Goal: Task Accomplishment & Management: Manage account settings

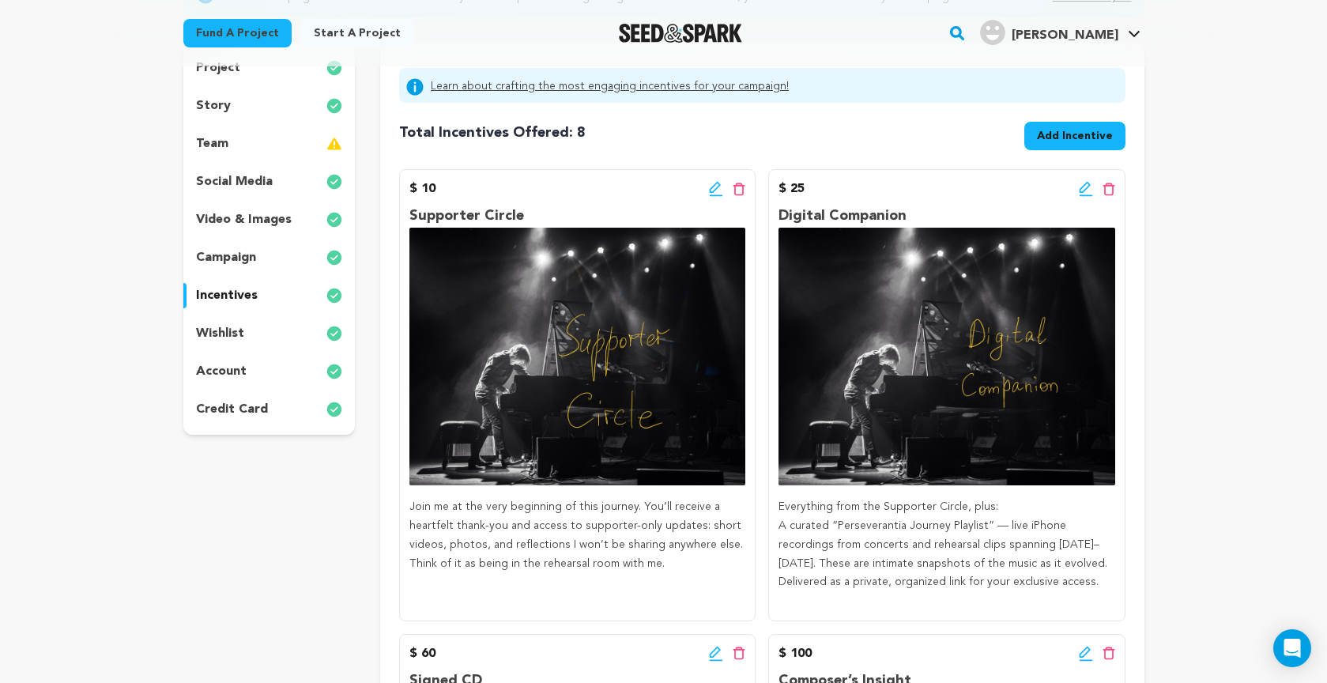
scroll to position [215, 0]
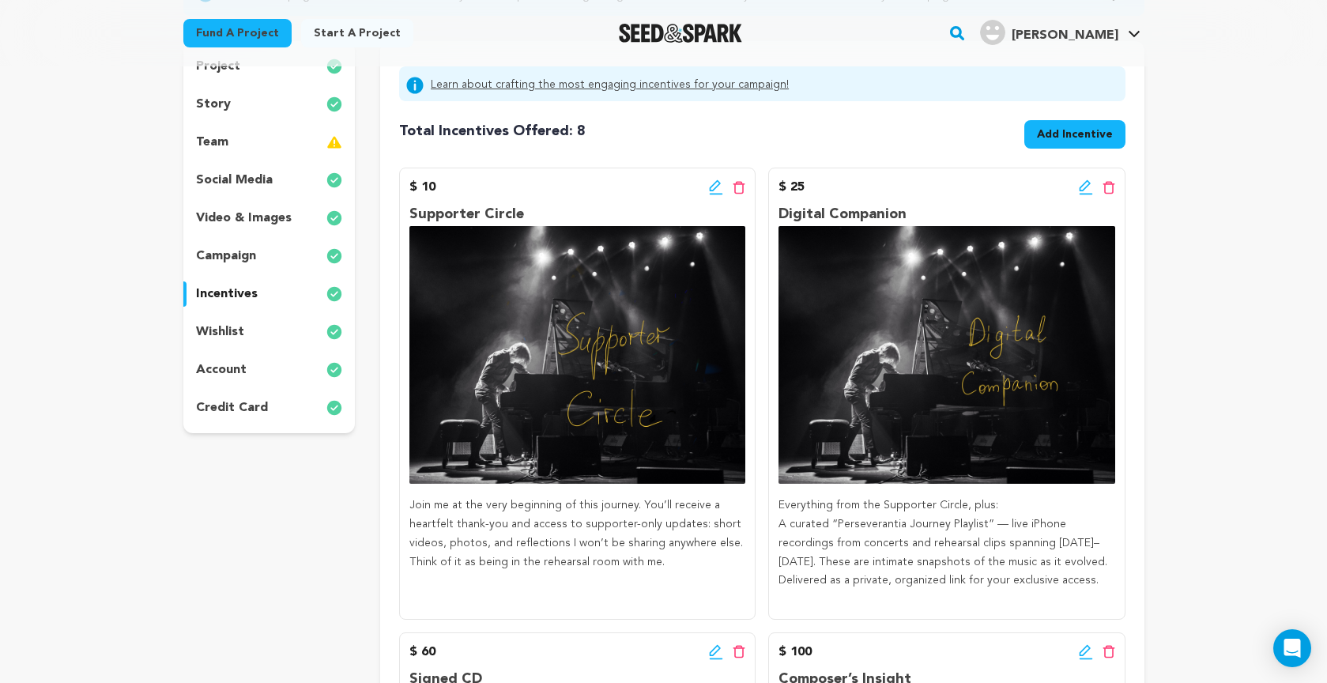
click at [712, 187] on icon at bounding box center [716, 187] width 14 height 16
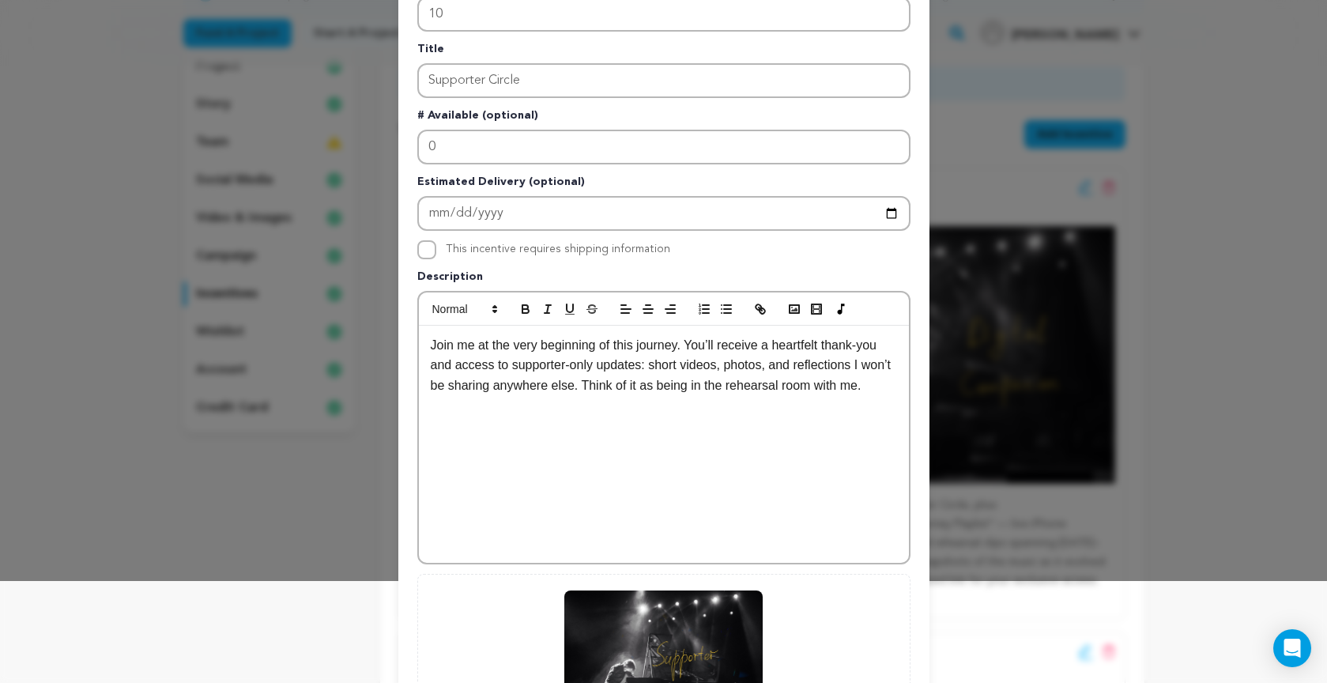
scroll to position [105, 0]
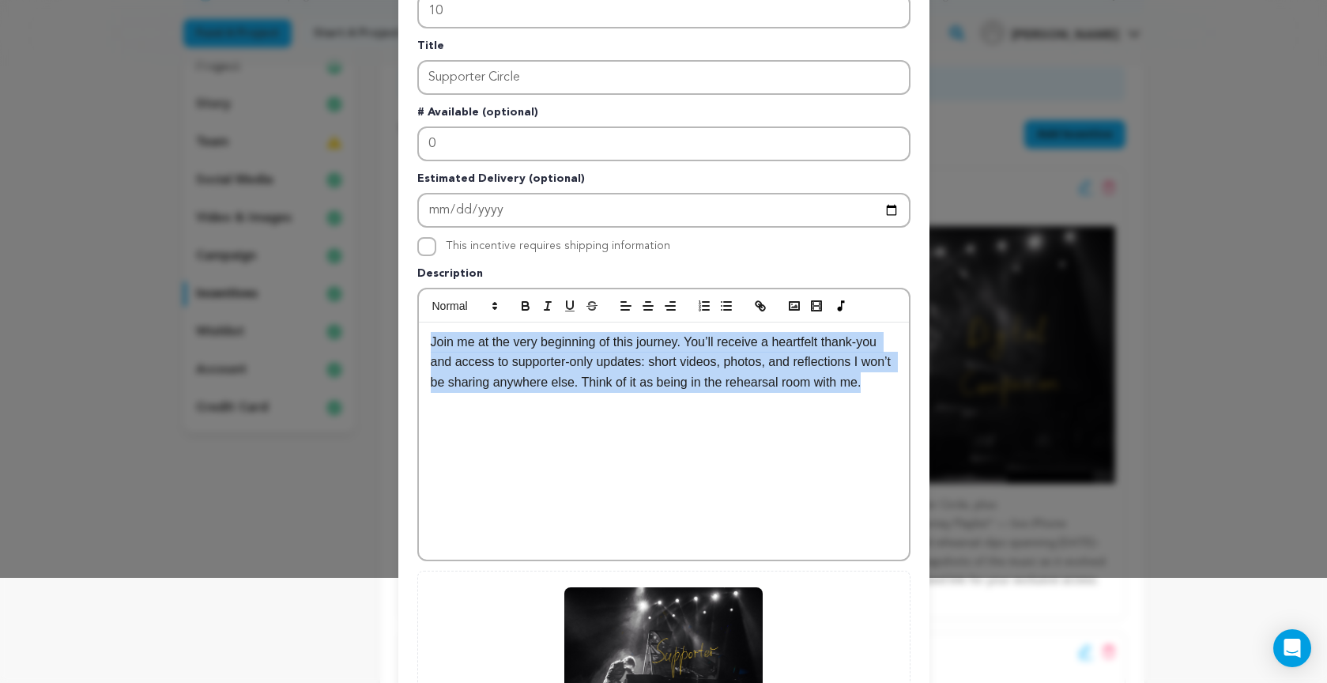
drag, startPoint x: 435, startPoint y: 344, endPoint x: 526, endPoint y: 440, distance: 131.9
click at [526, 440] on div "Join me at the very beginning of this journey. You’ll receive a heartfelt thank…" at bounding box center [664, 440] width 490 height 237
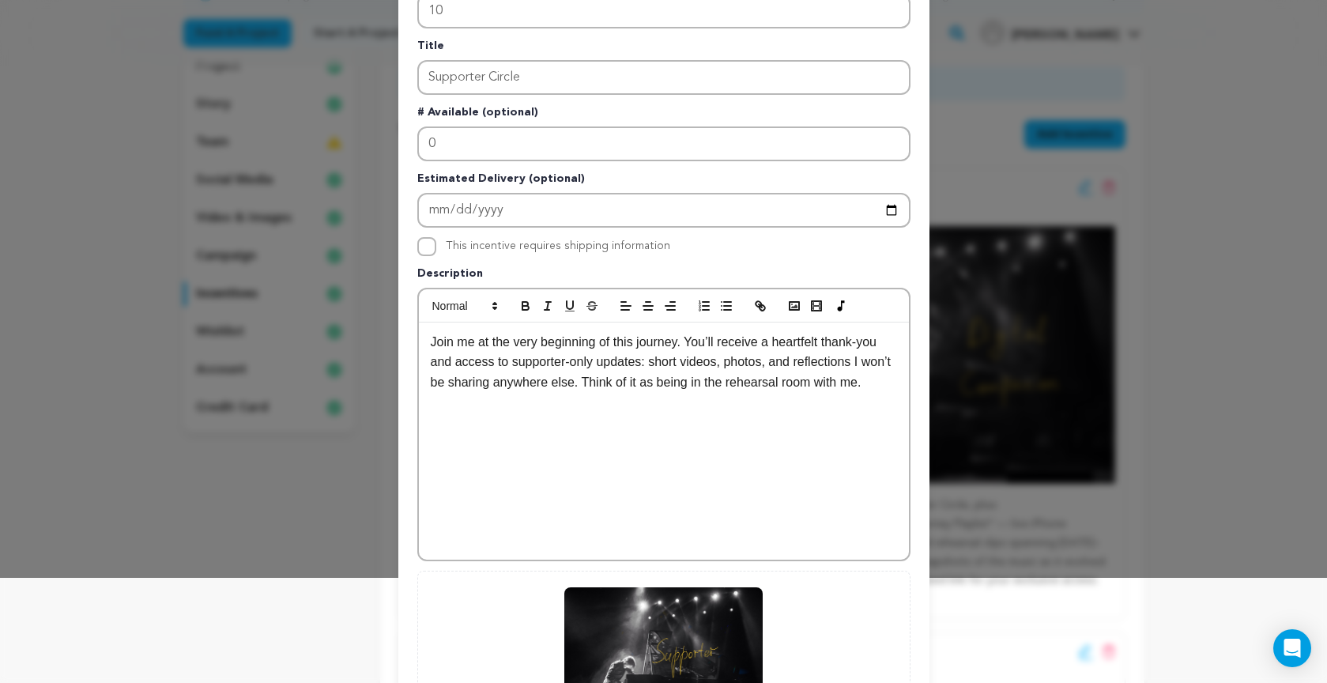
scroll to position [8, 0]
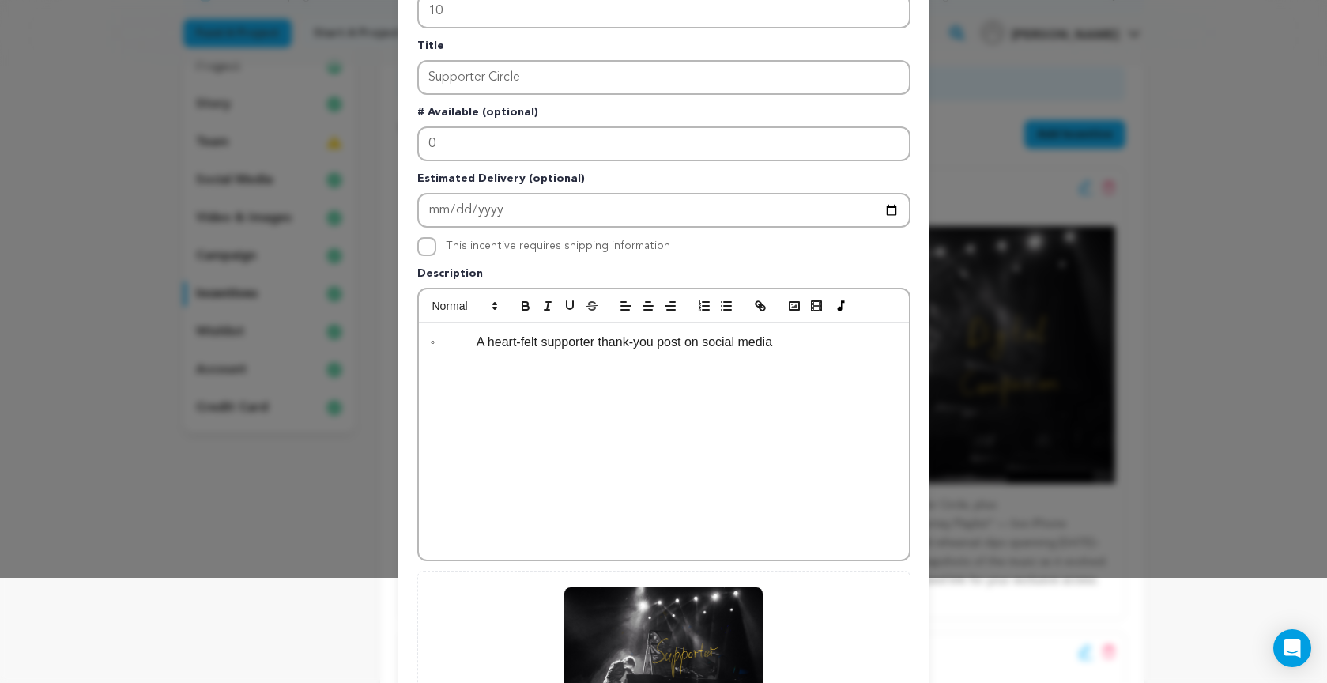
click at [472, 345] on p "◦ A heart-felt supporter thank-you post on social media" at bounding box center [664, 342] width 466 height 21
drag, startPoint x: 473, startPoint y: 340, endPoint x: 413, endPoint y: 344, distance: 60.2
click at [413, 344] on div "Pledge Level (USD) 10 Title Supporter Circle # Available (optional) 0 Estimated…" at bounding box center [663, 386] width 531 height 866
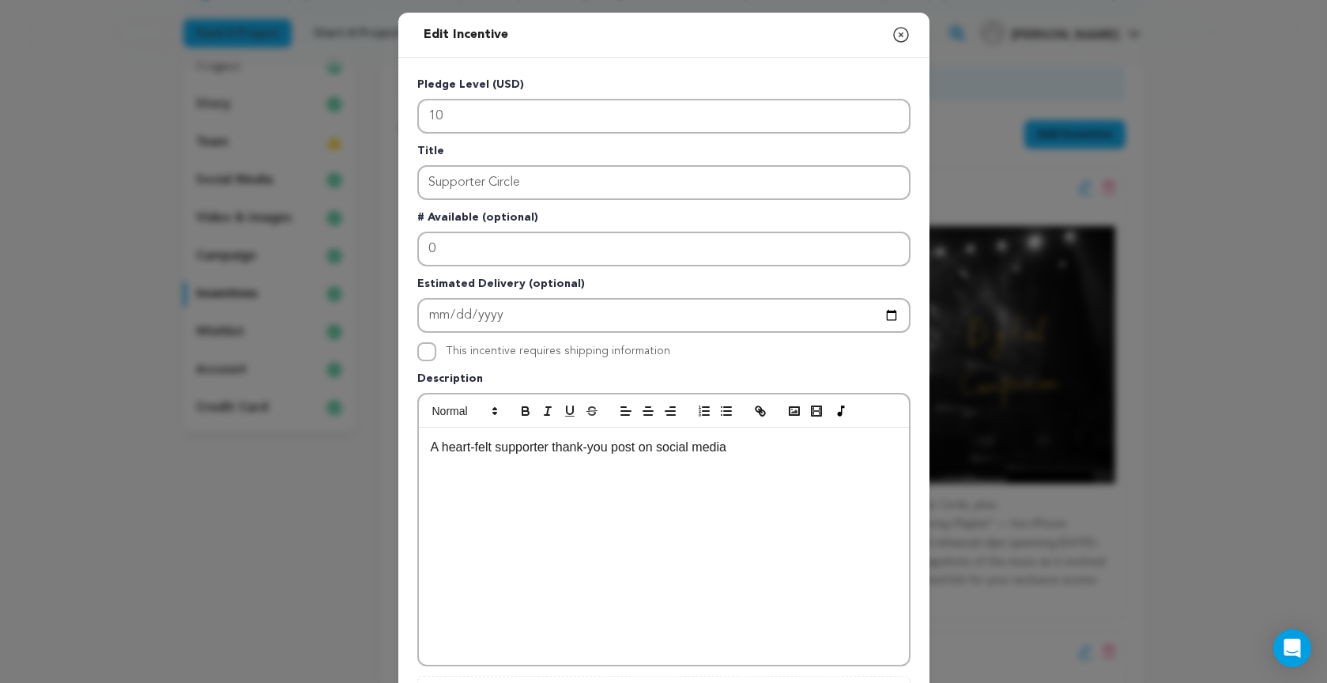
scroll to position [0, 0]
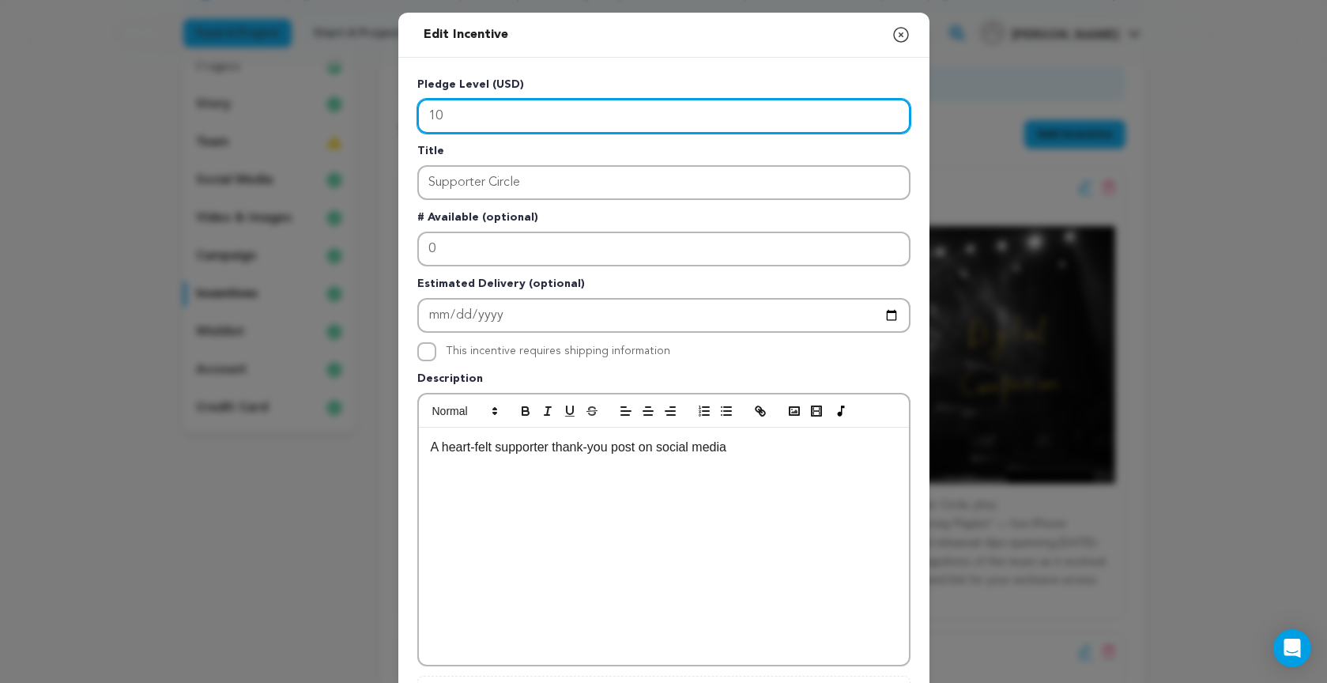
click at [465, 114] on input "10" at bounding box center [663, 116] width 493 height 35
type input "15"
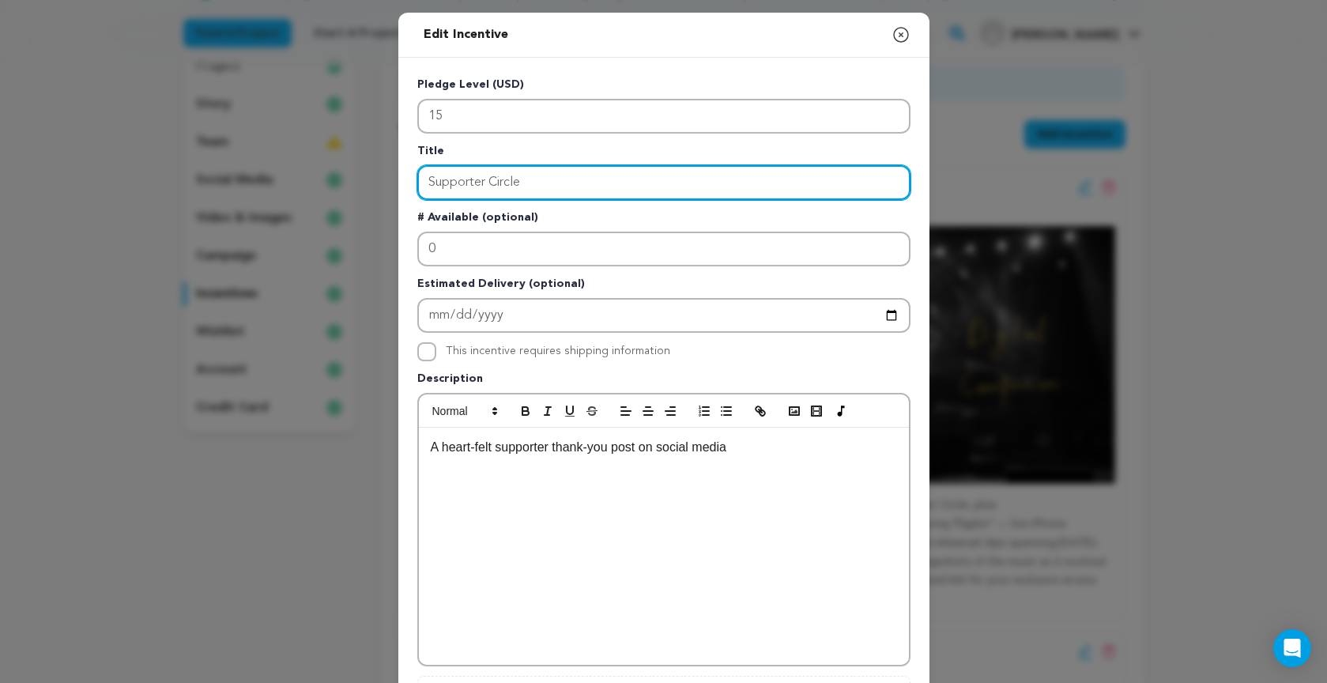
click at [527, 181] on input "Supporter Circle" at bounding box center [663, 182] width 493 height 35
drag, startPoint x: 537, startPoint y: 182, endPoint x: 386, endPoint y: 175, distance: 151.9
click at [386, 175] on div "Edit Incentive Close modal Pledge Level (USD) 15 Title Supporter Circle # Avail…" at bounding box center [663, 504] width 1327 height 1009
type input "Social Media Shoutout"
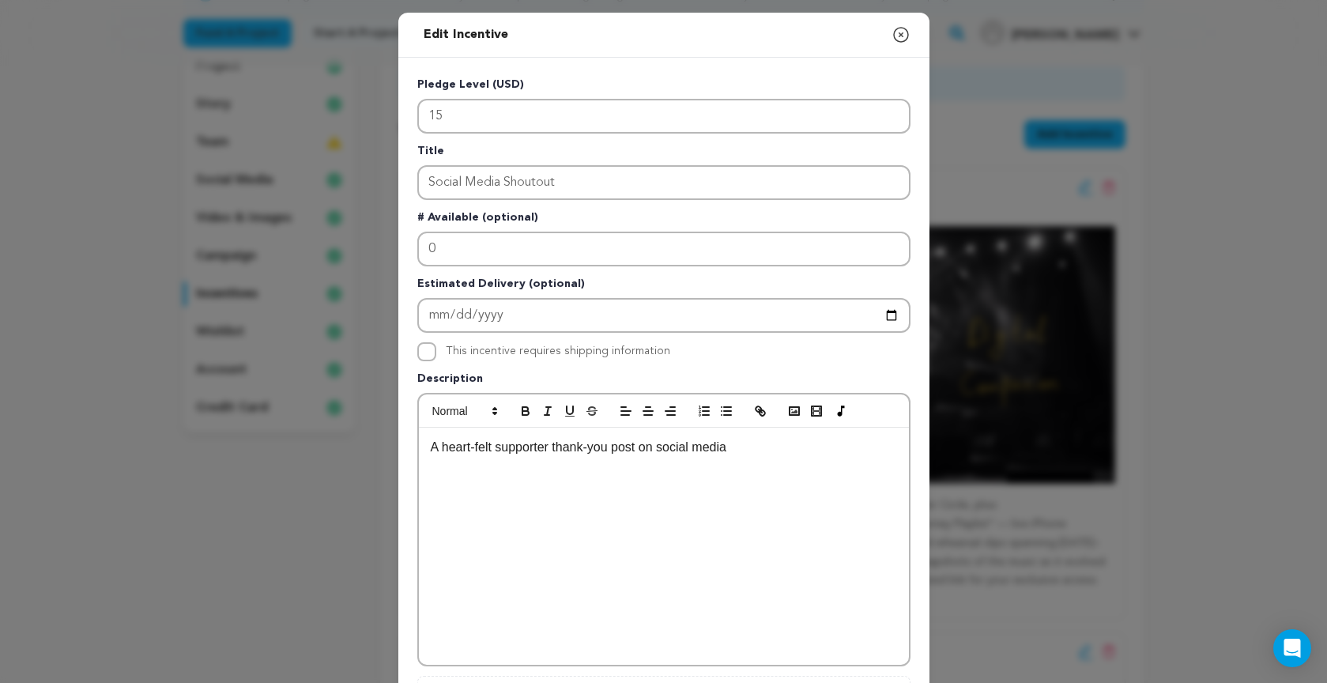
drag, startPoint x: 435, startPoint y: 448, endPoint x: 850, endPoint y: 459, distance: 414.9
click at [850, 459] on div "A heart-felt supporter thank-you post on social media" at bounding box center [664, 545] width 490 height 237
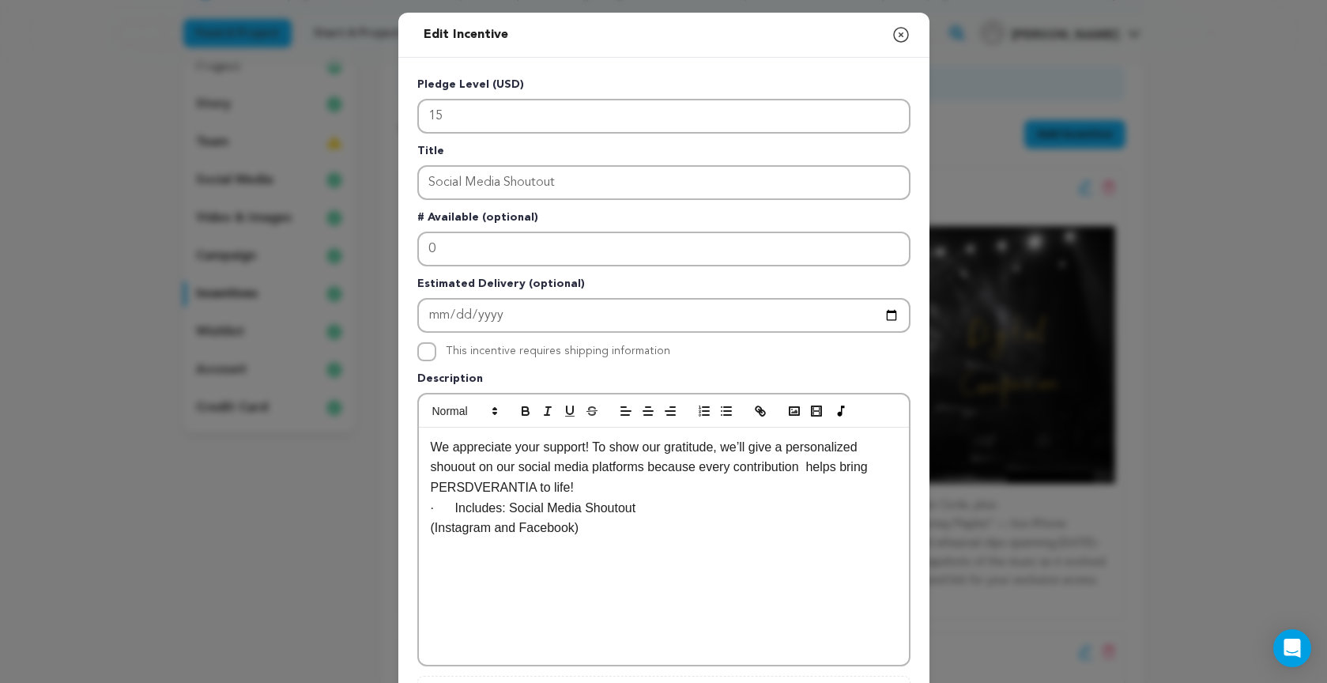
scroll to position [15, 0]
click at [434, 447] on p "We appreciate your support! To show our gratitude, we’ll give a personalized sh…" at bounding box center [664, 467] width 466 height 61
click at [534, 487] on p "Thank you so much for your support! To show our gratitude, we’ll give a persona…" at bounding box center [664, 467] width 466 height 61
click at [477, 544] on div "Thank you so much for your support! To show our gratitude, we’ll give a persona…" at bounding box center [664, 545] width 490 height 237
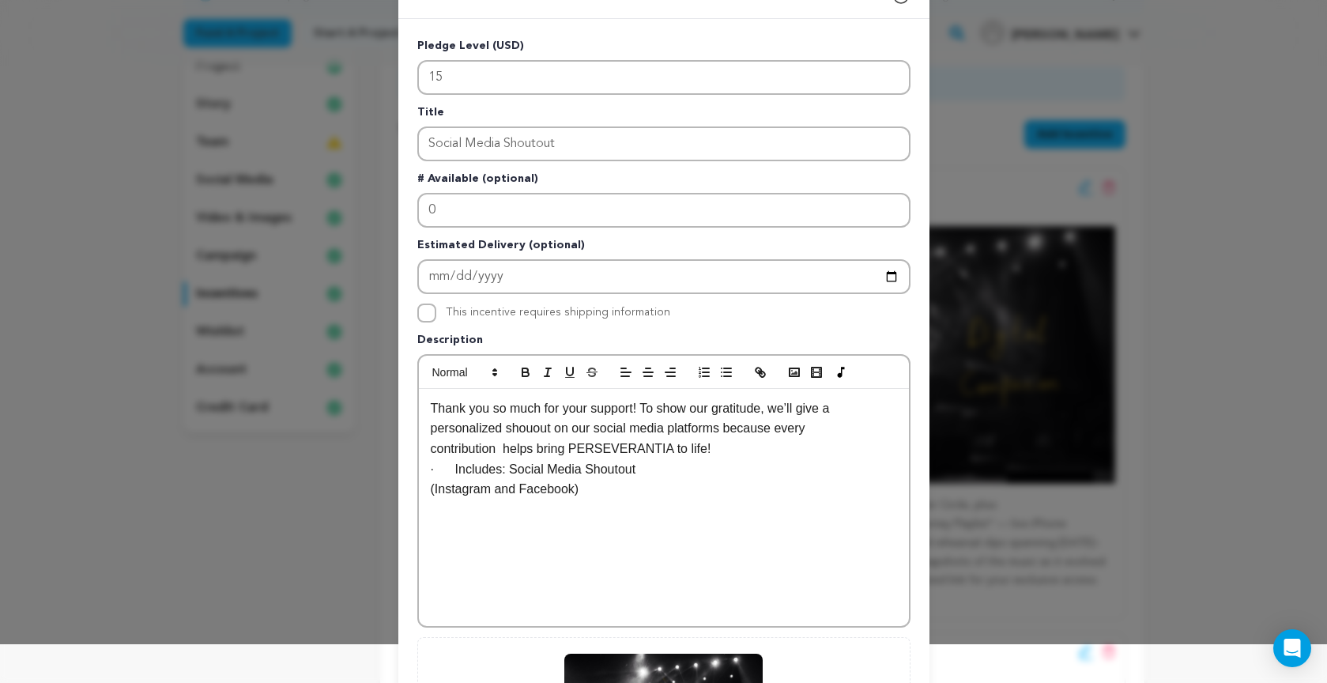
scroll to position [0, 0]
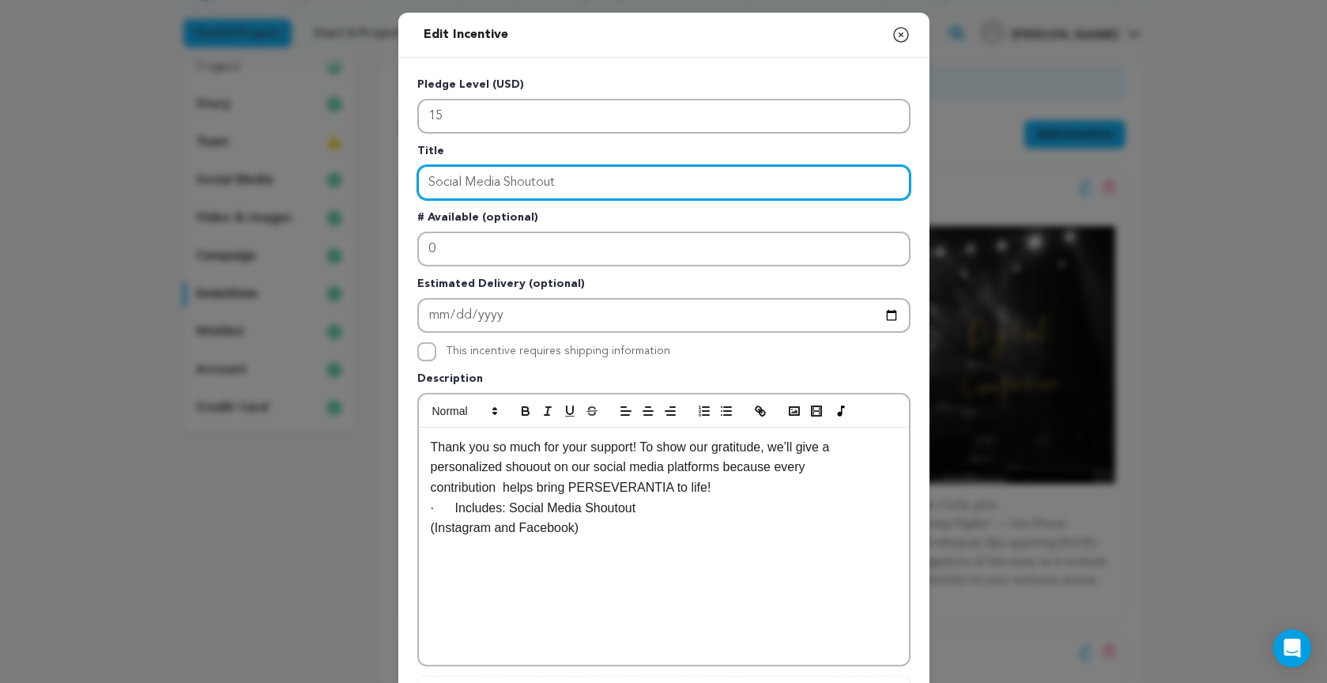
click at [577, 184] on input "Social Media Shoutout" at bounding box center [663, 182] width 493 height 35
drag, startPoint x: 562, startPoint y: 180, endPoint x: 382, endPoint y: 171, distance: 180.4
click at [382, 171] on div "Edit Incentive Close modal Pledge Level (USD) 15 Title Social Media Shoutout # …" at bounding box center [663, 504] width 1327 height 1009
type input "SUPPORTER'S CIRCLE"
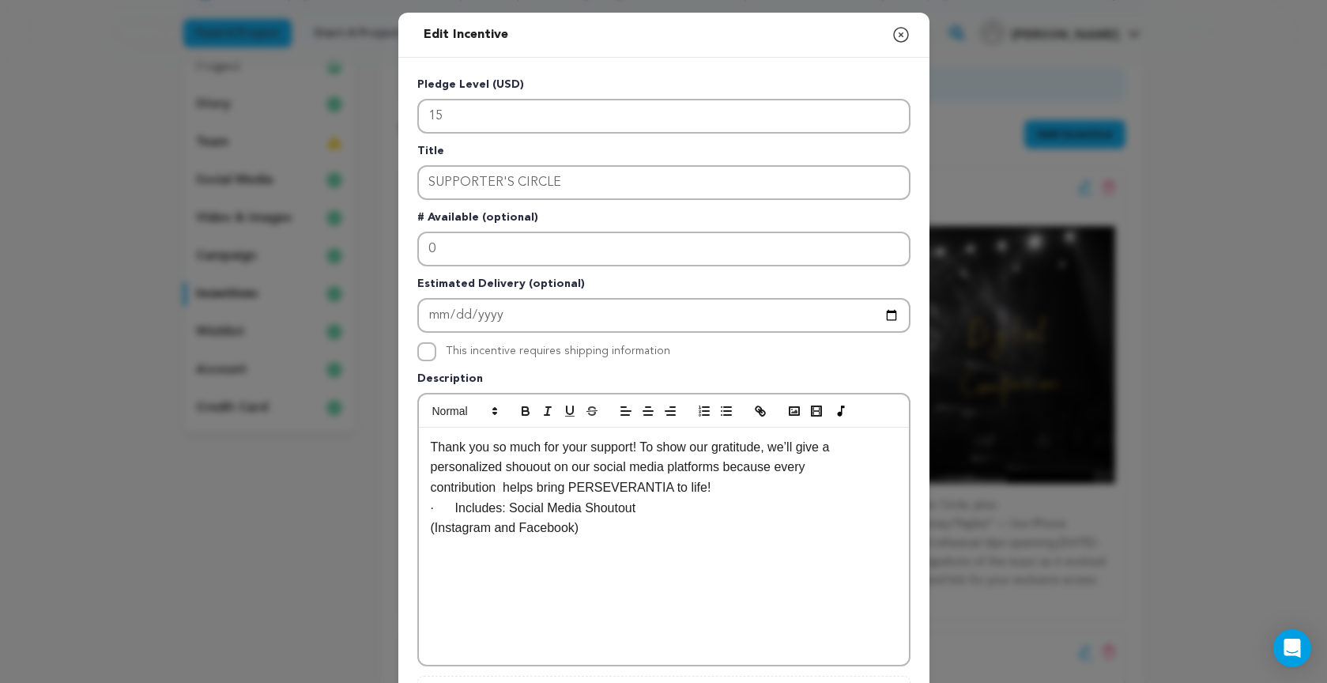
click at [635, 494] on p "Thank you so much for your support! To show our gratitude, we’ll give a persona…" at bounding box center [664, 467] width 466 height 61
click at [532, 466] on p "Thank you so much for your support! To show our gratitude, we’ll give a persona…" at bounding box center [664, 467] width 466 height 61
drag, startPoint x: 442, startPoint y: 468, endPoint x: 556, endPoint y: 472, distance: 114.7
click at [556, 472] on p "Thank you so much for your support! To show our gratitude, we’ll give a persona…" at bounding box center [664, 467] width 466 height 61
click at [525, 404] on icon "button" at bounding box center [525, 411] width 14 height 14
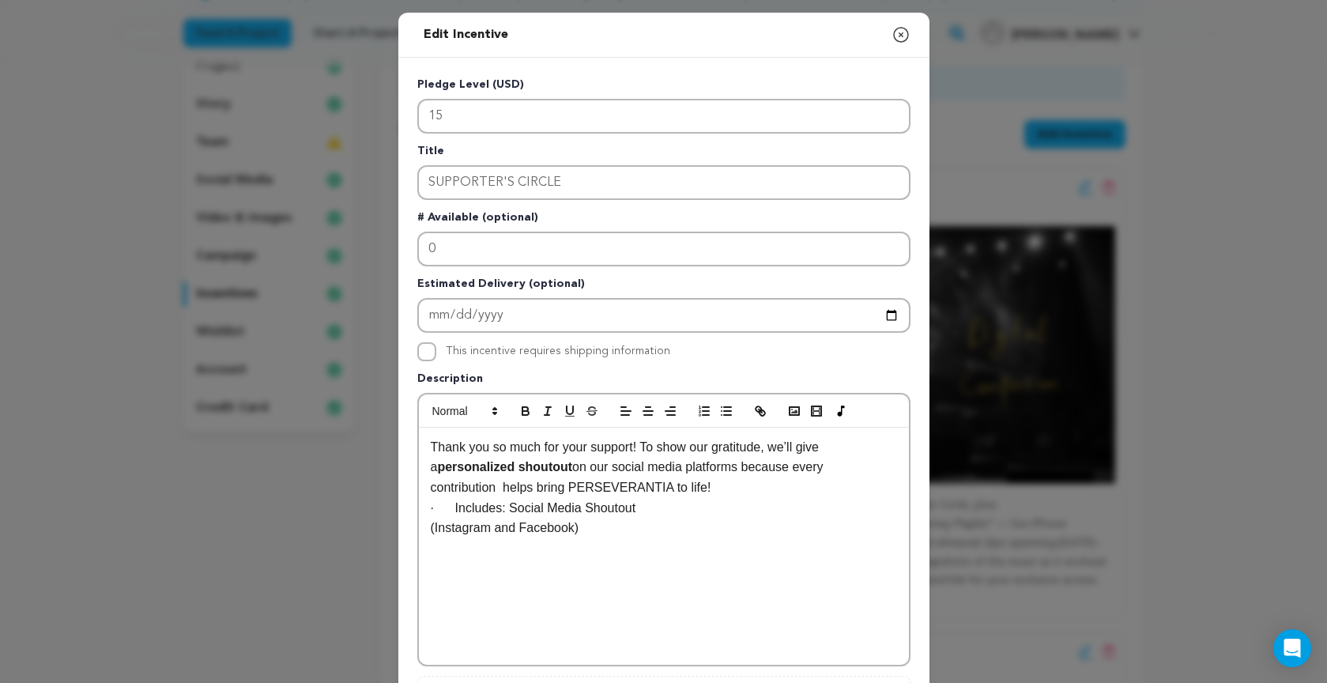
click at [585, 489] on p "Thank you so much for your support! To show our gratitude, we’ll give a persona…" at bounding box center [664, 467] width 466 height 61
drag, startPoint x: 431, startPoint y: 528, endPoint x: 588, endPoint y: 522, distance: 157.3
click at [588, 522] on div "Thank you so much for your support! To show our gratitude, we’ll give a persona…" at bounding box center [664, 545] width 490 height 237
click at [521, 405] on icon "button" at bounding box center [525, 411] width 14 height 14
click at [724, 520] on p "(Instagram and Facebook)" at bounding box center [664, 527] width 466 height 21
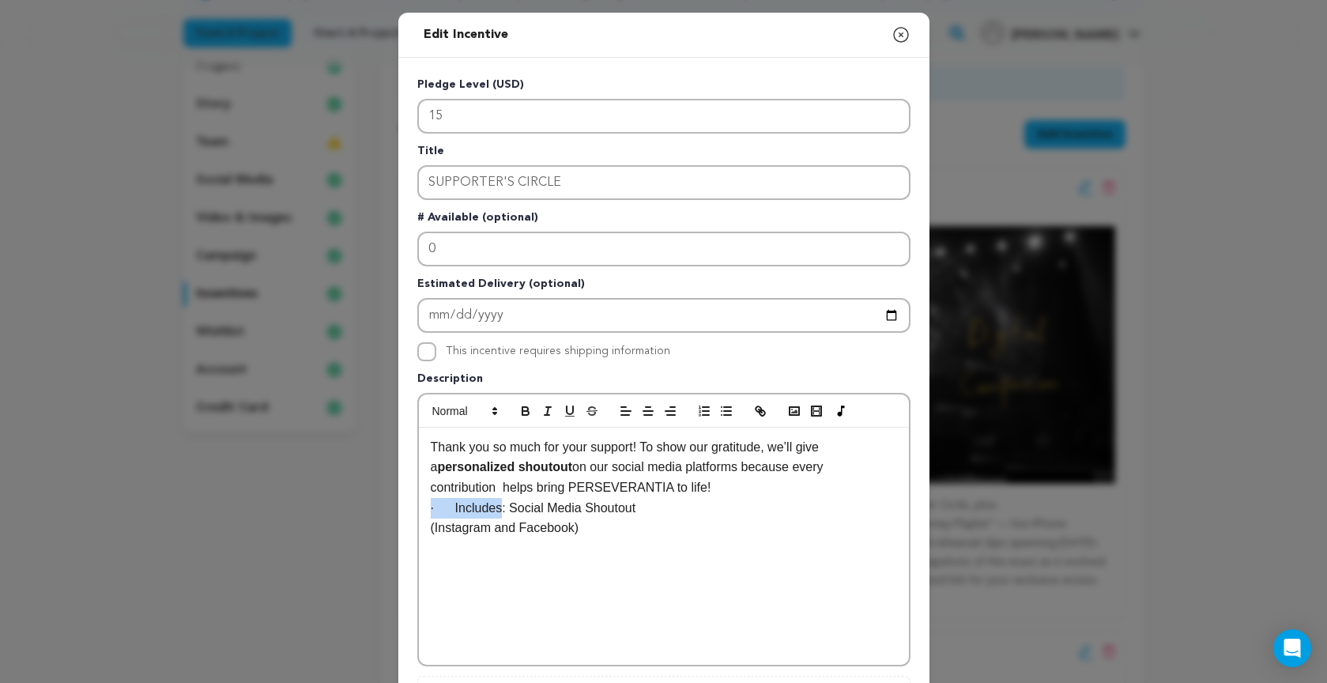
drag, startPoint x: 429, startPoint y: 507, endPoint x: 500, endPoint y: 506, distance: 71.1
click at [500, 506] on div "Thank you so much for your support! To show our gratitude, we’ll give a persona…" at bounding box center [664, 545] width 490 height 237
click at [525, 405] on icon "button" at bounding box center [525, 411] width 14 height 14
drag, startPoint x: 510, startPoint y: 507, endPoint x: 426, endPoint y: 464, distance: 94.3
click at [405, 499] on div "Pledge Level (USD) 15 Title SUPPORTER'S CIRCLE # Available (optional) 0 Estimat…" at bounding box center [663, 491] width 531 height 866
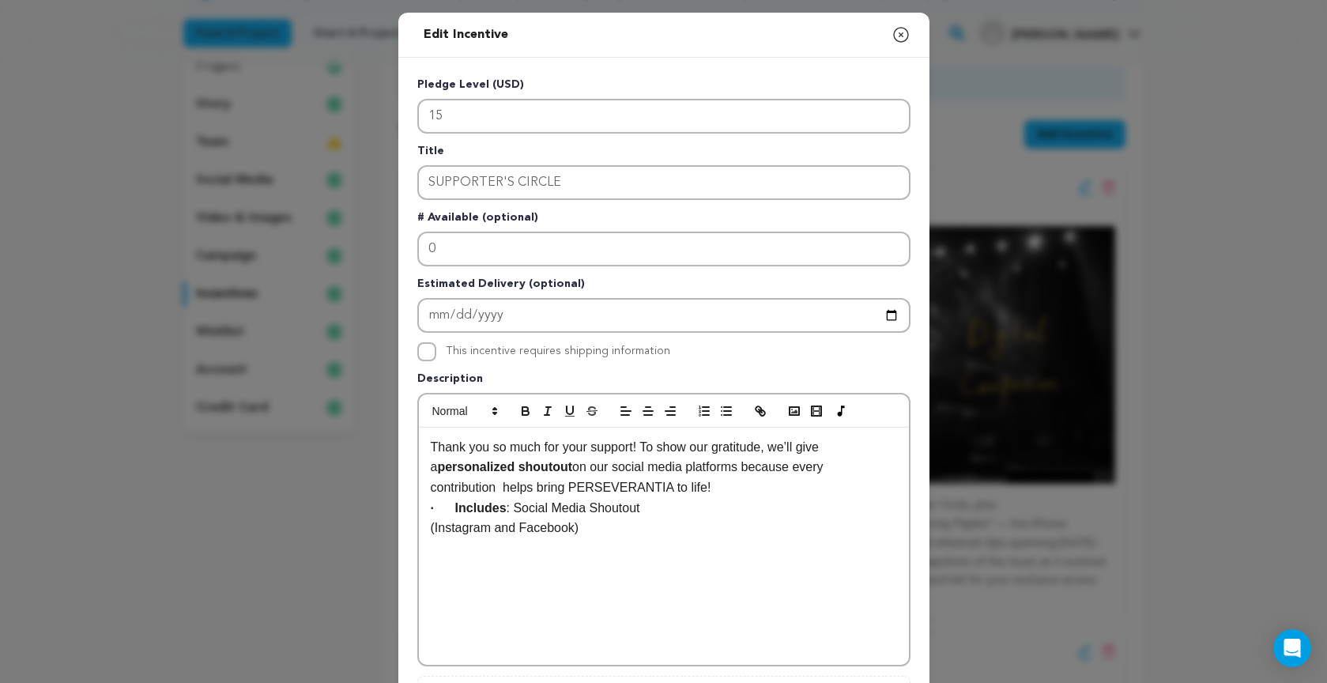
click at [730, 487] on p "Thank you so much for your support! To show our gratitude, we’ll give a persona…" at bounding box center [664, 467] width 466 height 61
drag, startPoint x: 448, startPoint y: 507, endPoint x: 402, endPoint y: 510, distance: 45.9
click at [402, 510] on div "Pledge Level (USD) 15 Title SUPPORTER'S CIRCLE # Available (optional) 0 Estimat…" at bounding box center [663, 491] width 531 height 866
click at [721, 409] on icon "button" at bounding box center [726, 411] width 14 height 14
drag, startPoint x: 470, startPoint y: 507, endPoint x: 482, endPoint y: 518, distance: 16.2
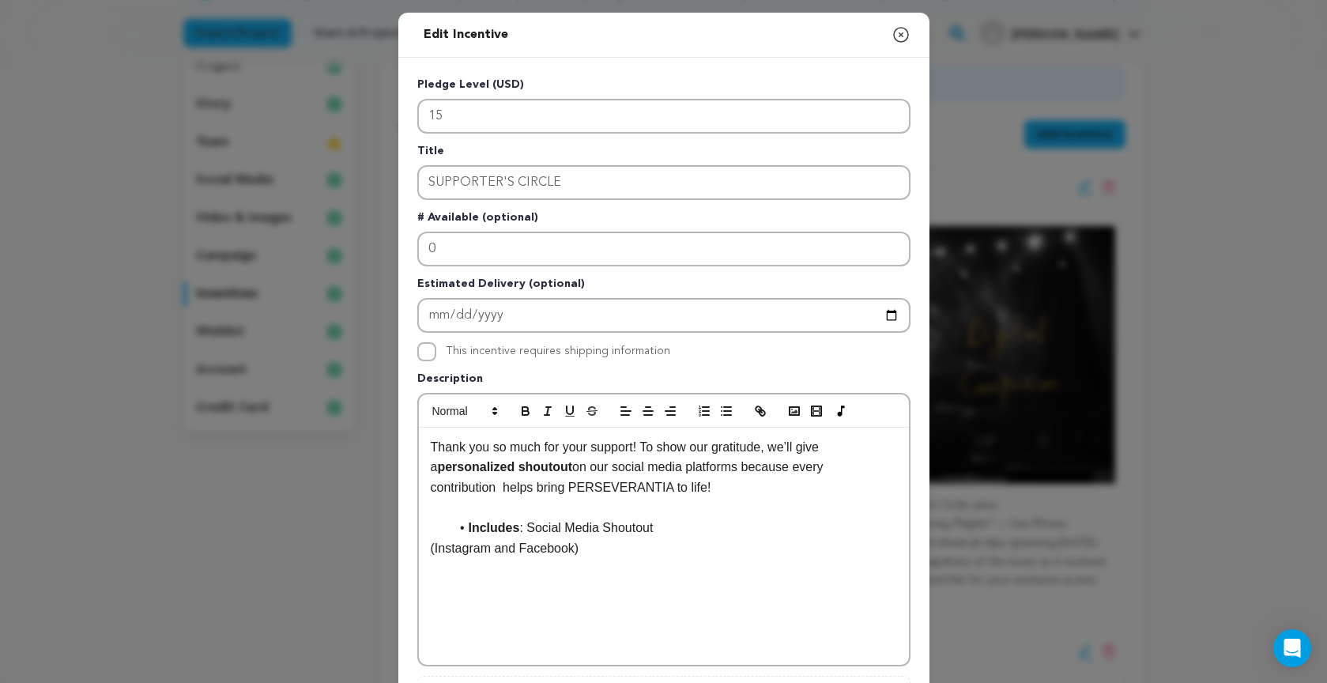
click at [472, 508] on p at bounding box center [664, 508] width 466 height 21
drag, startPoint x: 431, startPoint y: 507, endPoint x: 465, endPoint y: 531, distance: 42.1
click at [431, 507] on ul "Includes : Social Media Shoutout" at bounding box center [664, 508] width 466 height 21
click at [729, 487] on p "Thank you so much for your support! To show our gratitude, we’ll give a persona…" at bounding box center [664, 467] width 466 height 61
click at [431, 547] on p "(Instagram and Facebook)" at bounding box center [664, 548] width 466 height 21
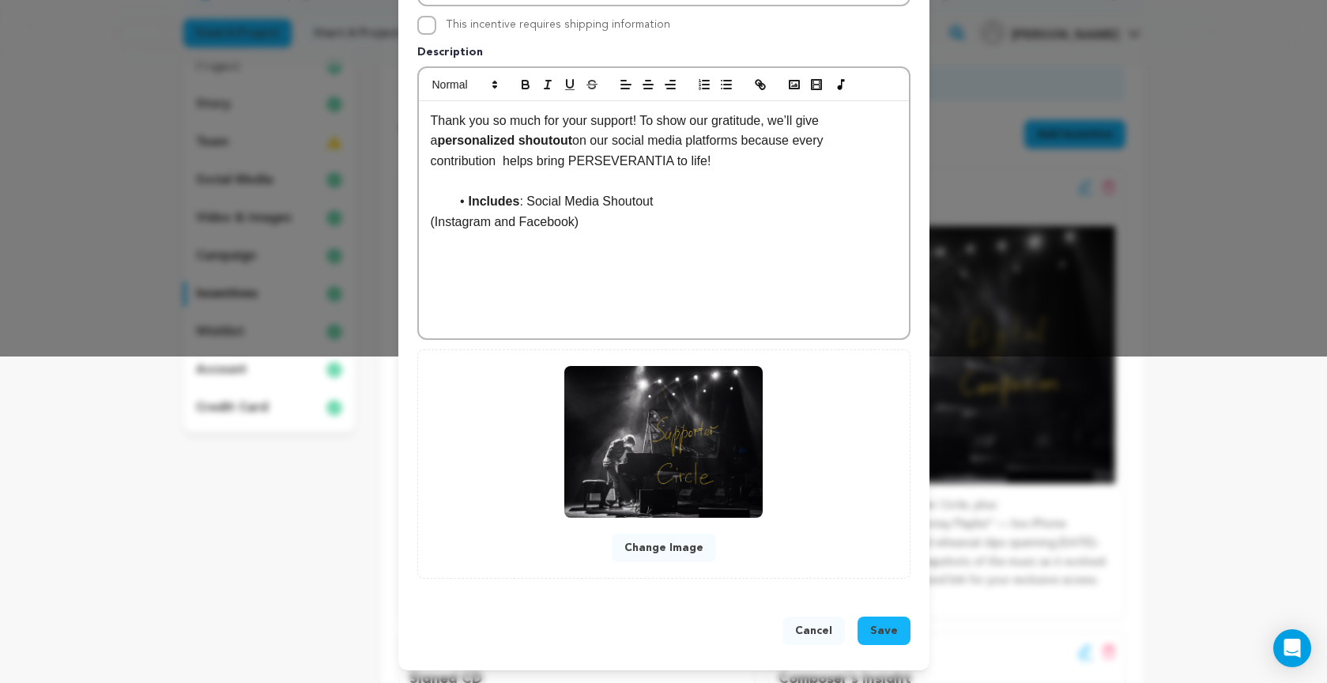
click at [890, 635] on span "Save" at bounding box center [884, 631] width 28 height 16
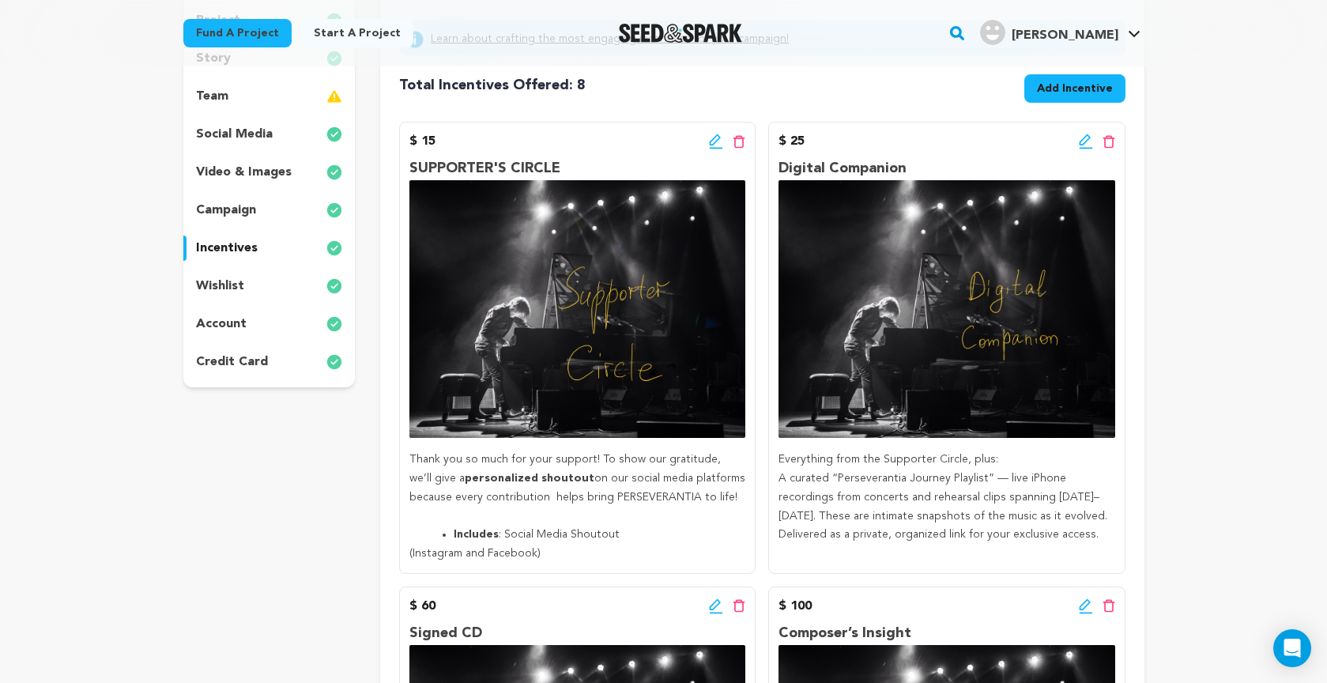
scroll to position [258, 0]
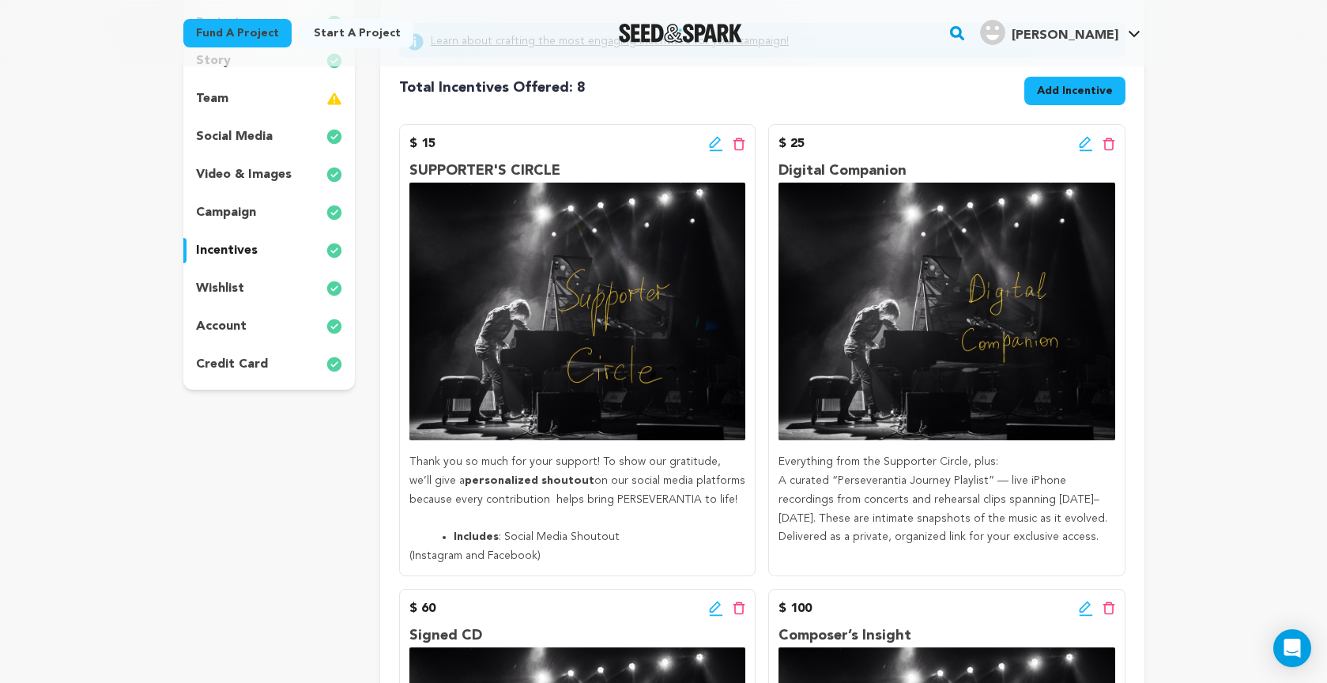
click at [1082, 143] on icon at bounding box center [1085, 144] width 14 height 16
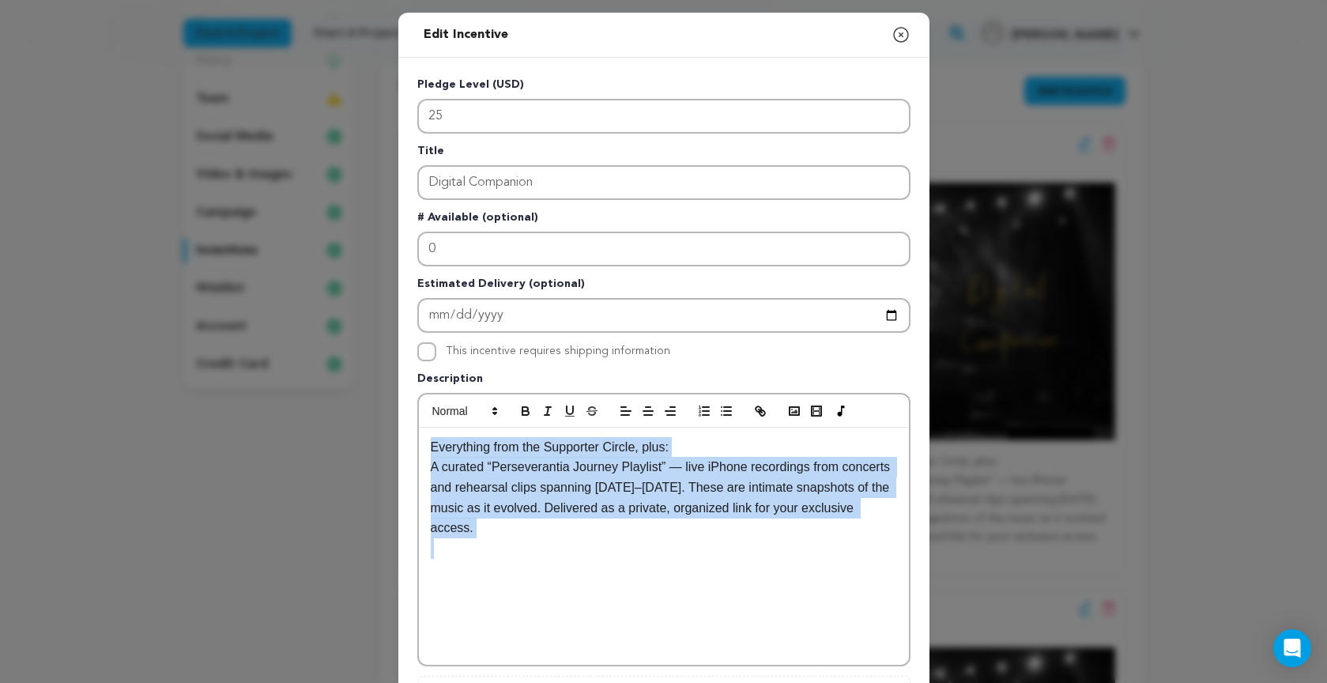
drag, startPoint x: 427, startPoint y: 446, endPoint x: 521, endPoint y: 551, distance: 141.0
click at [521, 551] on div "Everything from the Supporter Circle, plus: A curated “Perseverantia Journey Pl…" at bounding box center [664, 545] width 490 height 237
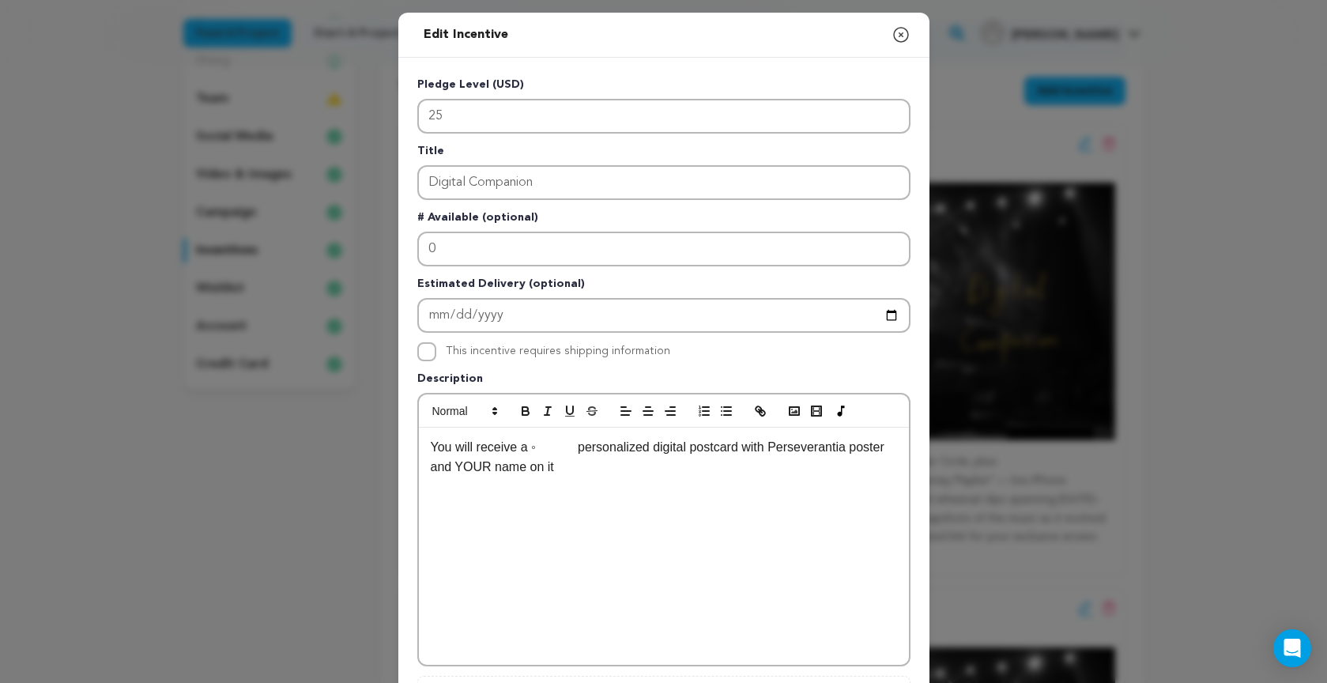
scroll to position [8, 0]
click at [577, 446] on p "You will receive a ◦ personalized digital postcard with Perseverantia poster an…" at bounding box center [664, 457] width 466 height 40
drag, startPoint x: 539, startPoint y: 448, endPoint x: 693, endPoint y: 451, distance: 154.1
click at [697, 451] on p "You will receive a personalized digital postcard with Perseverantia poster and …" at bounding box center [664, 457] width 466 height 40
click at [524, 411] on icon "button" at bounding box center [525, 413] width 6 height 4
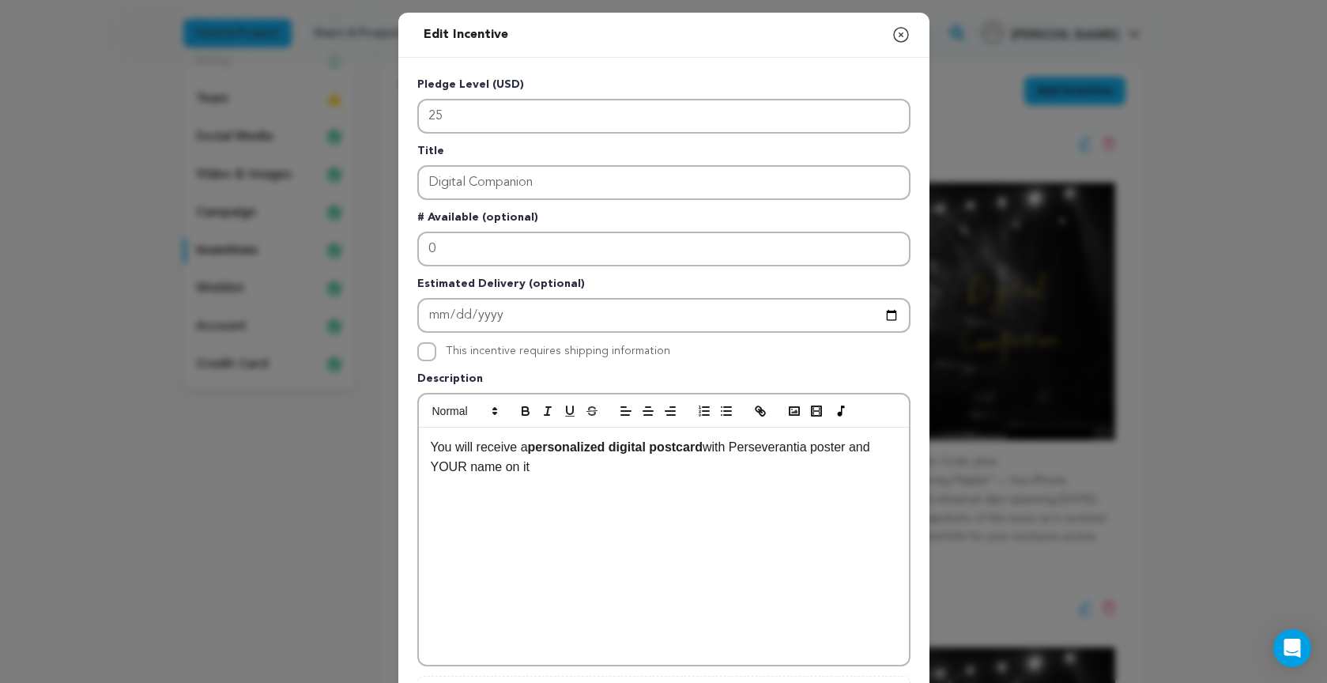
click at [550, 469] on p "You will receive a personalized digital postcard with Perseverantia poster and …" at bounding box center [664, 457] width 466 height 40
click at [612, 469] on p "You will receive a personalized digital postcard with Perseverantia poster and …" at bounding box center [664, 457] width 466 height 40
click at [726, 467] on p "You will receive a personalized digital postcard with Perseverantia poster and …" at bounding box center [664, 457] width 466 height 40
drag, startPoint x: 766, startPoint y: 466, endPoint x: 702, endPoint y: 466, distance: 64.0
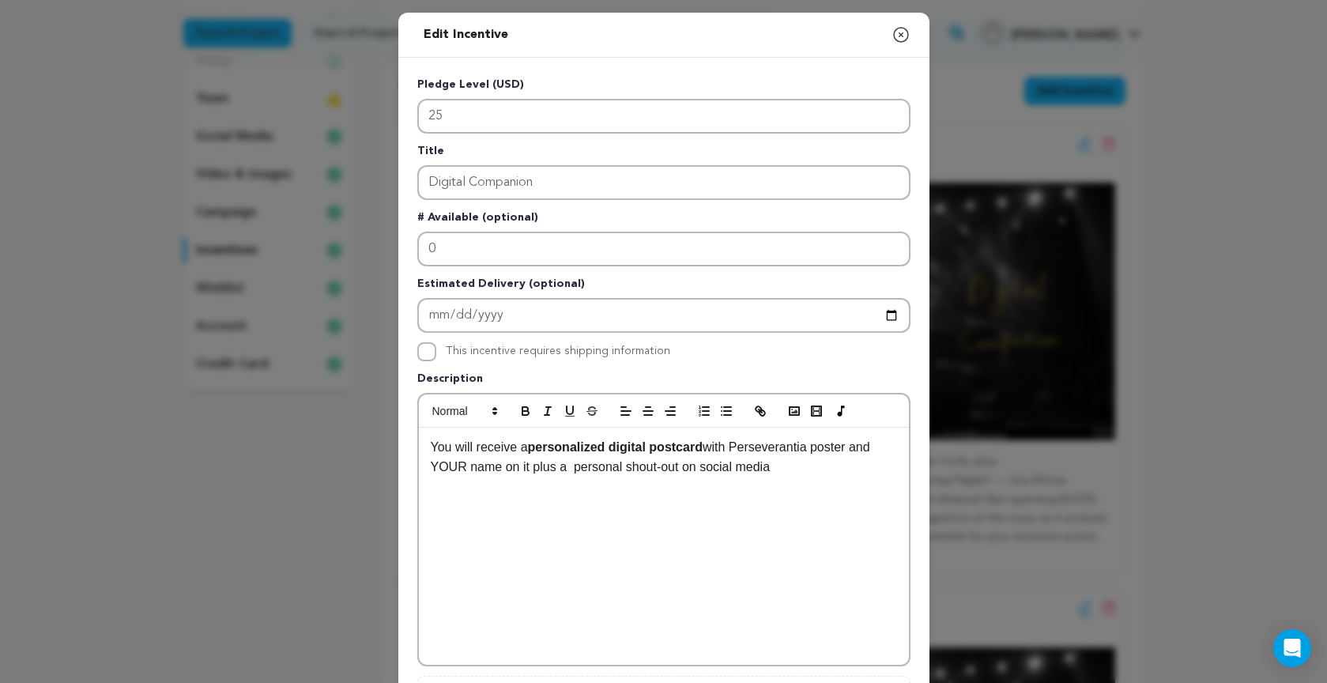
click at [702, 466] on p "You will receive a personalized digital postcard with Perseverantia poster and …" at bounding box center [664, 457] width 466 height 40
click at [796, 469] on p "You will receive a personalized digital postcard with Perseverantia poster and …" at bounding box center [664, 457] width 466 height 40
drag, startPoint x: 572, startPoint y: 467, endPoint x: 678, endPoint y: 472, distance: 106.0
click at [682, 470] on p "You will receive a personalized digital postcard with Perseverantia poster and …" at bounding box center [664, 457] width 466 height 40
click at [525, 406] on icon "button" at bounding box center [525, 411] width 14 height 14
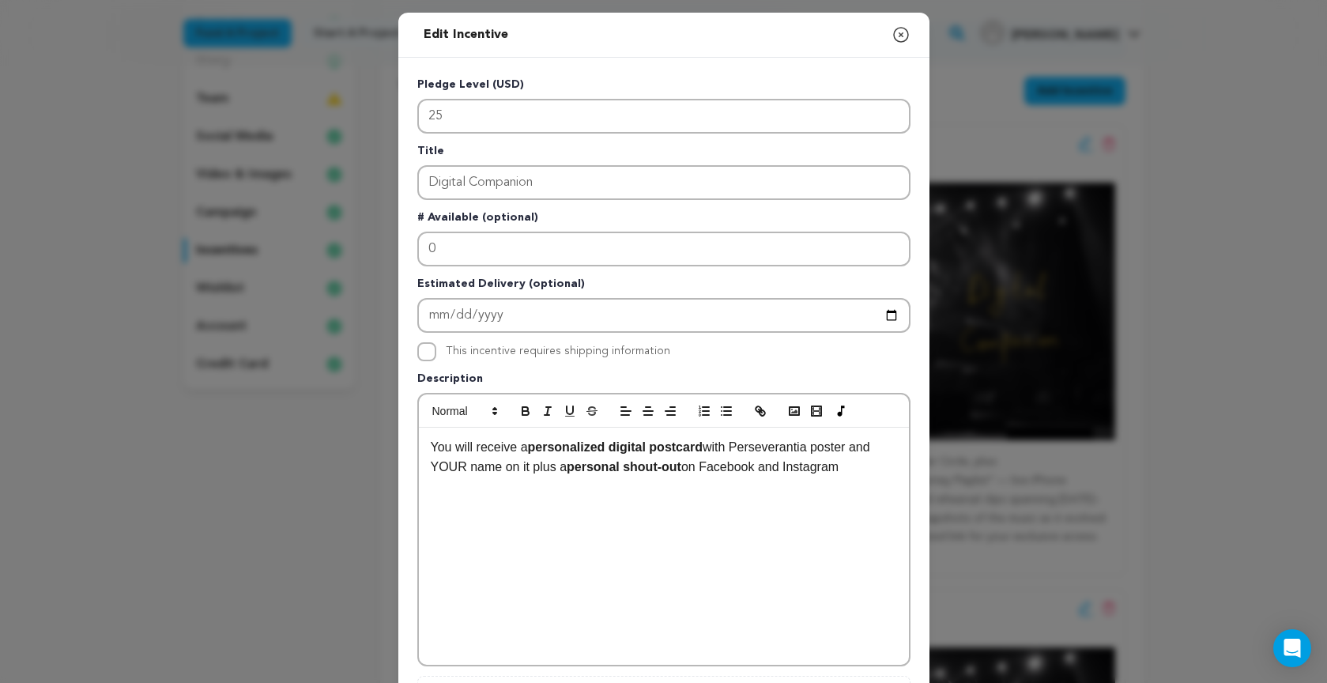
click at [724, 500] on div "You will receive a personalized digital postcard with Perseverantia poster and …" at bounding box center [664, 545] width 490 height 237
click at [453, 505] on p "· Includes: Social Media Shoutout" at bounding box center [664, 508] width 466 height 21
click at [485, 506] on p "Includes: Social Media Shoutout" at bounding box center [664, 508] width 466 height 21
click at [720, 412] on icon "button" at bounding box center [726, 411] width 14 height 14
click at [660, 506] on li "Includes: Social Media Shoutout" at bounding box center [673, 508] width 447 height 21
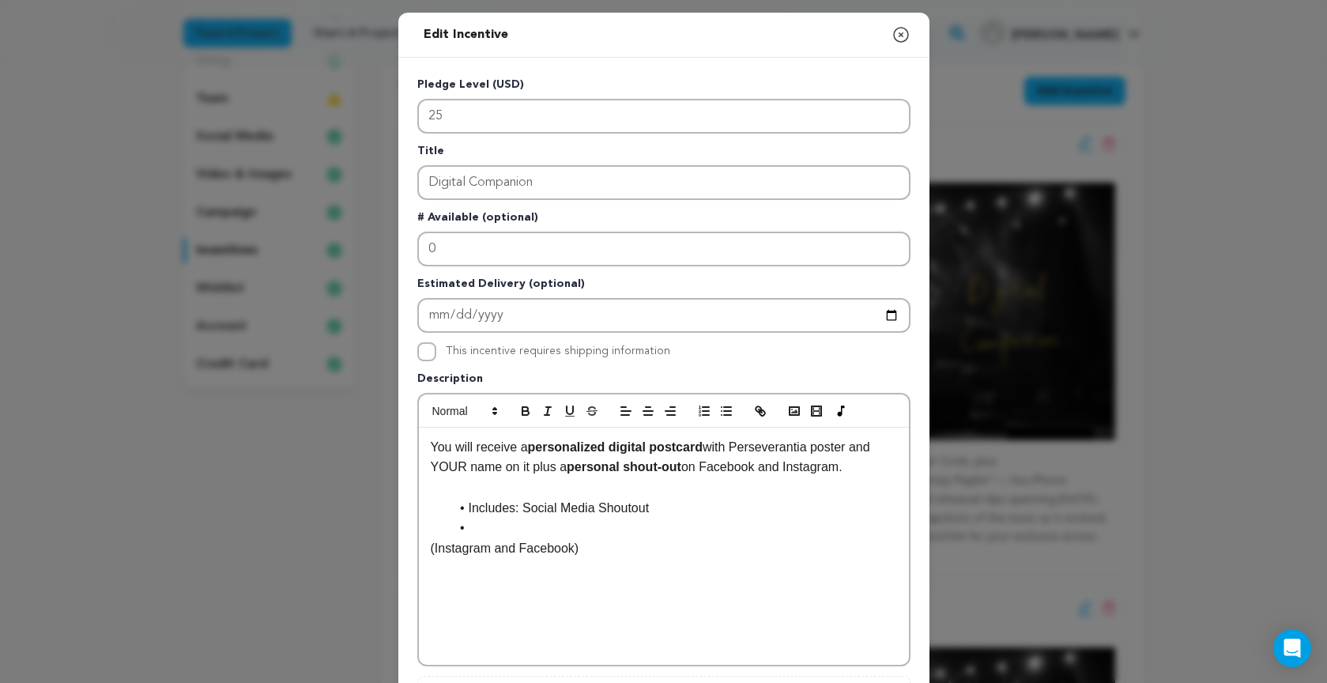
drag, startPoint x: 469, startPoint y: 510, endPoint x: 446, endPoint y: 510, distance: 22.1
click at [446, 510] on ul "Includes: Social Media Shoutout" at bounding box center [664, 518] width 466 height 40
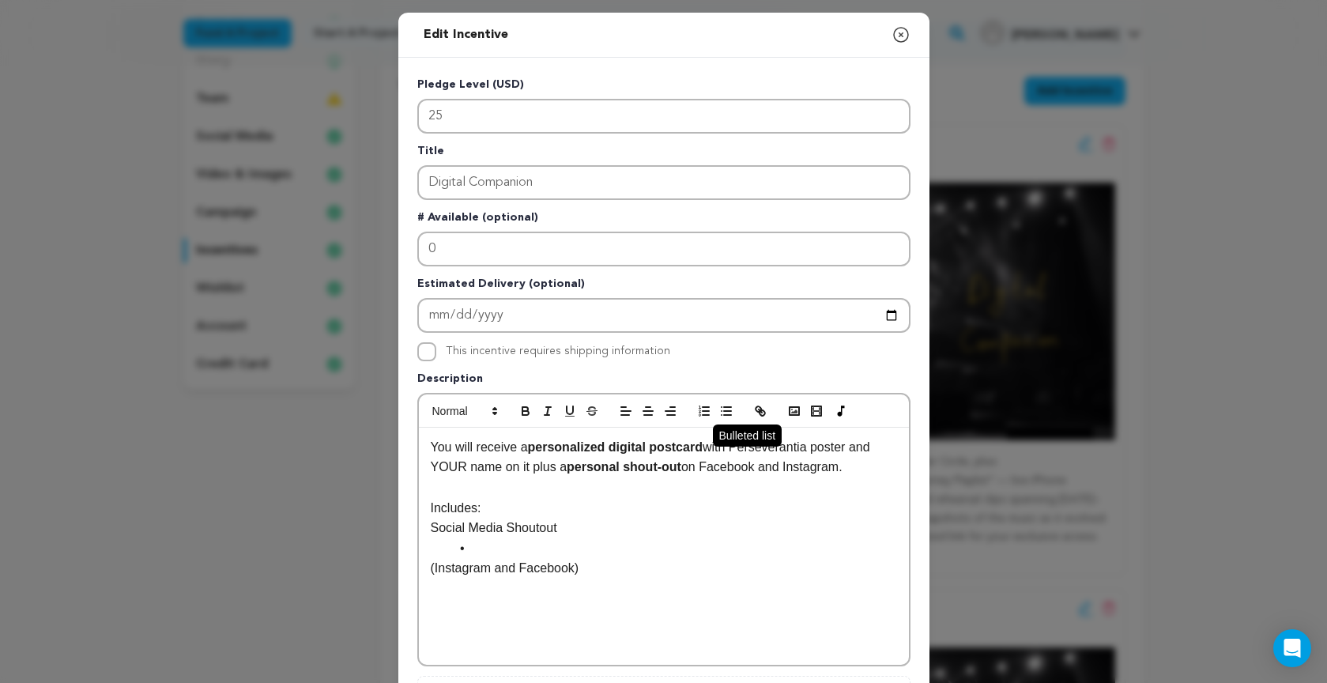
click at [722, 410] on icon "button" at bounding box center [726, 411] width 14 height 14
click at [480, 544] on li at bounding box center [673, 548] width 447 height 21
drag, startPoint x: 532, startPoint y: 448, endPoint x: 501, endPoint y: 476, distance: 41.9
click at [498, 472] on p "You will receive a personalized digital postcard with Perseverantia poster and …" at bounding box center [664, 457] width 466 height 40
copy p "personalized digital postcard with Perseverantia poster and YOUR name"
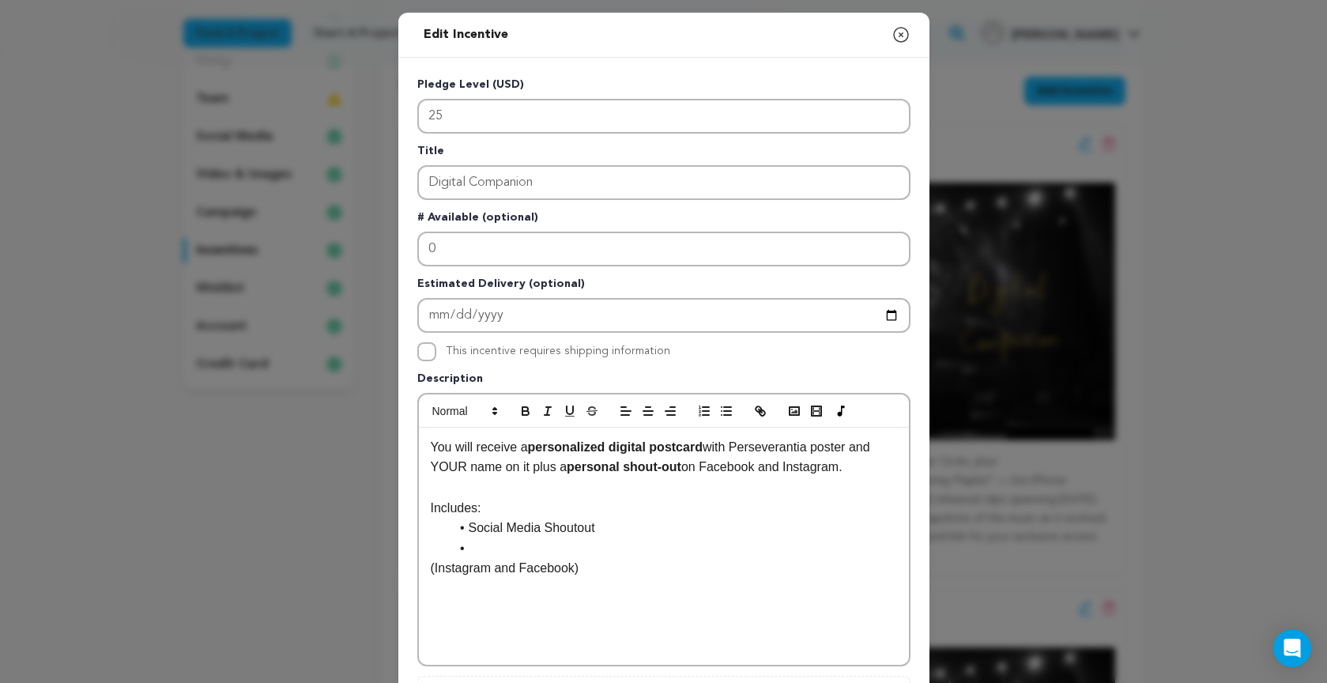
click at [486, 544] on li at bounding box center [673, 548] width 447 height 21
drag, startPoint x: 587, startPoint y: 566, endPoint x: 427, endPoint y: 570, distance: 160.4
click at [427, 570] on div "You will receive a personalized digital postcard with Perseverantia poster and …" at bounding box center [664, 545] width 490 height 237
click at [616, 523] on li "Social Media Shoutout" at bounding box center [673, 527] width 447 height 21
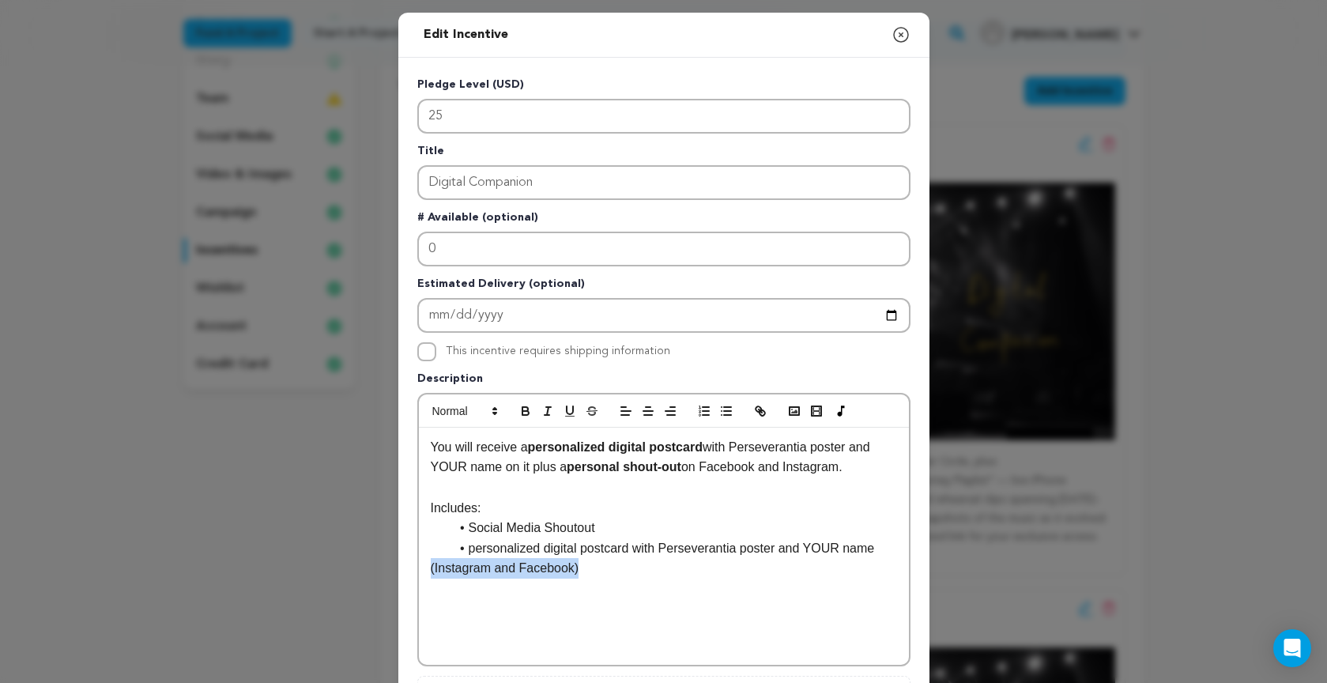
drag, startPoint x: 588, startPoint y: 567, endPoint x: 419, endPoint y: 569, distance: 169.1
click at [419, 569] on div "You will receive a personalized digital postcard with Perseverantia poster and …" at bounding box center [664, 545] width 490 height 237
drag, startPoint x: 470, startPoint y: 525, endPoint x: 527, endPoint y: 525, distance: 56.9
click at [538, 523] on li "Social Media Shoutout" at bounding box center [673, 527] width 447 height 21
click at [528, 529] on li "personal Shoutout" at bounding box center [673, 527] width 447 height 21
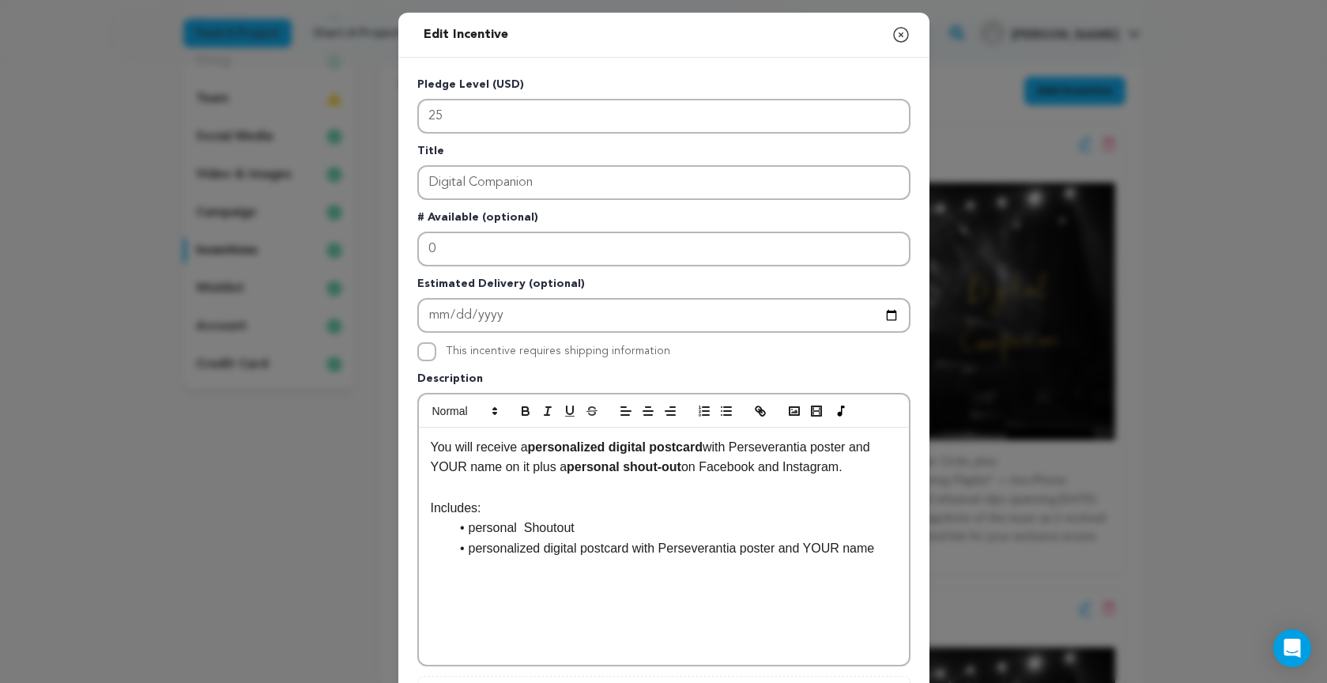
click at [531, 528] on li "personal Shoutout" at bounding box center [673, 527] width 447 height 21
drag, startPoint x: 472, startPoint y: 527, endPoint x: 574, endPoint y: 525, distance: 101.9
click at [581, 525] on li "personal shoutout on social media" at bounding box center [673, 527] width 447 height 21
click at [525, 408] on icon "button" at bounding box center [525, 409] width 6 height 4
drag, startPoint x: 477, startPoint y: 548, endPoint x: 608, endPoint y: 535, distance: 131.8
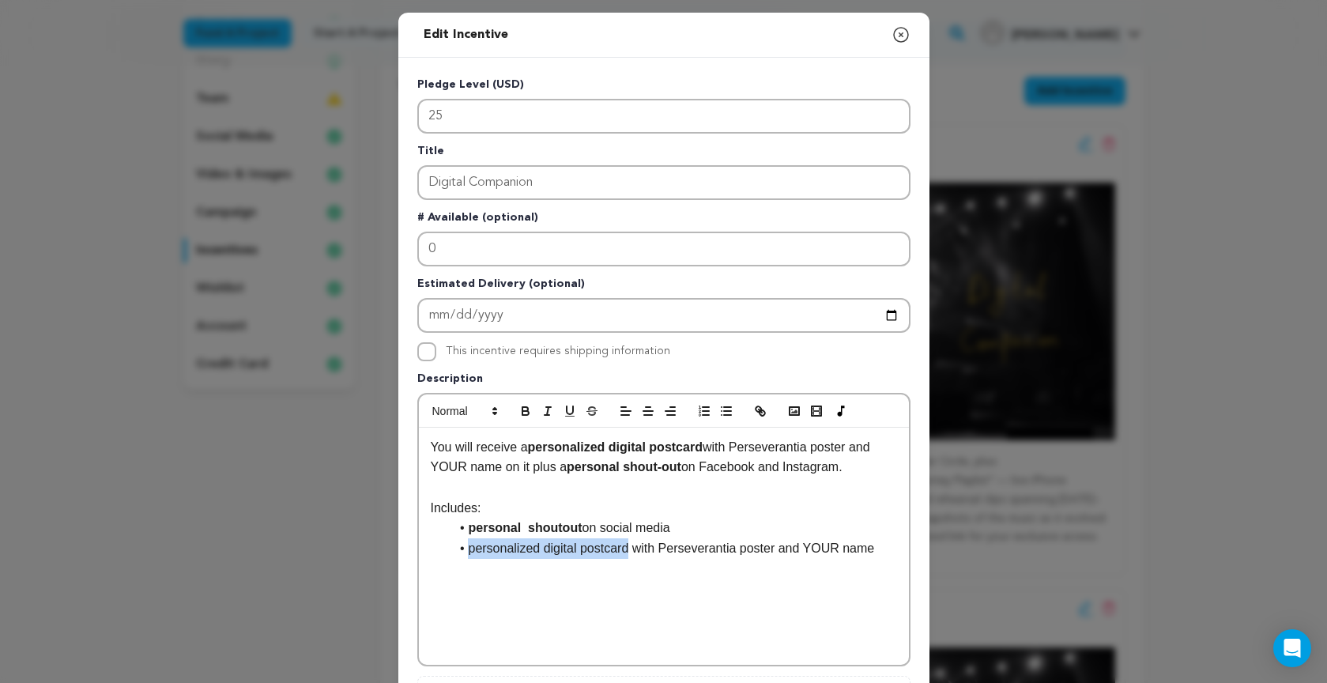
click at [633, 540] on li "personalized digital postcard with Perseverantia poster and YOUR name" at bounding box center [673, 548] width 447 height 21
click at [530, 412] on icon "button" at bounding box center [525, 411] width 14 height 14
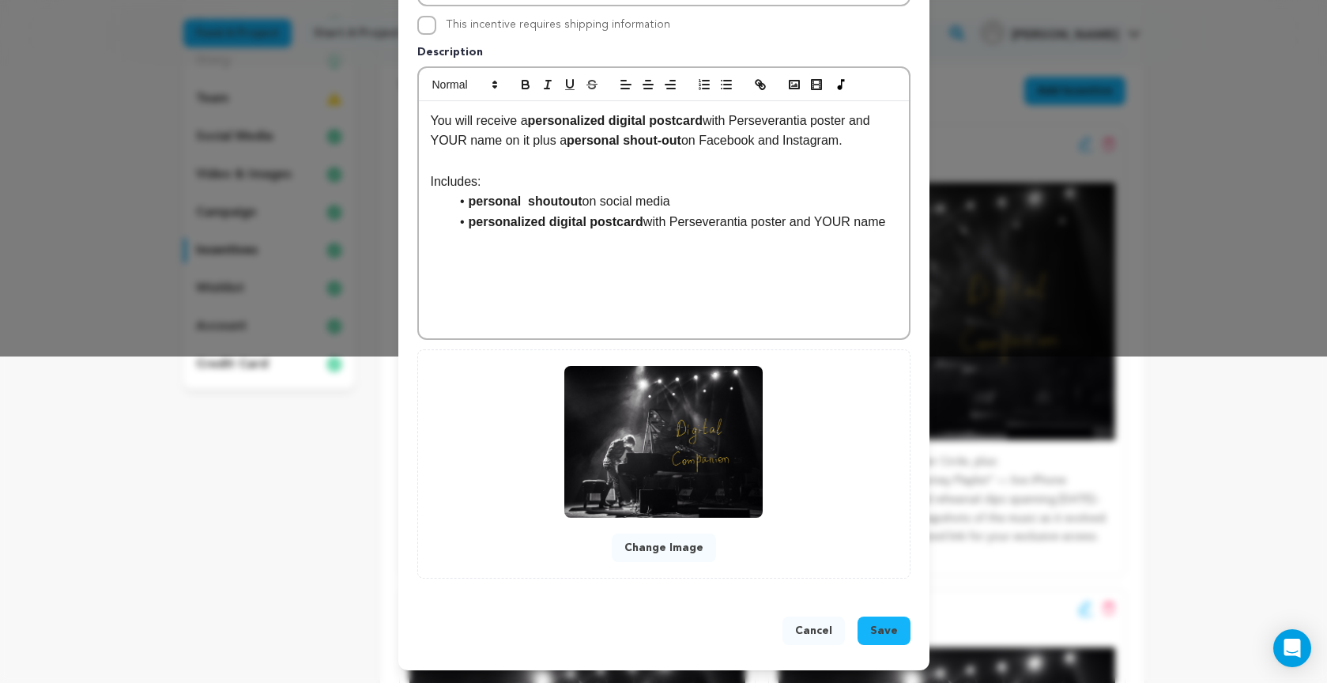
scroll to position [327, 0]
click at [897, 220] on li "personalized digital postcard with Perseverantia poster and YOUR name" at bounding box center [673, 222] width 447 height 21
click at [885, 630] on span "Save" at bounding box center [884, 631] width 28 height 16
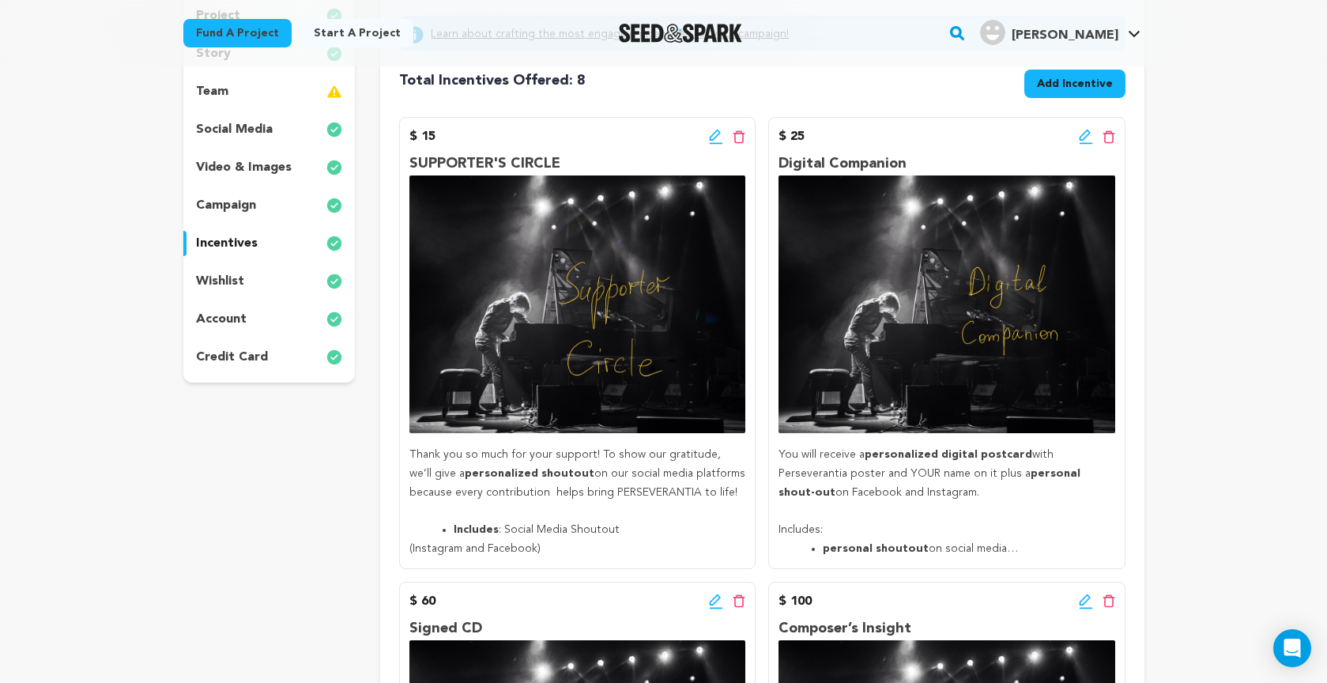
scroll to position [301, 0]
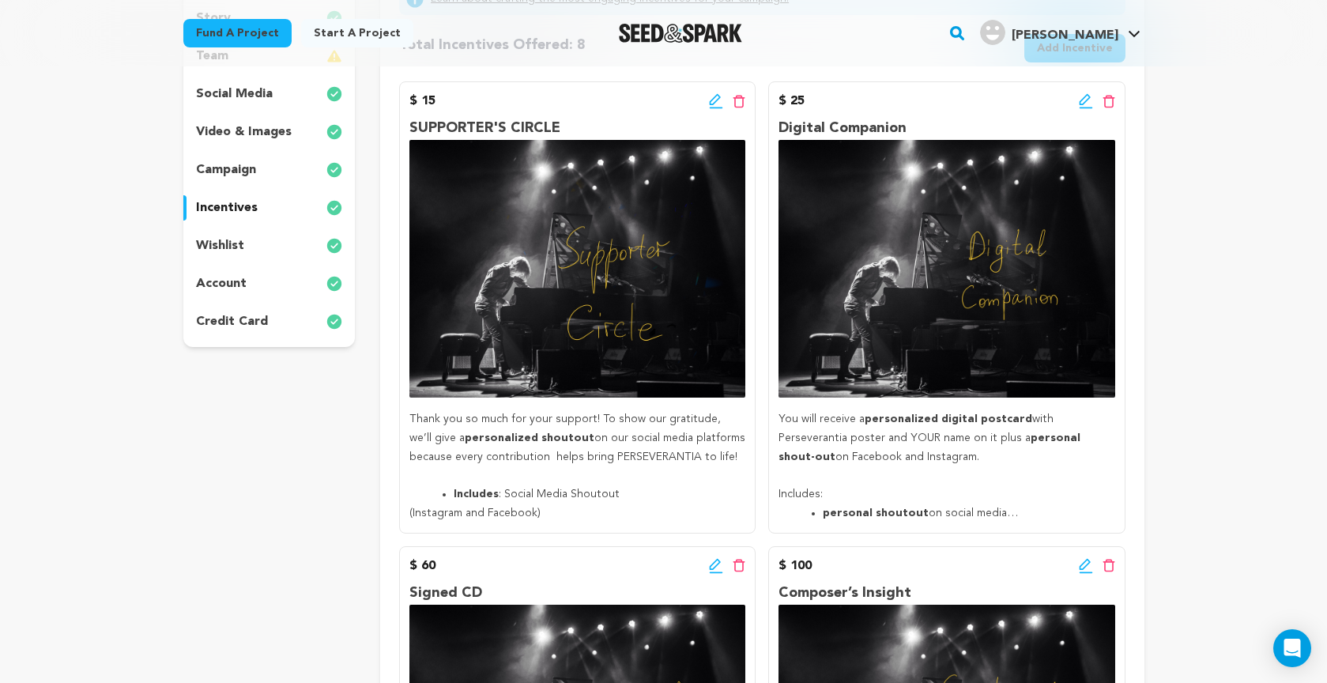
click at [1083, 103] on icon at bounding box center [1083, 99] width 11 height 11
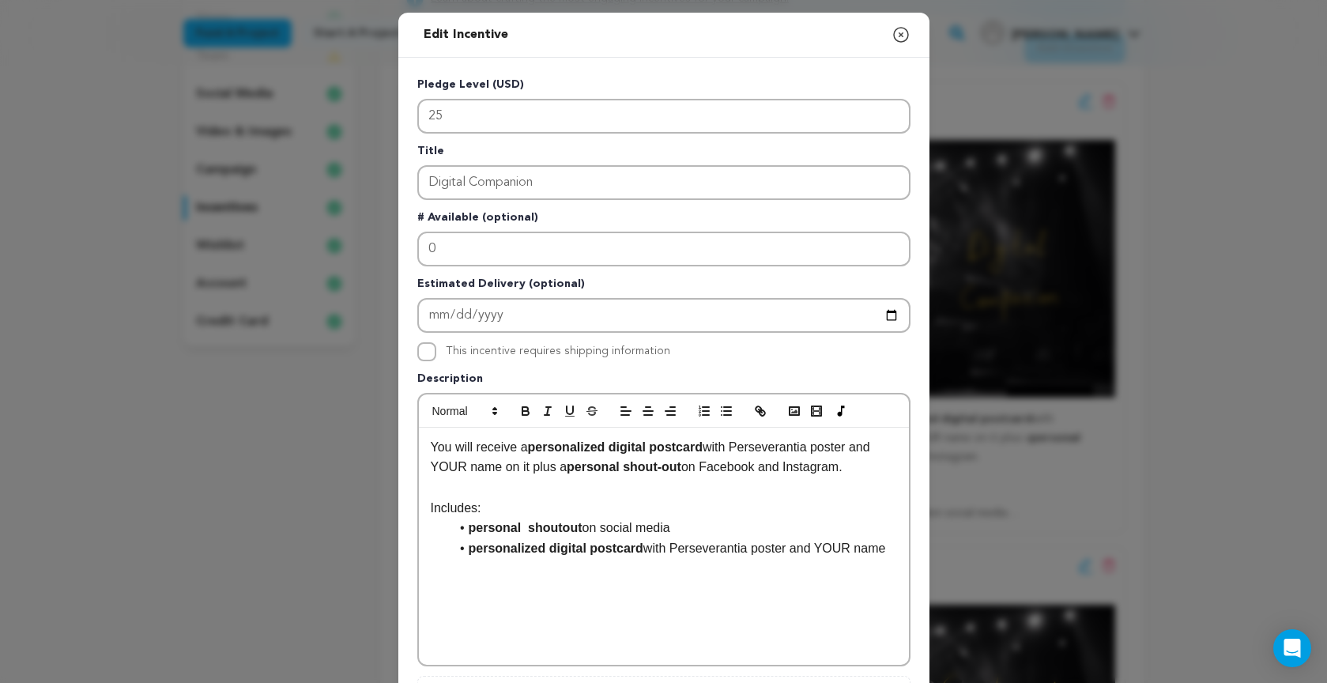
click at [427, 510] on div "You will receive a personalized digital postcard with Perseverantia poster and …" at bounding box center [664, 545] width 490 height 237
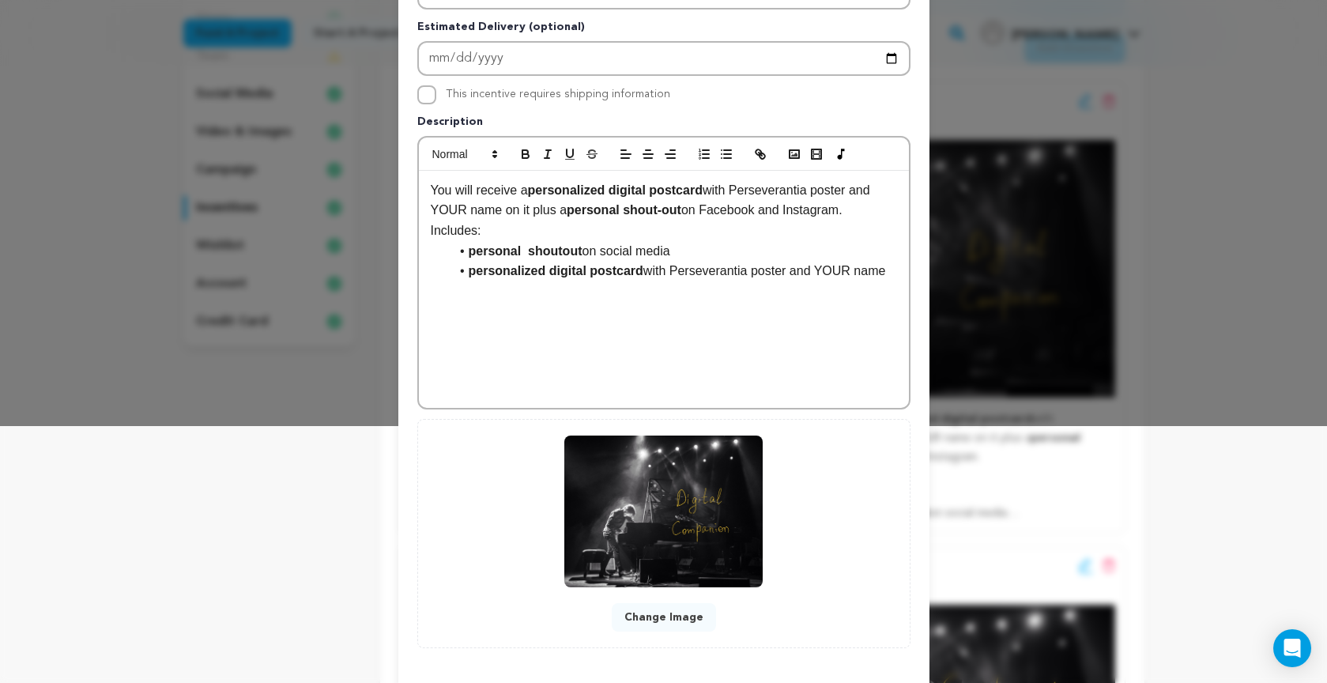
scroll to position [258, 0]
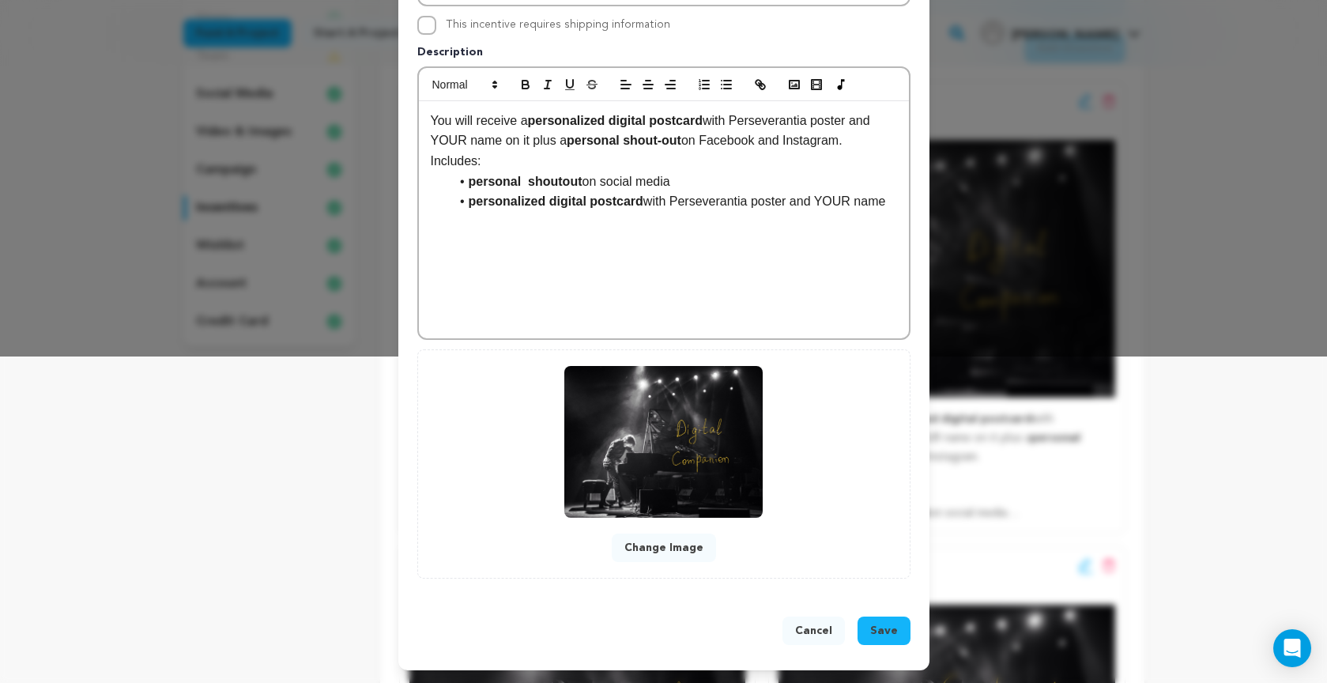
click at [881, 633] on span "Save" at bounding box center [884, 631] width 28 height 16
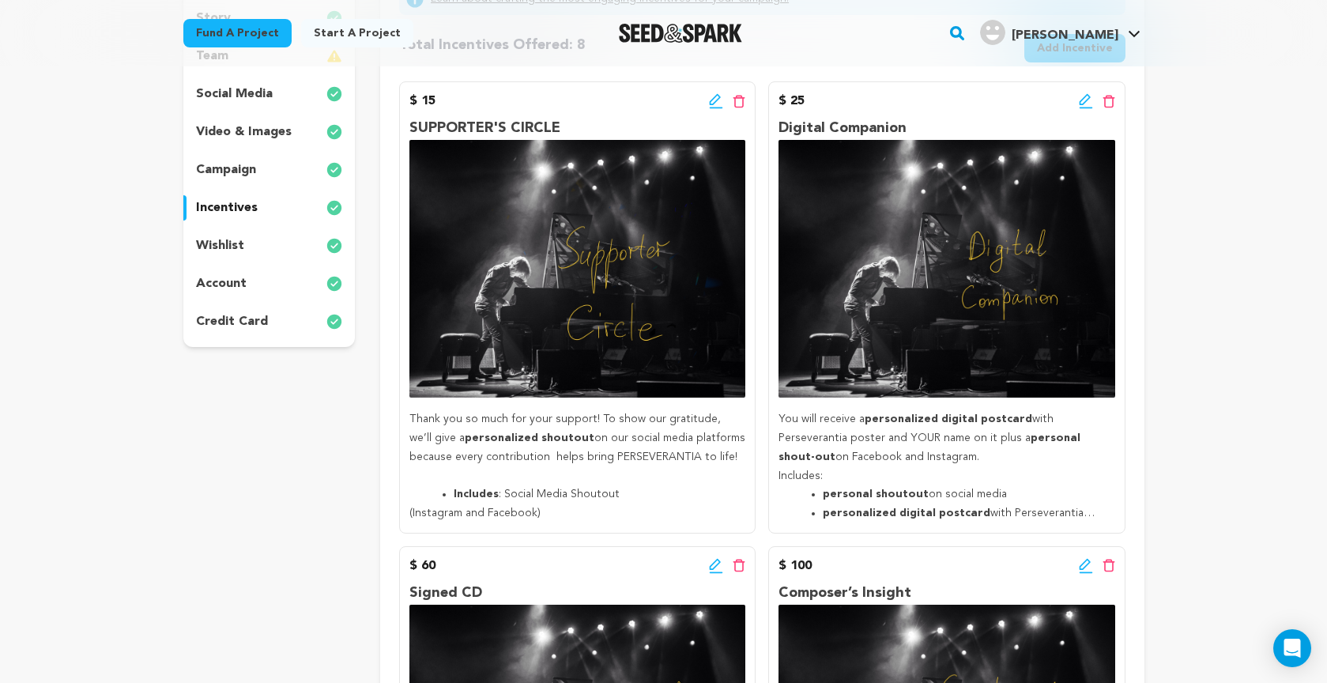
scroll to position [300, 0]
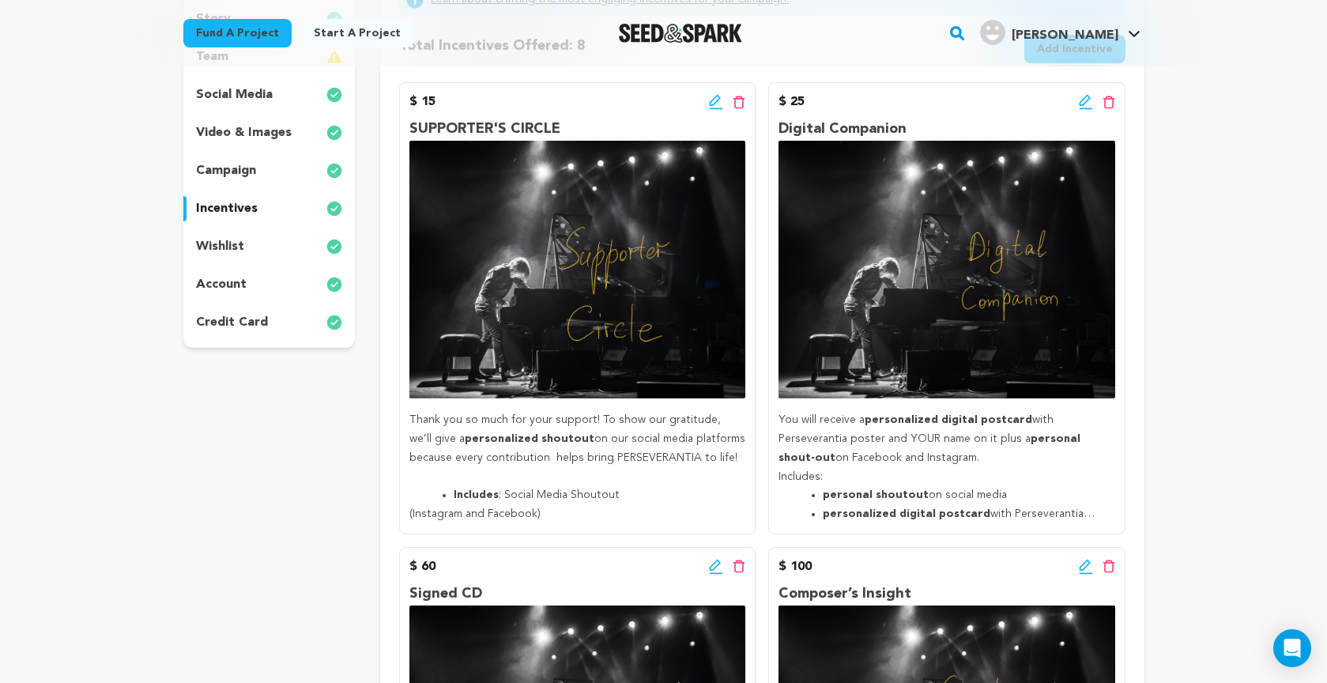
click at [713, 98] on icon at bounding box center [716, 102] width 14 height 16
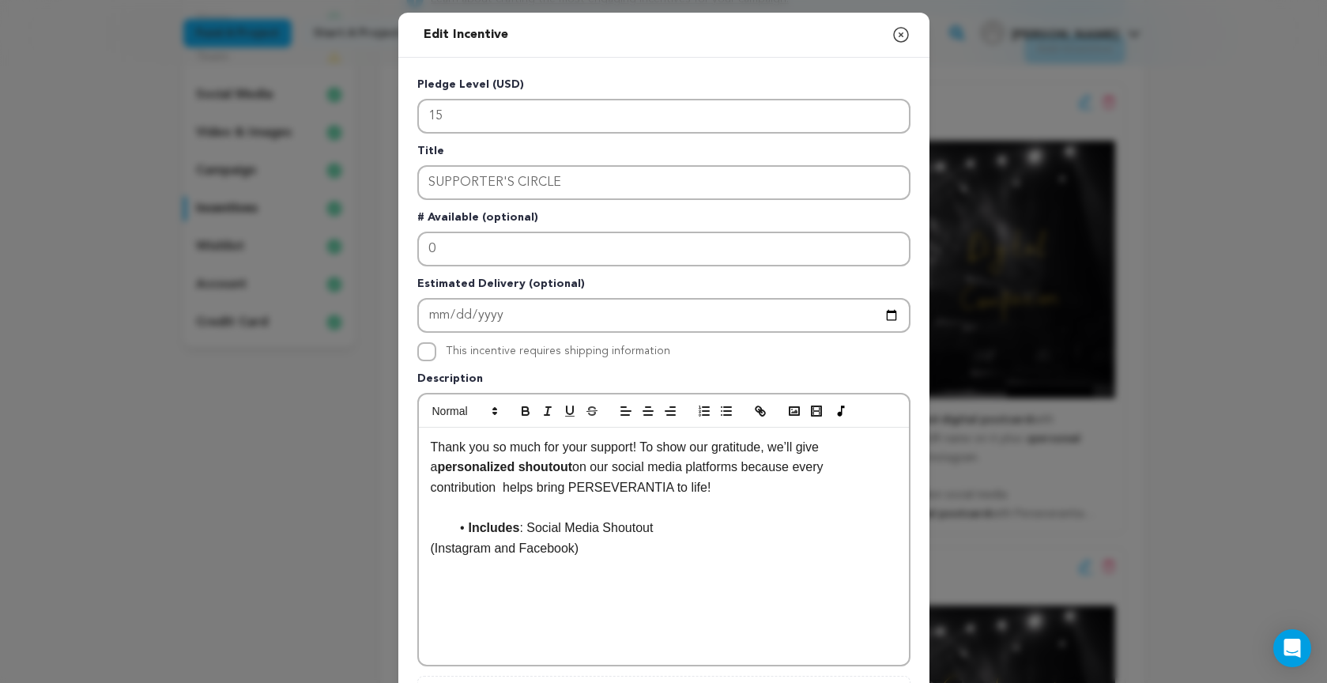
drag, startPoint x: 523, startPoint y: 527, endPoint x: 463, endPoint y: 524, distance: 60.1
click at [468, 525] on li "Includes : Social Media Shoutout" at bounding box center [673, 527] width 447 height 21
drag, startPoint x: 528, startPoint y: 412, endPoint x: 518, endPoint y: 418, distance: 11.4
click at [528, 412] on icon "button" at bounding box center [525, 413] width 6 height 4
click at [466, 524] on li "Includes: Social Media Shoutout" at bounding box center [673, 527] width 447 height 21
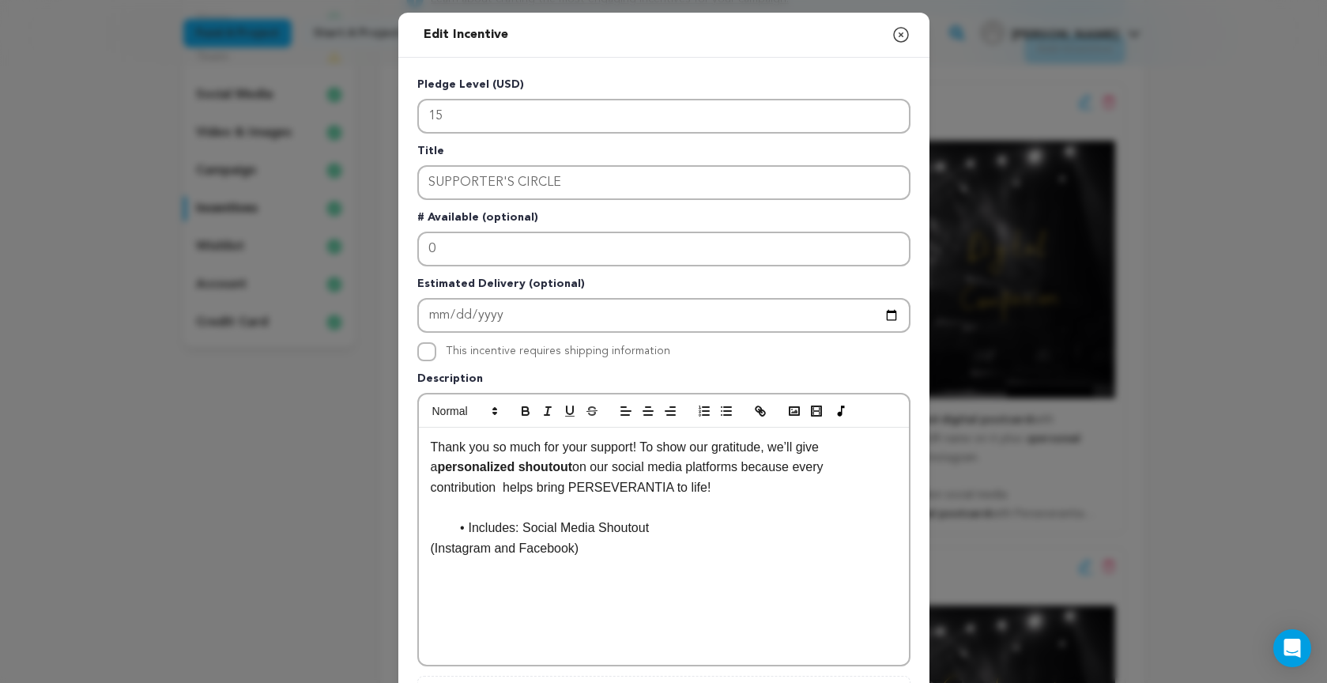
scroll to position [0, 0]
click at [489, 505] on p "Includes: Social Media Shoutout" at bounding box center [664, 508] width 466 height 21
drag, startPoint x: 472, startPoint y: 530, endPoint x: 476, endPoint y: 537, distance: 8.5
click at [472, 530] on p "(Instagram and Facebook)" at bounding box center [664, 527] width 466 height 21
click at [491, 507] on p "Includes: Social Media Shoutout" at bounding box center [664, 508] width 466 height 21
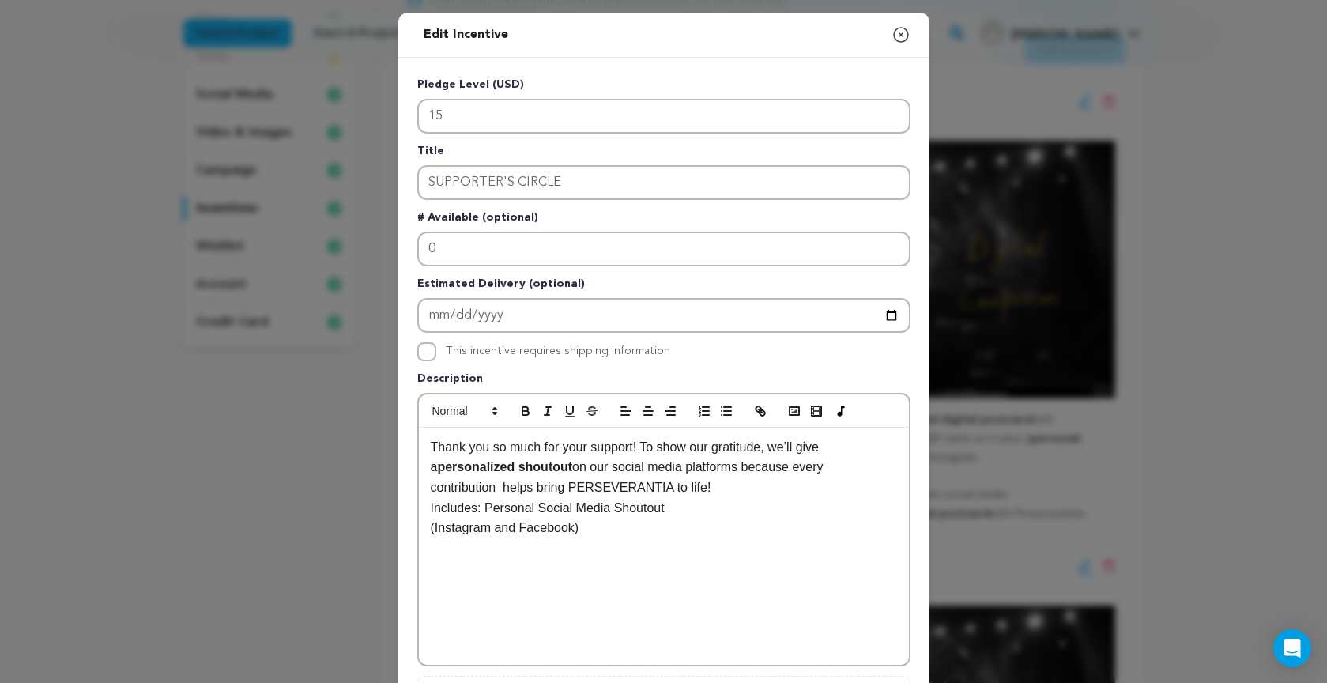
drag, startPoint x: 502, startPoint y: 507, endPoint x: 671, endPoint y: 506, distance: 169.1
click at [672, 506] on p "Includes: Personal Social Media Shoutout" at bounding box center [664, 508] width 466 height 21
click at [525, 408] on icon "button" at bounding box center [525, 411] width 14 height 14
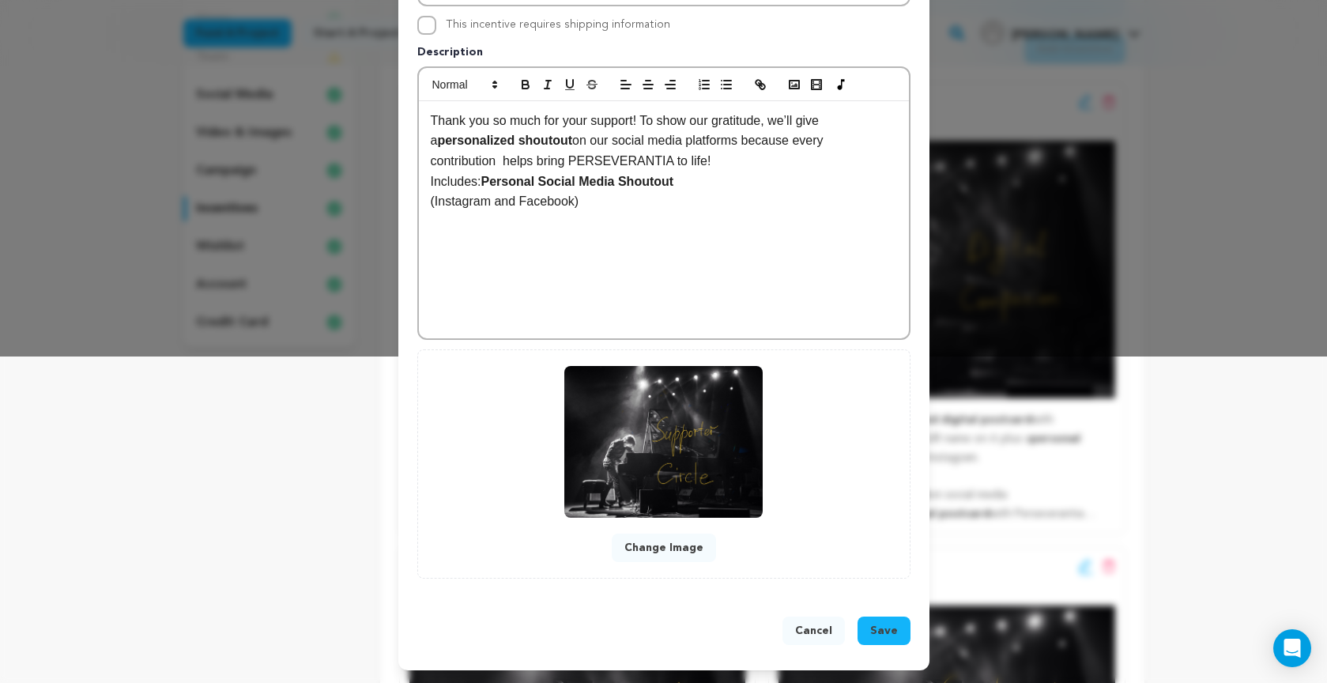
click at [882, 626] on span "Save" at bounding box center [884, 631] width 28 height 16
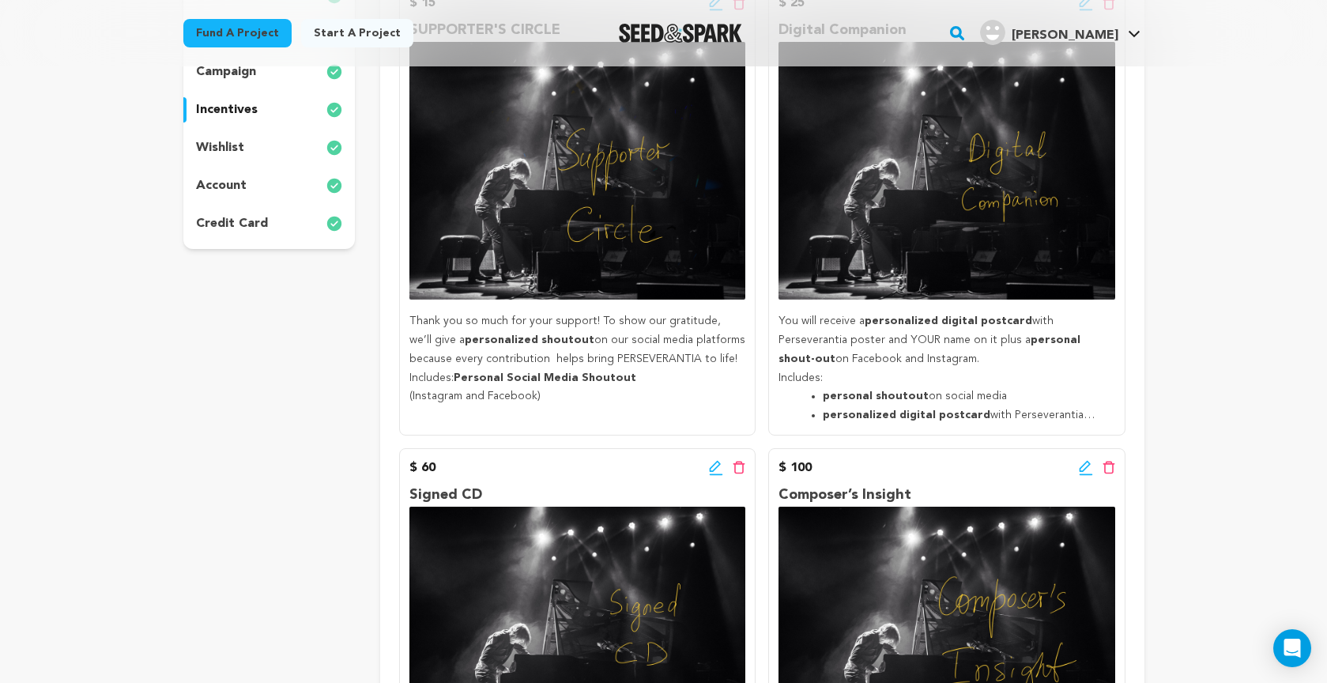
scroll to position [397, 0]
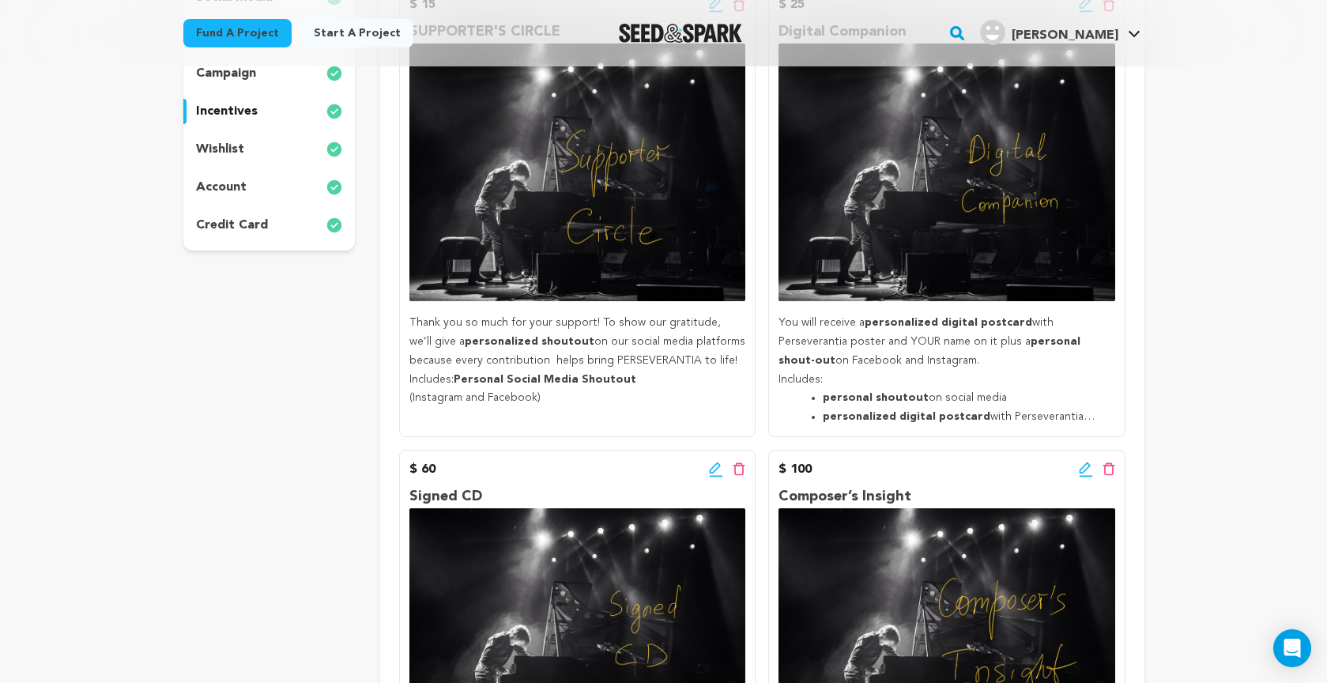
click at [949, 408] on li "personalized digital postcard with Perseverantia poster and YOUR name" at bounding box center [958, 417] width 273 height 19
drag, startPoint x: 922, startPoint y: 215, endPoint x: 909, endPoint y: 231, distance: 20.2
click at [922, 215] on img at bounding box center [946, 172] width 336 height 258
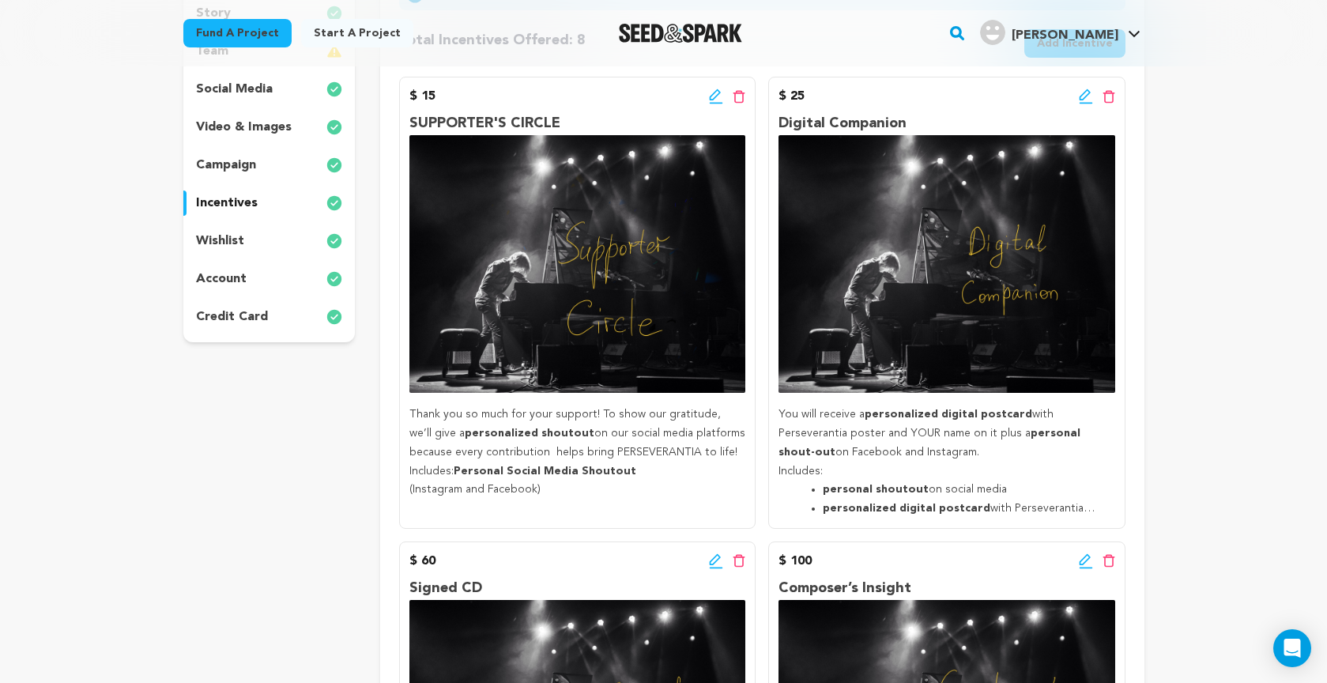
scroll to position [305, 0]
click at [817, 122] on p "Digital Companion" at bounding box center [946, 124] width 336 height 23
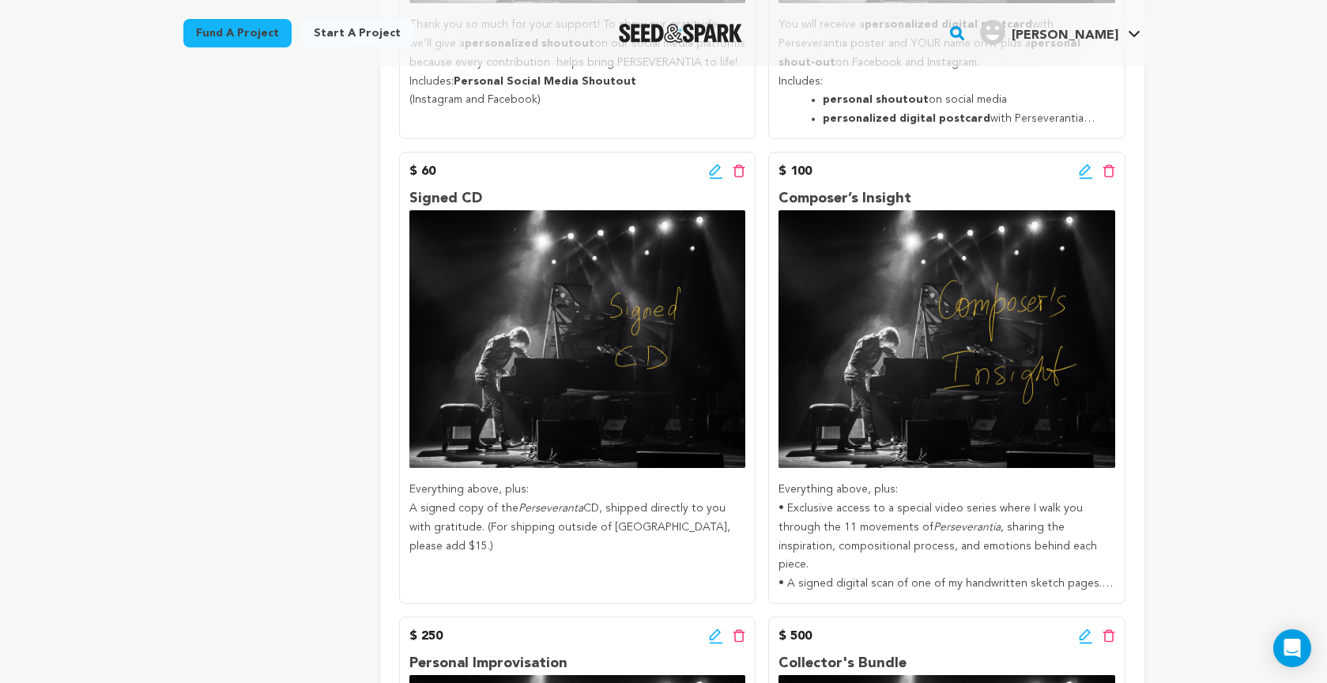
scroll to position [698, 0]
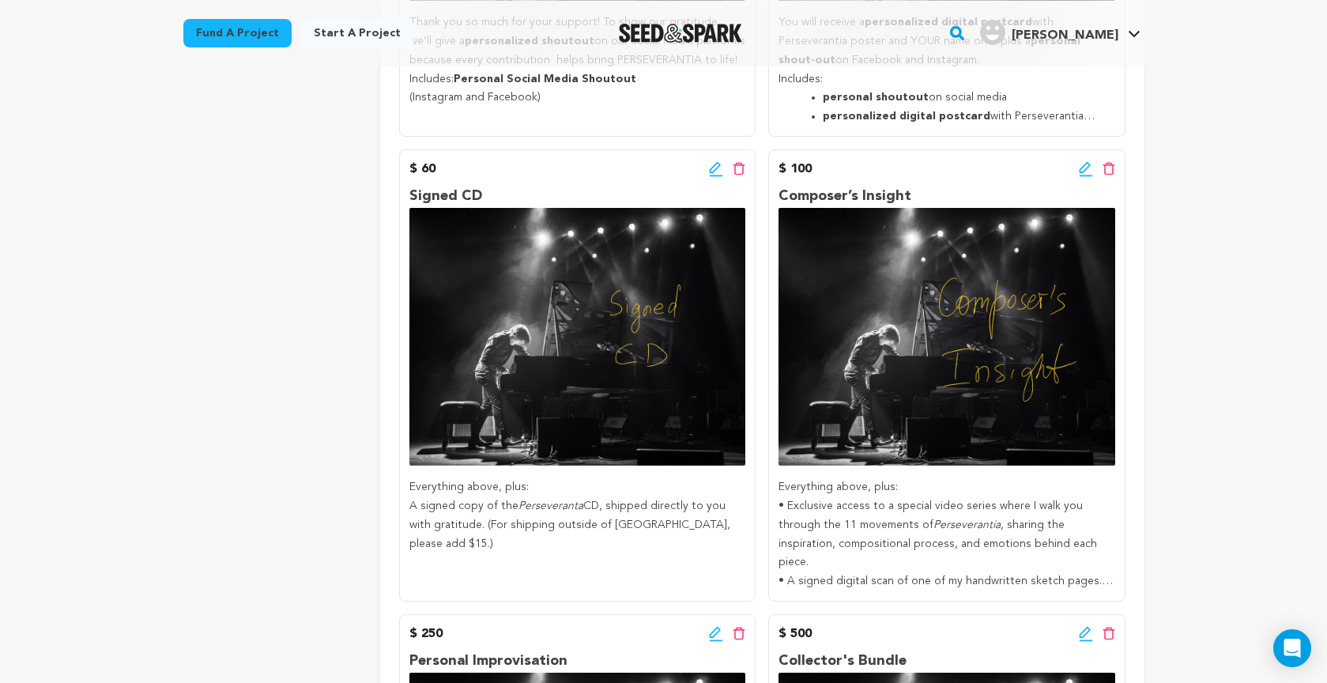
click at [717, 168] on icon at bounding box center [716, 169] width 14 height 16
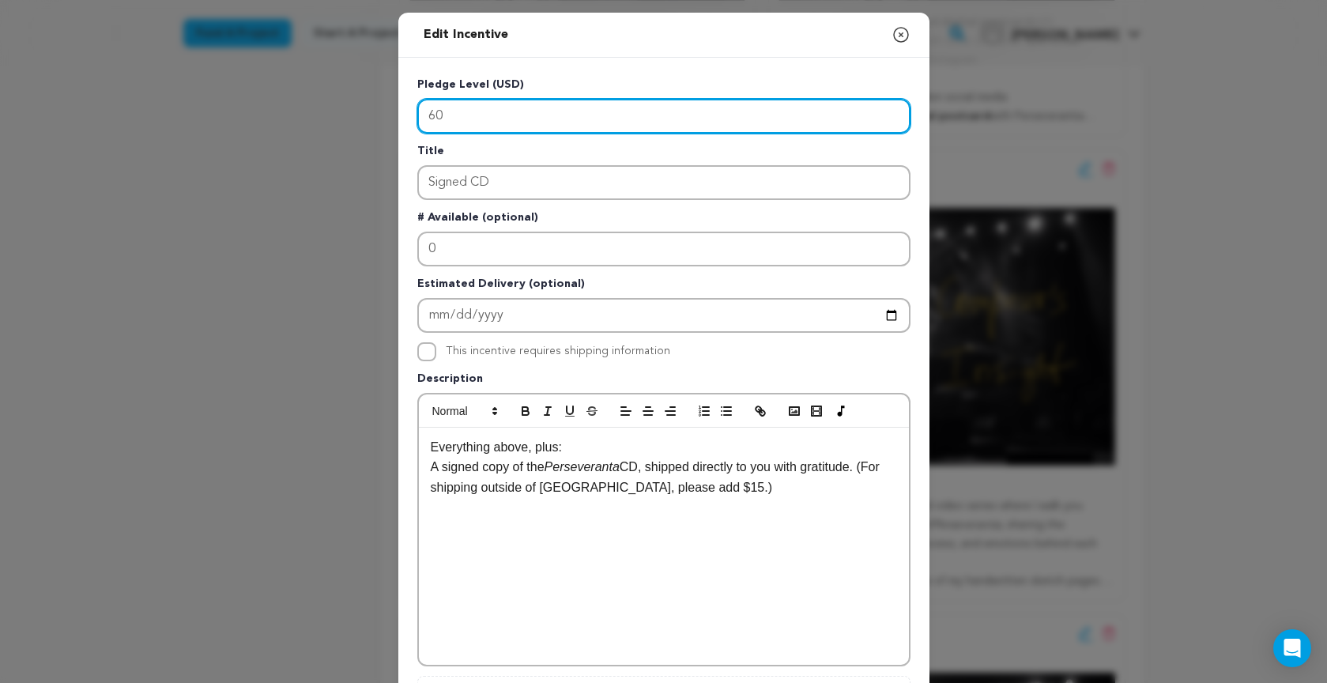
click at [435, 116] on input "60" at bounding box center [663, 116] width 493 height 35
type input "50"
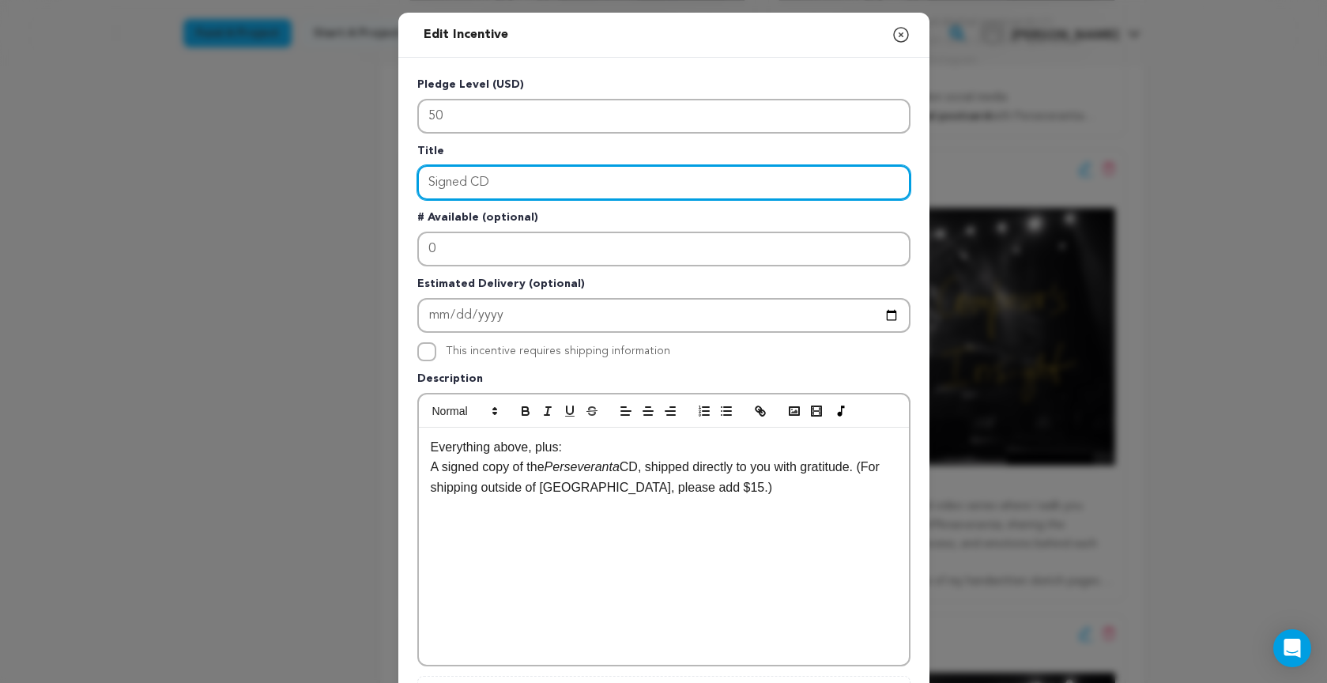
click at [496, 176] on input "Signed CD" at bounding box center [663, 182] width 493 height 35
drag, startPoint x: 488, startPoint y: 179, endPoint x: 372, endPoint y: 176, distance: 116.2
click at [372, 176] on div "Edit Incentive Close modal Pledge Level (USD) 50 Title Signed CD # Available (o…" at bounding box center [663, 504] width 1327 height 1009
type input "Digital Download"
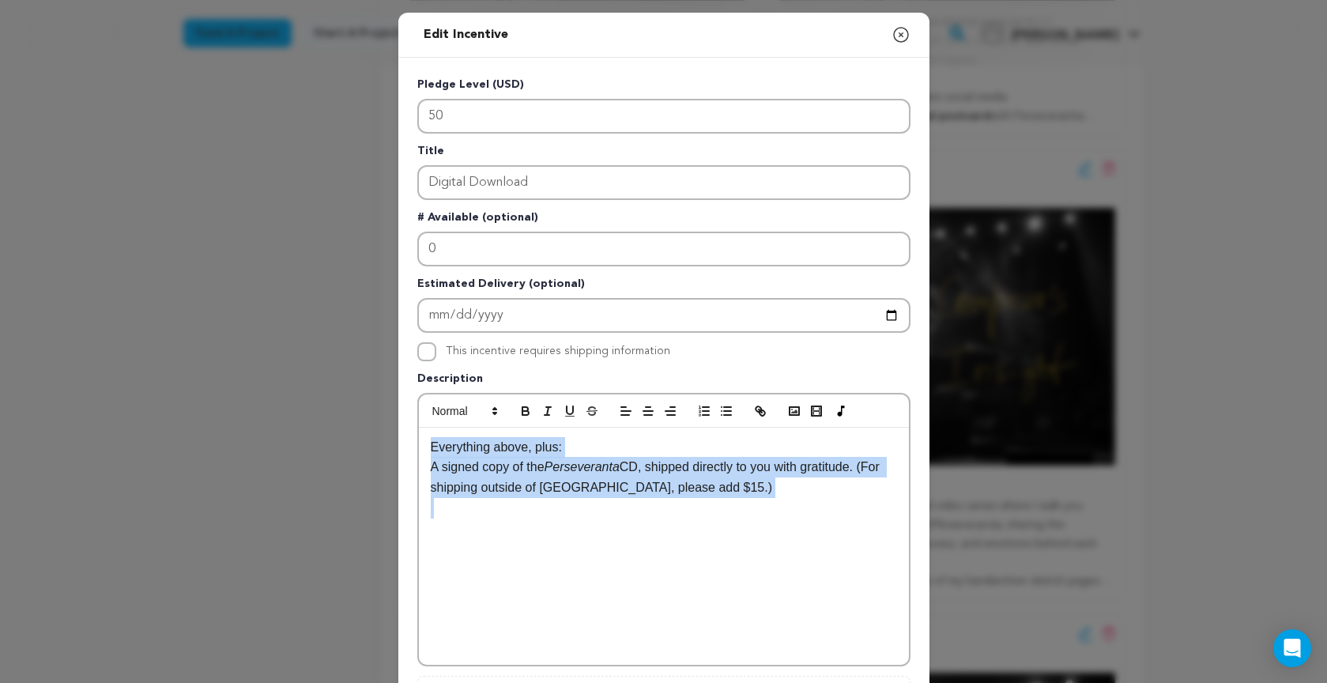
drag, startPoint x: 433, startPoint y: 448, endPoint x: 776, endPoint y: 524, distance: 351.2
click at [776, 524] on div "Everything above, plus: A signed copy of the Perseveranta CD, shipped directly …" at bounding box center [664, 545] width 490 height 237
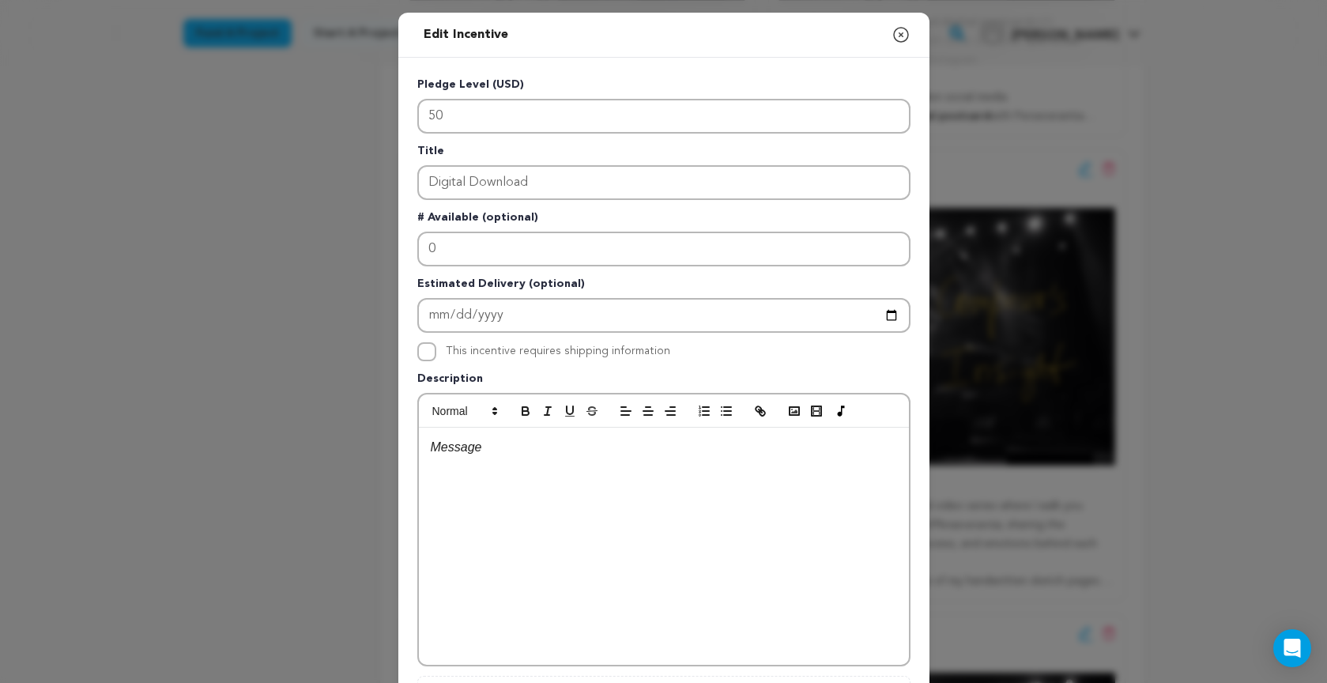
click at [459, 449] on p at bounding box center [664, 447] width 466 height 21
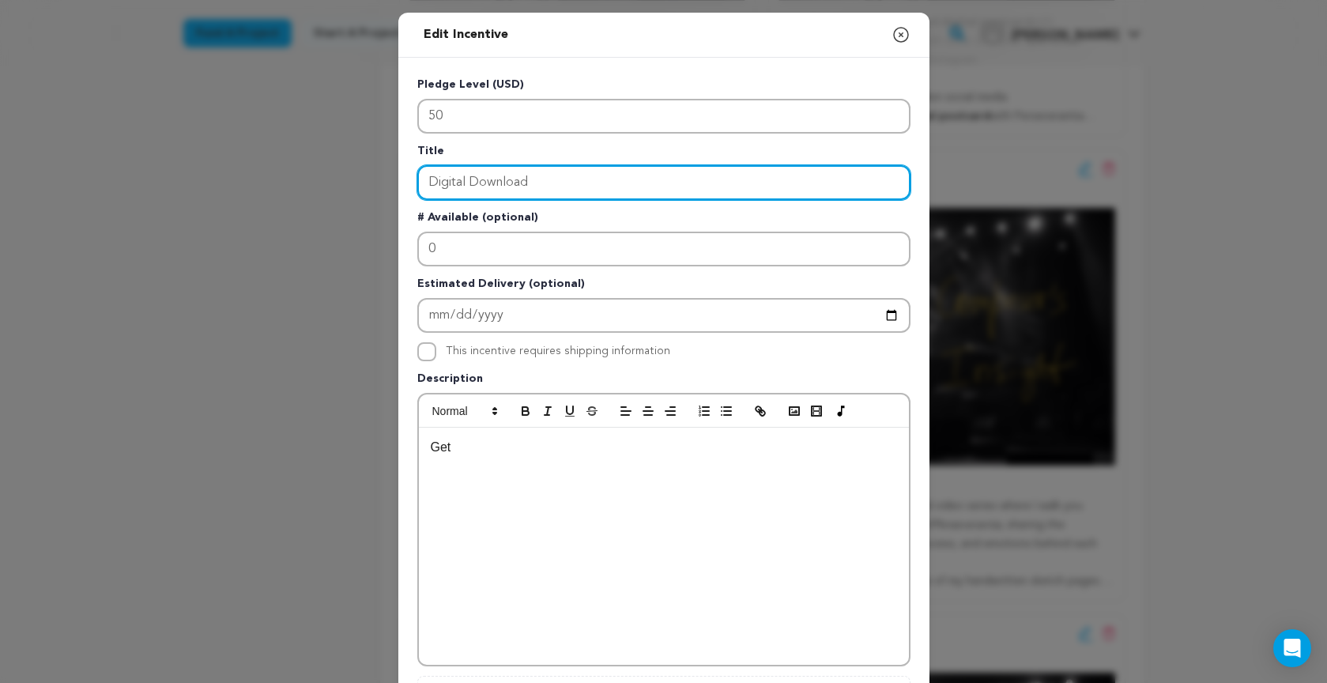
click at [541, 183] on input "Digital Download" at bounding box center [663, 182] width 493 height 35
type input "Digital Download and More"
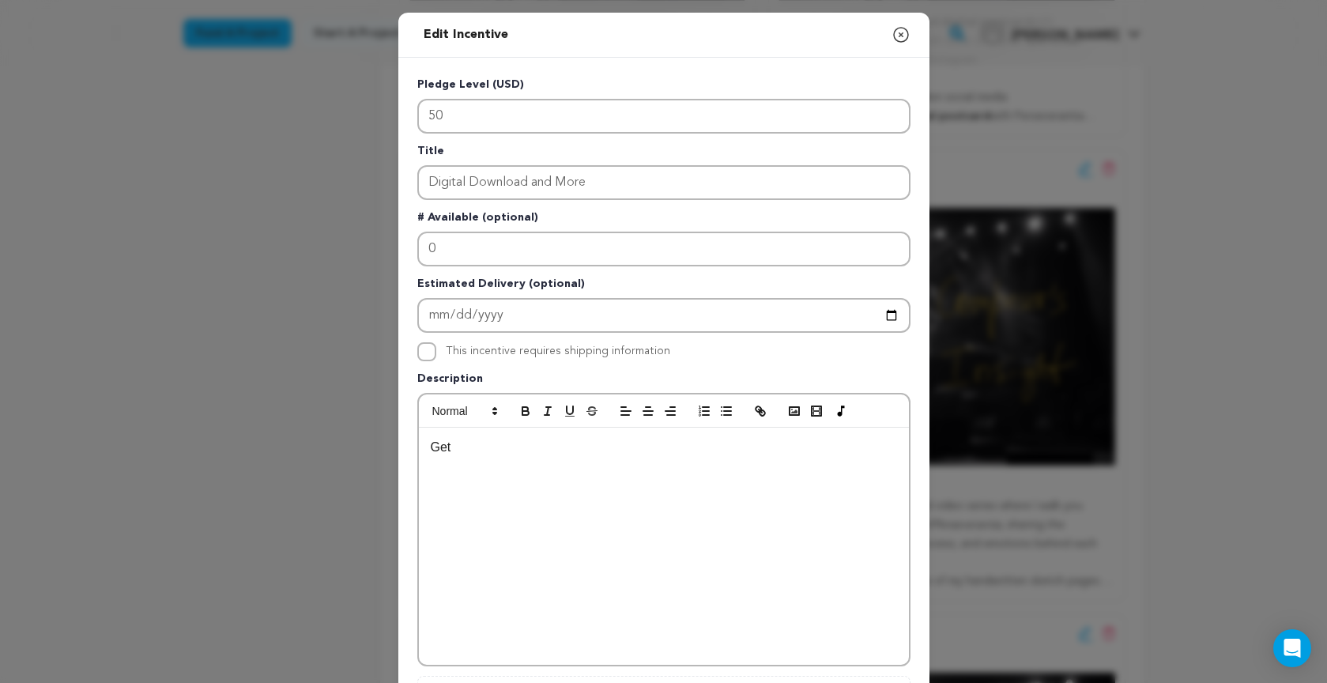
click at [499, 447] on p "Get" at bounding box center [664, 447] width 466 height 21
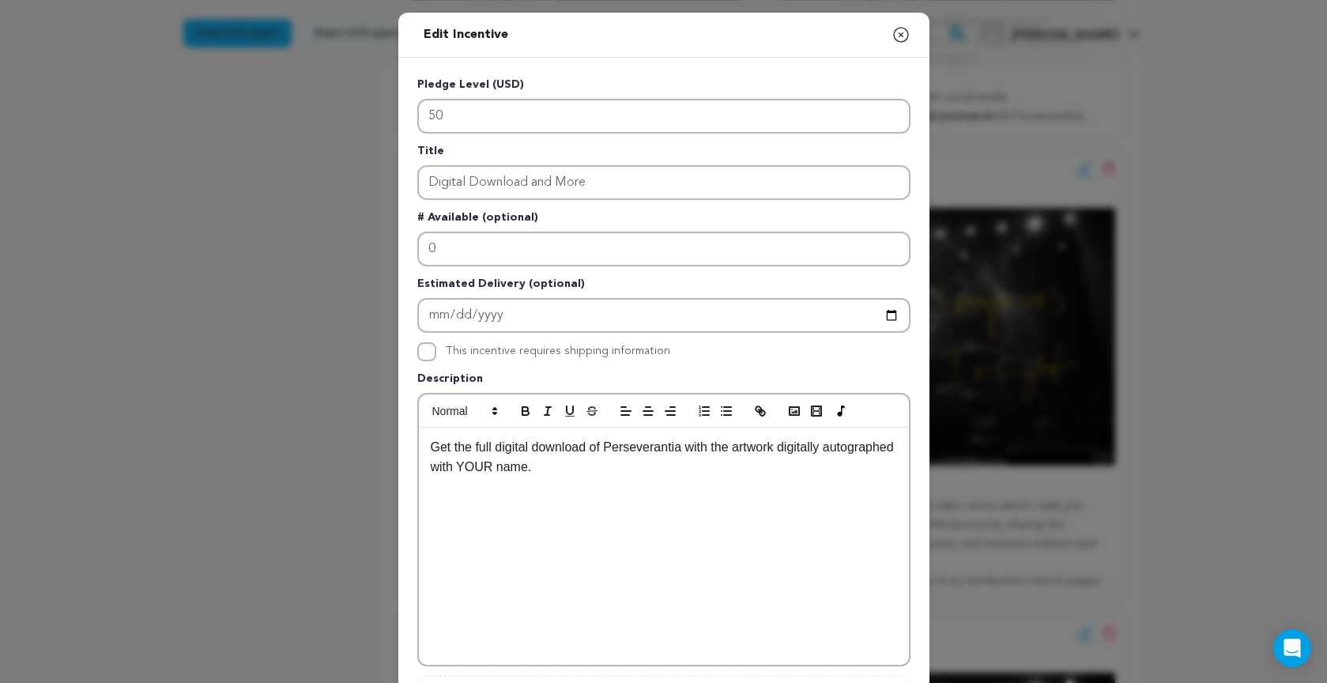
click at [478, 448] on p "Get the full digital download of Perseverantia with the artwork digitally autog…" at bounding box center [664, 457] width 466 height 40
click at [550, 467] on p "Get full digital download of Perseverantia with the artwork digitally autograph…" at bounding box center [664, 457] width 466 height 40
click at [557, 467] on p "Get full digital download of Perseverantia with the artwork digitally autograph…" at bounding box center [664, 467] width 466 height 61
drag, startPoint x: 689, startPoint y: 469, endPoint x: 526, endPoint y: 469, distance: 162.8
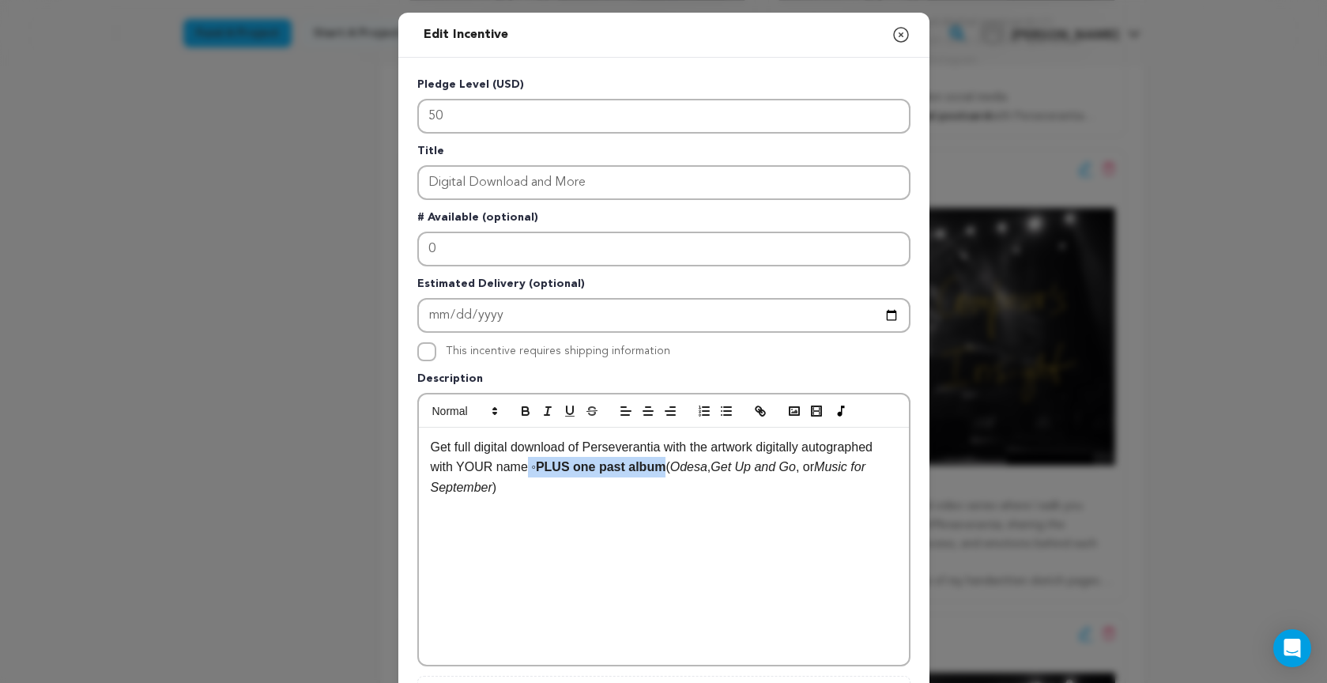
click at [526, 469] on p "Get full digital download of Perseverantia with the artwork digitally autograph…" at bounding box center [664, 467] width 466 height 61
drag, startPoint x: 686, startPoint y: 465, endPoint x: 559, endPoint y: 466, distance: 126.4
click at [561, 466] on strong "PLUS one past album" at bounding box center [601, 466] width 130 height 13
click at [520, 412] on icon "button" at bounding box center [525, 411] width 14 height 14
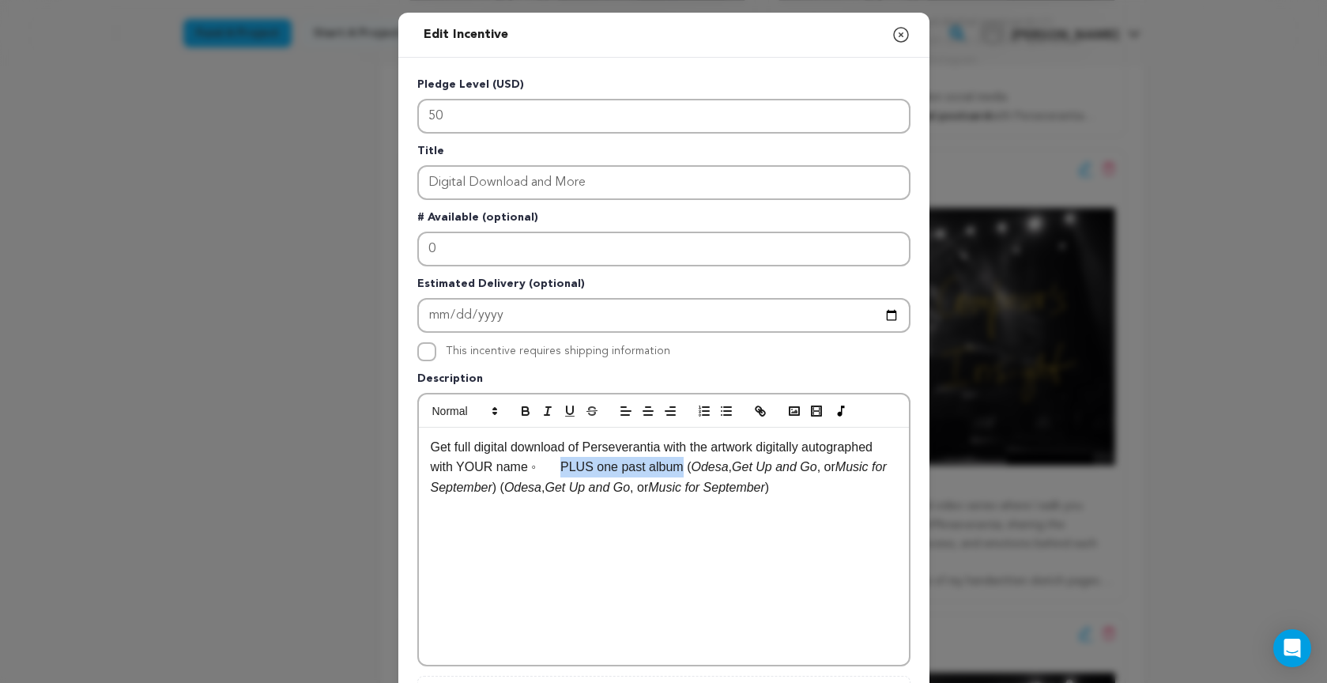
click at [559, 465] on p "Get full digital download of Perseverantia with the artwork digitally autograph…" at bounding box center [664, 467] width 466 height 61
drag, startPoint x: 772, startPoint y: 487, endPoint x: 498, endPoint y: 487, distance: 274.2
click at [499, 488] on p "Get full digital download of Perseverantia with the artwork digitally autograph…" at bounding box center [664, 467] width 466 height 61
click at [617, 469] on p "Get full digital download of Perseverantia with the artwork digitally autograph…" at bounding box center [664, 467] width 466 height 61
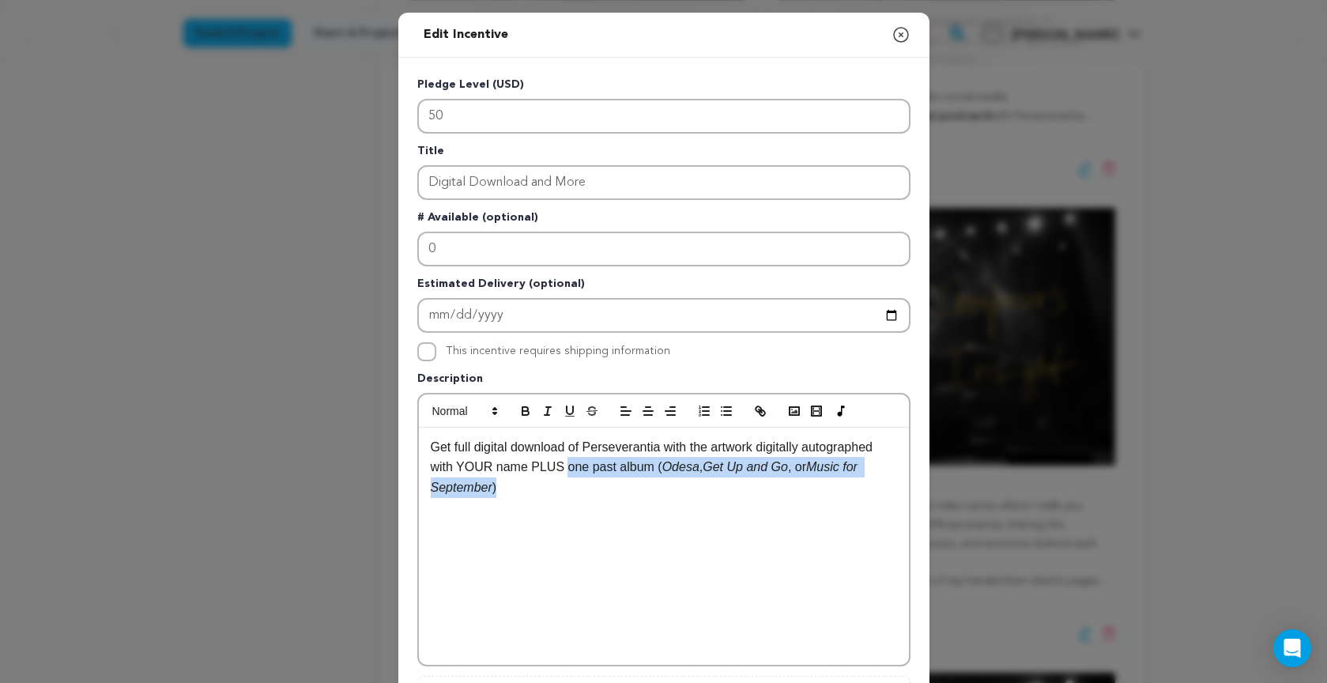
drag, startPoint x: 568, startPoint y: 469, endPoint x: 604, endPoint y: 485, distance: 39.6
click at [604, 485] on p "Get full digital download of Perseverantia with the artwork digitally autograph…" at bounding box center [664, 467] width 466 height 61
drag, startPoint x: 719, startPoint y: 469, endPoint x: 661, endPoint y: 453, distance: 60.6
click at [790, 467] on p "Get full digital download of Perseverantia with the artwork digitally autograph…" at bounding box center [664, 457] width 466 height 40
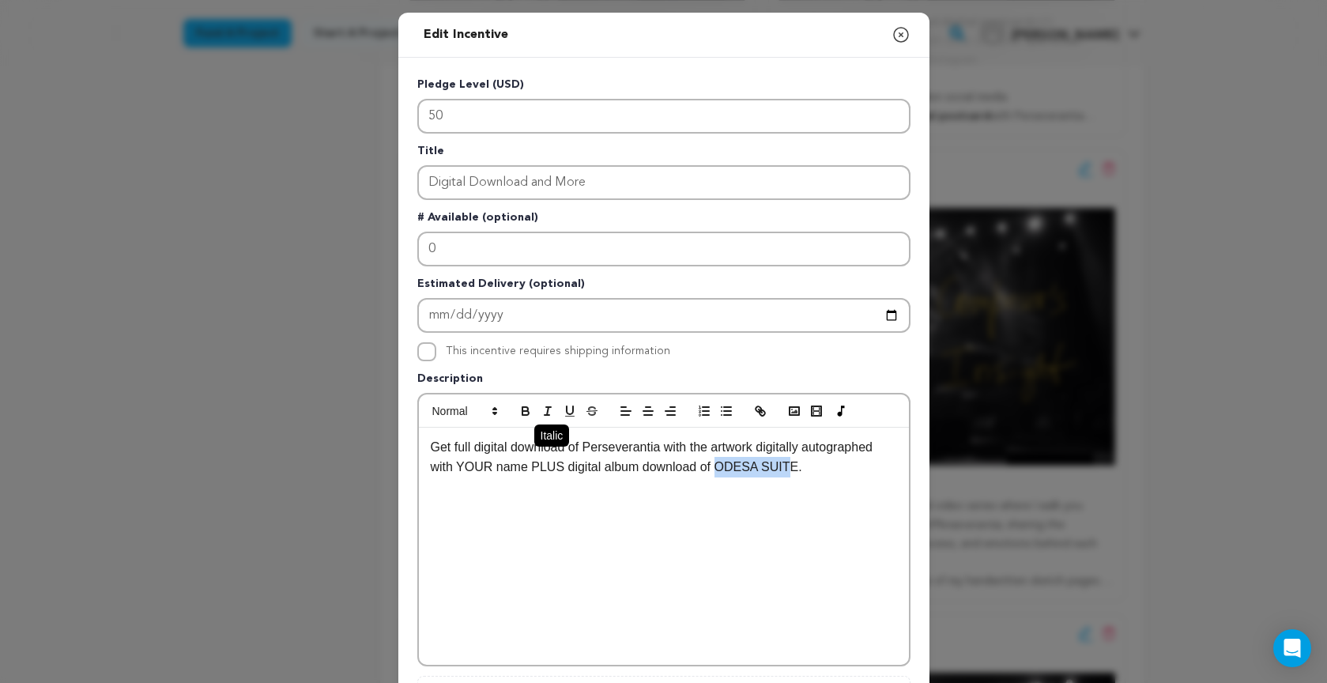
click at [548, 406] on icon "button" at bounding box center [547, 411] width 14 height 14
click at [793, 469] on p "Get full digital download of Perseverantia with the artwork digitally autograph…" at bounding box center [664, 457] width 466 height 40
click at [548, 409] on line "button" at bounding box center [548, 411] width 2 height 8
click at [524, 410] on icon "button" at bounding box center [525, 411] width 14 height 14
drag, startPoint x: 664, startPoint y: 447, endPoint x: 595, endPoint y: 448, distance: 68.7
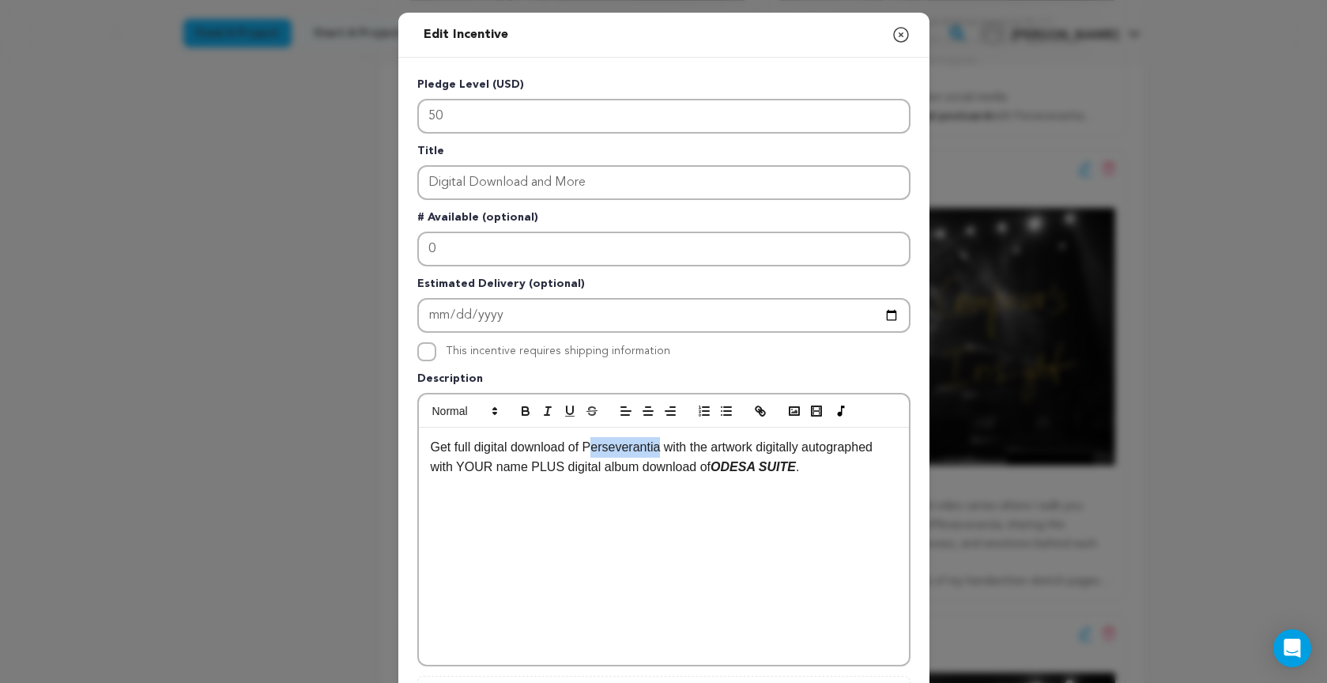
click at [595, 448] on p "Get full digital download of Perseverantia with the artwork digitally autograph…" at bounding box center [664, 457] width 466 height 40
drag, startPoint x: 585, startPoint y: 443, endPoint x: 556, endPoint y: 423, distance: 35.3
click at [678, 447] on p "Get full digital download of PERSEVERANTIA with the artwork digitally autograph…" at bounding box center [664, 457] width 466 height 40
click at [525, 410] on icon "button" at bounding box center [525, 411] width 14 height 14
drag, startPoint x: 690, startPoint y: 447, endPoint x: 677, endPoint y: 454, distance: 14.1
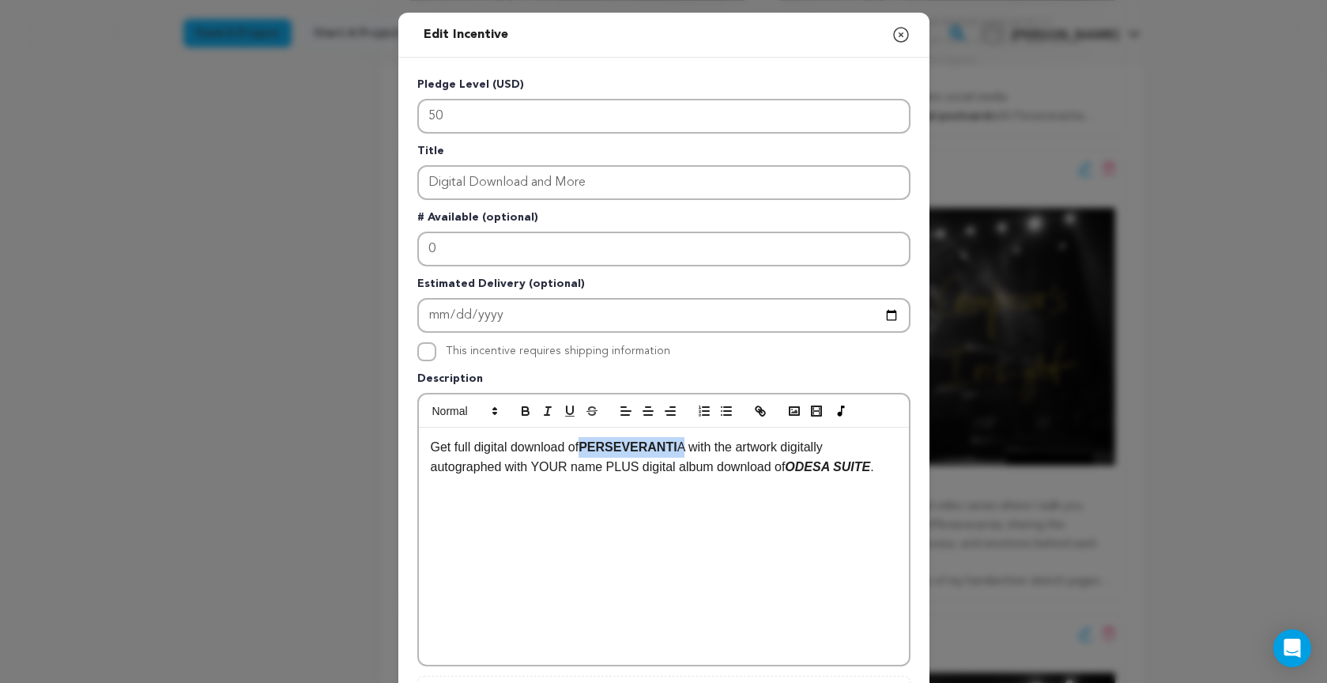
click at [690, 447] on p "Get full digital download of PERSEVERANTI A with the artwork digitally autograp…" at bounding box center [664, 457] width 466 height 40
click at [523, 405] on icon "button" at bounding box center [525, 411] width 14 height 14
click at [548, 555] on div "Get full digital download of PERSEVERANTIA with the artwork digitally autograph…" at bounding box center [664, 545] width 490 height 237
drag, startPoint x: 799, startPoint y: 466, endPoint x: 738, endPoint y: 455, distance: 61.8
click at [880, 468] on p "Get full digital download of PERSEVERANTIA with the artwork digitally autograph…" at bounding box center [664, 457] width 466 height 40
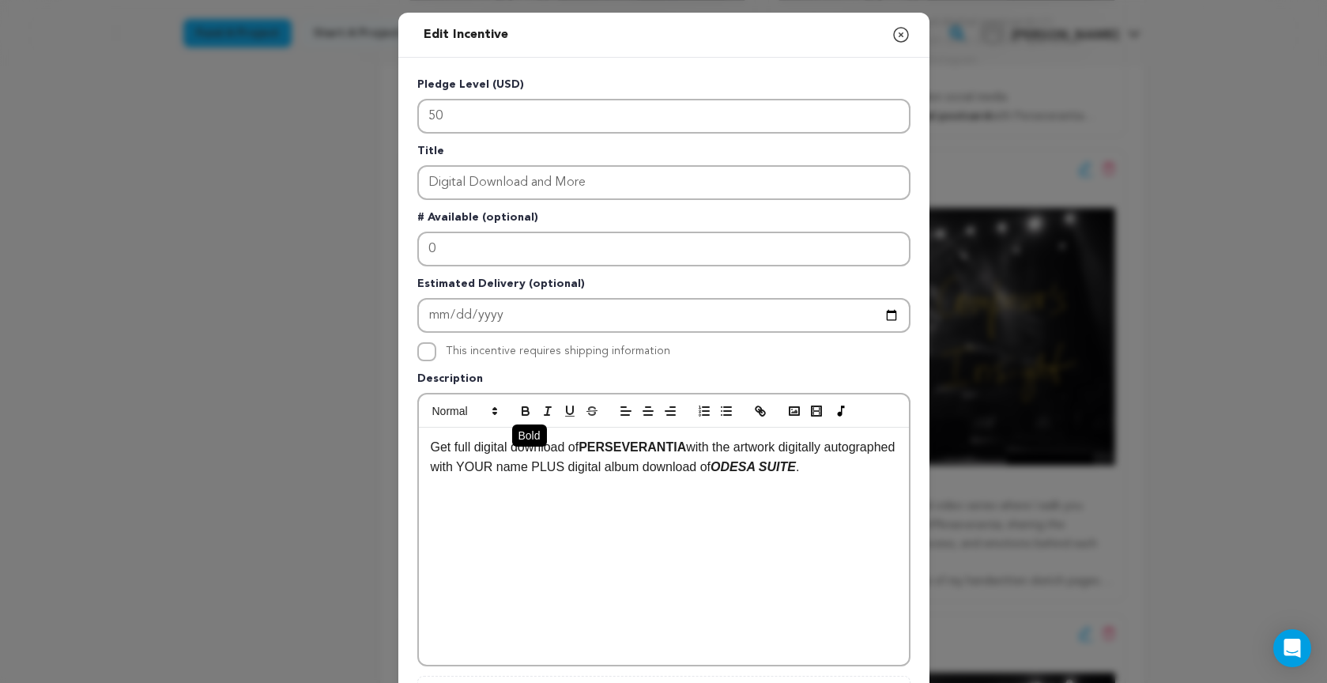
click at [528, 409] on icon "button" at bounding box center [525, 409] width 6 height 4
click at [547, 408] on icon "button" at bounding box center [547, 411] width 14 height 14
click at [548, 406] on icon "button" at bounding box center [547, 411] width 14 height 14
click at [888, 467] on p "Get full digital download of PERSEVERANTIA with the artwork digitally autograph…" at bounding box center [664, 457] width 466 height 40
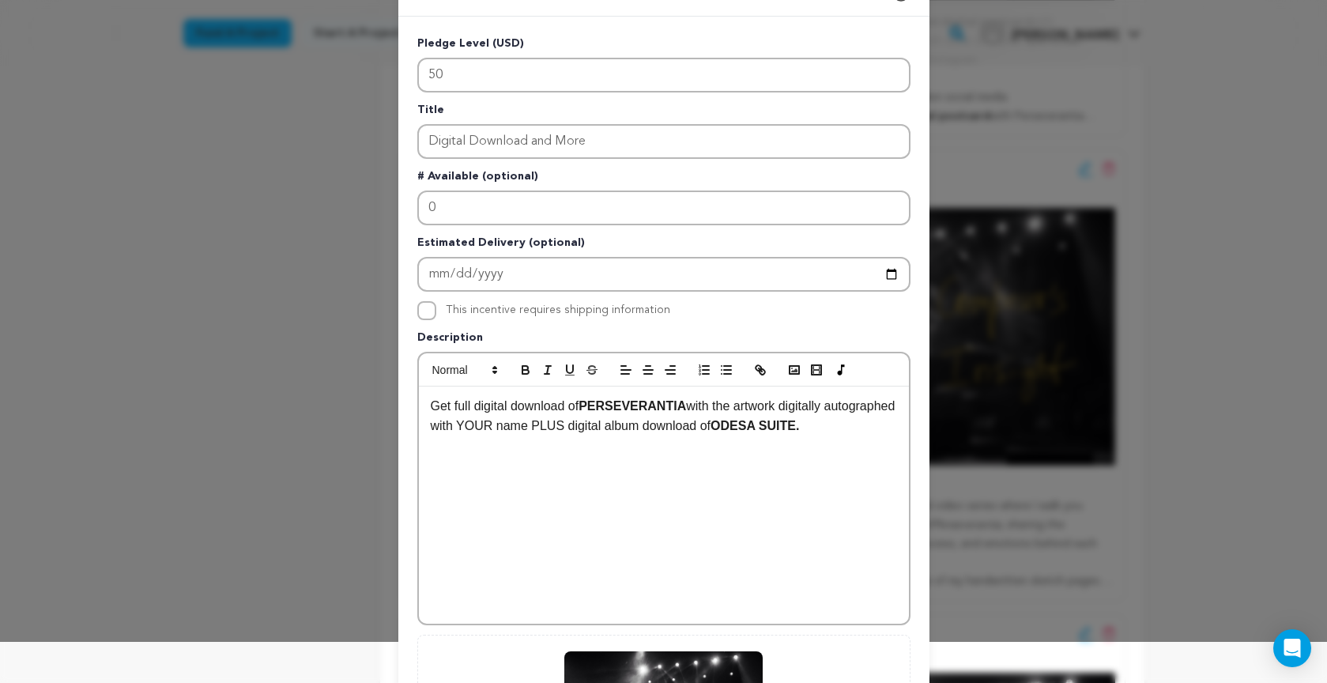
scroll to position [59, 0]
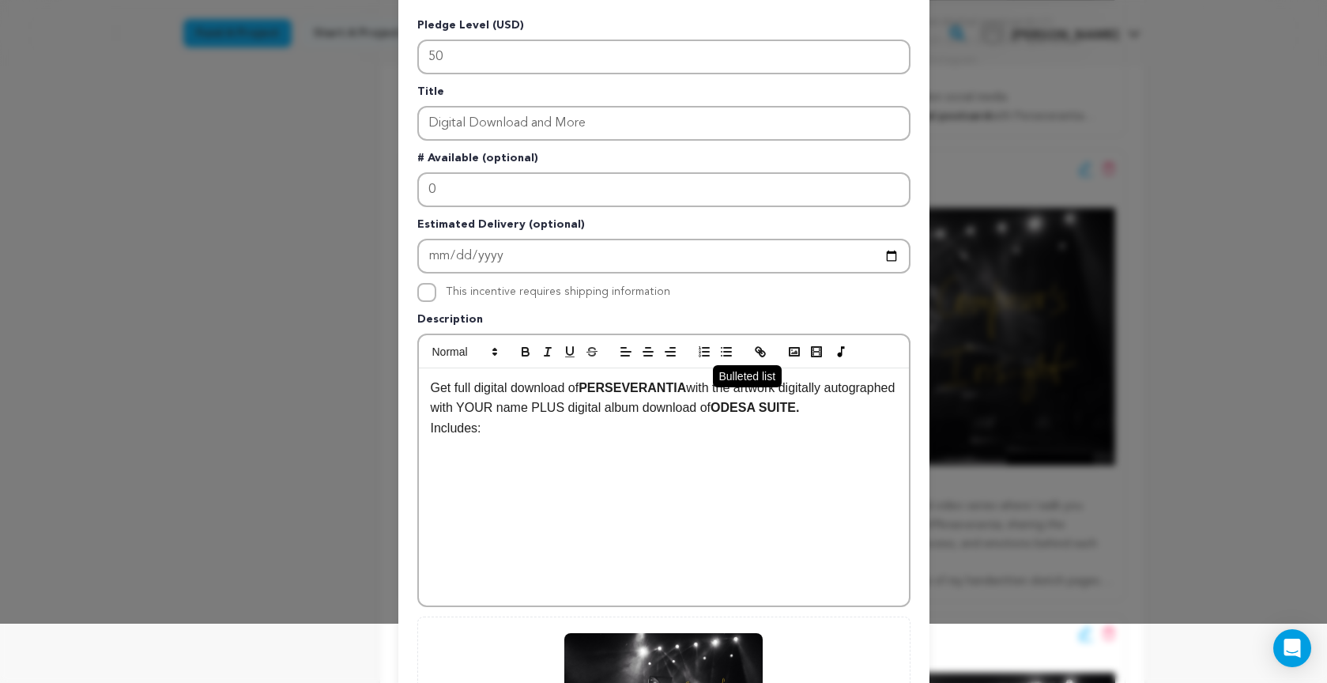
click at [722, 349] on icon "button" at bounding box center [726, 351] width 14 height 14
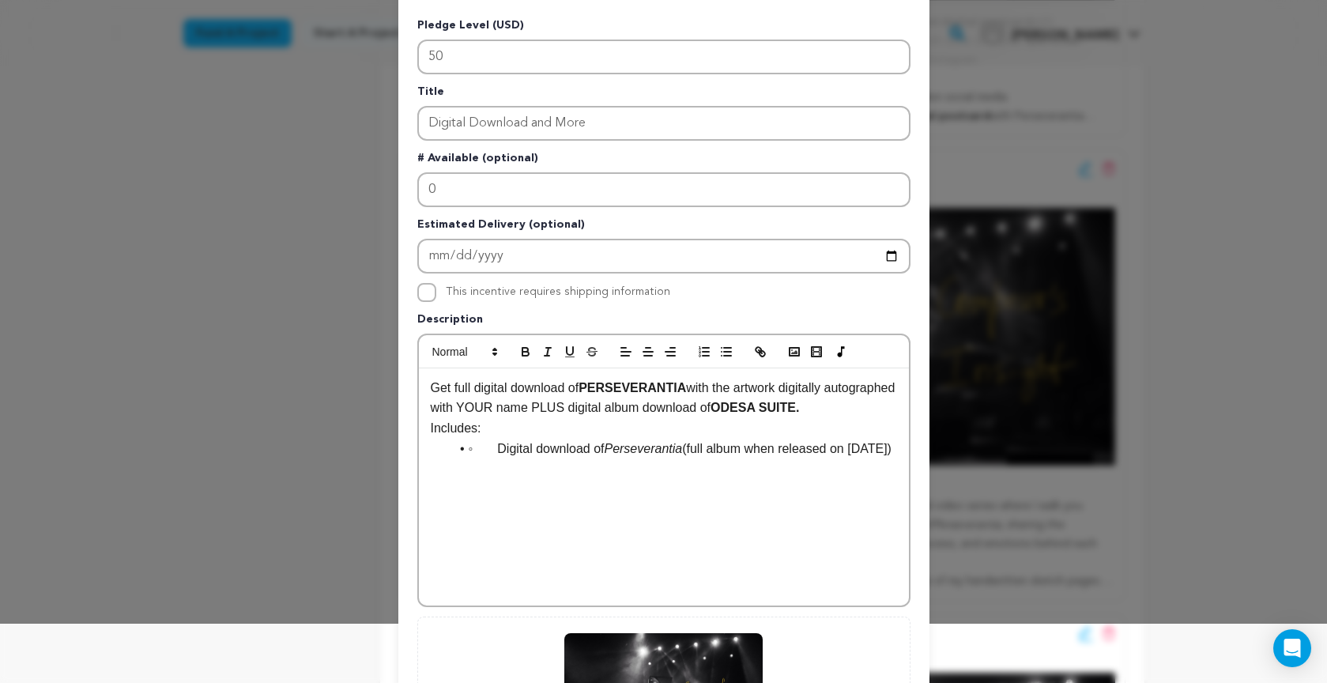
drag, startPoint x: 475, startPoint y: 450, endPoint x: 487, endPoint y: 455, distance: 13.1
click at [476, 450] on li "◦ Digital download of Perseverantia (full album when released on 2026/02/24)" at bounding box center [673, 448] width 447 height 21
drag, startPoint x: 621, startPoint y: 447, endPoint x: 630, endPoint y: 445, distance: 9.0
click at [621, 447] on em "Perseverantia" at bounding box center [614, 448] width 78 height 13
click at [663, 452] on li "Digital download of Perseverantia (full album when released on 2026/02/24)" at bounding box center [673, 448] width 447 height 21
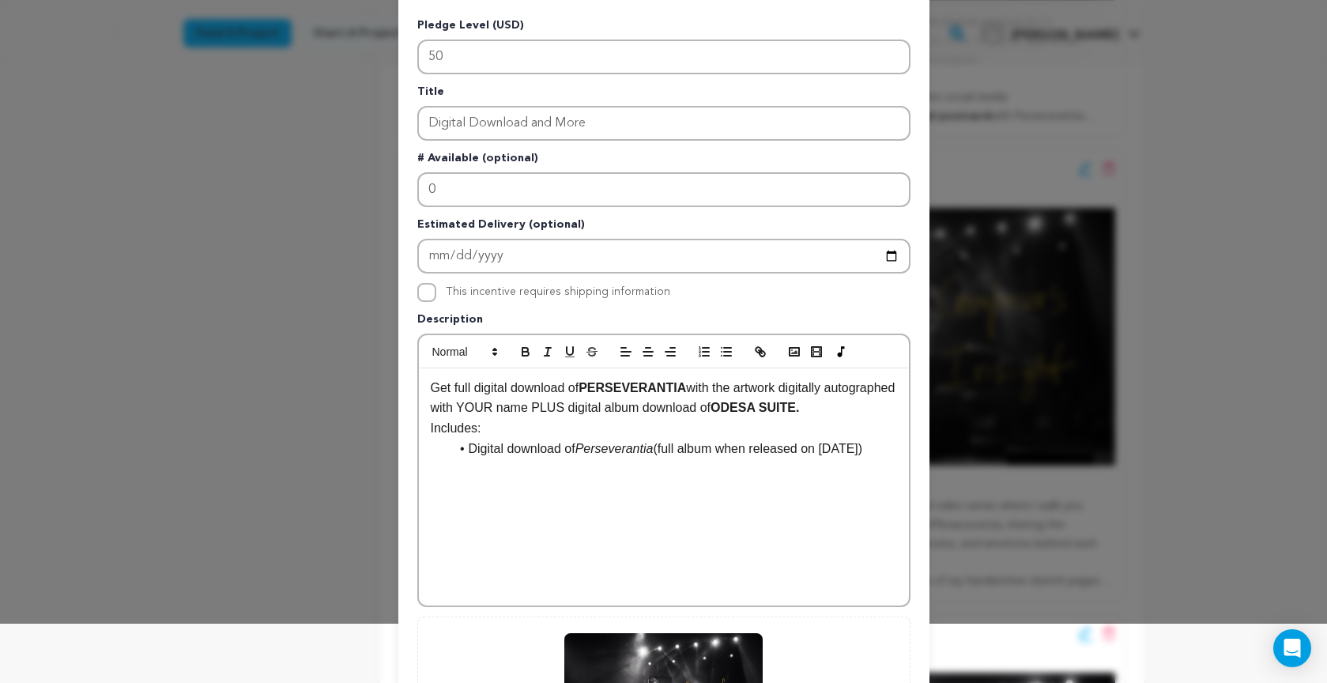
click at [673, 449] on li "Digital download of Perseverantia (full album when released on 2026/02/24)" at bounding box center [673, 448] width 447 height 21
click at [672, 449] on li "Digital download of Perseverantia (full album when released on 2026/02/24)" at bounding box center [673, 448] width 447 height 21
drag, startPoint x: 667, startPoint y: 445, endPoint x: 690, endPoint y: 454, distance: 24.5
click at [690, 454] on li "Digital download of Perseverantia (full album when released on 2026/02/24)" at bounding box center [673, 448] width 447 height 21
drag, startPoint x: 659, startPoint y: 449, endPoint x: 664, endPoint y: 459, distance: 11.7
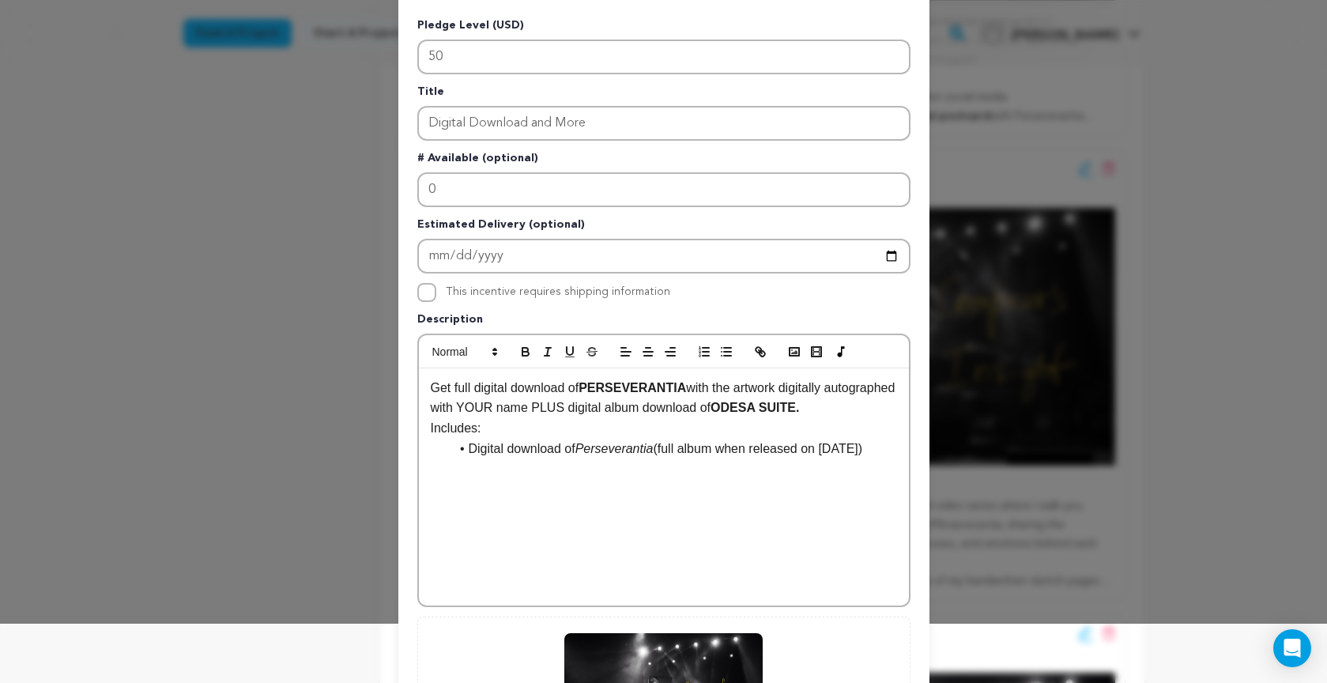
click at [653, 449] on em "Perseverantia" at bounding box center [614, 448] width 78 height 13
click at [653, 452] on em "Perseverantia" at bounding box center [614, 448] width 78 height 13
drag, startPoint x: 747, startPoint y: 390, endPoint x: 603, endPoint y: 407, distance: 144.7
click at [603, 407] on p "Get full digital download of PERSEVERANTIA with the artwork digitally autograph…" at bounding box center [664, 398] width 466 height 40
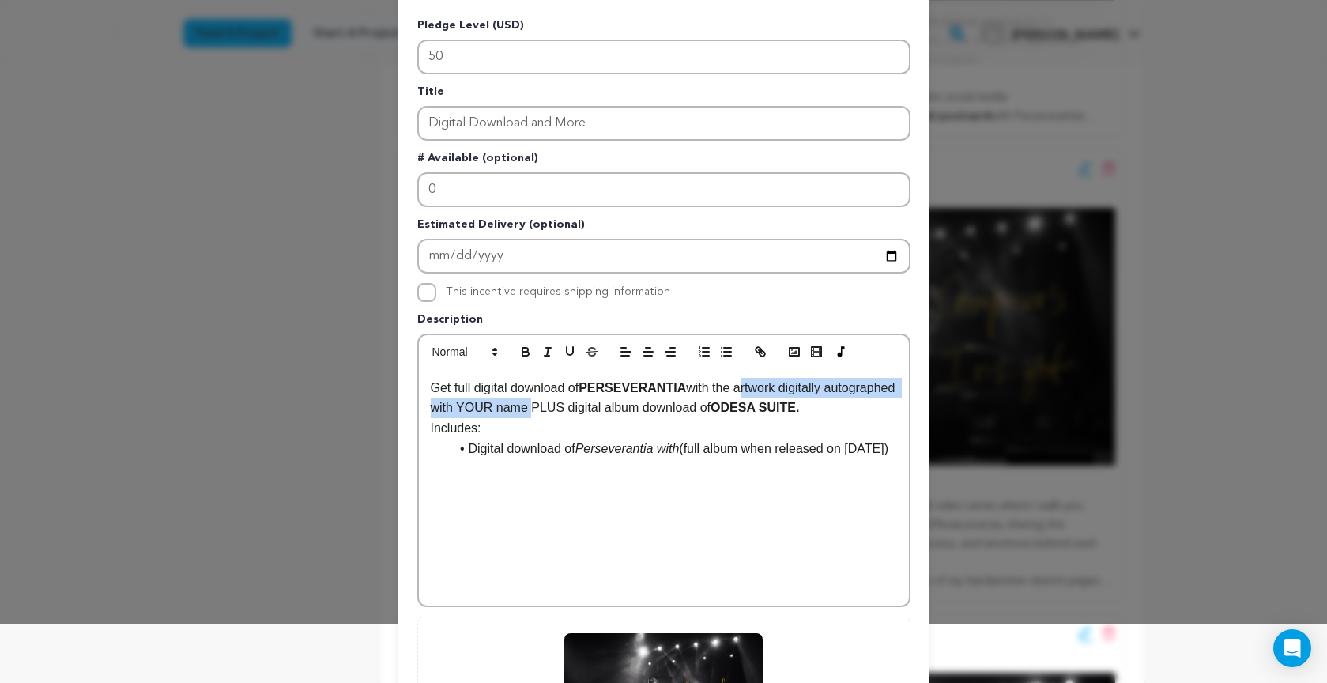
copy p "artwork digitally autographed with YOUR name"
drag, startPoint x: 687, startPoint y: 448, endPoint x: 701, endPoint y: 472, distance: 27.2
click at [679, 448] on em "Perseverantia with" at bounding box center [627, 448] width 104 height 13
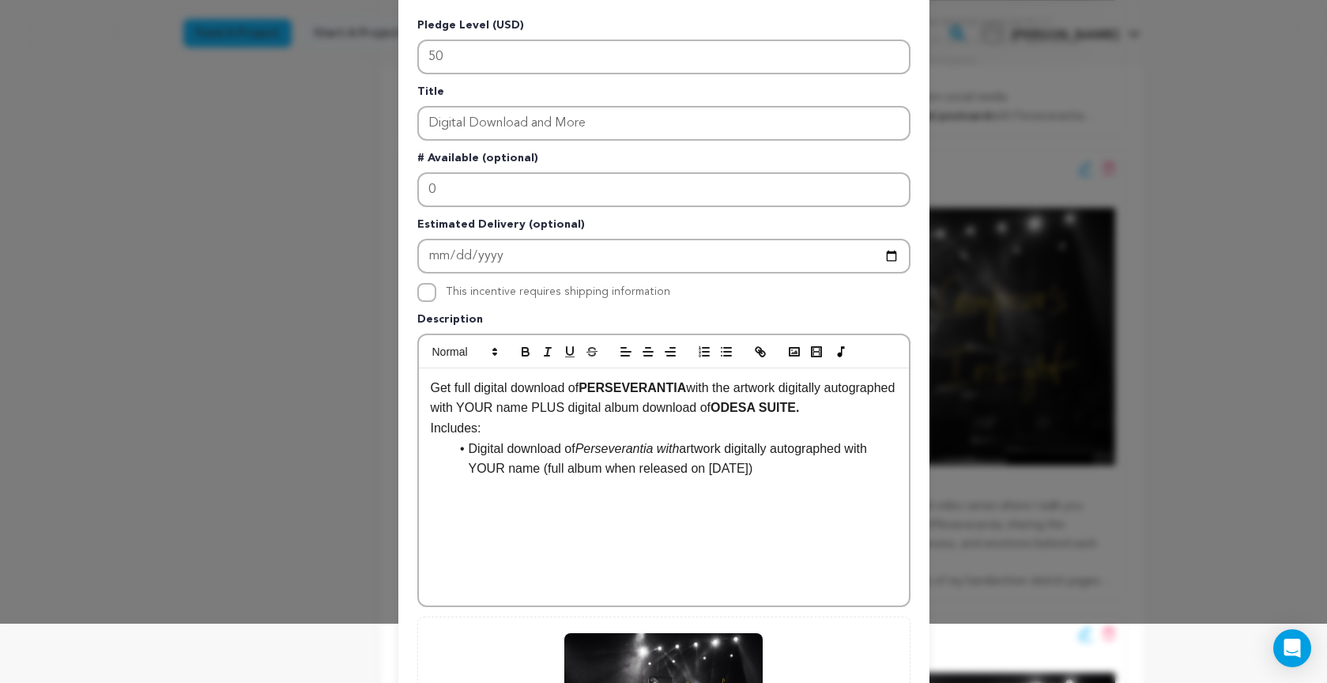
scroll to position [15, 1]
click at [691, 448] on li "Digital download of Perseverantia with artwork digitally autographed with YOUR …" at bounding box center [673, 458] width 447 height 40
drag, startPoint x: 668, startPoint y: 450, endPoint x: 689, endPoint y: 448, distance: 20.6
click at [679, 448] on em "Perseverantia with" at bounding box center [627, 448] width 104 height 13
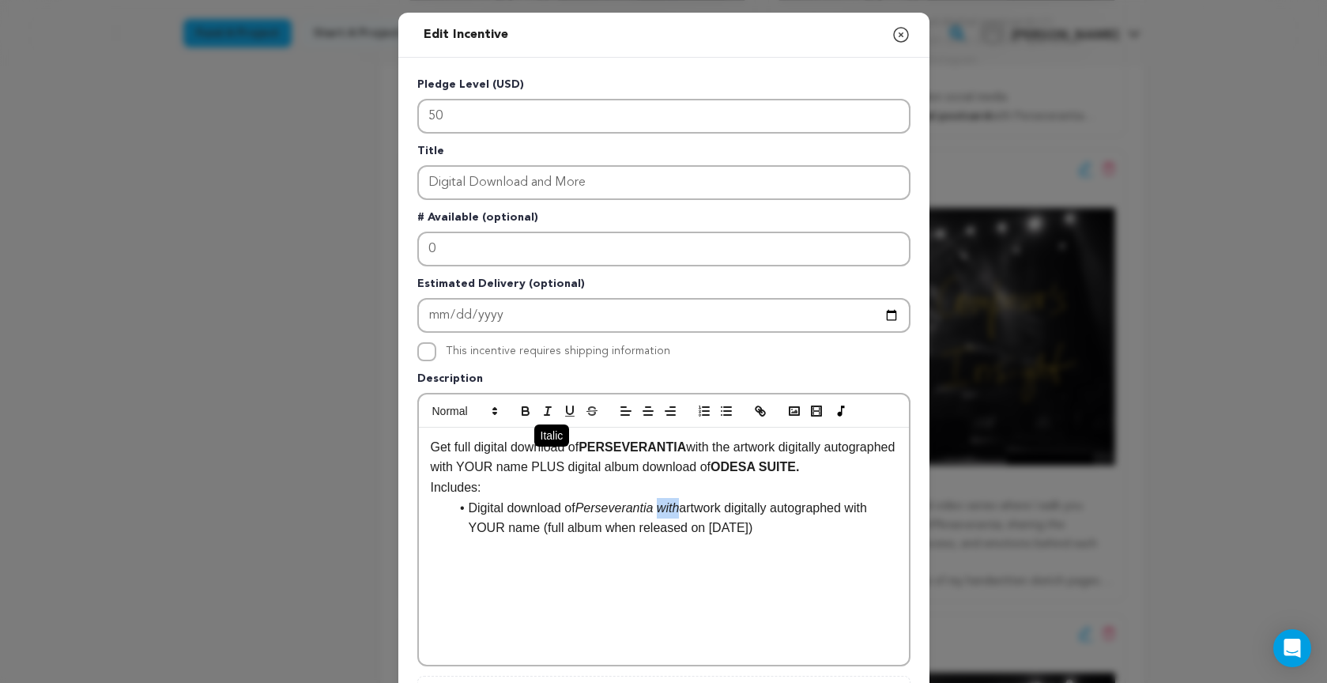
scroll to position [0, 0]
click at [550, 411] on icon "button" at bounding box center [547, 411] width 14 height 14
click at [810, 548] on div "Get full digital download of PERSEVERANTIA with the artwork digitally autograph…" at bounding box center [664, 545] width 490 height 237
drag, startPoint x: 557, startPoint y: 527, endPoint x: 712, endPoint y: 524, distance: 154.9
click at [712, 524] on li "Digital download of Perseverantia with artwork digitally autographed with YOUR …" at bounding box center [673, 518] width 447 height 40
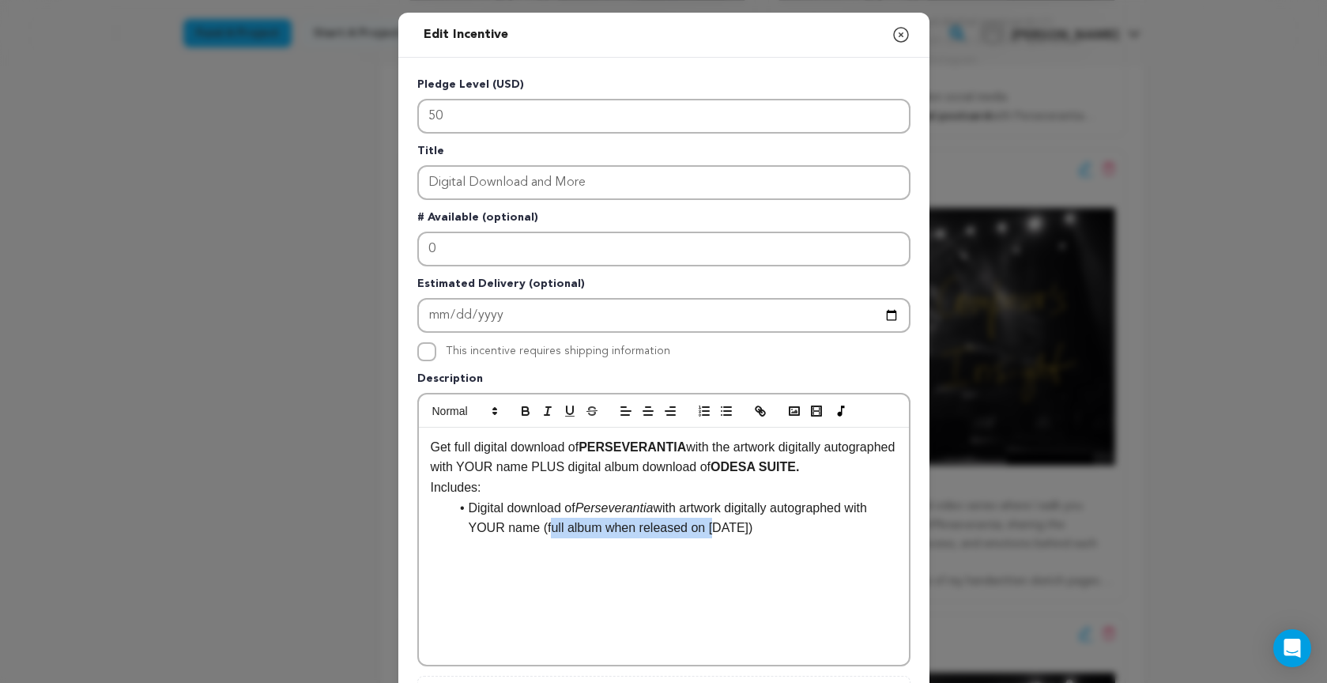
click at [712, 527] on li "Digital download of Perseverantia with artwork digitally autographed with YOUR …" at bounding box center [673, 518] width 447 height 40
drag, startPoint x: 710, startPoint y: 529, endPoint x: 550, endPoint y: 526, distance: 160.4
click at [550, 526] on li "Digital download of Perseverantia with artwork digitally autographed with YOUR …" at bounding box center [673, 518] width 447 height 40
drag, startPoint x: 785, startPoint y: 528, endPoint x: 787, endPoint y: 565, distance: 37.2
click at [785, 529] on li "Digital download of Perseverantia with artwork digitally autographed with YOUR …" at bounding box center [673, 518] width 447 height 40
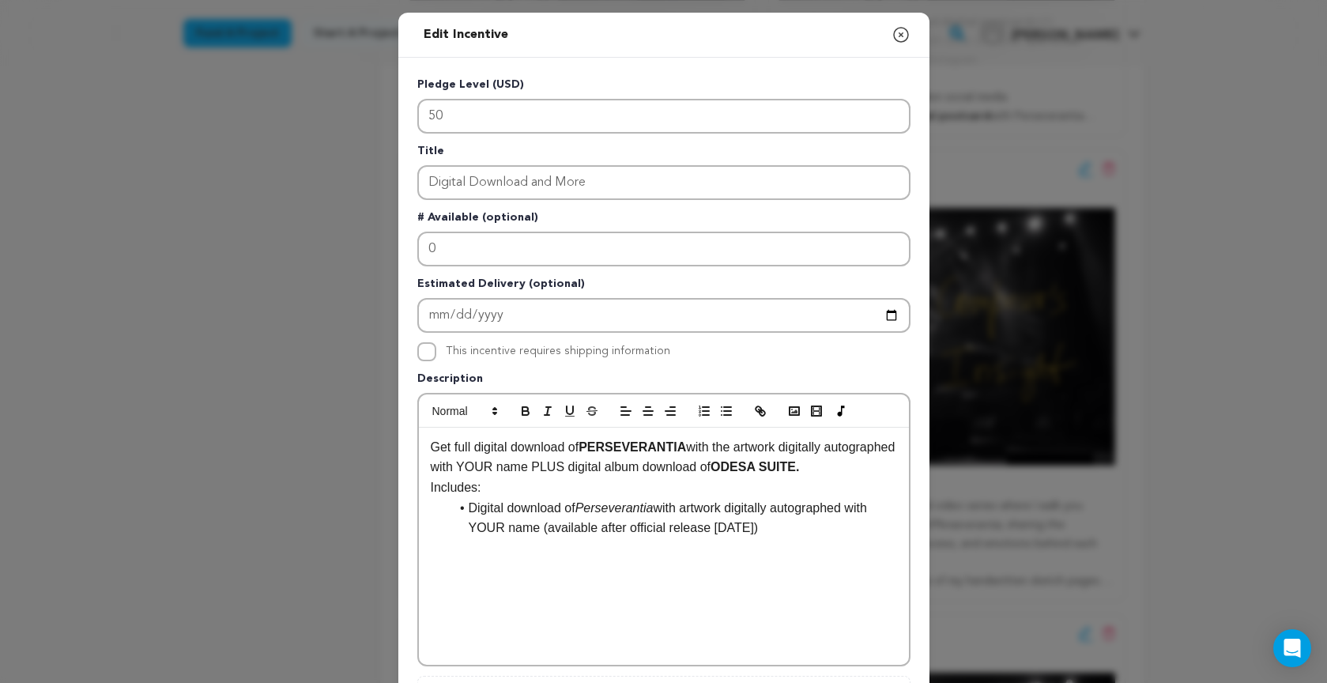
click at [798, 525] on li "Digital download of Perseverantia with artwork digitally autographed with YOUR …" at bounding box center [673, 518] width 447 height 40
drag, startPoint x: 641, startPoint y: 468, endPoint x: 750, endPoint y: 512, distance: 117.7
click at [876, 465] on p "Get full digital download of PERSEVERANTIA with the artwork digitally autograph…" at bounding box center [664, 457] width 466 height 40
click at [490, 546] on li at bounding box center [673, 548] width 447 height 21
drag, startPoint x: 643, startPoint y: 469, endPoint x: 875, endPoint y: 472, distance: 231.5
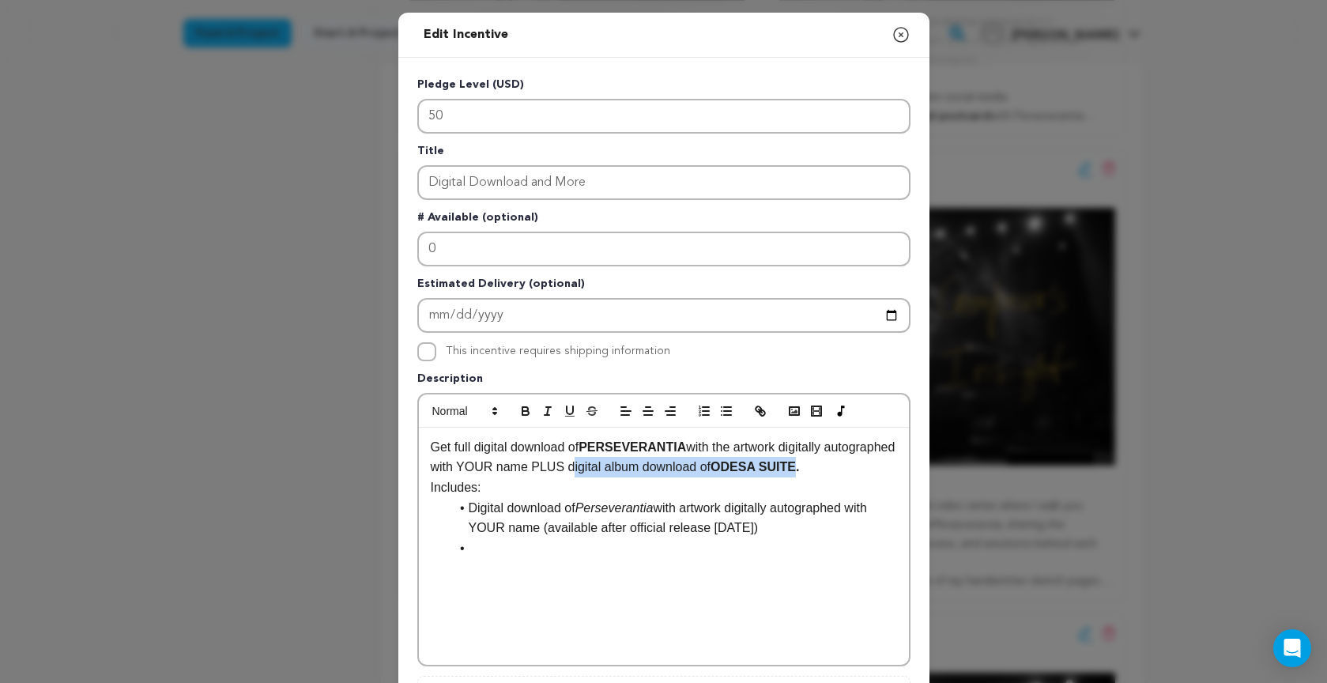
click at [875, 472] on p "Get full digital download of PERSEVERANTIA with the artwork digitally autograph…" at bounding box center [664, 457] width 466 height 40
copy p "digital album download of ODESA SUITE"
click at [499, 553] on li at bounding box center [673, 548] width 447 height 21
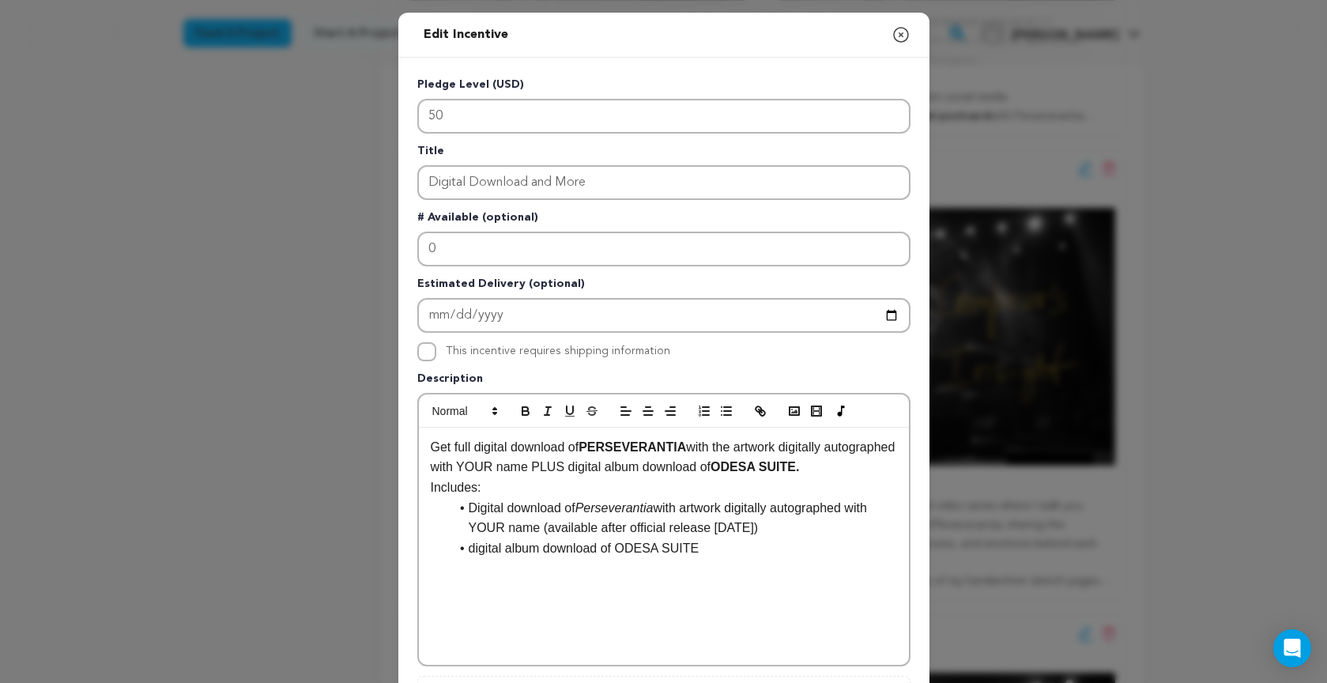
click at [473, 548] on li "digital album download of ODESA SUITE" at bounding box center [673, 548] width 447 height 21
drag, startPoint x: 622, startPoint y: 548, endPoint x: 698, endPoint y: 549, distance: 76.6
click at [699, 546] on li "Digital album download of ODESA SUITE" at bounding box center [673, 548] width 447 height 21
click at [529, 412] on icon "button" at bounding box center [525, 411] width 14 height 14
click at [468, 547] on li "Digital album download of ODESA SUITE" at bounding box center [673, 548] width 447 height 21
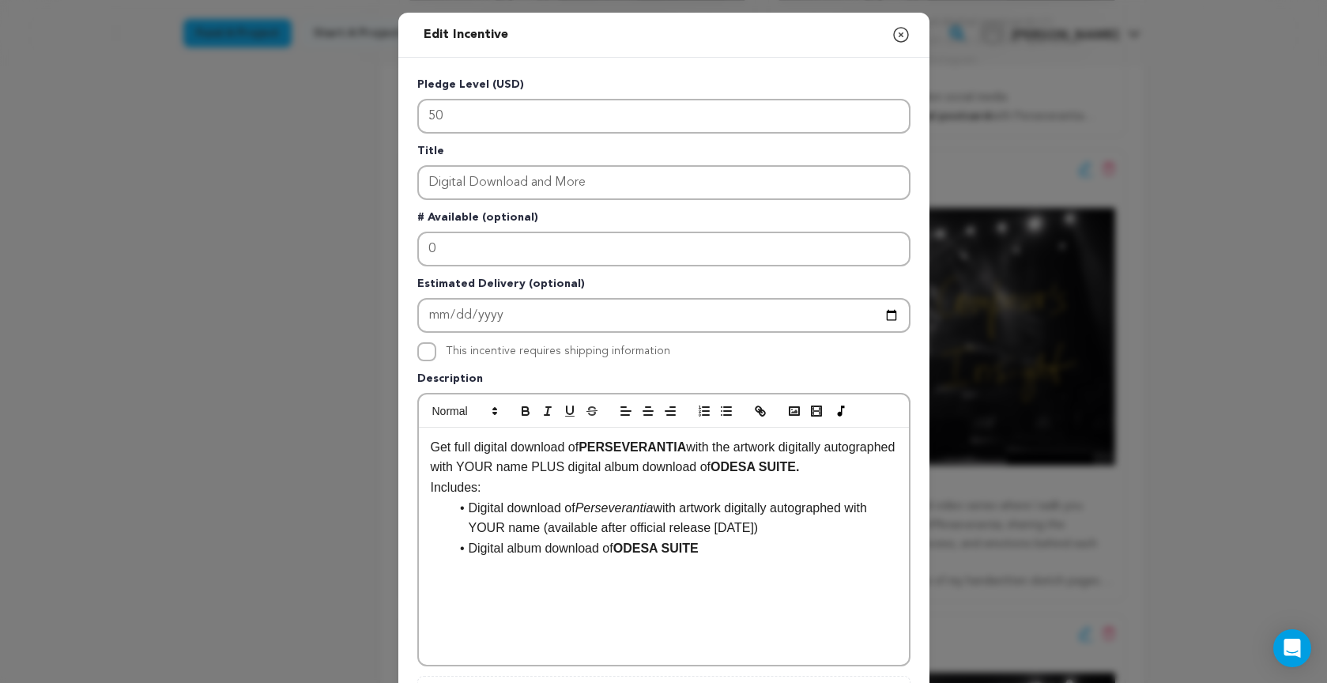
click at [732, 546] on li "Digital album download of ODESA SUITE" at bounding box center [673, 548] width 447 height 21
click at [568, 524] on li "Digital download of Perseverantia with artwork digitally autographed with YOUR …" at bounding box center [673, 518] width 447 height 40
click at [544, 525] on li "Digital download of Perseverantia with artwork digitally autographed with YOUR …" at bounding box center [673, 518] width 447 height 40
drag, startPoint x: 544, startPoint y: 526, endPoint x: 642, endPoint y: 521, distance: 98.9
click at [642, 521] on li "Digital download of Perseverantia with artwork digitally autographed with YOUR …" at bounding box center [673, 518] width 447 height 40
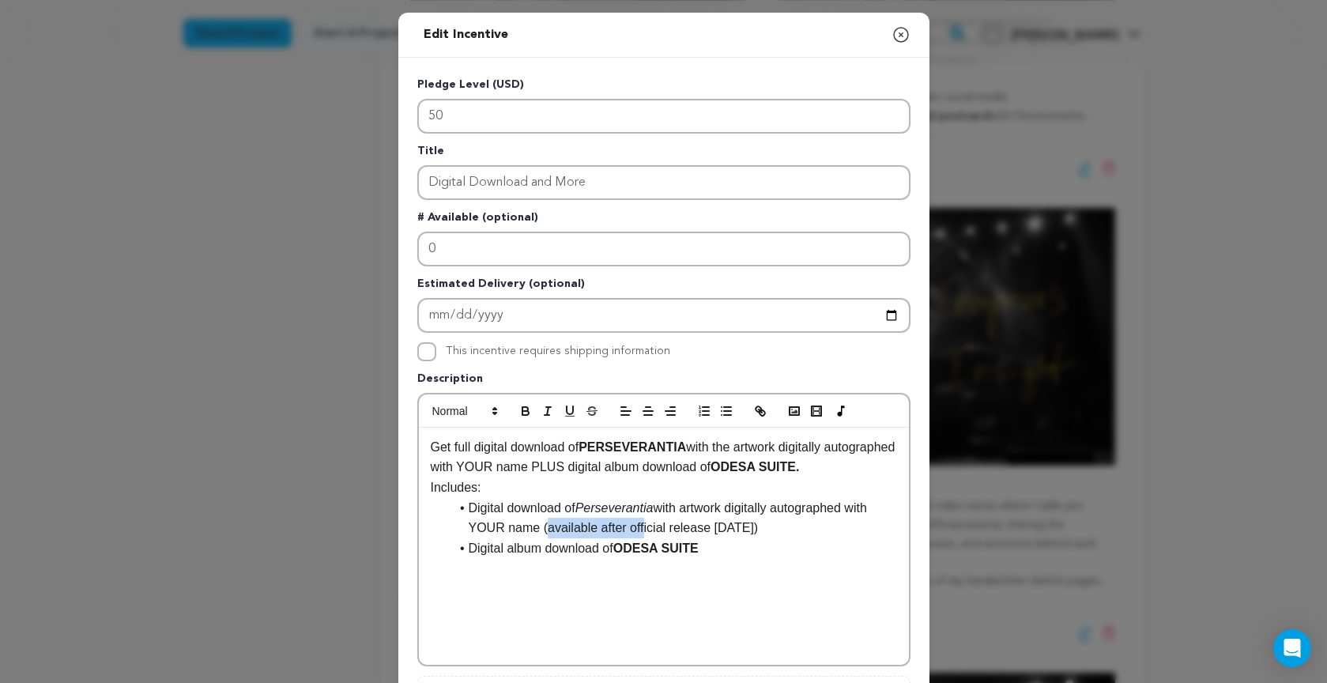
copy li "(available after of"
click at [742, 542] on li "Digital album download of ODESA SUITE" at bounding box center [673, 548] width 447 height 21
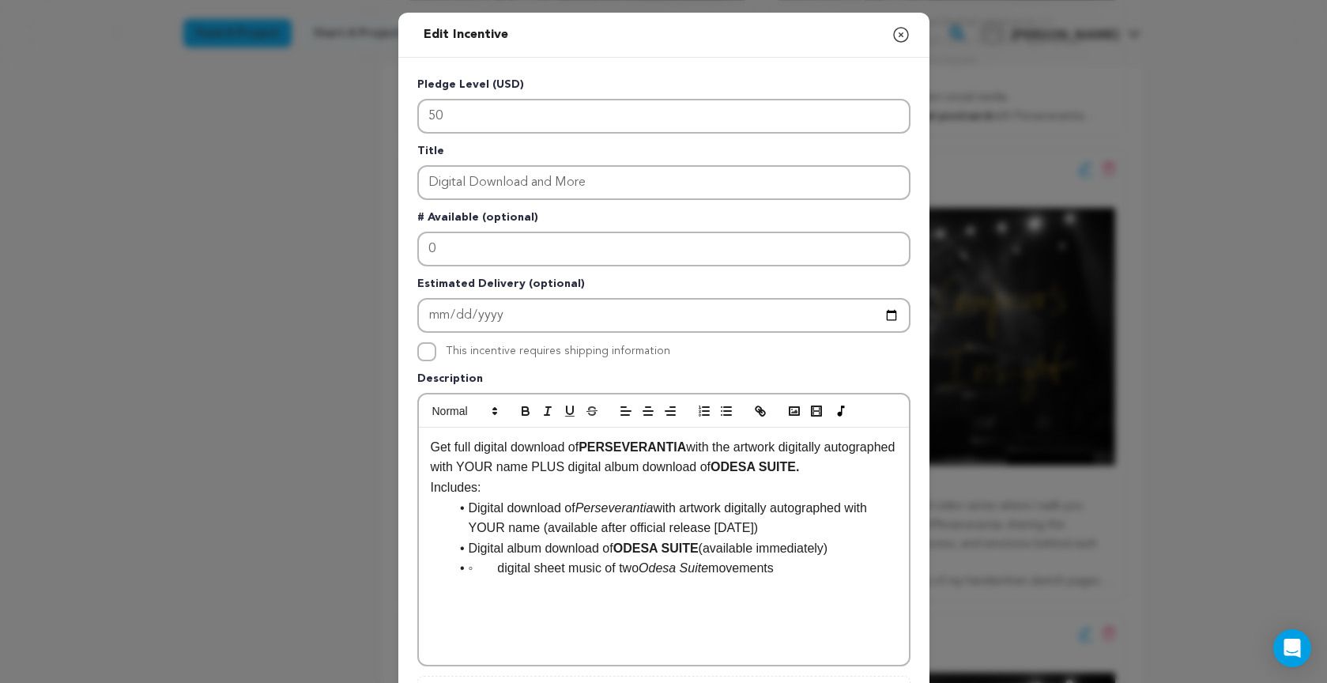
scroll to position [15, 0]
click at [495, 566] on li "◦ digital sheet music of two Odesa Suite movements" at bounding box center [673, 568] width 447 height 21
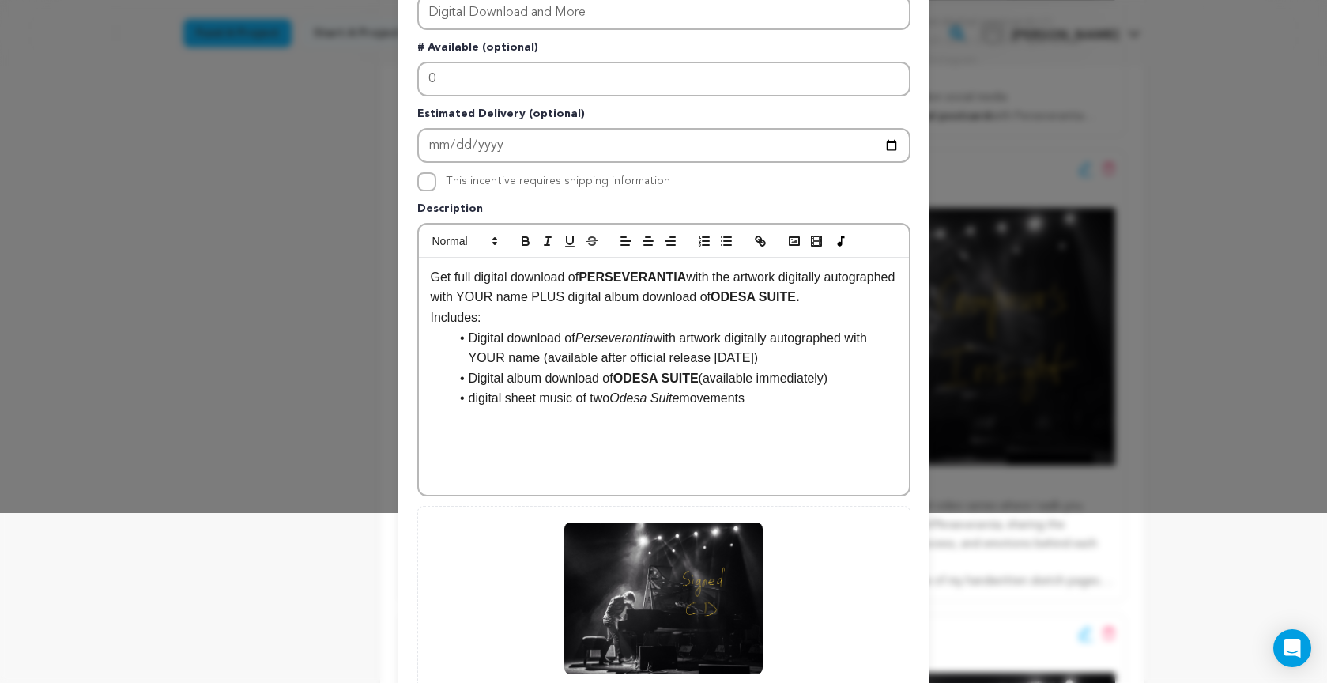
scroll to position [171, 0]
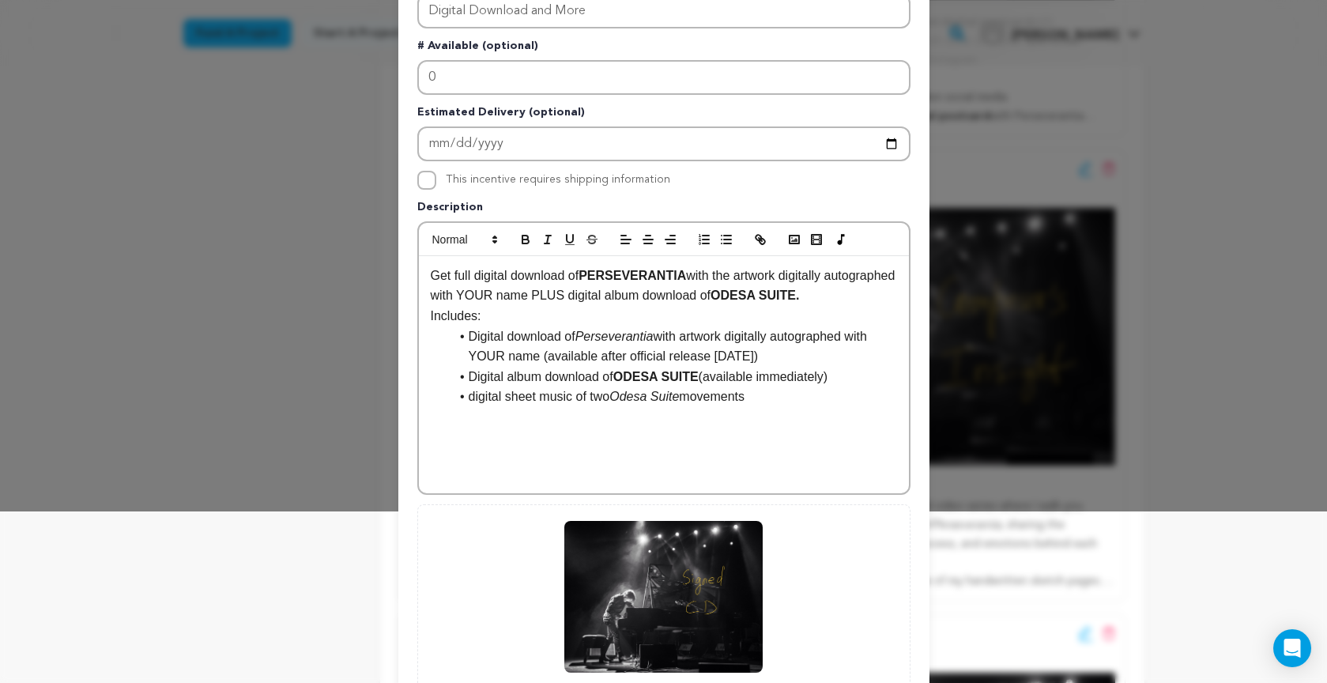
click at [767, 397] on li "digital sheet music of two Odesa Suite movements" at bounding box center [673, 396] width 447 height 21
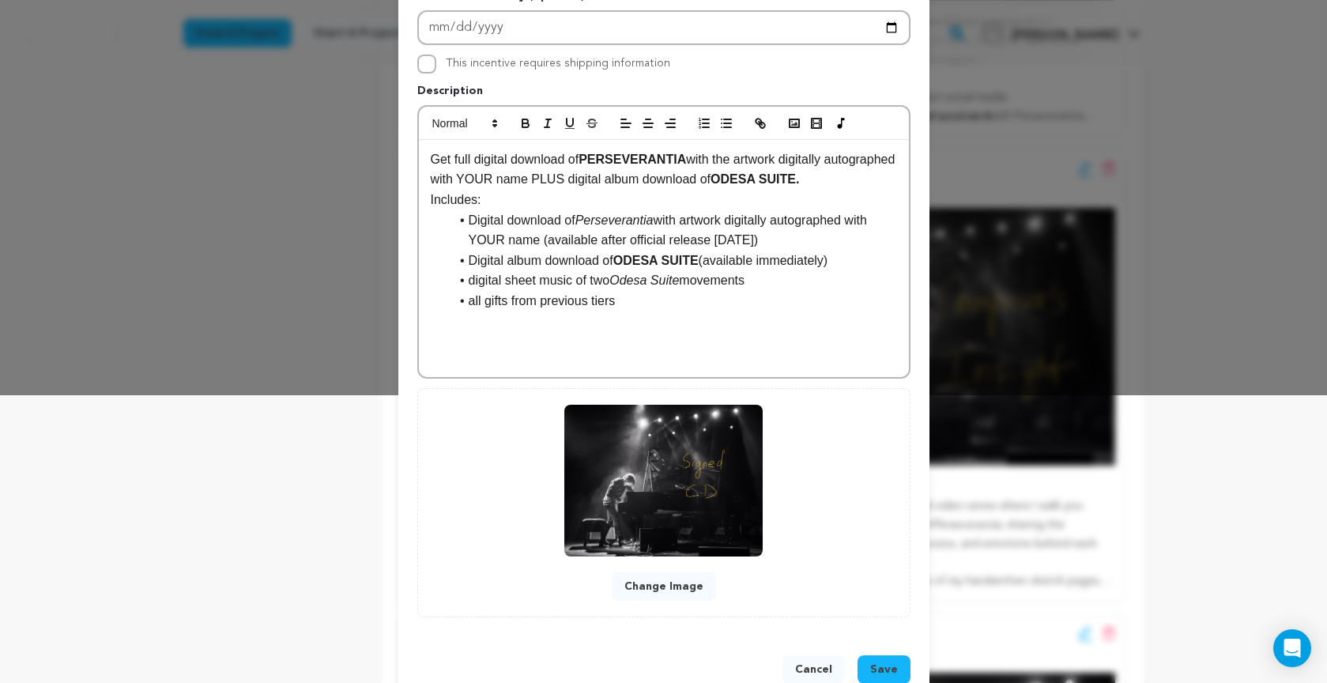
scroll to position [296, 0]
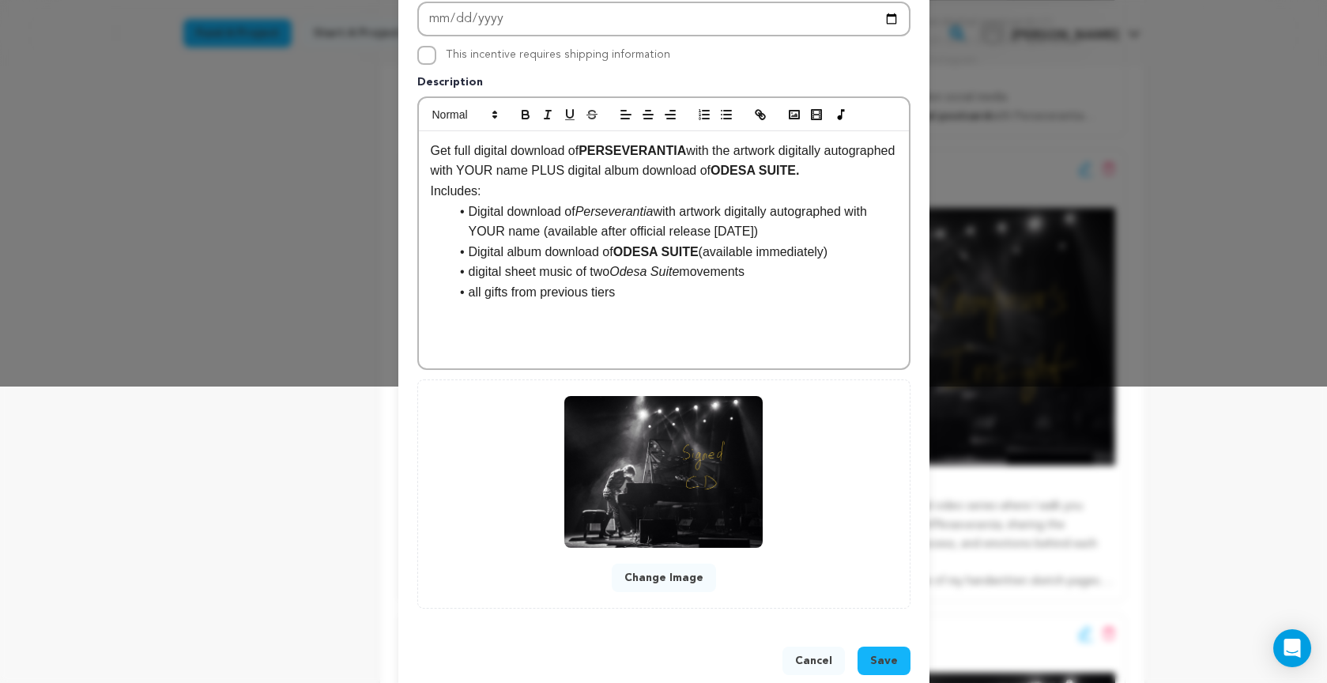
click at [883, 661] on span "Save" at bounding box center [884, 661] width 28 height 16
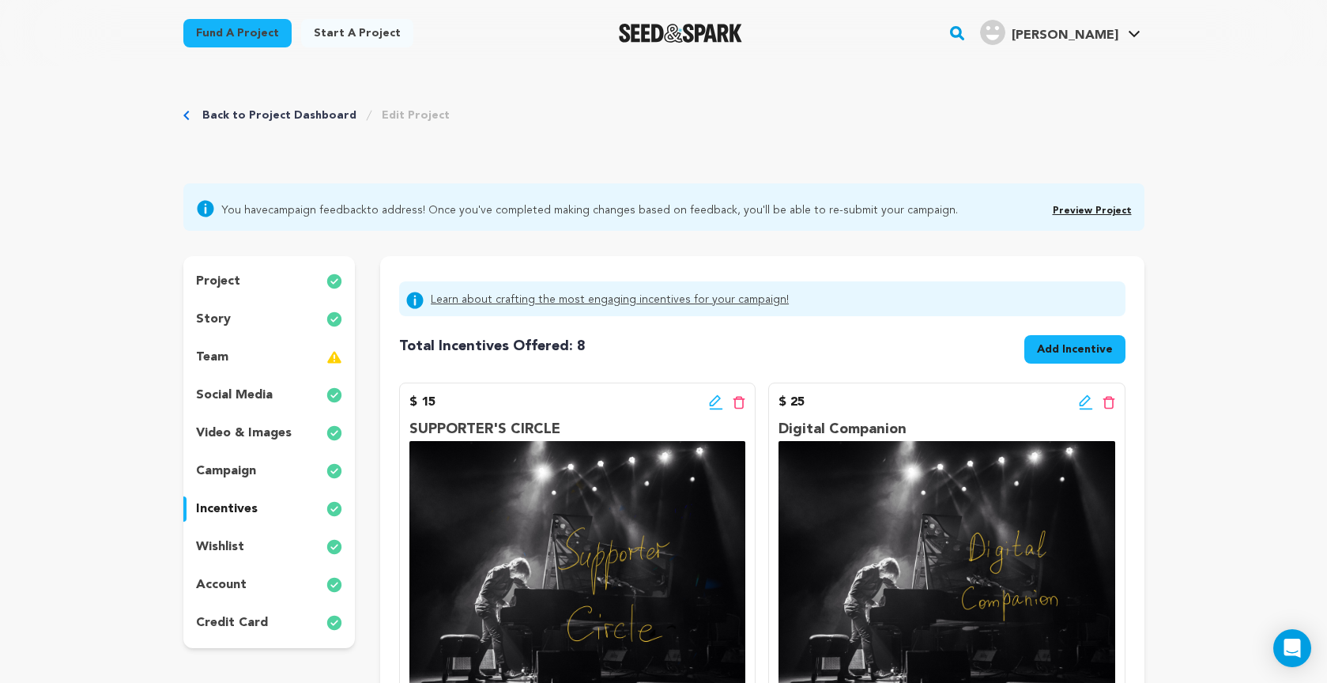
scroll to position [0, 0]
click at [1085, 210] on link "Preview Project" at bounding box center [1091, 210] width 79 height 9
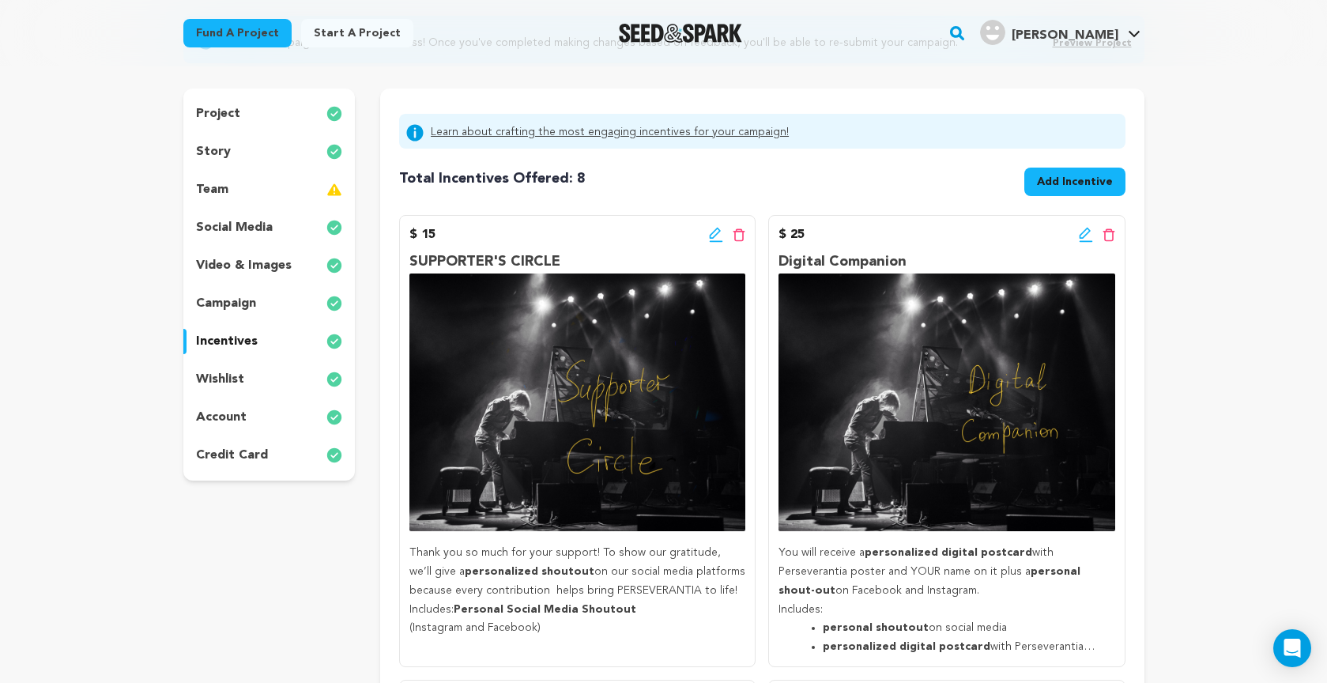
scroll to position [183, 0]
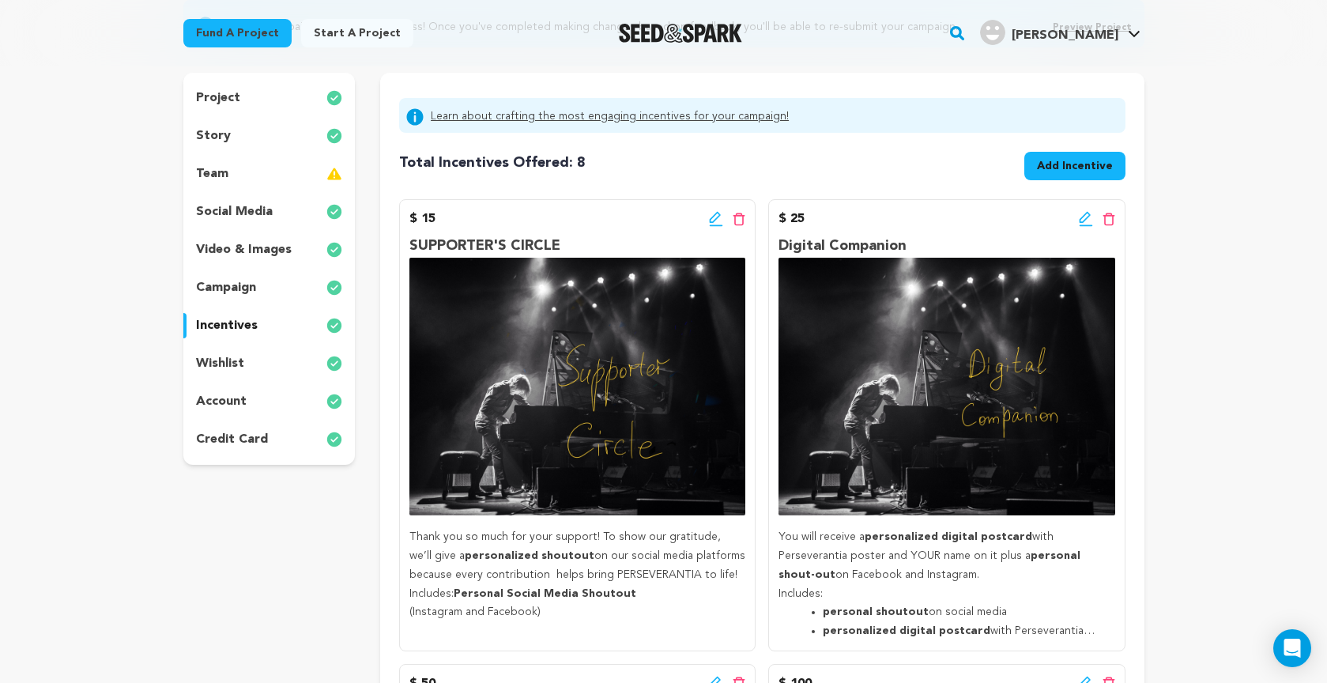
click at [709, 217] on icon at bounding box center [716, 219] width 14 height 16
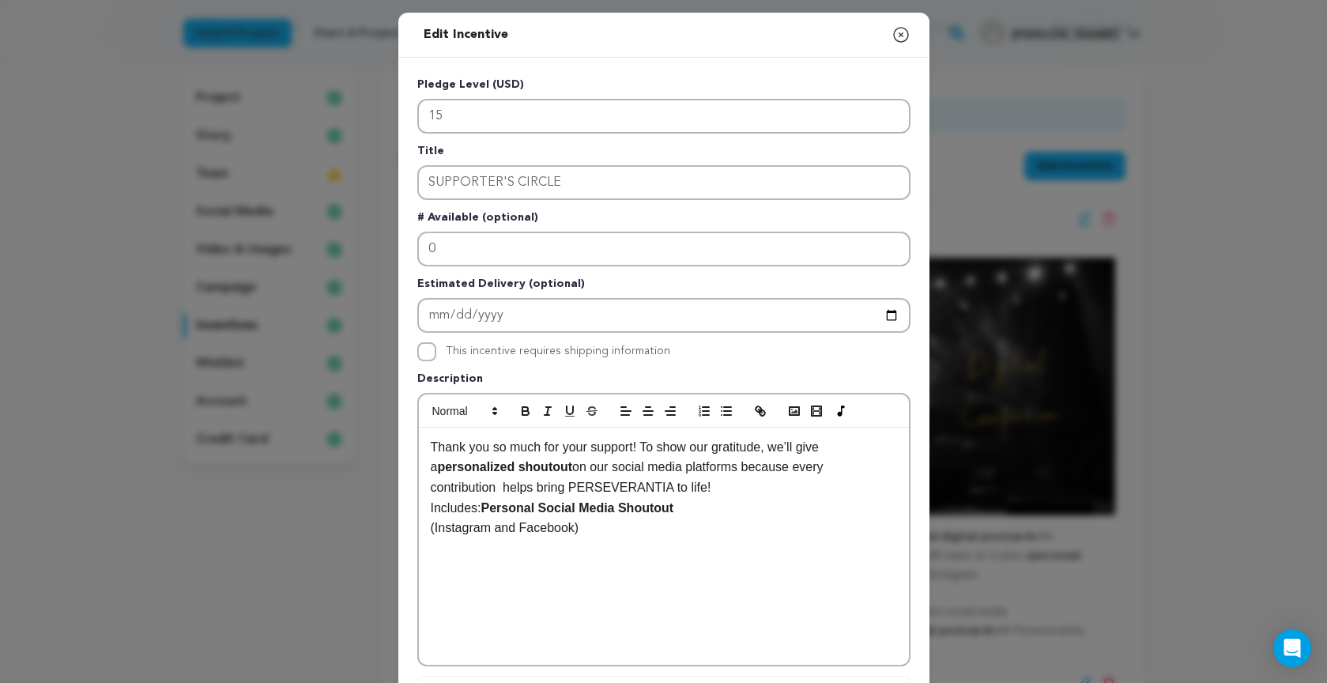
click at [431, 507] on p "Includes: Personal Social Media Shoutout" at bounding box center [664, 508] width 466 height 21
click at [725, 485] on p "Thank you so much for your support! To show our gratitude, we’ll give a persona…" at bounding box center [664, 467] width 466 height 61
click at [720, 406] on icon "button" at bounding box center [726, 411] width 14 height 14
drag, startPoint x: 436, startPoint y: 528, endPoint x: 654, endPoint y: 570, distance: 222.0
click at [654, 570] on div "Thank you so much for your support! To show our gratitude, we’ll give a persona…" at bounding box center [664, 545] width 490 height 237
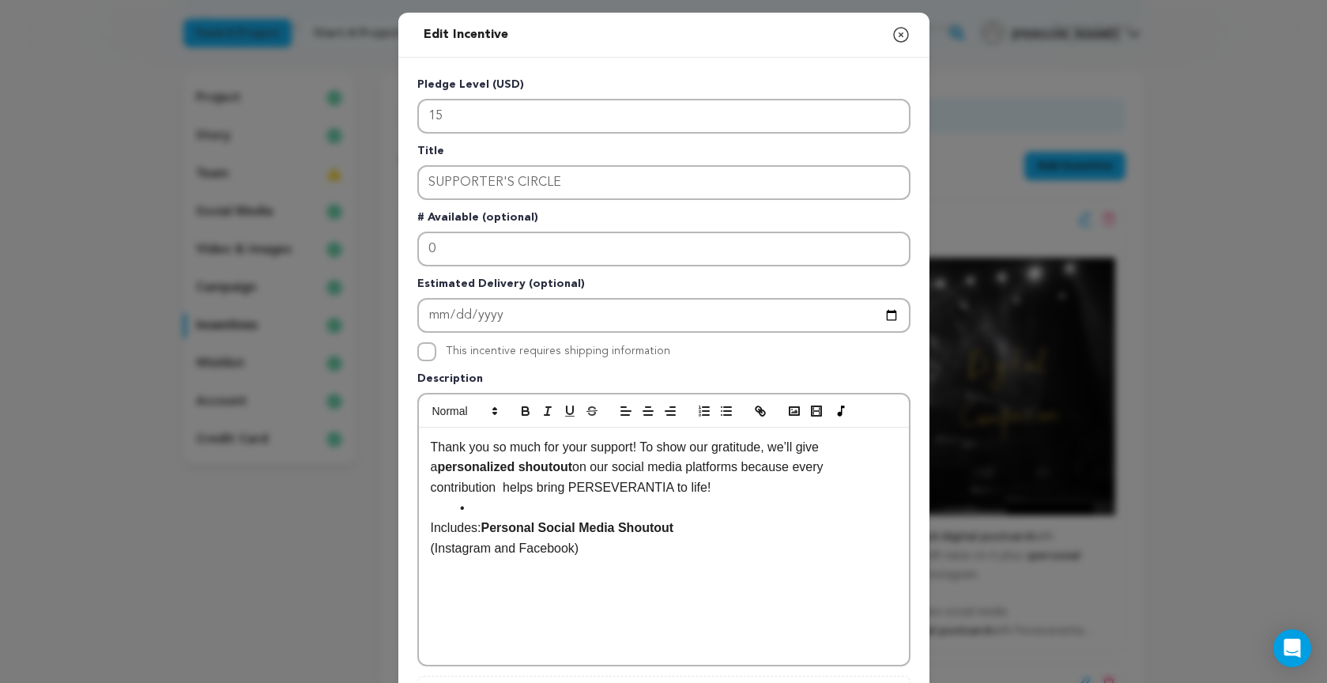
copy div "Includes: Personal Social Media Shoutout (Instagram and Facebook)"
click at [490, 508] on li at bounding box center [673, 508] width 447 height 21
click at [428, 509] on div "Thank you so much for your support! To show our gratitude, we’ll give a persona…" at bounding box center [664, 545] width 490 height 237
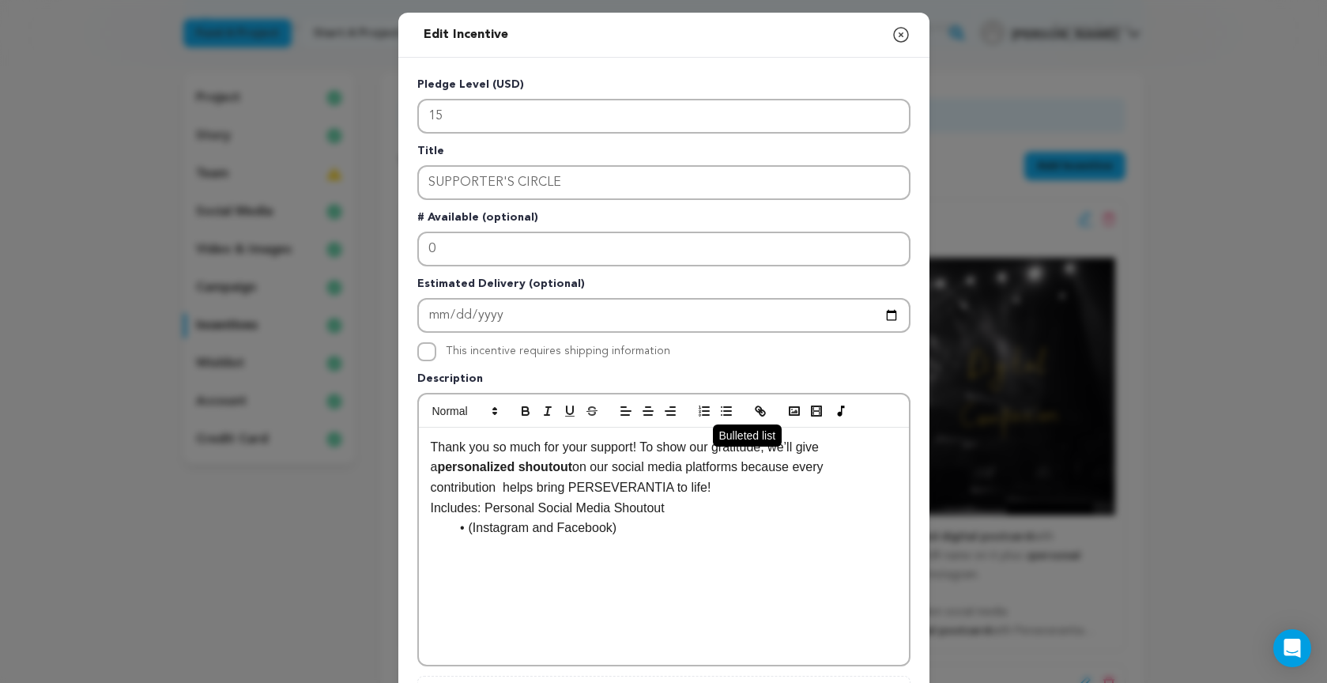
click at [724, 411] on line "button" at bounding box center [727, 411] width 7 height 0
click at [474, 529] on li "(Instagram and Facebook)" at bounding box center [673, 527] width 447 height 21
drag, startPoint x: 456, startPoint y: 532, endPoint x: 510, endPoint y: 523, distance: 54.4
click at [476, 529] on li "(Instagram and Facebook)" at bounding box center [673, 527] width 447 height 21
click at [717, 504] on li "Includes: Personal Social Media Shoutout" at bounding box center [673, 508] width 447 height 21
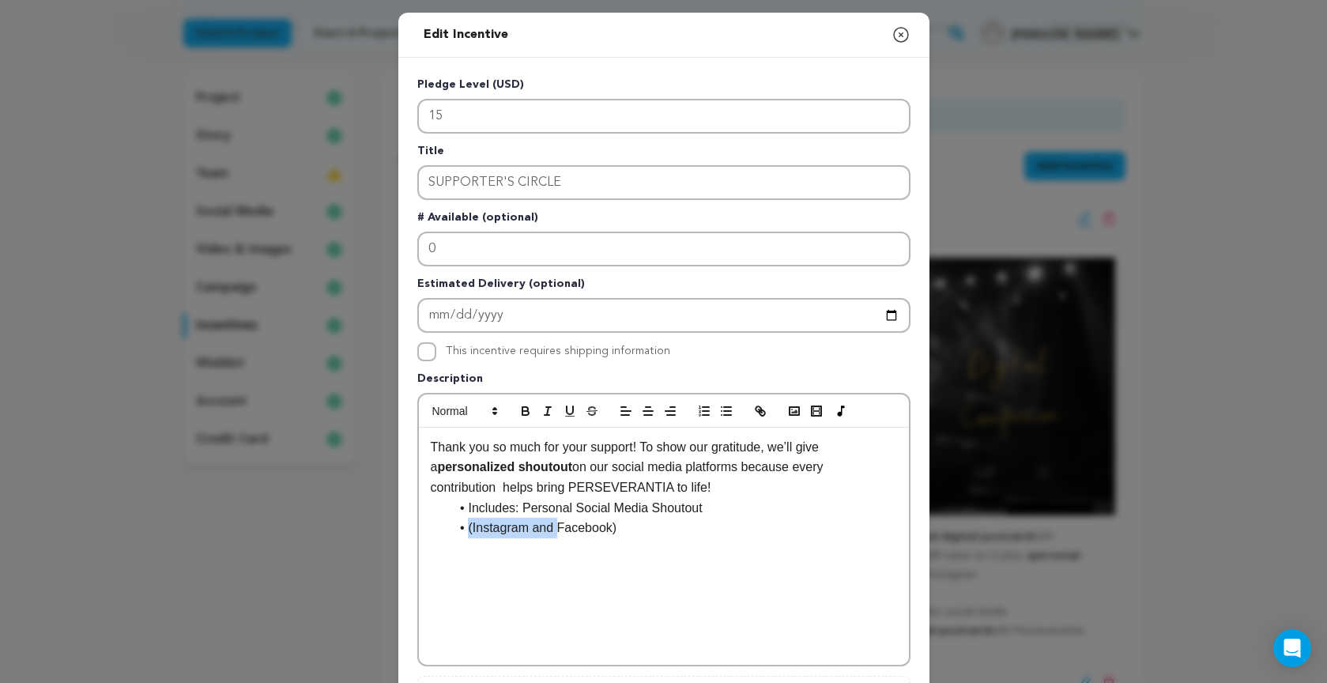
drag, startPoint x: 517, startPoint y: 526, endPoint x: 450, endPoint y: 531, distance: 66.5
click at [450, 531] on li "(Instagram and Facebook)" at bounding box center [673, 527] width 447 height 21
drag, startPoint x: 469, startPoint y: 506, endPoint x: 515, endPoint y: 506, distance: 46.6
click at [516, 506] on li "Includes: Personal Social Media Shoutout" at bounding box center [673, 508] width 447 height 21
click at [523, 408] on icon "button" at bounding box center [525, 411] width 14 height 14
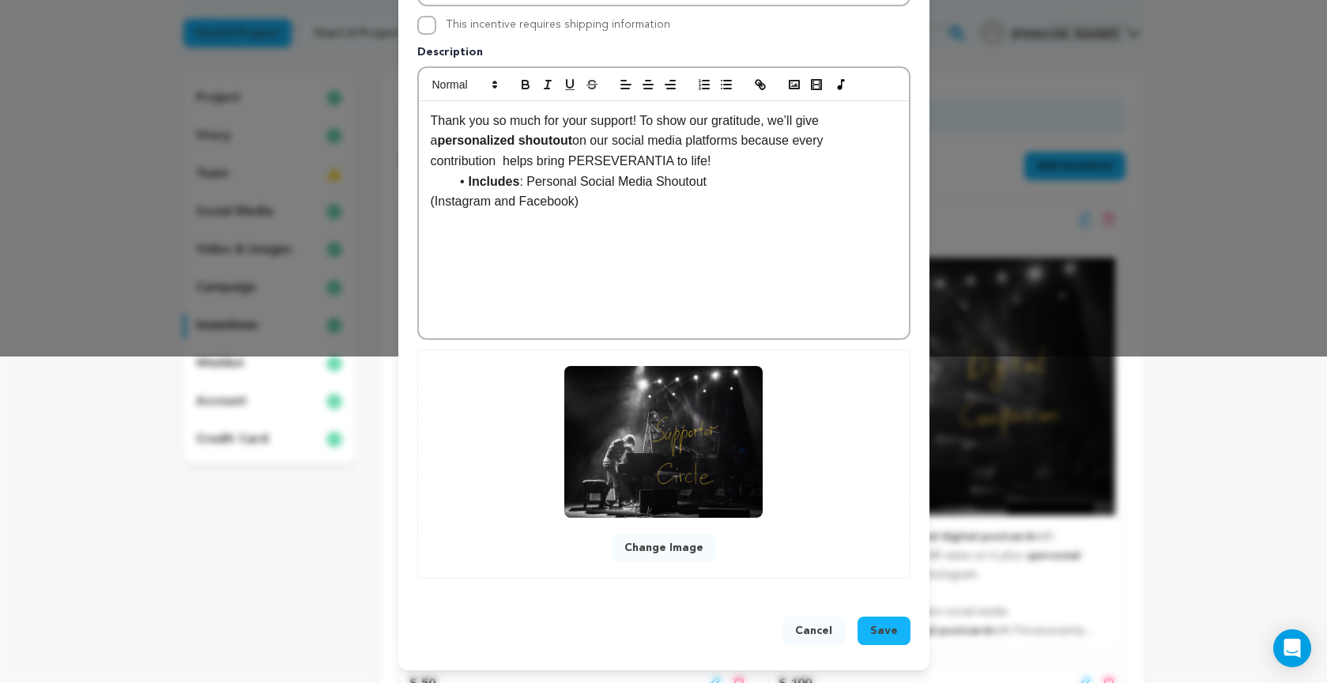
click at [884, 636] on span "Save" at bounding box center [884, 631] width 28 height 16
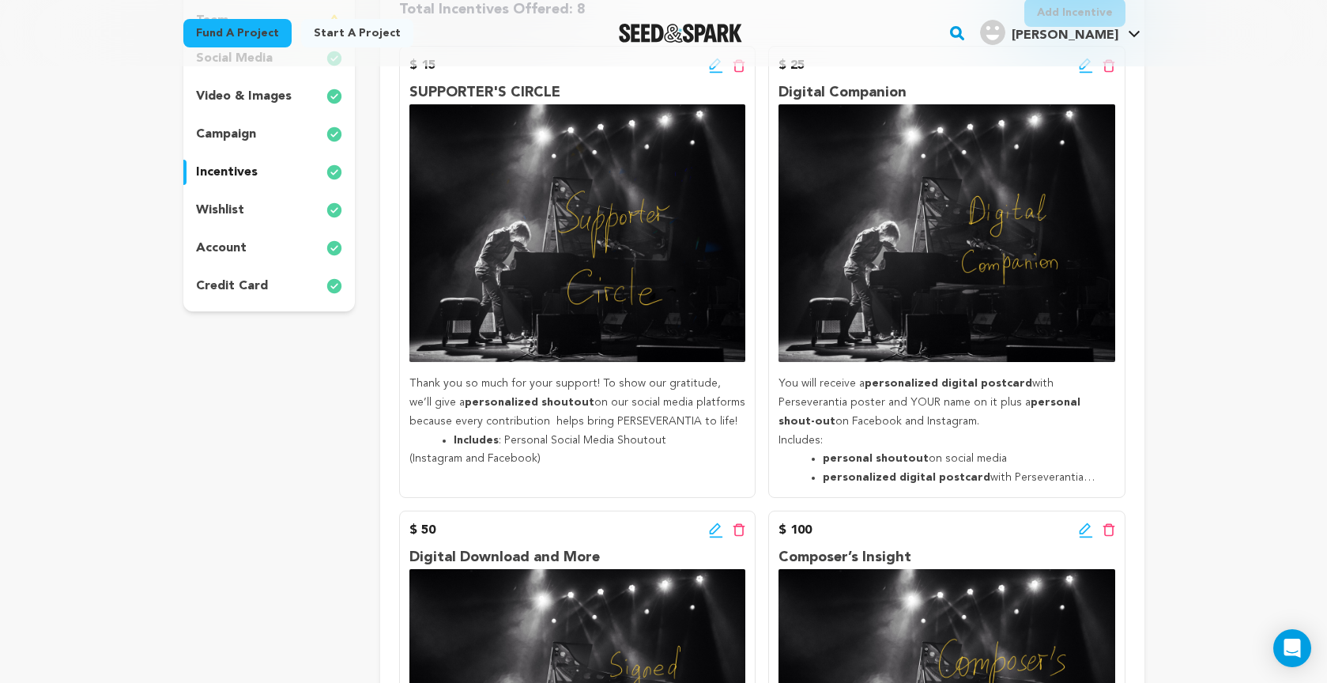
scroll to position [333, 0]
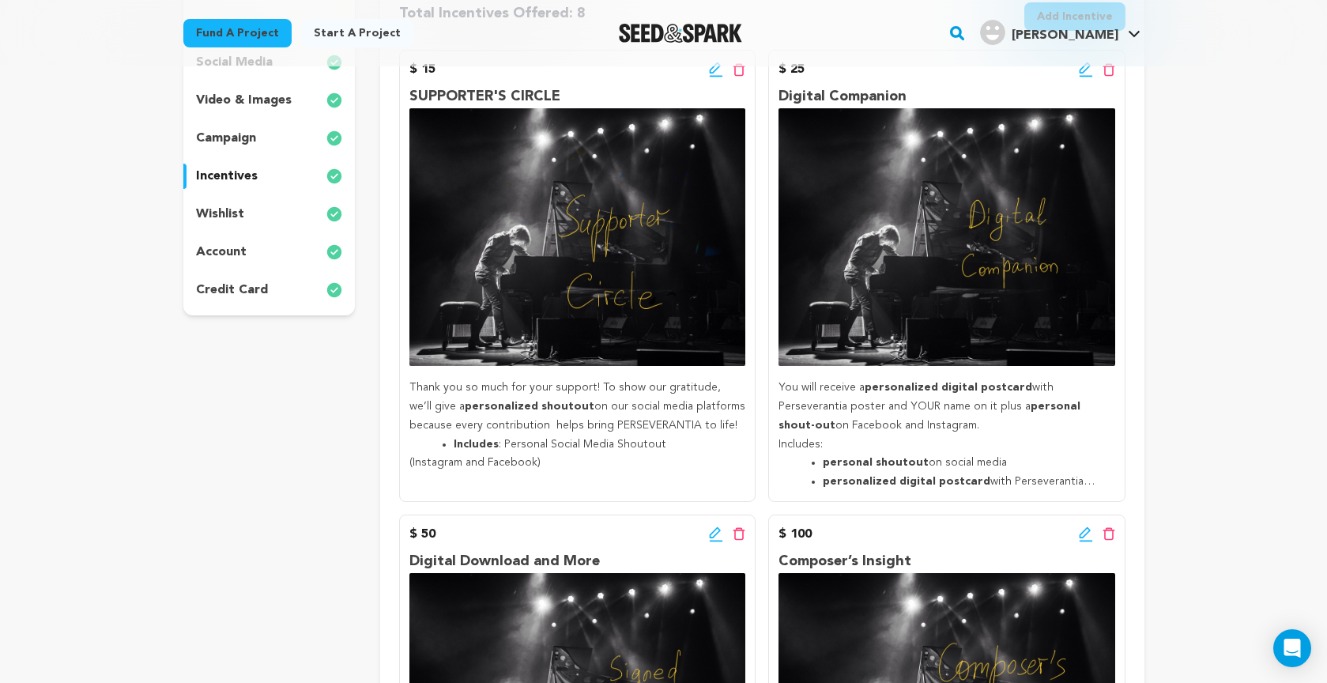
click at [1080, 73] on icon at bounding box center [1083, 67] width 11 height 11
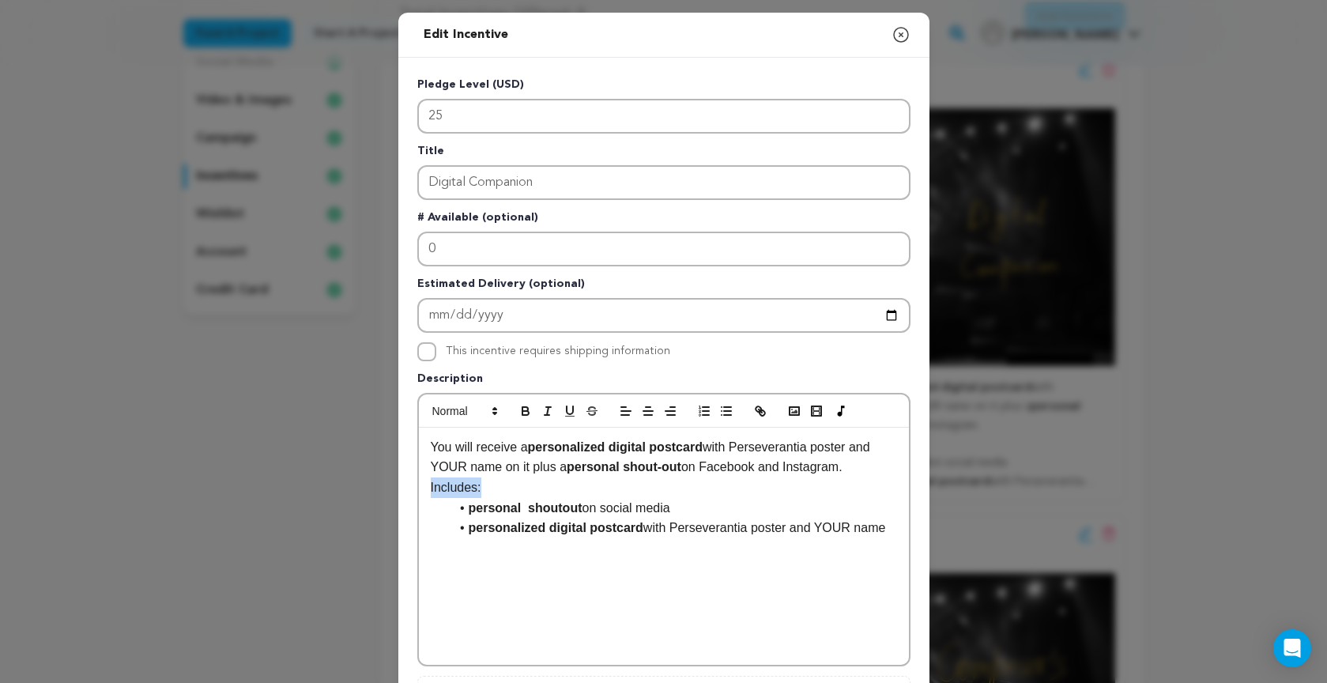
drag, startPoint x: 429, startPoint y: 489, endPoint x: 483, endPoint y: 487, distance: 53.7
click at [483, 487] on div "You will receive a personalized digital postcard with Perseverantia poster and …" at bounding box center [664, 545] width 490 height 237
click at [524, 407] on icon "button" at bounding box center [525, 409] width 6 height 4
click at [864, 470] on p "You will receive a personalized digital postcard with Perseverantia poster and …" at bounding box center [664, 457] width 466 height 40
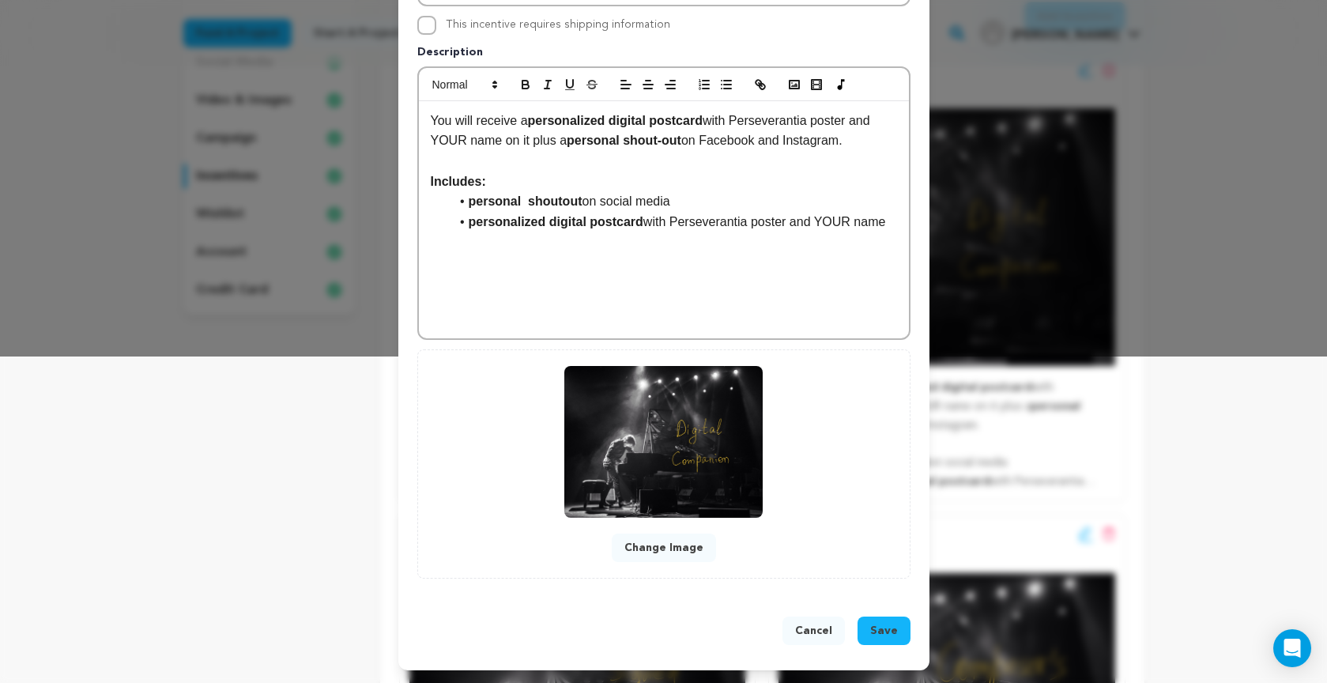
scroll to position [327, 0]
click at [883, 626] on span "Save" at bounding box center [884, 631] width 28 height 16
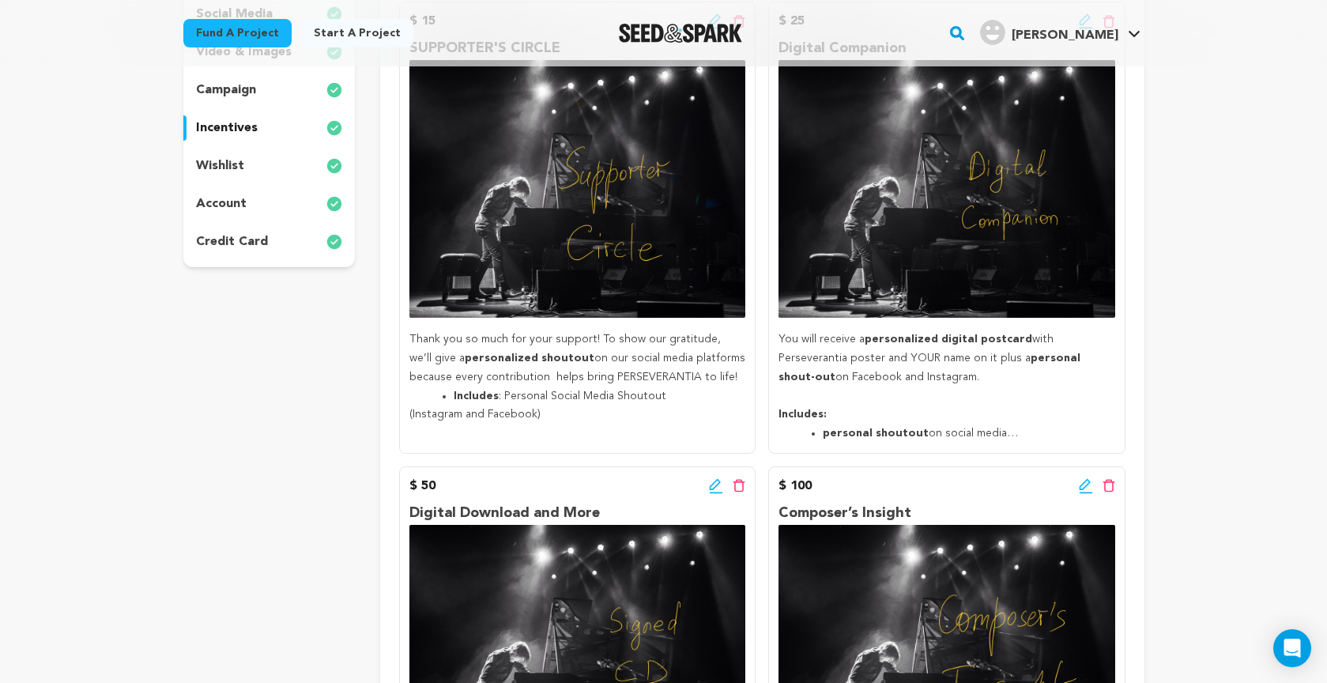
scroll to position [326, 0]
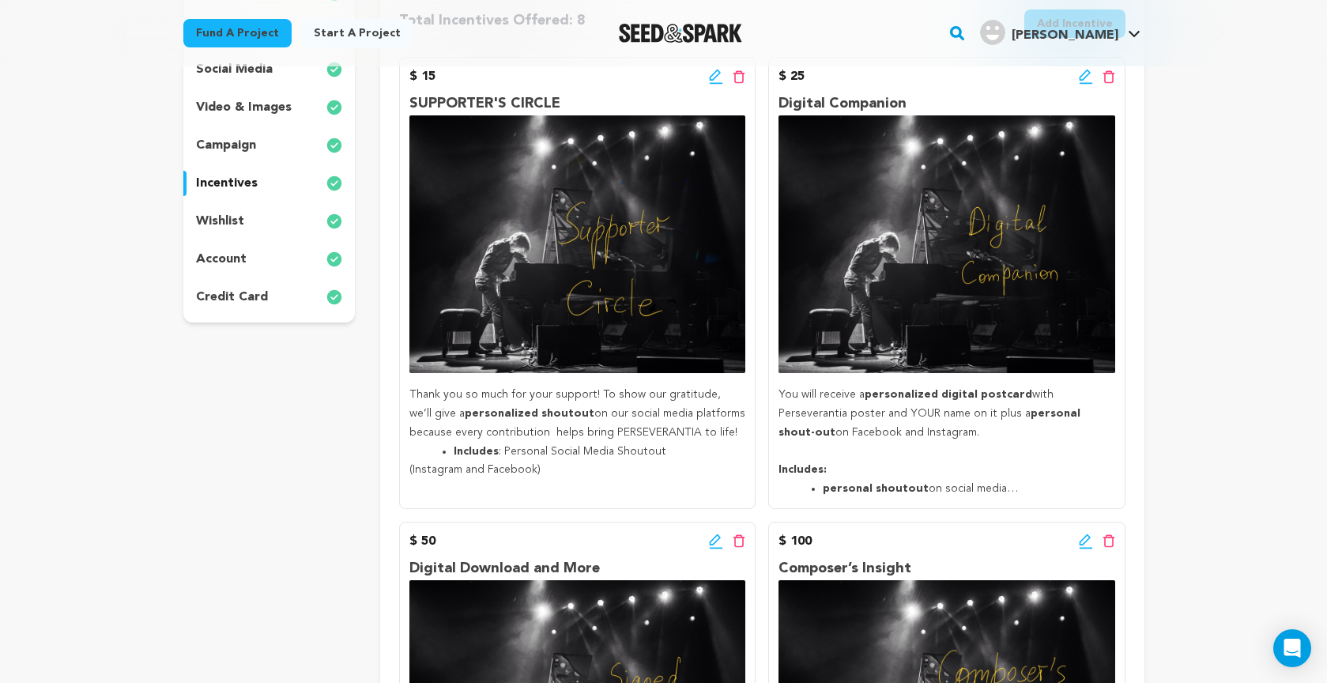
click at [713, 77] on icon at bounding box center [716, 77] width 14 height 16
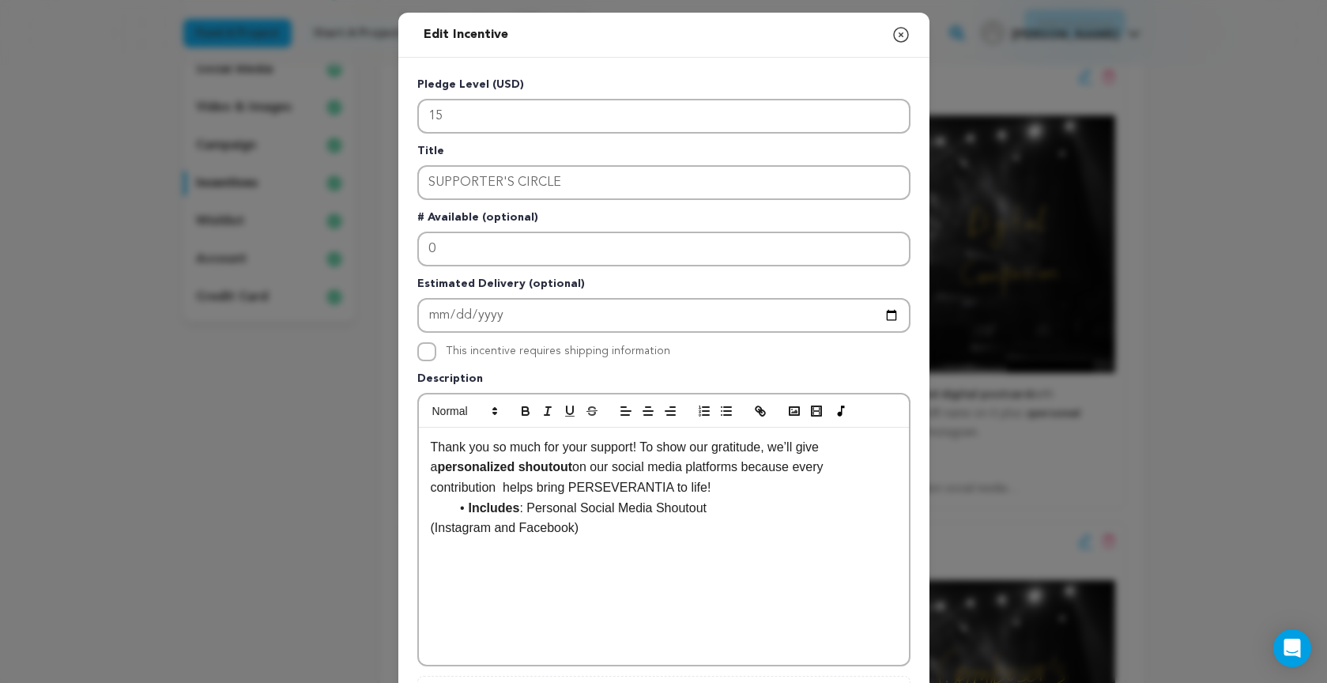
click at [454, 512] on li "Includes : Personal Social Media Shoutout" at bounding box center [673, 508] width 447 height 21
click at [720, 491] on p "Thank you so much for your support! To show our gratitude, we’ll give a persona…" at bounding box center [664, 467] width 466 height 61
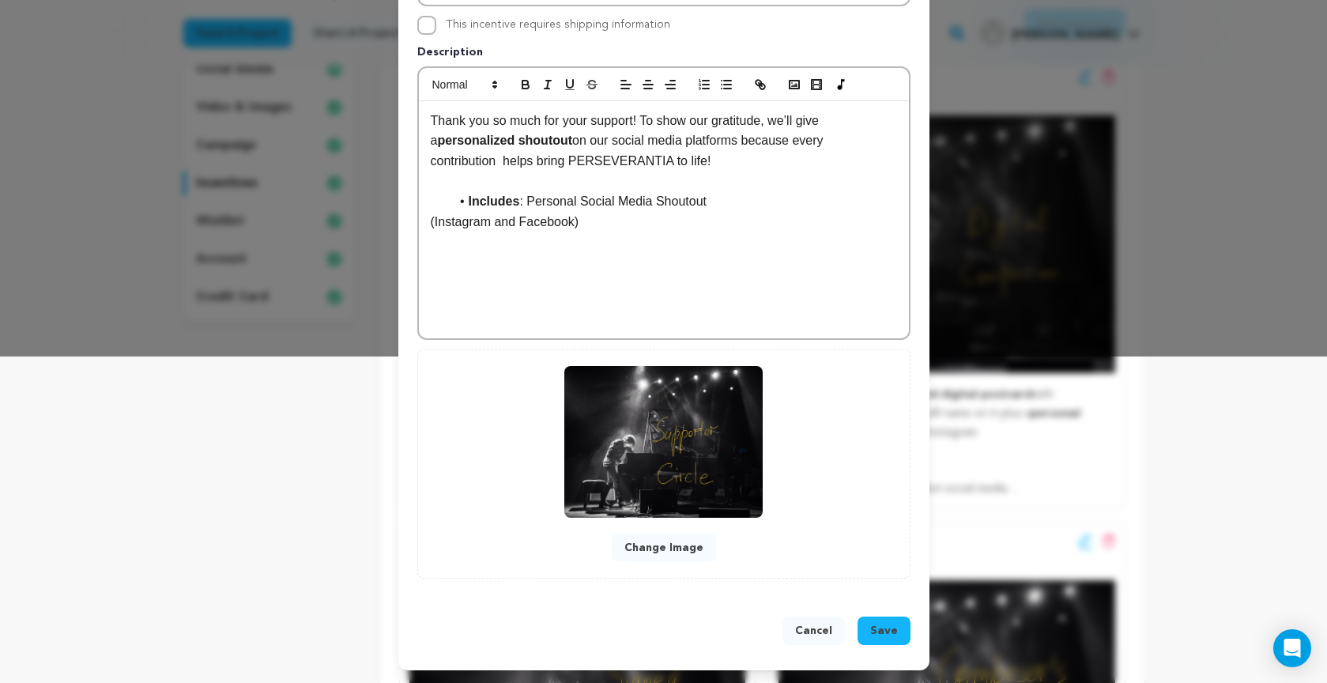
click at [886, 635] on span "Save" at bounding box center [884, 631] width 28 height 16
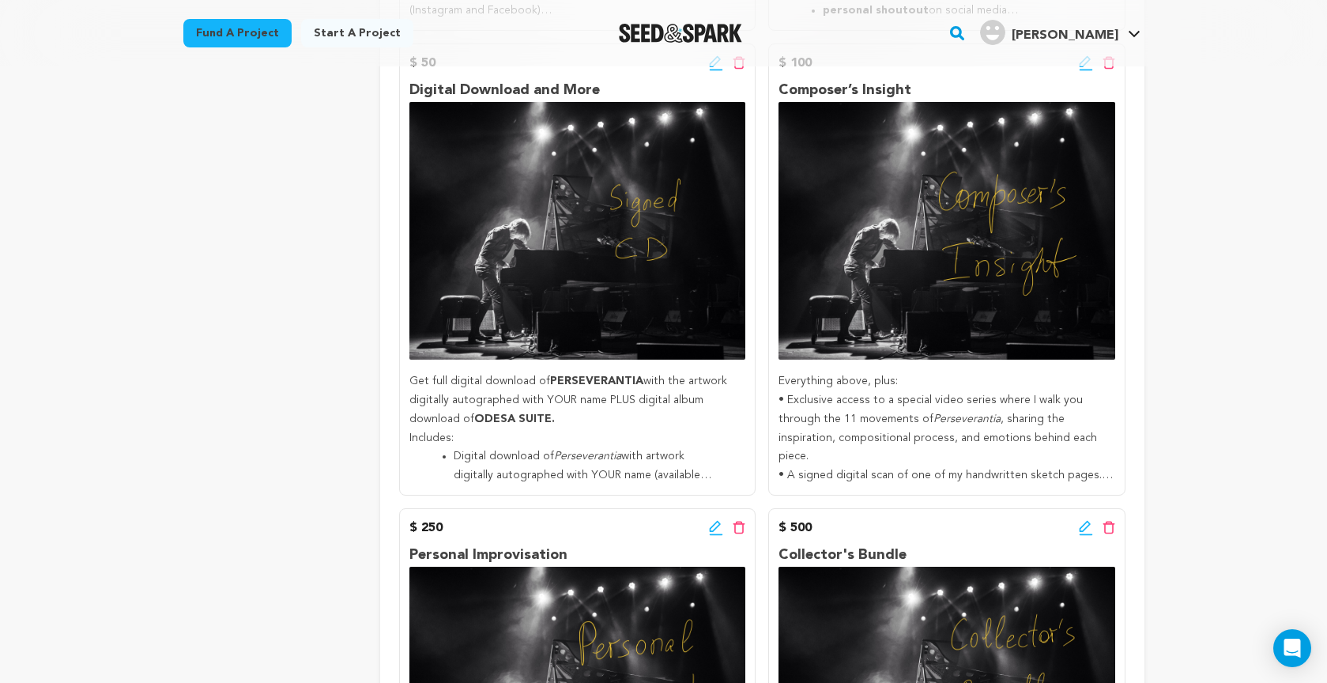
scroll to position [806, 0]
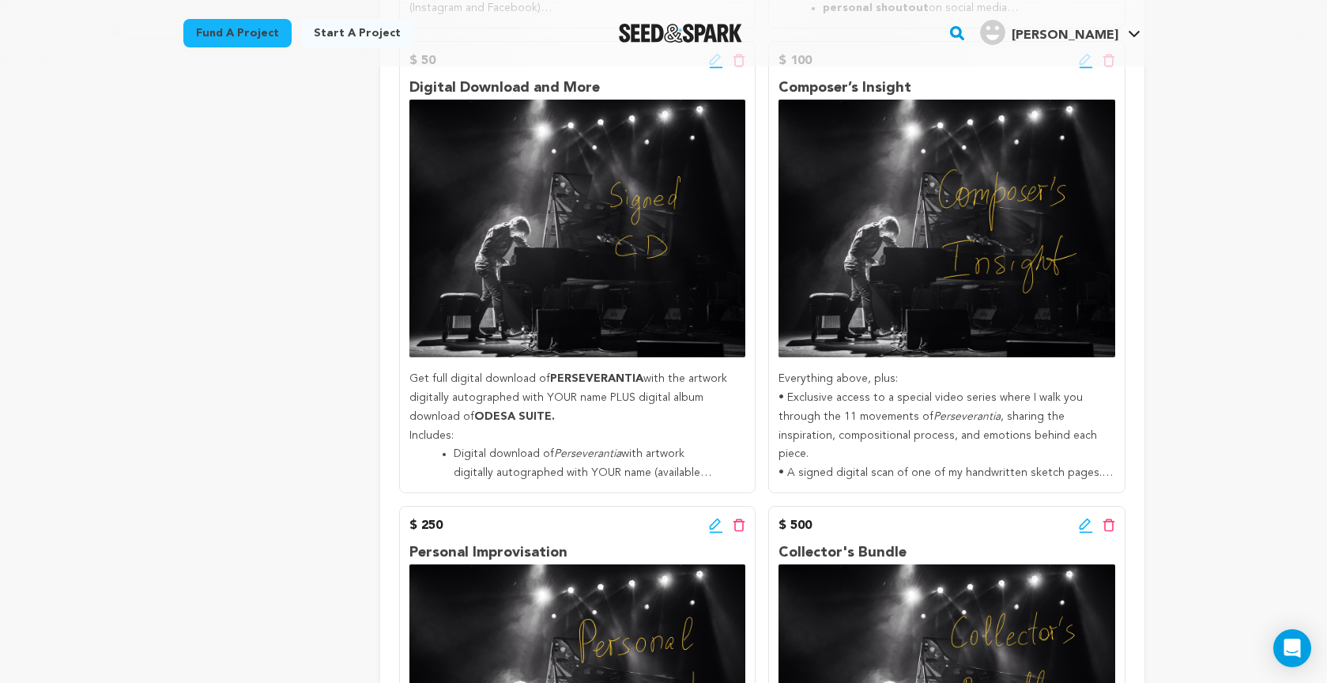
click at [713, 58] on div "Fund a project Start a project Search" at bounding box center [663, 33] width 1011 height 66
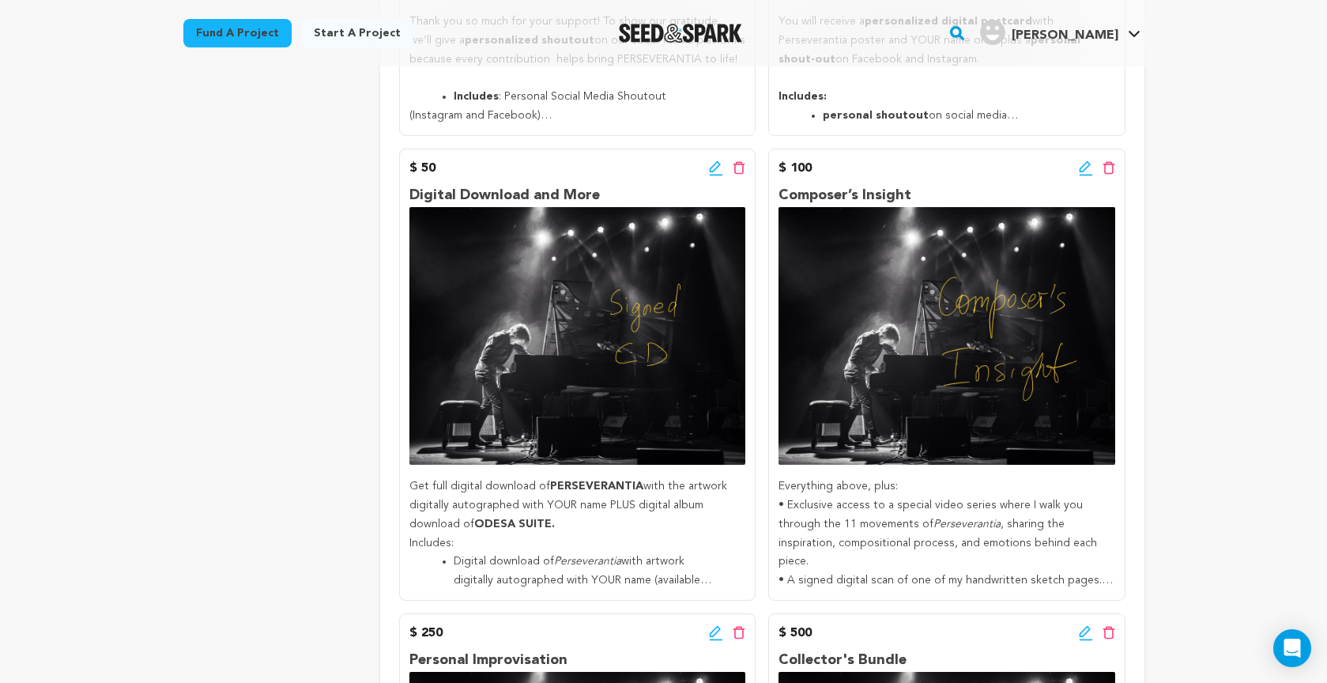
scroll to position [698, 0]
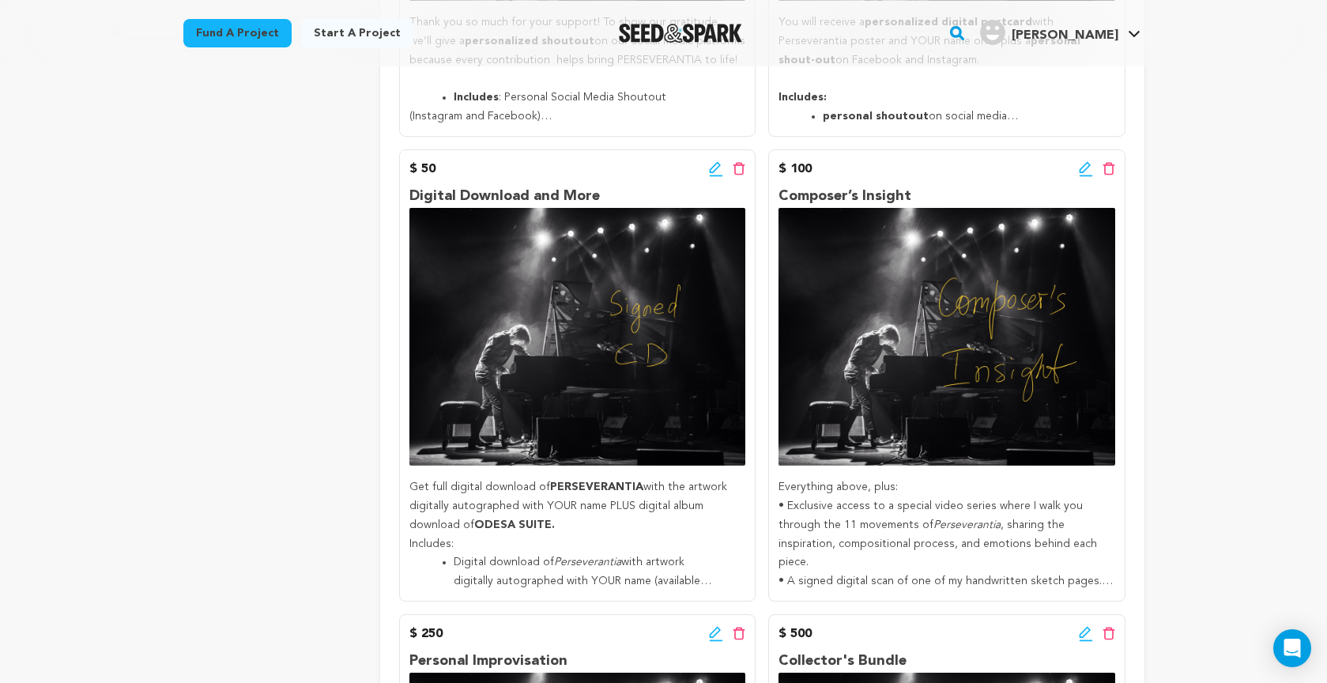
click at [714, 165] on icon at bounding box center [716, 169] width 14 height 16
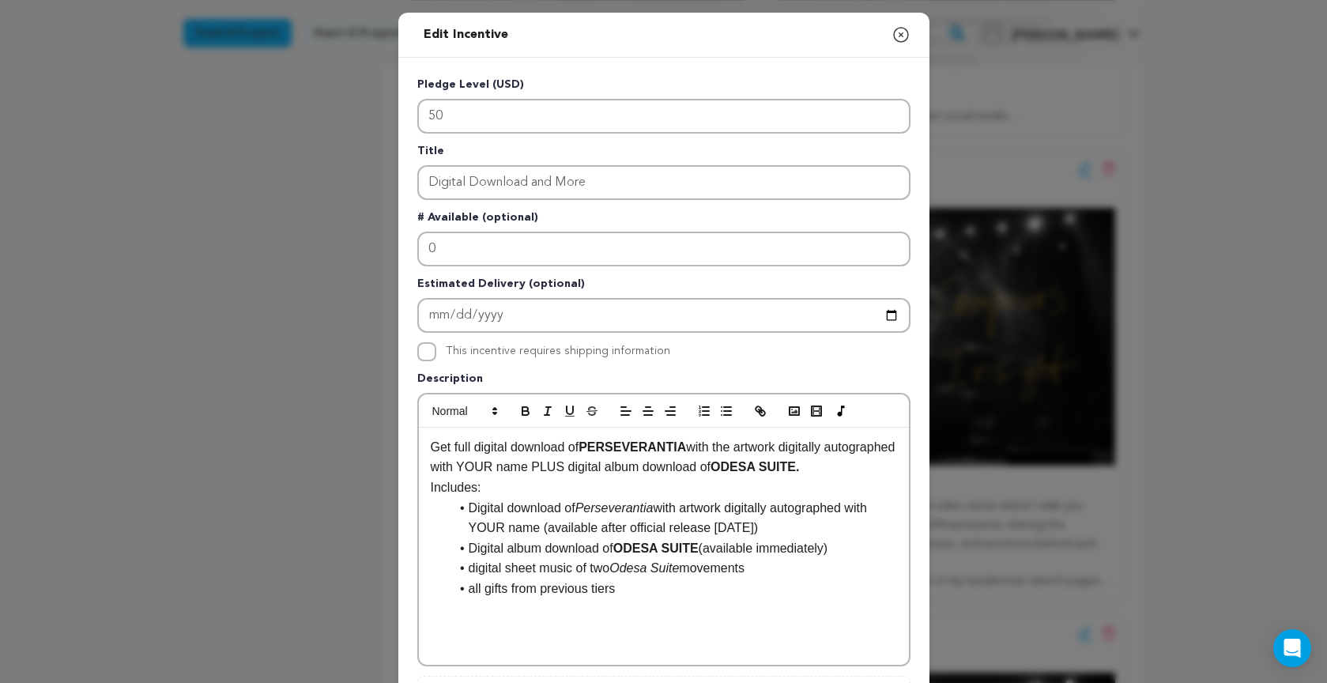
click at [429, 487] on div "Get full digital download of PERSEVERANTIA with the artwork digitally autograph…" at bounding box center [664, 545] width 490 height 237
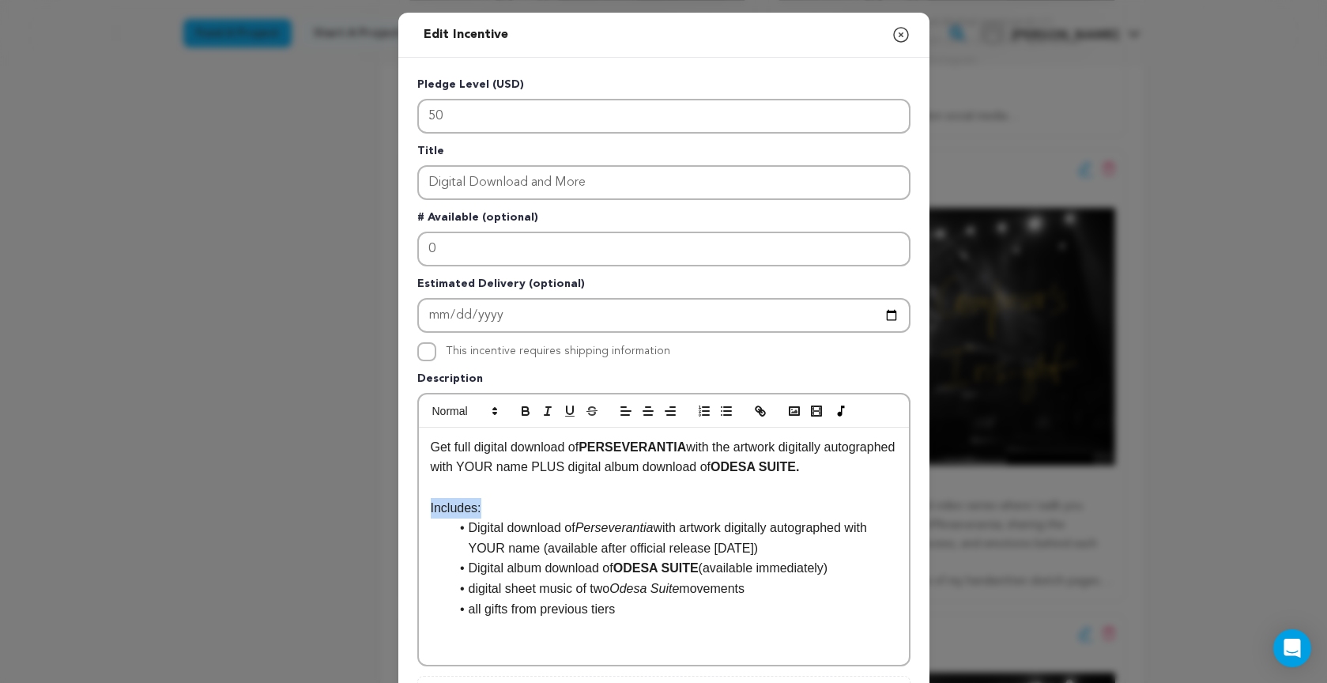
drag, startPoint x: 485, startPoint y: 506, endPoint x: 382, endPoint y: 499, distance: 103.8
click at [389, 499] on div "Edit Incentive Close modal Pledge Level (USD) 50 Title Digital Download and Mor…" at bounding box center [663, 504] width 1327 height 1009
click at [524, 409] on icon "button" at bounding box center [525, 411] width 14 height 14
drag, startPoint x: 588, startPoint y: 527, endPoint x: 614, endPoint y: 514, distance: 29.3
click at [653, 528] on em "Perseverantia" at bounding box center [614, 527] width 78 height 13
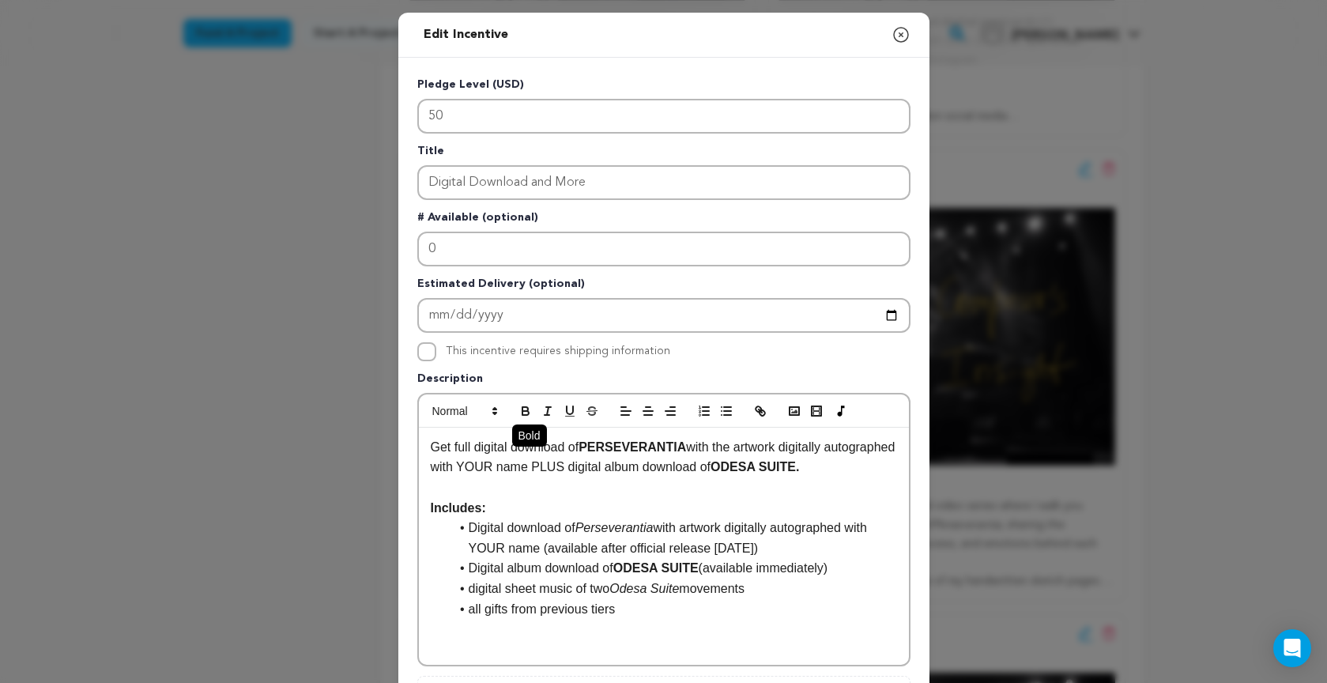
click at [527, 409] on icon "button" at bounding box center [525, 409] width 6 height 4
drag, startPoint x: 470, startPoint y: 548, endPoint x: 536, endPoint y: 548, distance: 66.4
click at [536, 548] on li "Digital download of Perseverantia with artwork digitally autographed with YOUR …" at bounding box center [673, 537] width 447 height 40
drag, startPoint x: 525, startPoint y: 410, endPoint x: 524, endPoint y: 421, distance: 11.2
click at [525, 410] on icon "button" at bounding box center [525, 411] width 14 height 14
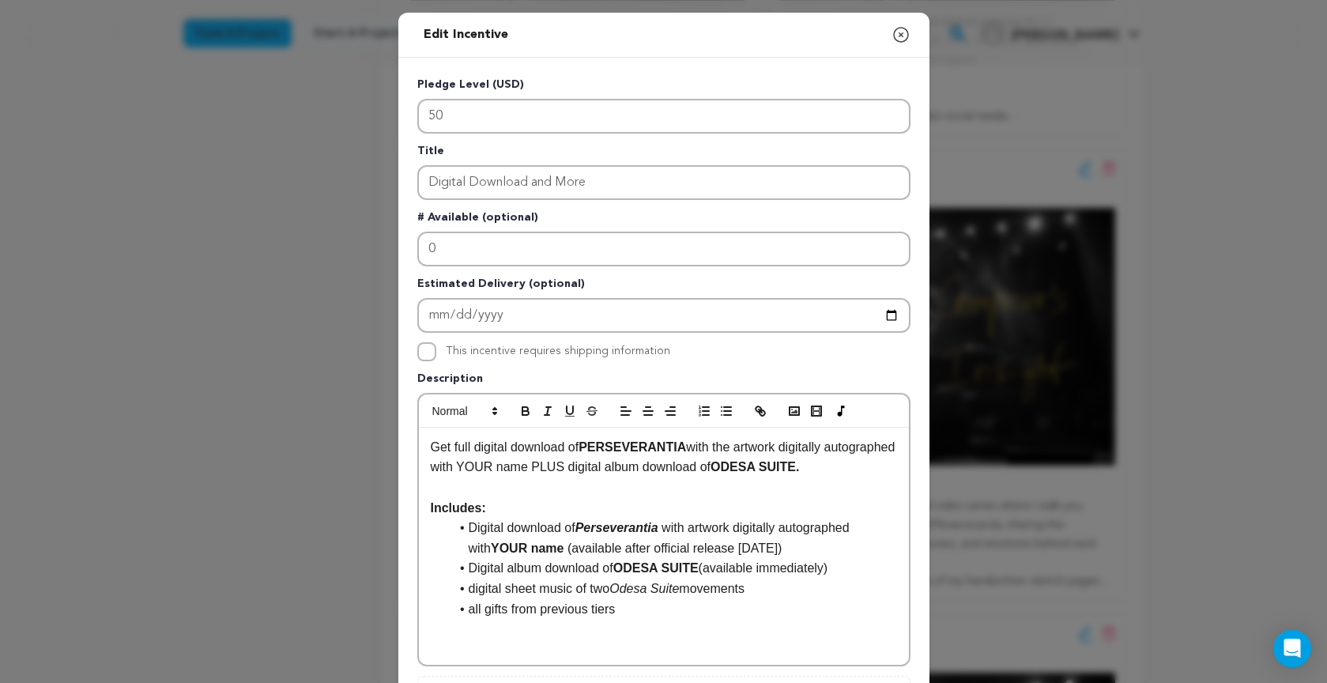
click at [472, 586] on li "digital sheet music of two Odesa Suite movements" at bounding box center [673, 588] width 447 height 21
drag, startPoint x: 521, startPoint y: 586, endPoint x: 578, endPoint y: 585, distance: 56.9
click at [579, 585] on li "digital sheet music of two Odesa Suite movements" at bounding box center [673, 588] width 447 height 21
click at [521, 406] on icon "button" at bounding box center [525, 411] width 14 height 14
drag, startPoint x: 471, startPoint y: 606, endPoint x: 510, endPoint y: 606, distance: 39.5
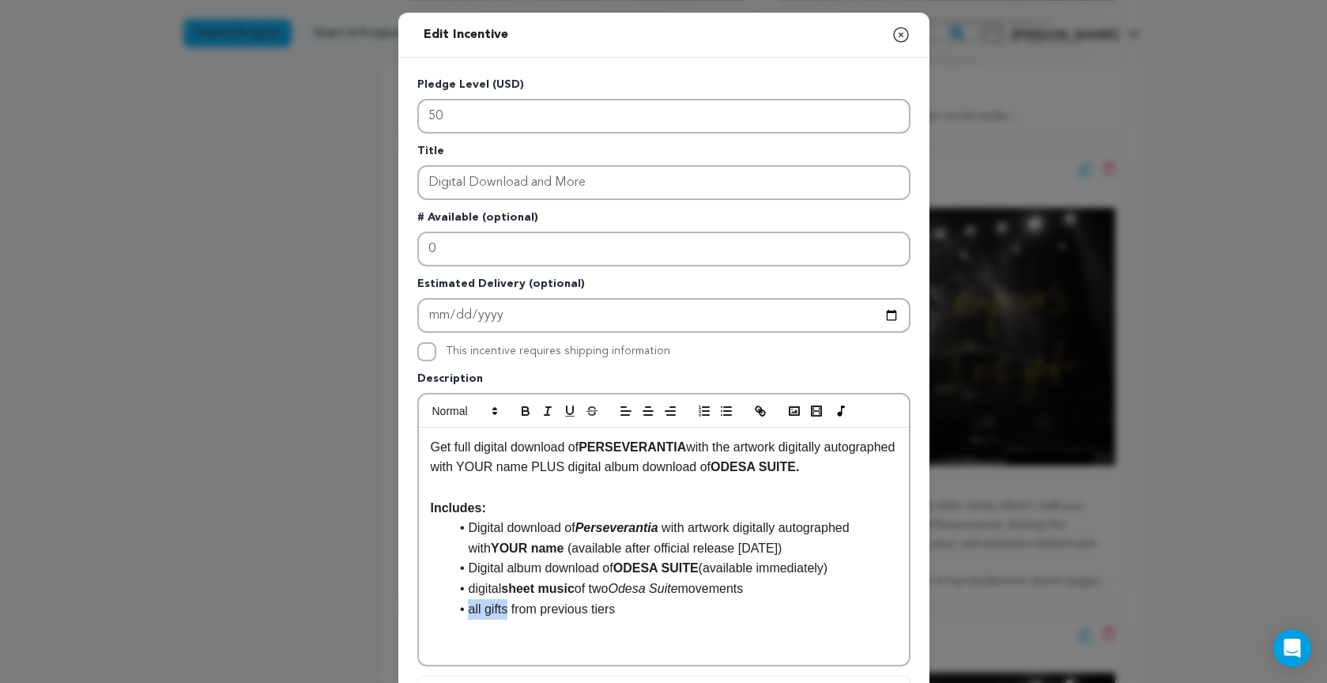
click at [510, 606] on li "all gifts from previous tiers" at bounding box center [673, 609] width 447 height 21
click at [521, 411] on icon "button" at bounding box center [525, 411] width 14 height 14
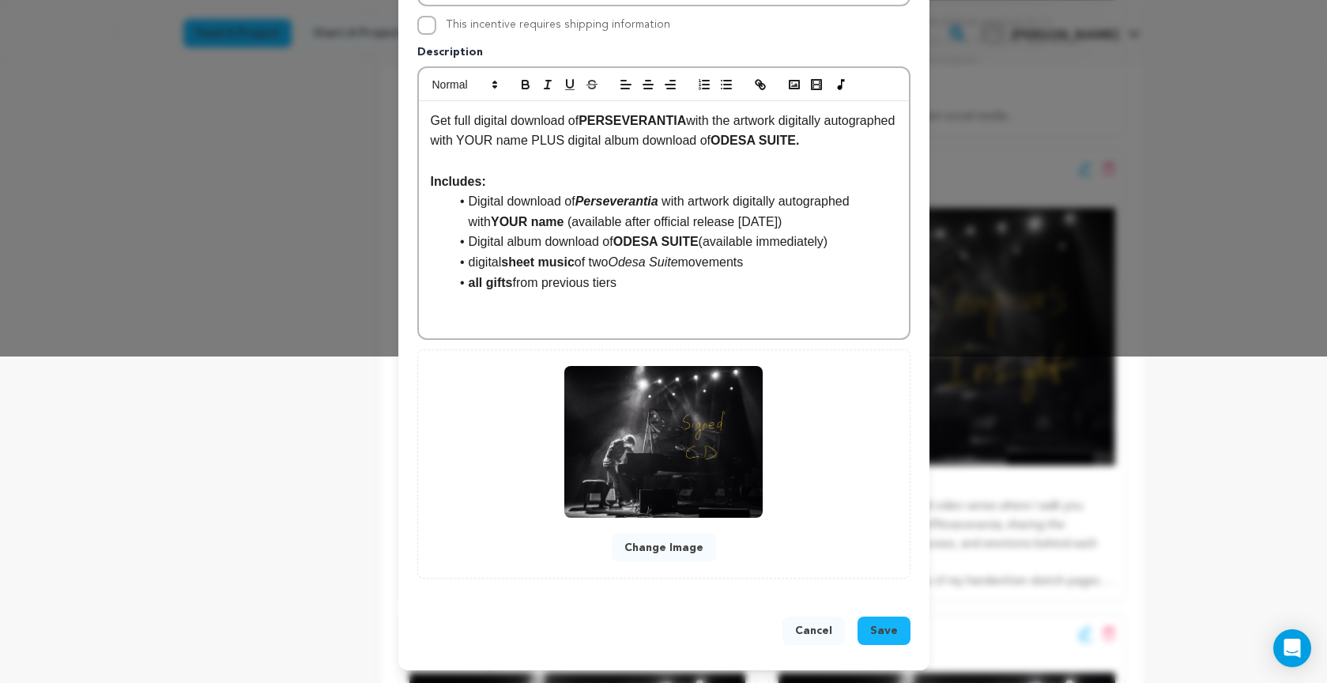
scroll to position [327, 0]
click at [871, 627] on button "Save" at bounding box center [883, 630] width 53 height 28
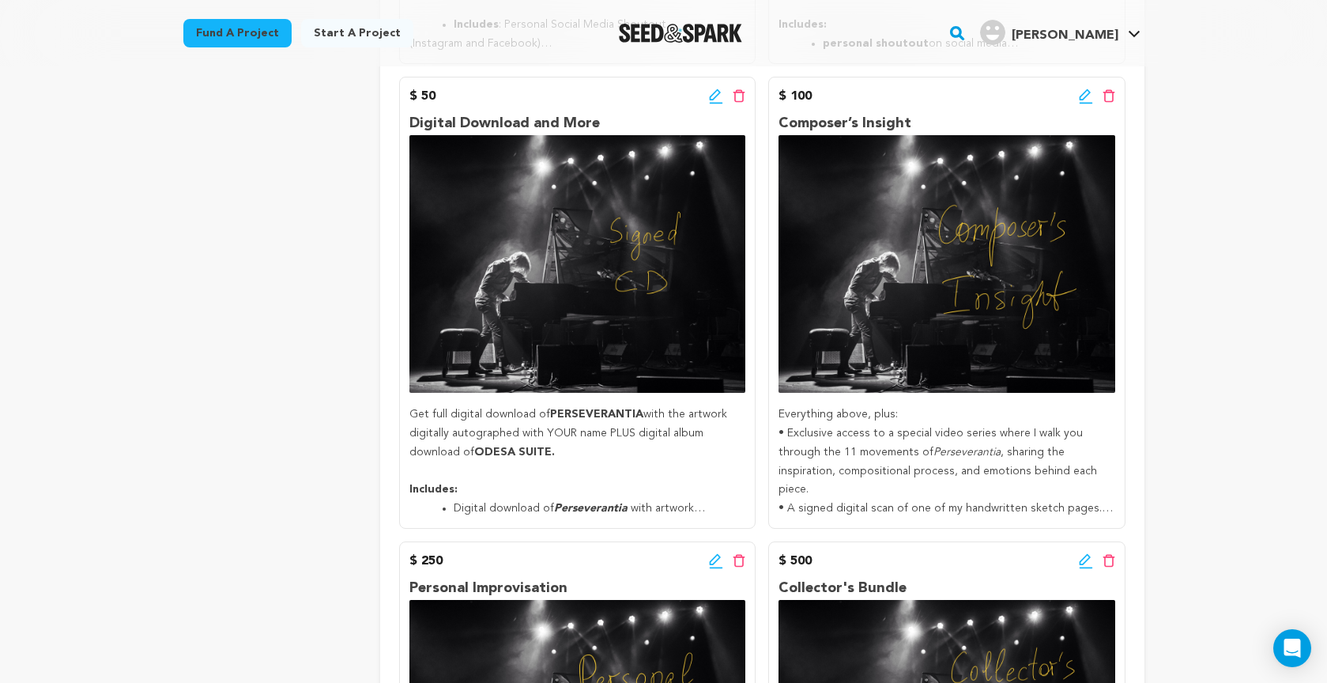
scroll to position [760, 0]
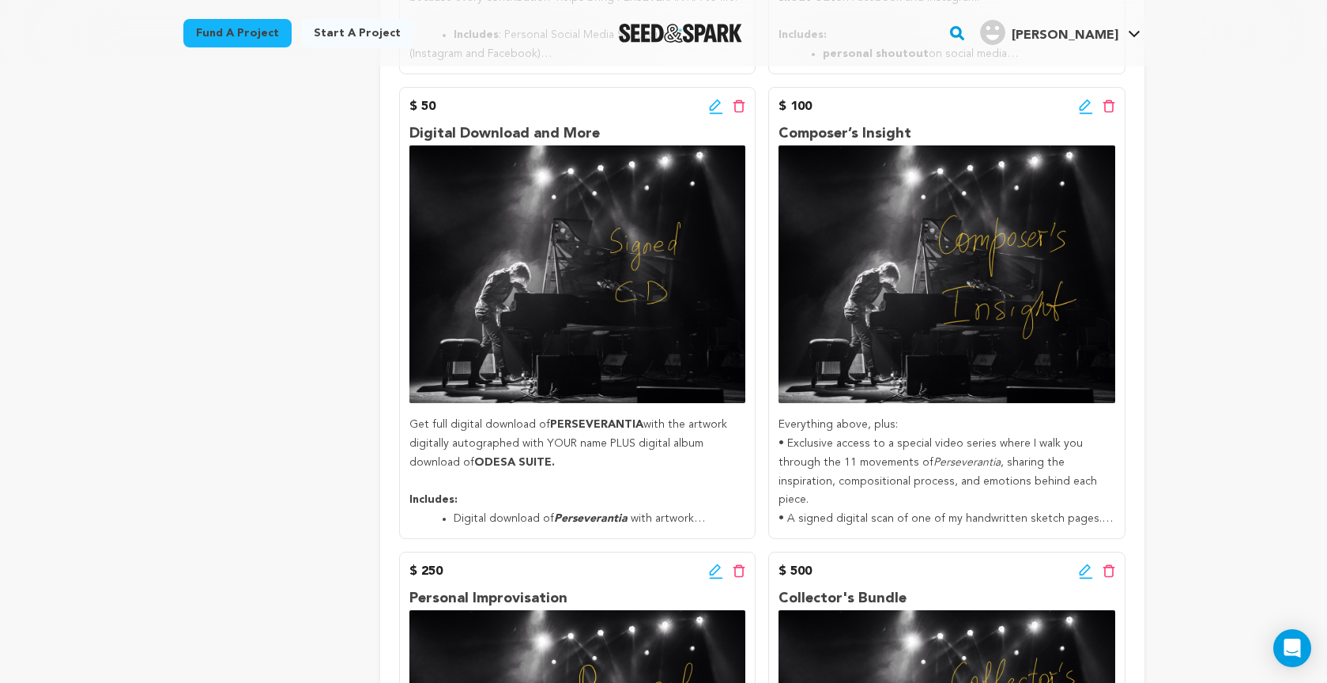
click at [1082, 99] on icon at bounding box center [1085, 107] width 14 height 16
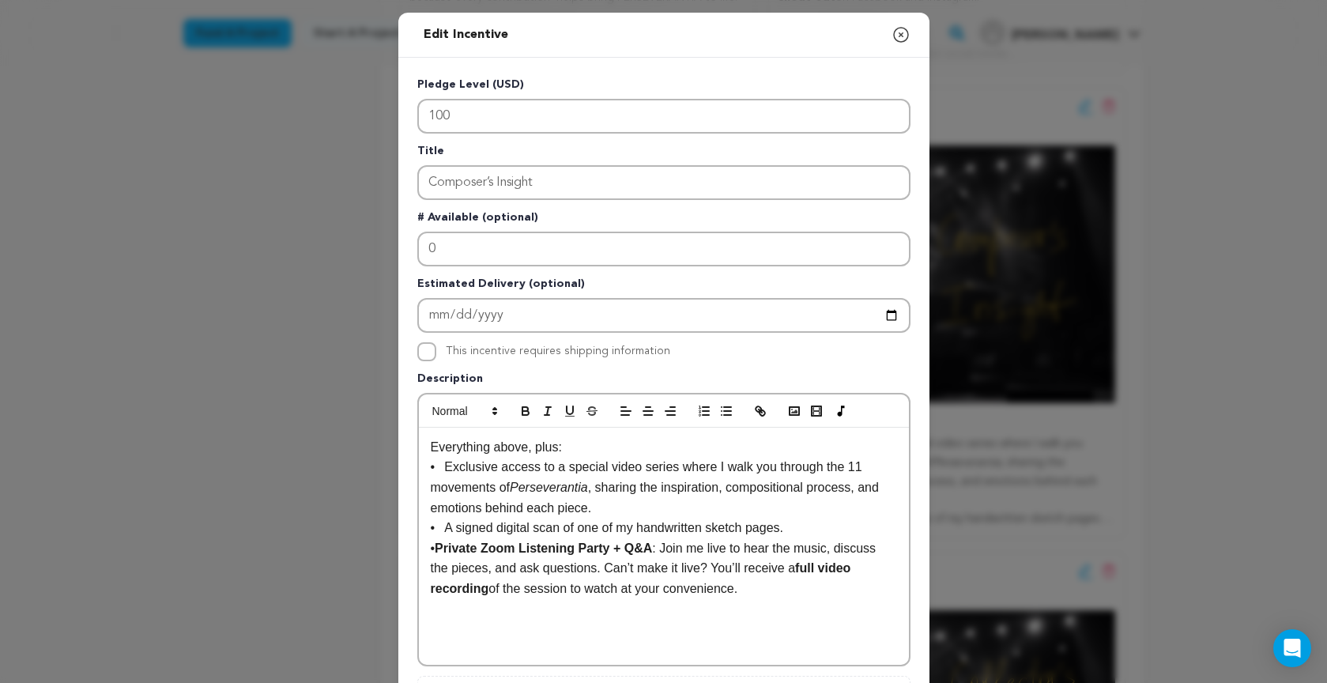
drag, startPoint x: 431, startPoint y: 447, endPoint x: 834, endPoint y: 528, distance: 410.1
click at [834, 528] on div "Everything above, plus: • Exclusive access to a special video series where I wa…" at bounding box center [664, 545] width 490 height 237
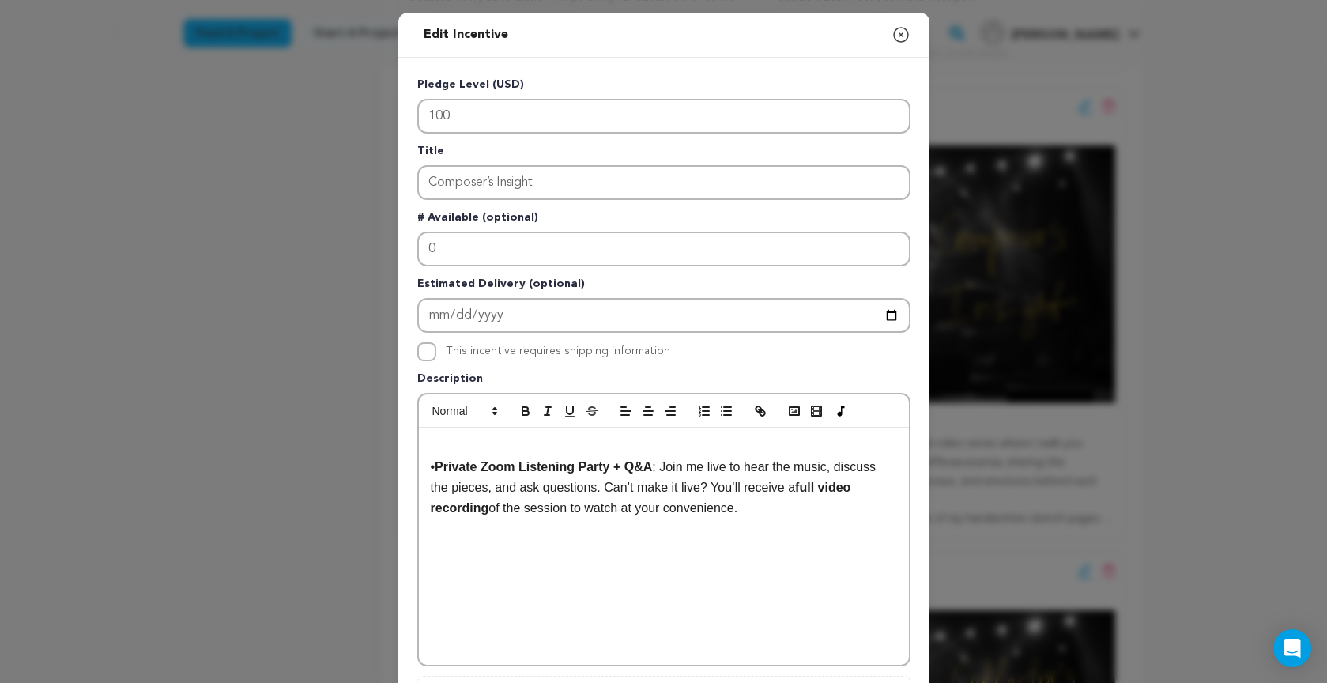
drag, startPoint x: 454, startPoint y: 466, endPoint x: 418, endPoint y: 465, distance: 36.4
click at [419, 465] on div "• Private Zoom Listening Party + Q&A : Join me live to hear the music, discuss …" at bounding box center [664, 545] width 490 height 237
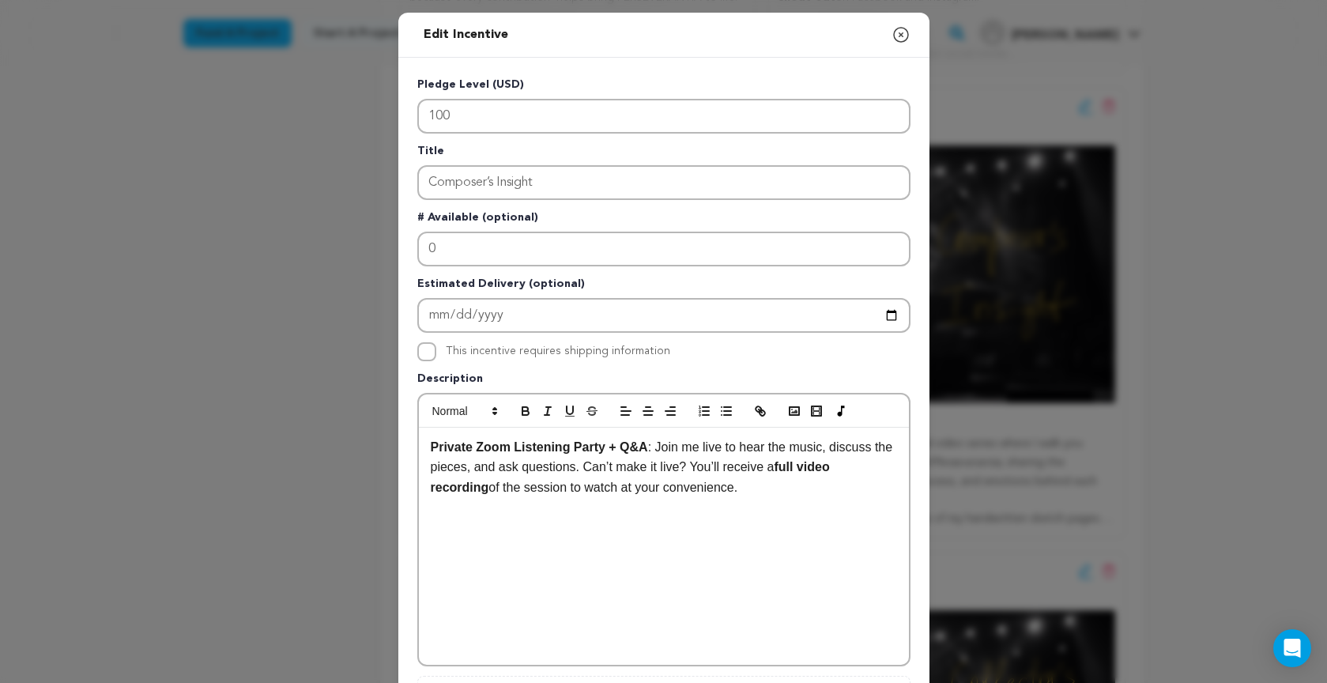
click at [768, 486] on p "Private Zoom Listening Party + Q&A : Join me live to hear the music, discuss th…" at bounding box center [664, 467] width 466 height 61
click at [724, 407] on line "button" at bounding box center [727, 407] width 7 height 0
drag, startPoint x: 465, startPoint y: 447, endPoint x: 644, endPoint y: 446, distance: 179.4
click at [648, 445] on strong "Private Zoom Listening Party + Q&A" at bounding box center [539, 446] width 217 height 13
click at [495, 542] on li at bounding box center [673, 548] width 447 height 21
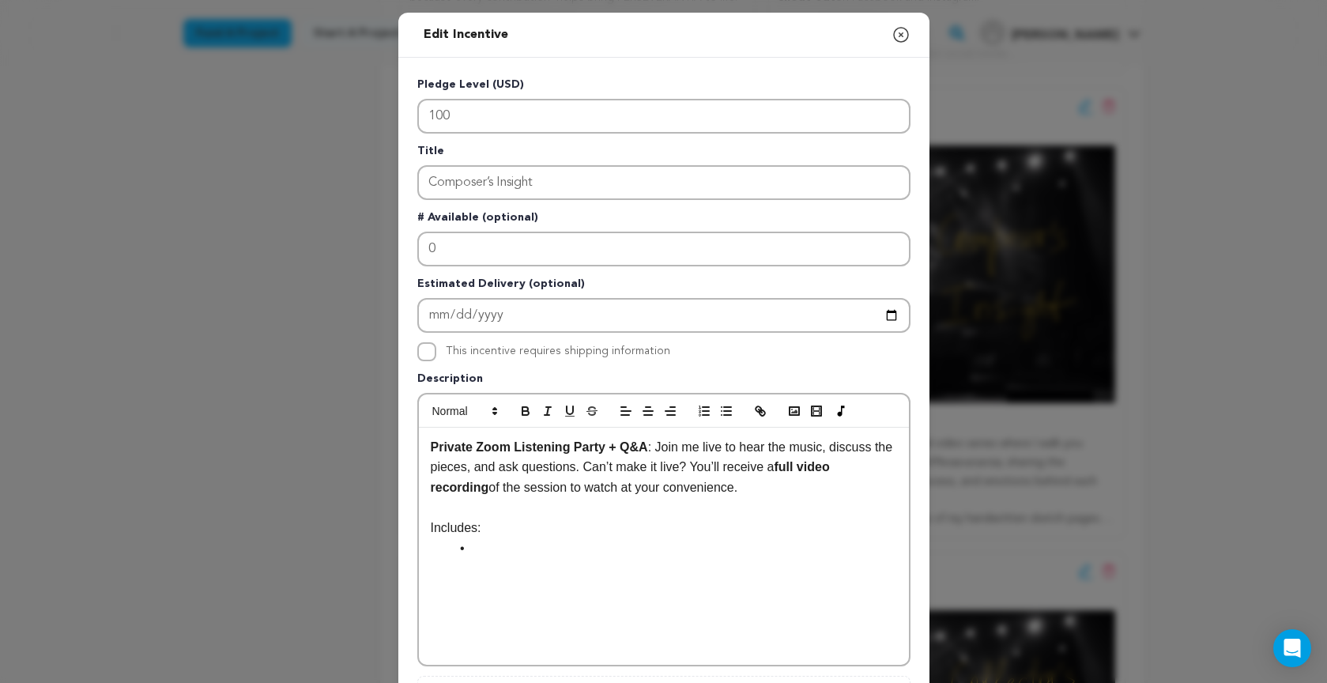
scroll to position [8, 1]
drag, startPoint x: 467, startPoint y: 548, endPoint x: 472, endPoint y: 563, distance: 16.0
click at [468, 548] on li "rivate Zoom Listening Party + Q&A" at bounding box center [673, 548] width 447 height 21
click at [709, 546] on li "Private Zoom Listening Party + Q&A" at bounding box center [673, 548] width 447 height 21
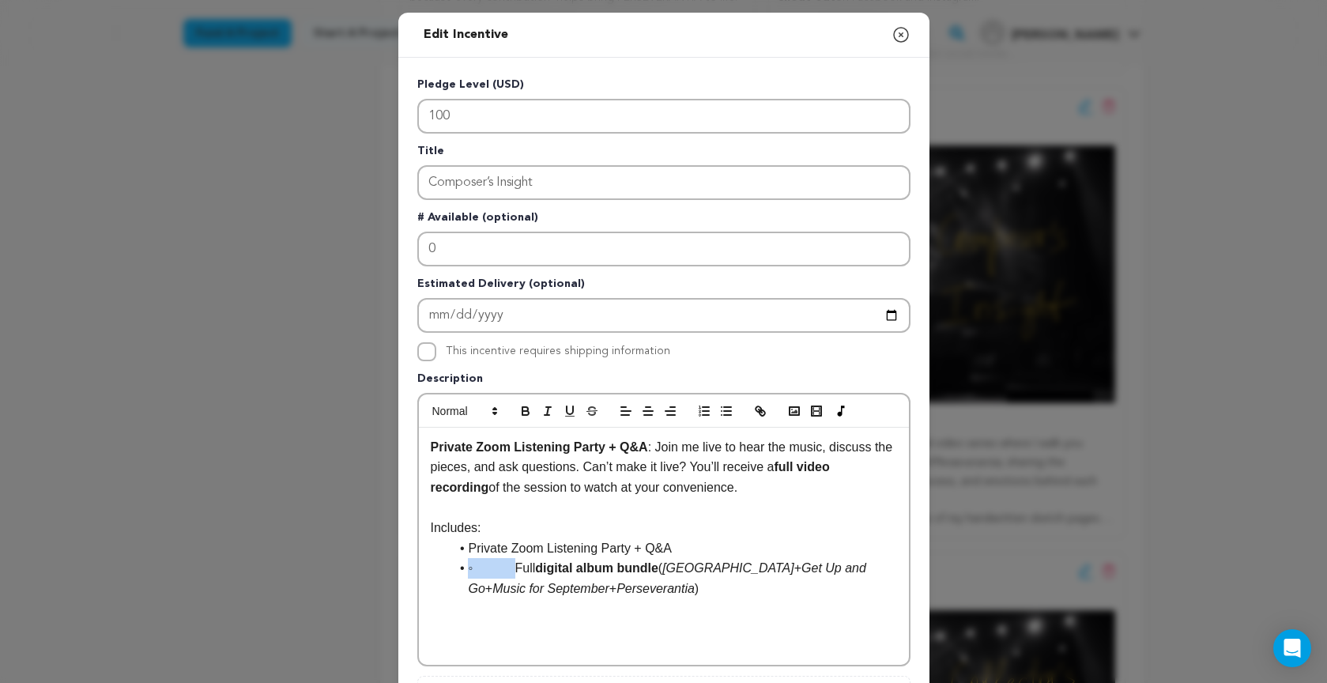
drag, startPoint x: 514, startPoint y: 566, endPoint x: 458, endPoint y: 569, distance: 55.4
click at [458, 570] on li "◦ Full digital album bundle ( Odessa + Get Up and Go + Music for September + Pe…" at bounding box center [673, 578] width 447 height 40
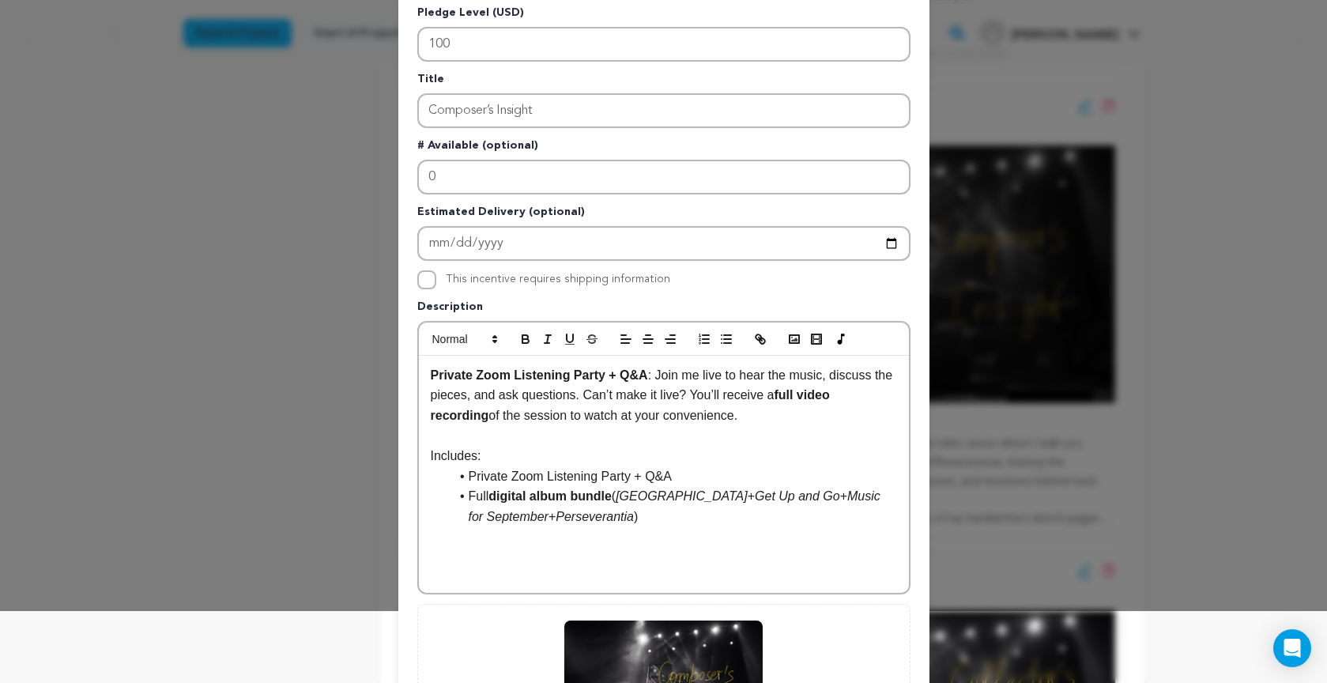
scroll to position [86, 0]
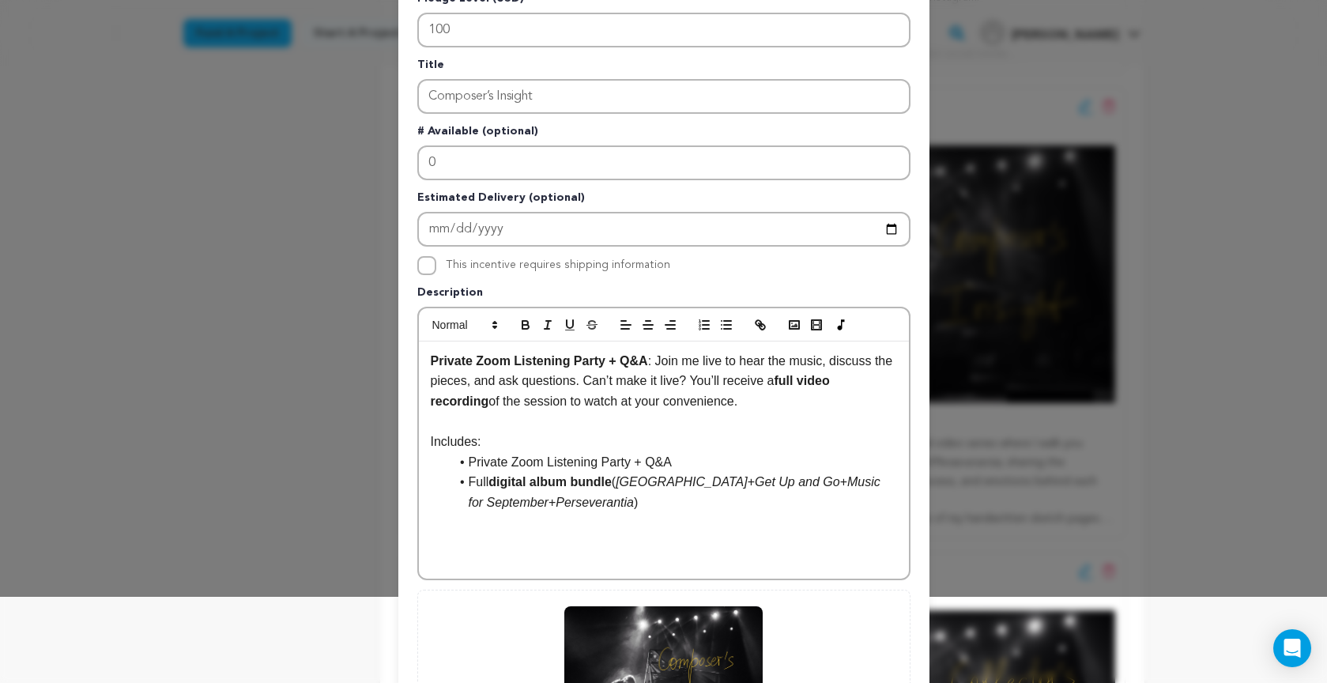
click at [648, 499] on li "Full digital album bundle ( Odessa + Get Up and Go + Music for September + Pers…" at bounding box center [673, 492] width 447 height 40
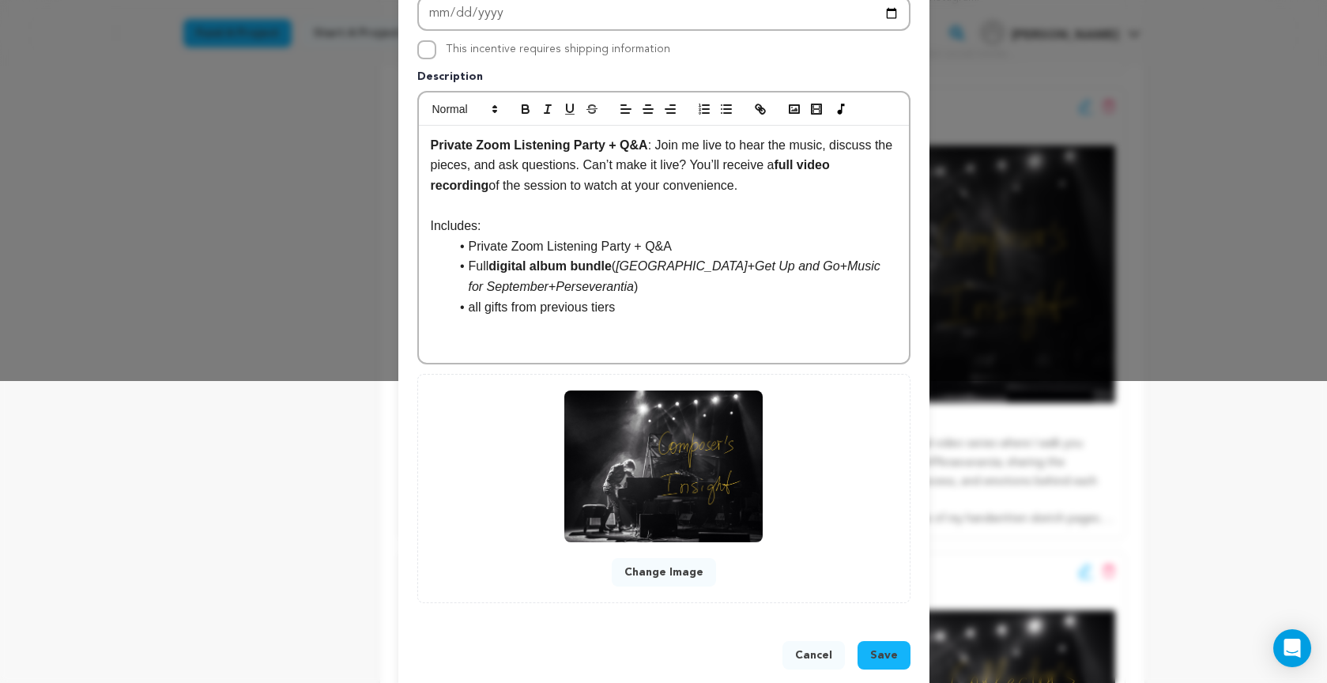
scroll to position [303, 0]
click at [889, 655] on span "Save" at bounding box center [884, 654] width 28 height 16
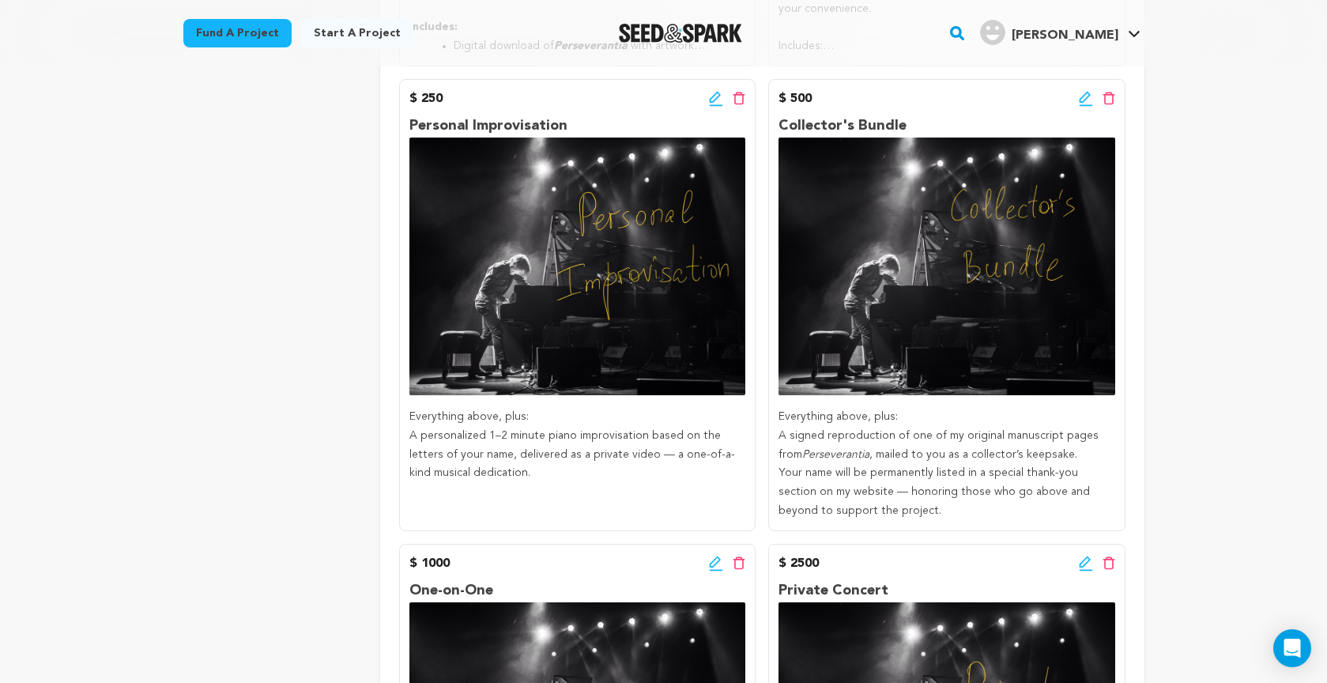
scroll to position [1236, 0]
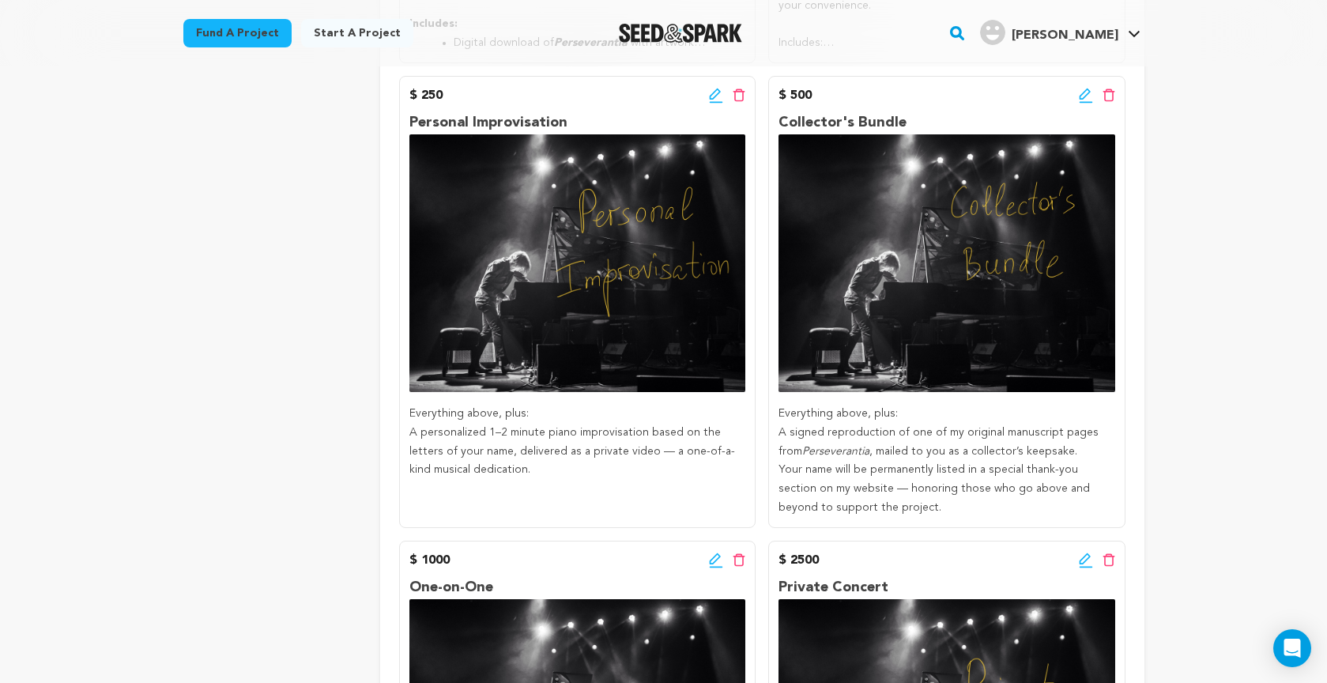
click at [553, 444] on p "A personalized 1–2 minute piano improvisation based on the letters of your name…" at bounding box center [577, 451] width 336 height 56
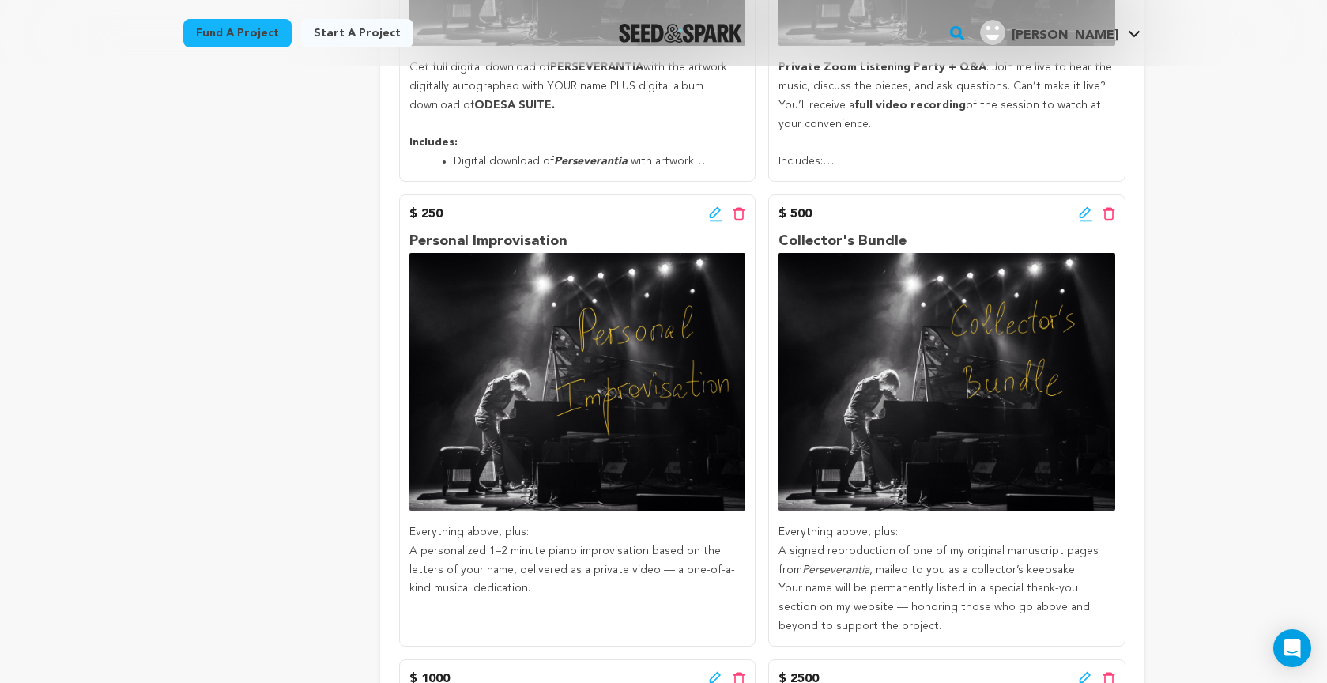
scroll to position [1117, 0]
click at [715, 207] on icon at bounding box center [714, 212] width 11 height 11
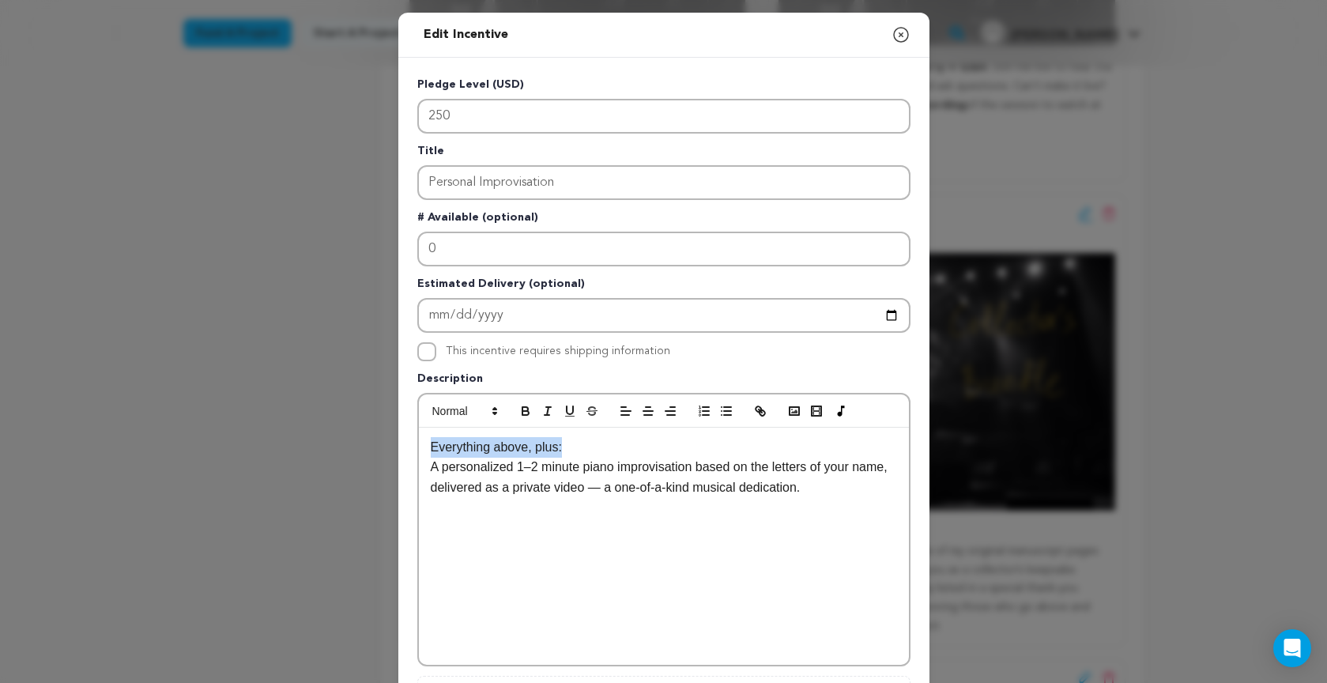
drag, startPoint x: 431, startPoint y: 448, endPoint x: 571, endPoint y: 450, distance: 140.7
click at [571, 450] on div "Everything above, plus: A personalized 1–2 minute piano improvisation based on …" at bounding box center [664, 545] width 490 height 237
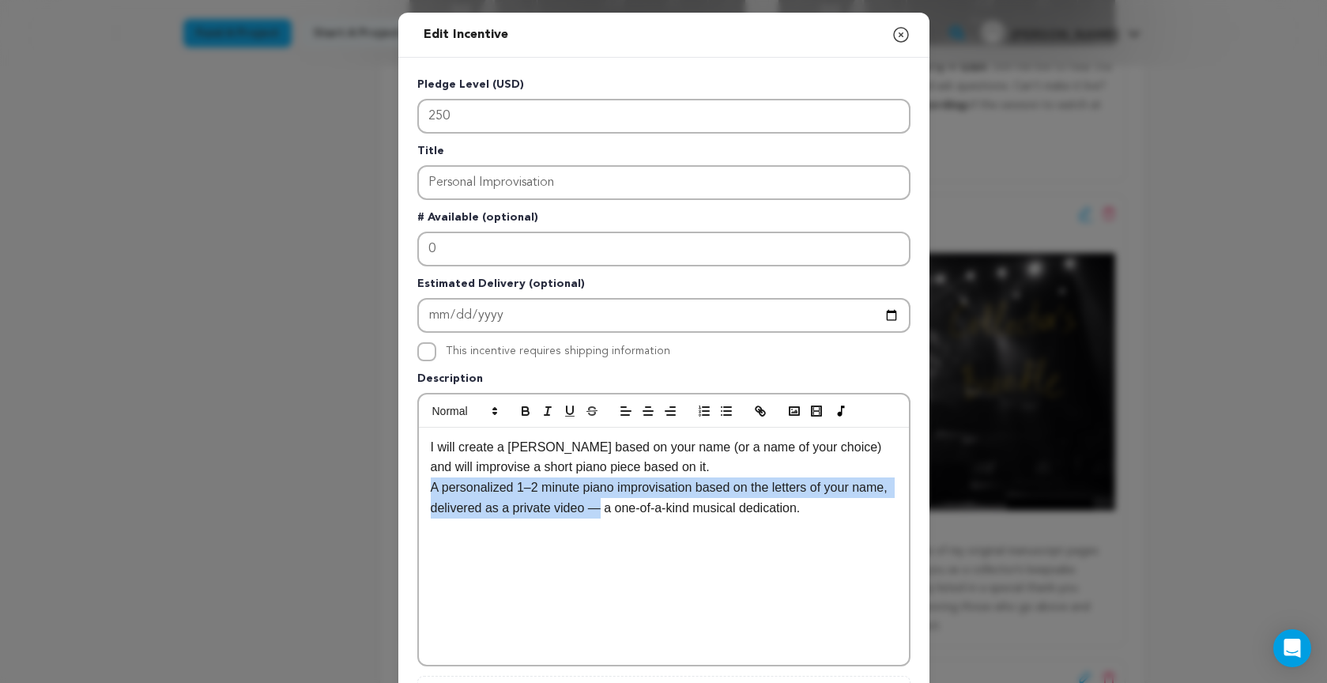
drag, startPoint x: 431, startPoint y: 487, endPoint x: 600, endPoint y: 506, distance: 169.4
click at [595, 507] on p "A personalized 1–2 minute piano improvisation based on the letters of your name…" at bounding box center [664, 497] width 466 height 40
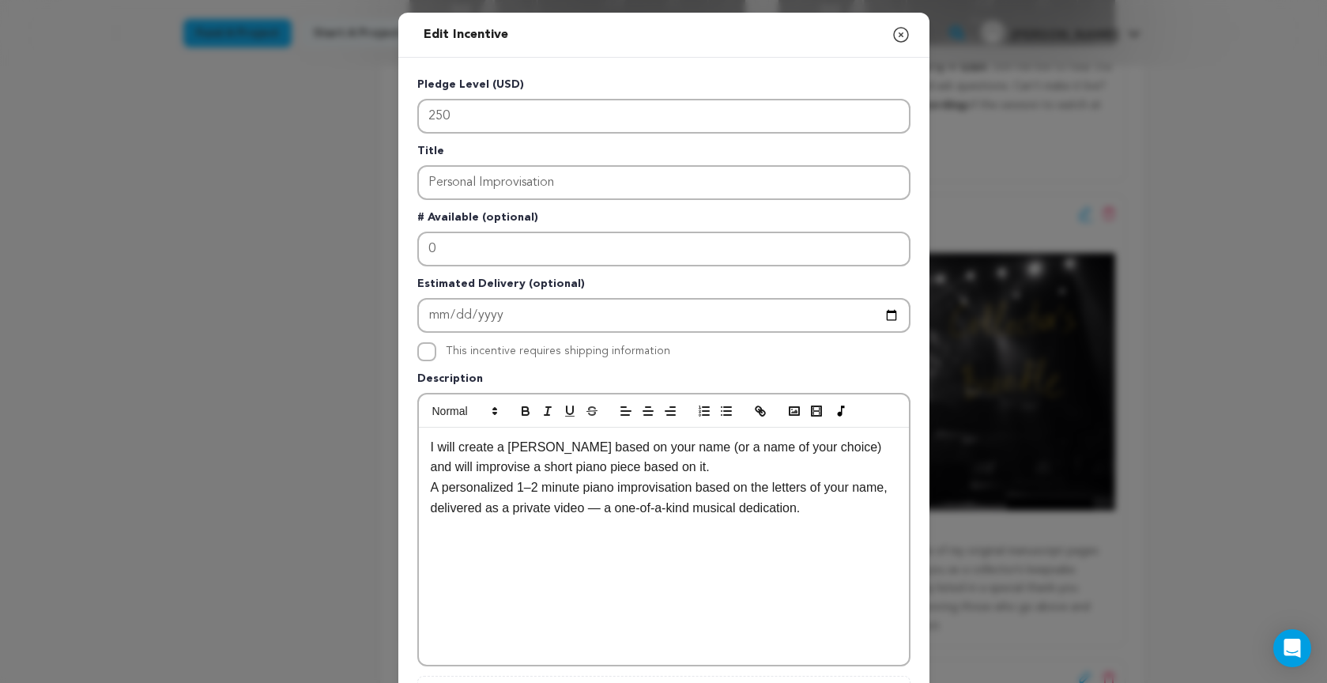
click at [682, 468] on p "I will create a melody based on your name (or a name of your choice) and will i…" at bounding box center [664, 457] width 466 height 40
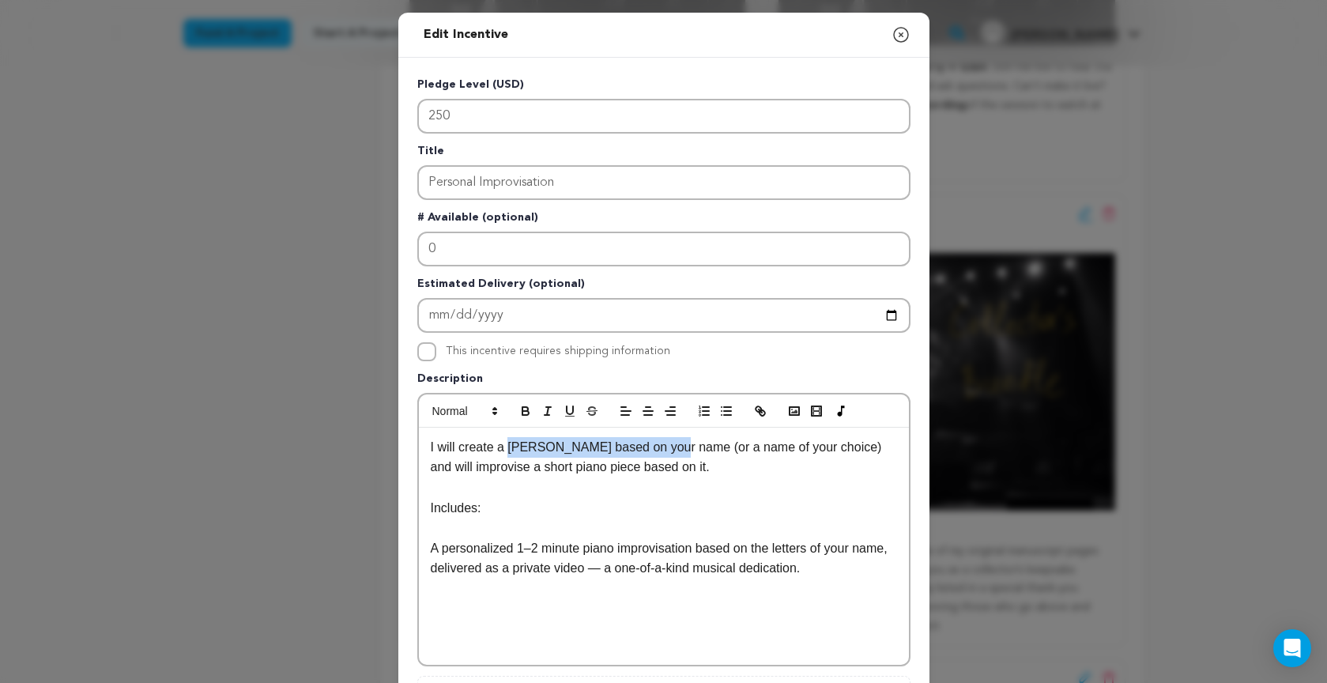
drag, startPoint x: 507, startPoint y: 448, endPoint x: 651, endPoint y: 442, distance: 143.9
click at [672, 445] on p "I will create a melody based on your name (or a name of your choice) and will i…" at bounding box center [664, 457] width 466 height 40
click at [525, 409] on icon "button" at bounding box center [525, 411] width 14 height 14
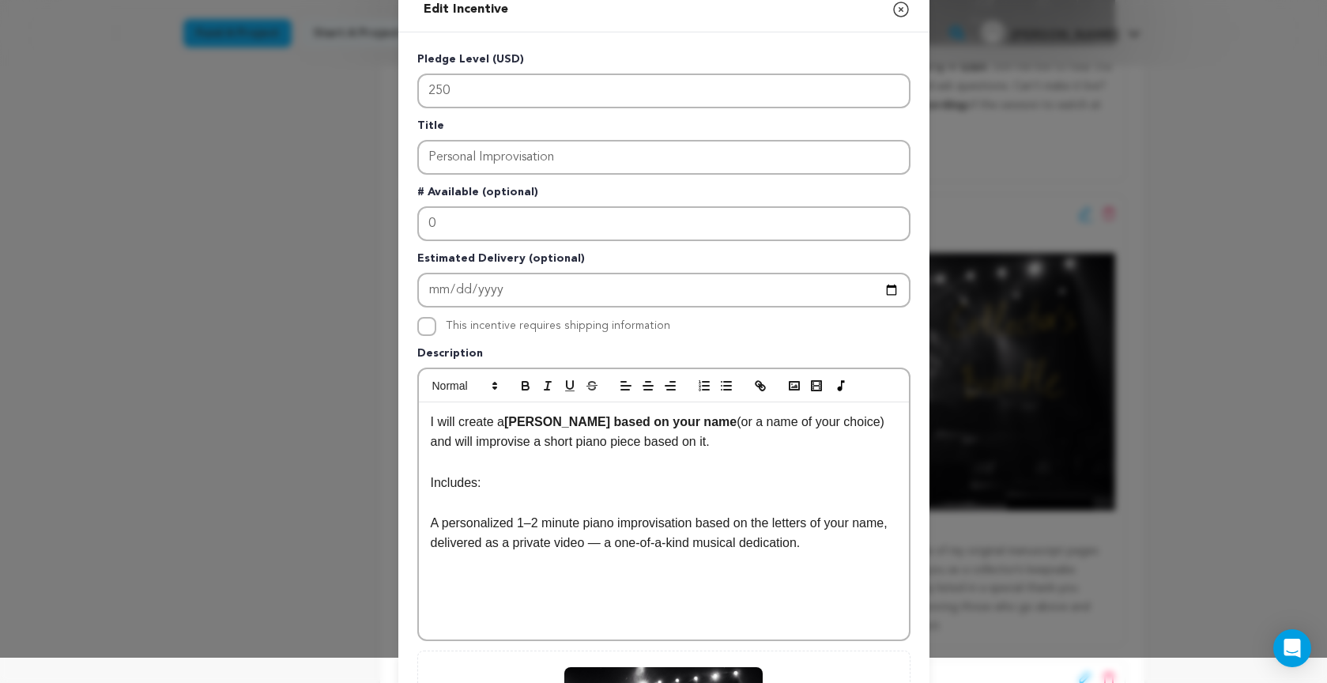
scroll to position [55, 0]
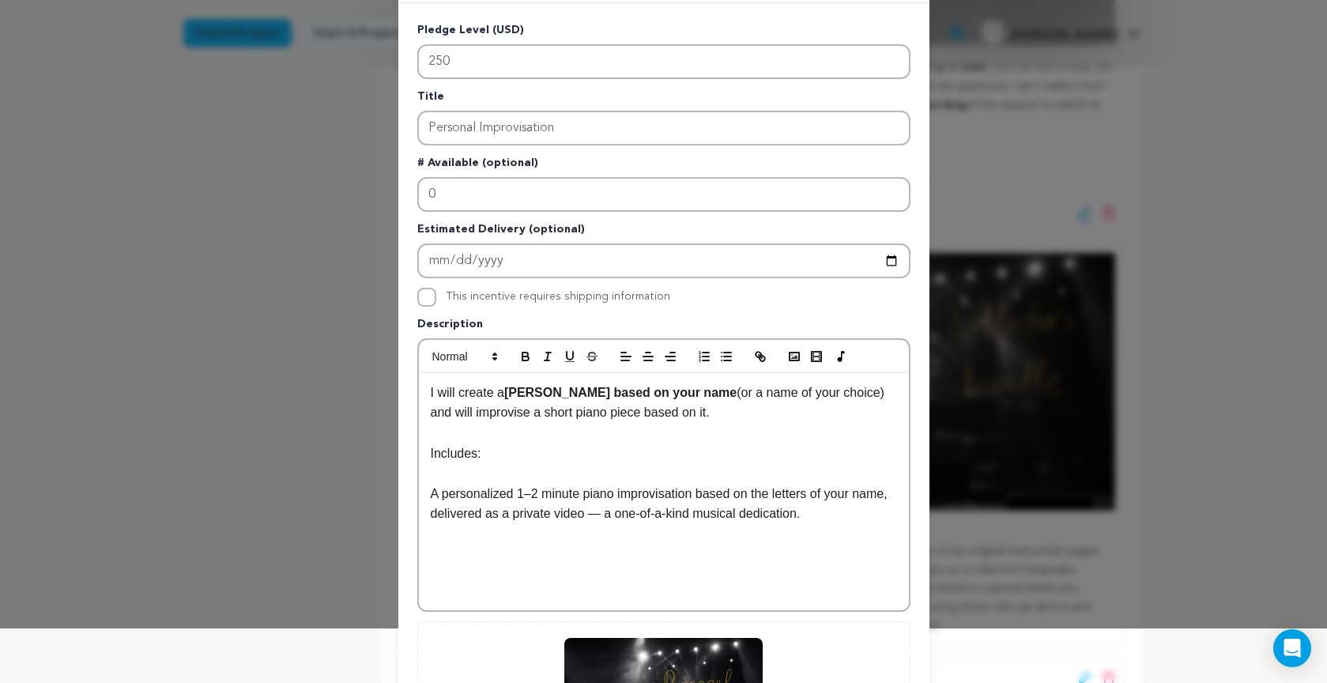
click at [427, 489] on div "I will create a melody based on your name (or a name of your choice) and will i…" at bounding box center [664, 491] width 490 height 237
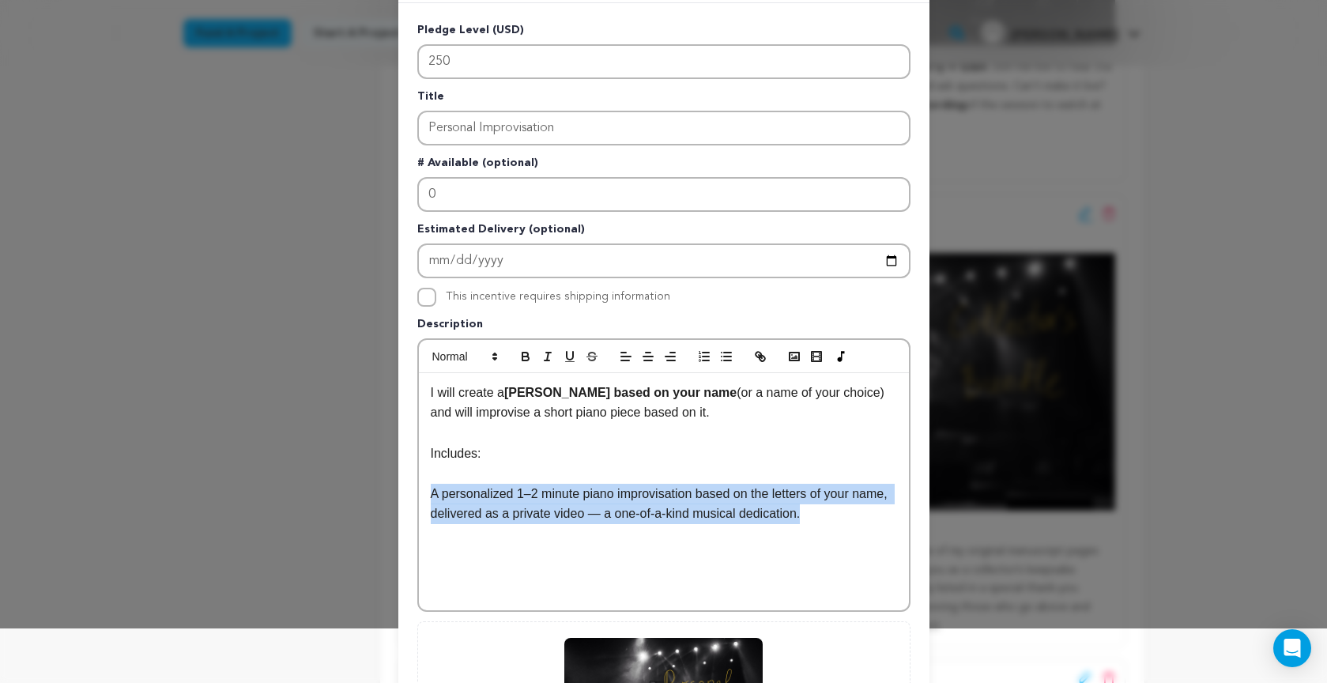
drag, startPoint x: 431, startPoint y: 493, endPoint x: 825, endPoint y: 502, distance: 393.6
click at [870, 508] on p "A personalized 1–2 minute piano improvisation based on the letters of your name…" at bounding box center [664, 504] width 466 height 40
click at [429, 491] on div "I will create a melody based on your name (or a name of your choice) and will i…" at bounding box center [664, 491] width 490 height 237
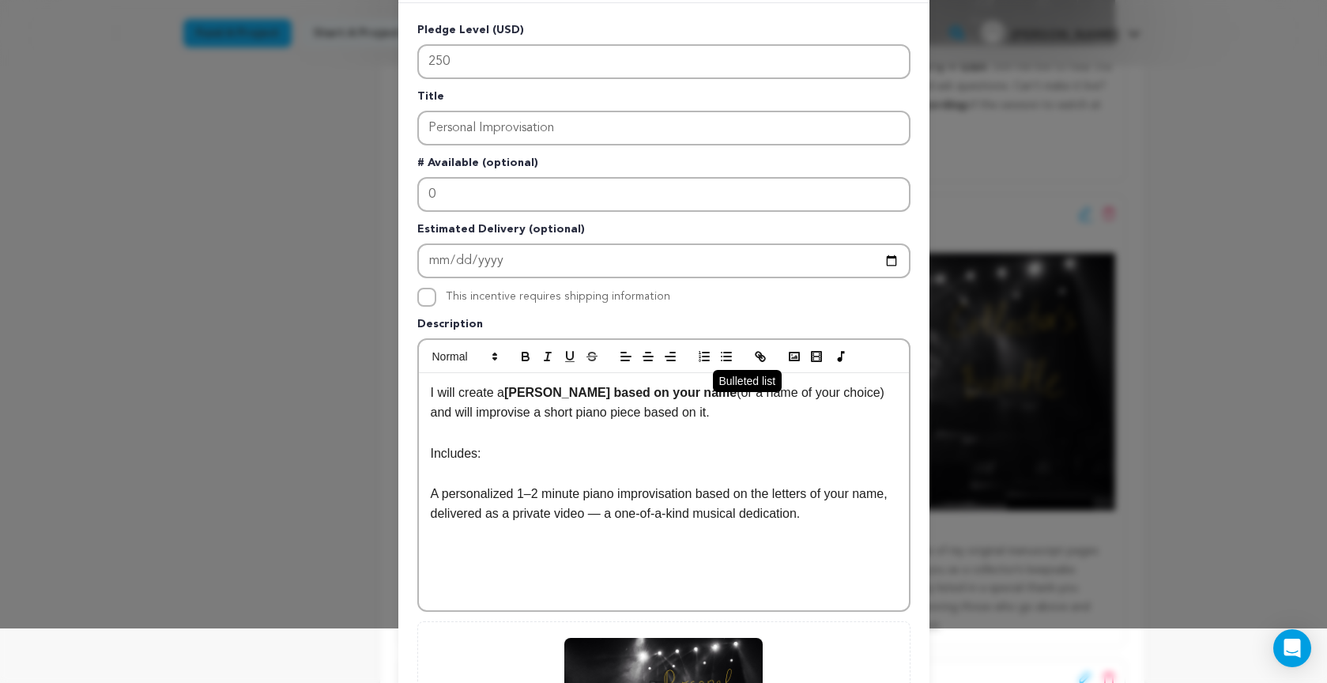
drag, startPoint x: 724, startPoint y: 353, endPoint x: 717, endPoint y: 354, distance: 7.9
click at [724, 352] on line "button" at bounding box center [727, 352] width 7 height 0
click at [563, 493] on li "A personalized 1–2 minute piano improvisation based on the letters of your name…" at bounding box center [673, 504] width 447 height 40
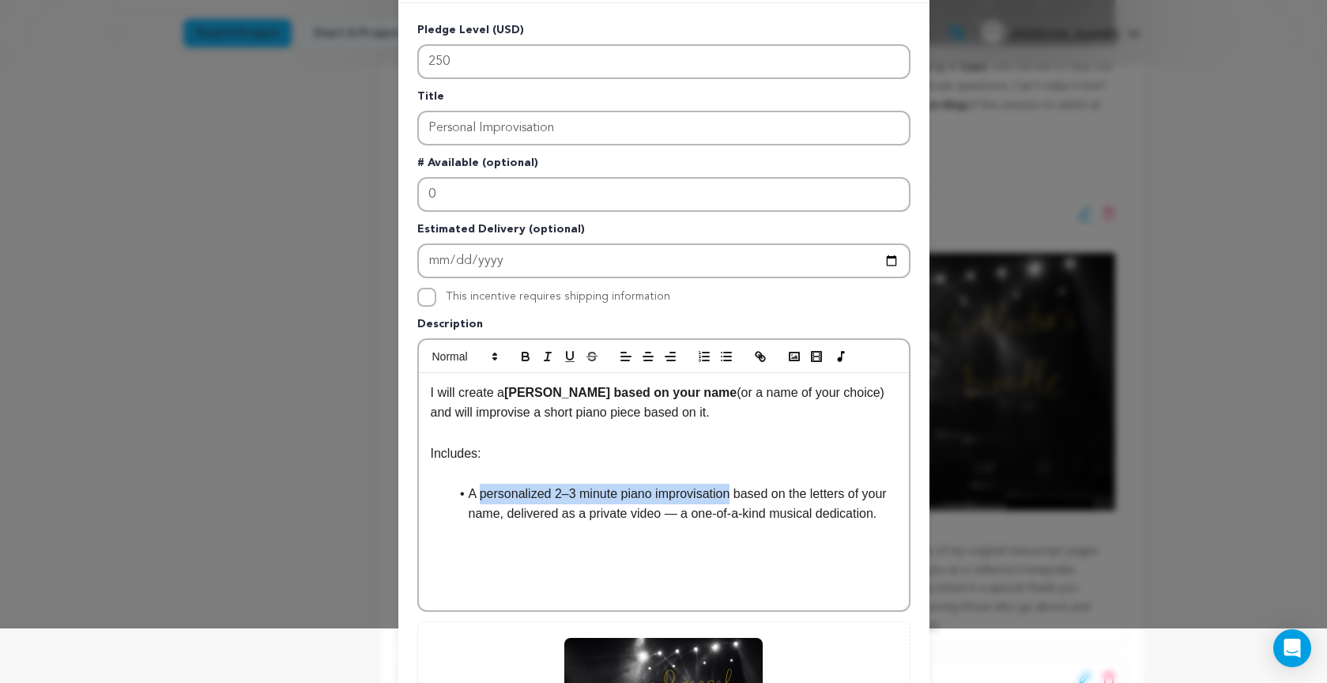
drag, startPoint x: 484, startPoint y: 495, endPoint x: 638, endPoint y: 438, distance: 164.2
click at [736, 492] on li "A personalized 2–3 minute piano improvisation based on the letters of your name…" at bounding box center [673, 504] width 447 height 40
click at [523, 350] on icon "button" at bounding box center [525, 356] width 14 height 14
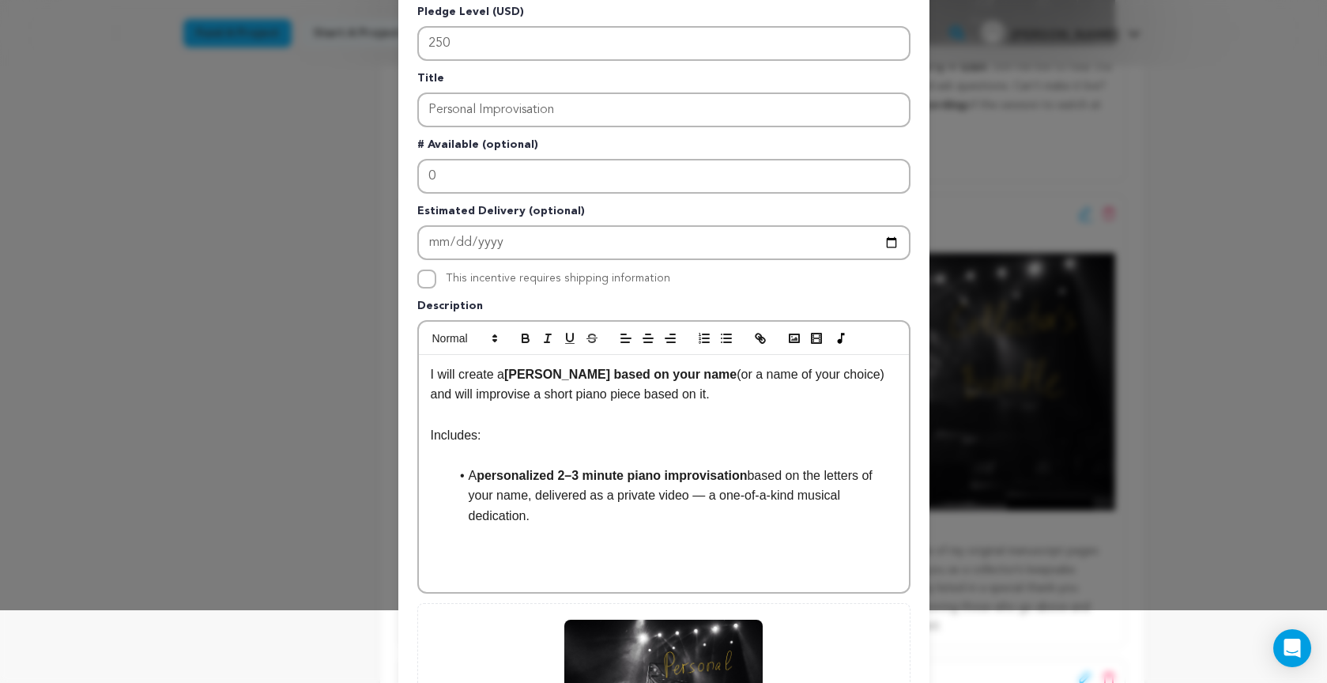
click at [542, 514] on li "A personalized 2–3 minute piano improvisation based on the letters of your name…" at bounding box center [673, 495] width 447 height 61
drag, startPoint x: 713, startPoint y: 496, endPoint x: 705, endPoint y: 505, distance: 11.7
click at [713, 504] on li "A personalized 2–3 minute piano improvisation based on the letters of your name…" at bounding box center [673, 495] width 447 height 61
click at [525, 342] on icon "button" at bounding box center [525, 340] width 6 height 4
click at [548, 520] on li "A personalized 2–3 minute piano improvisation based on the letters of your name…" at bounding box center [673, 495] width 447 height 61
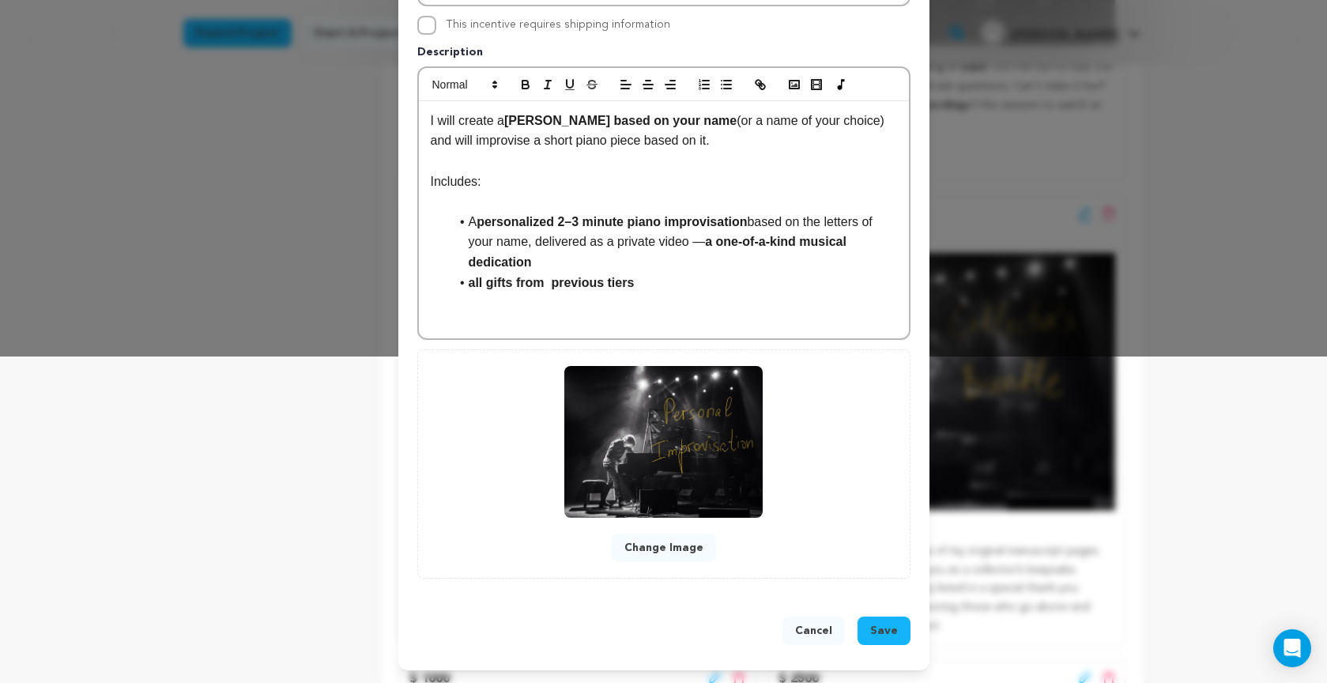
scroll to position [327, 0]
click at [888, 634] on span "Save" at bounding box center [884, 631] width 28 height 16
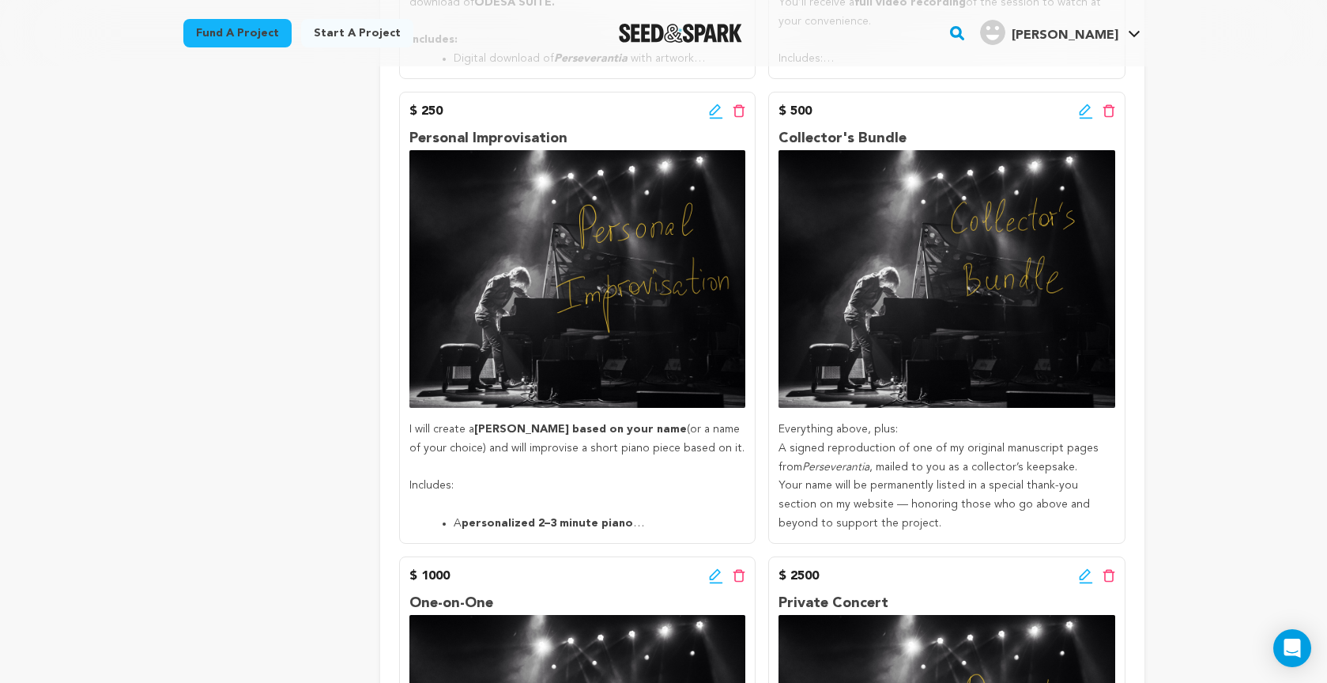
scroll to position [1218, 0]
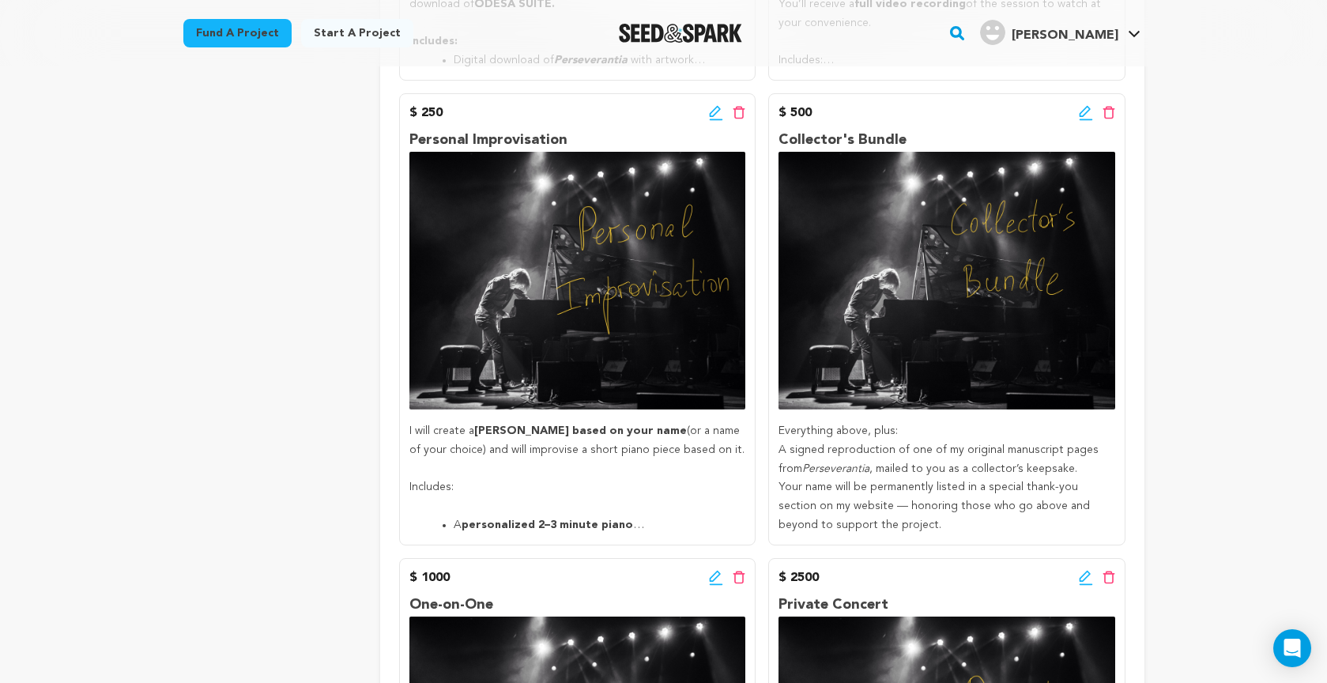
click at [717, 106] on icon at bounding box center [714, 111] width 11 height 11
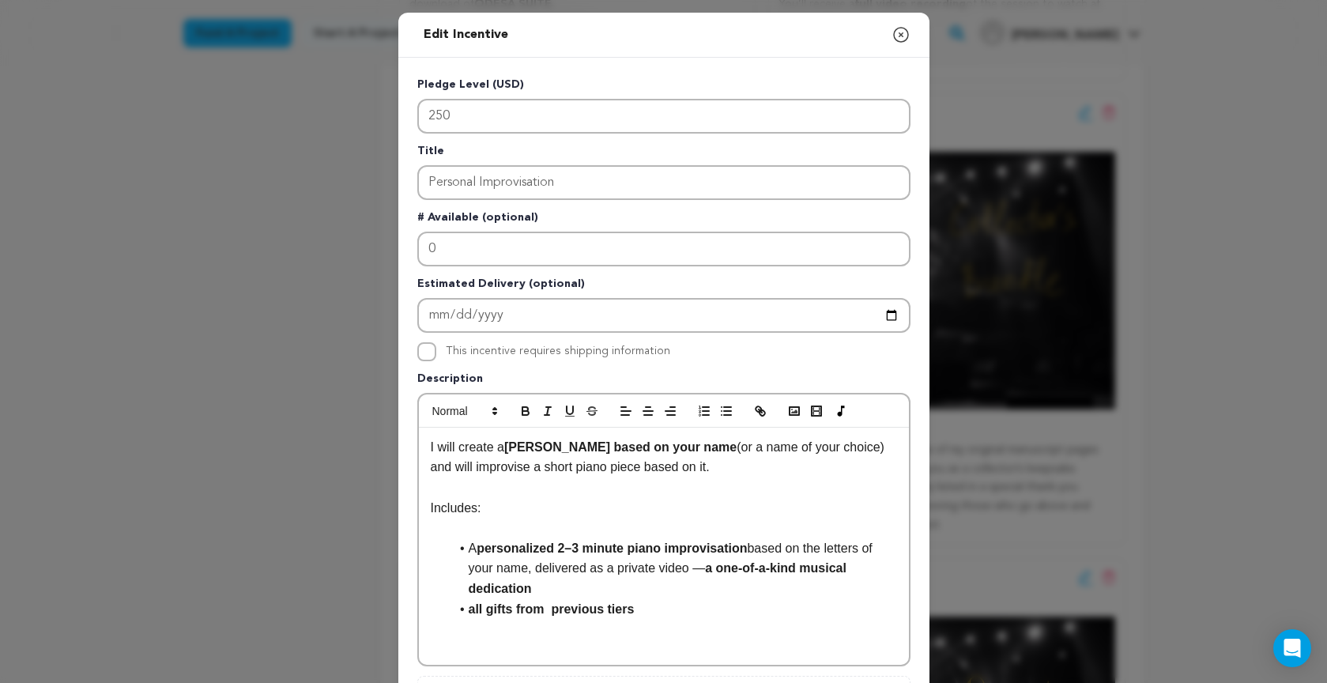
scroll to position [2, 0]
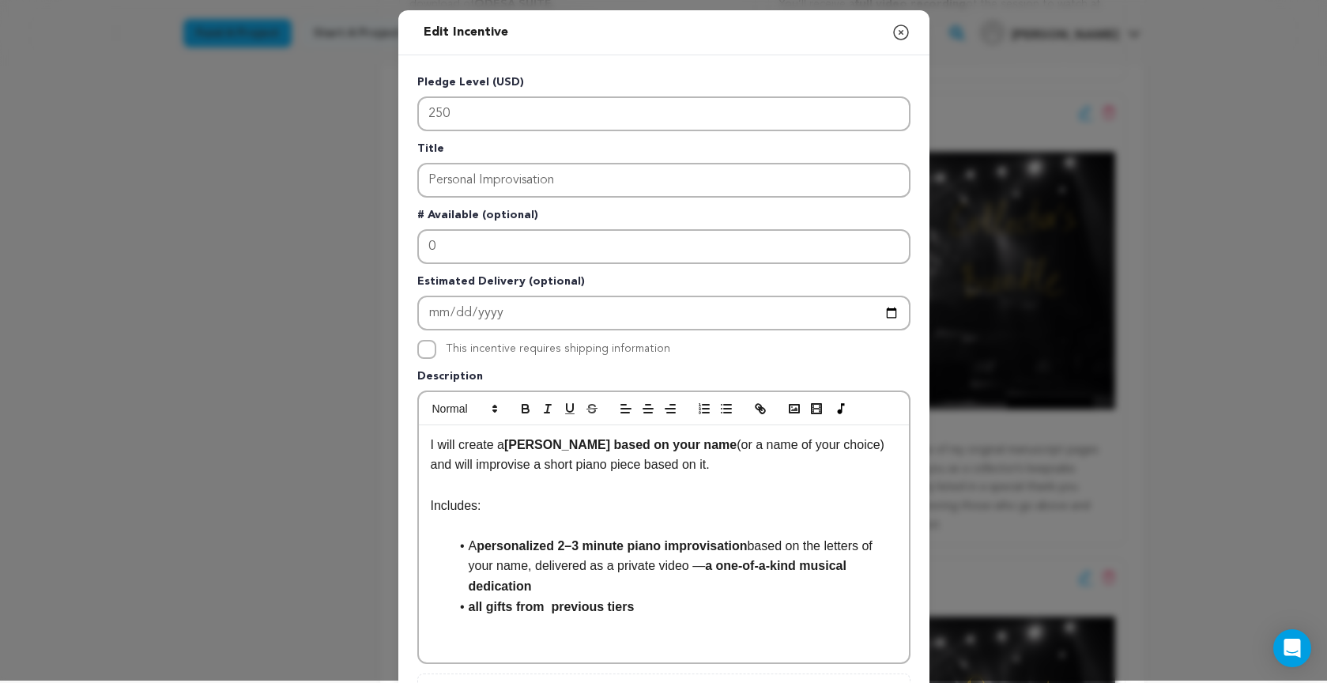
drag, startPoint x: 480, startPoint y: 548, endPoint x: 514, endPoint y: 427, distance: 125.4
click at [465, 547] on li "A personalized 2–3 minute piano improvisation based on the letters of your name…" at bounding box center [673, 566] width 447 height 61
click at [523, 404] on icon "button" at bounding box center [525, 408] width 14 height 14
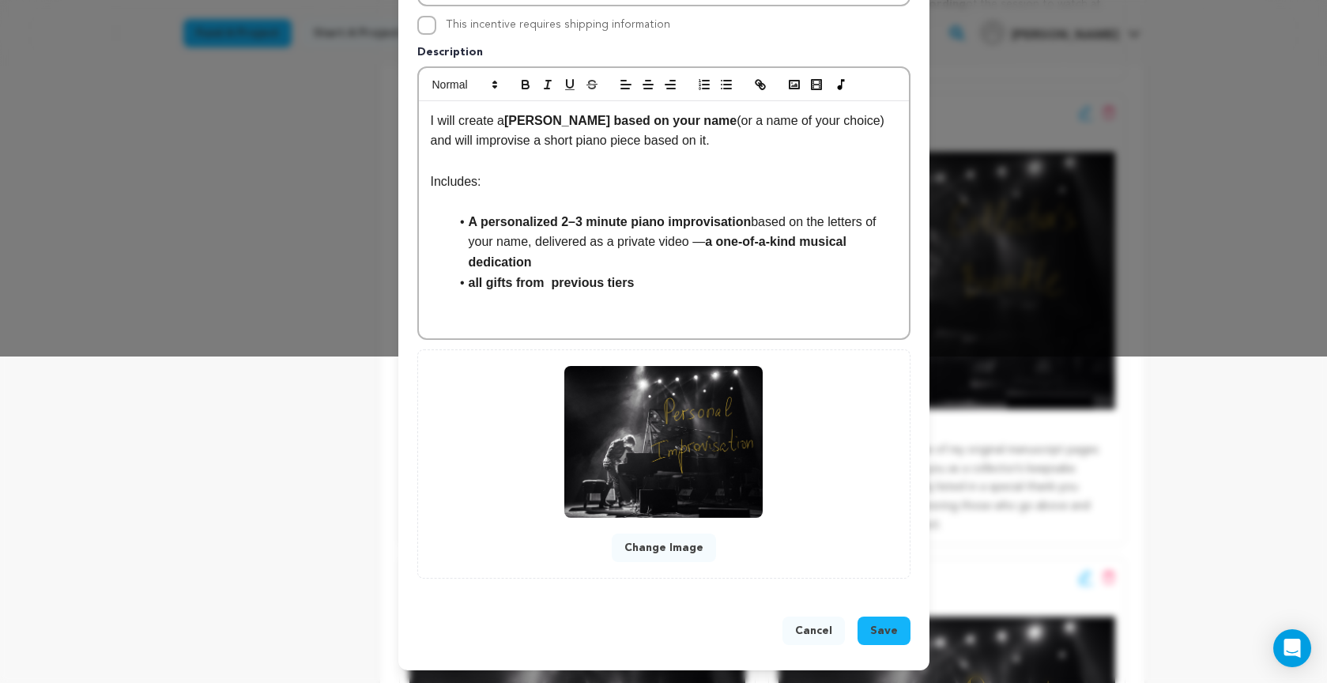
click at [877, 628] on span "Save" at bounding box center [884, 631] width 28 height 16
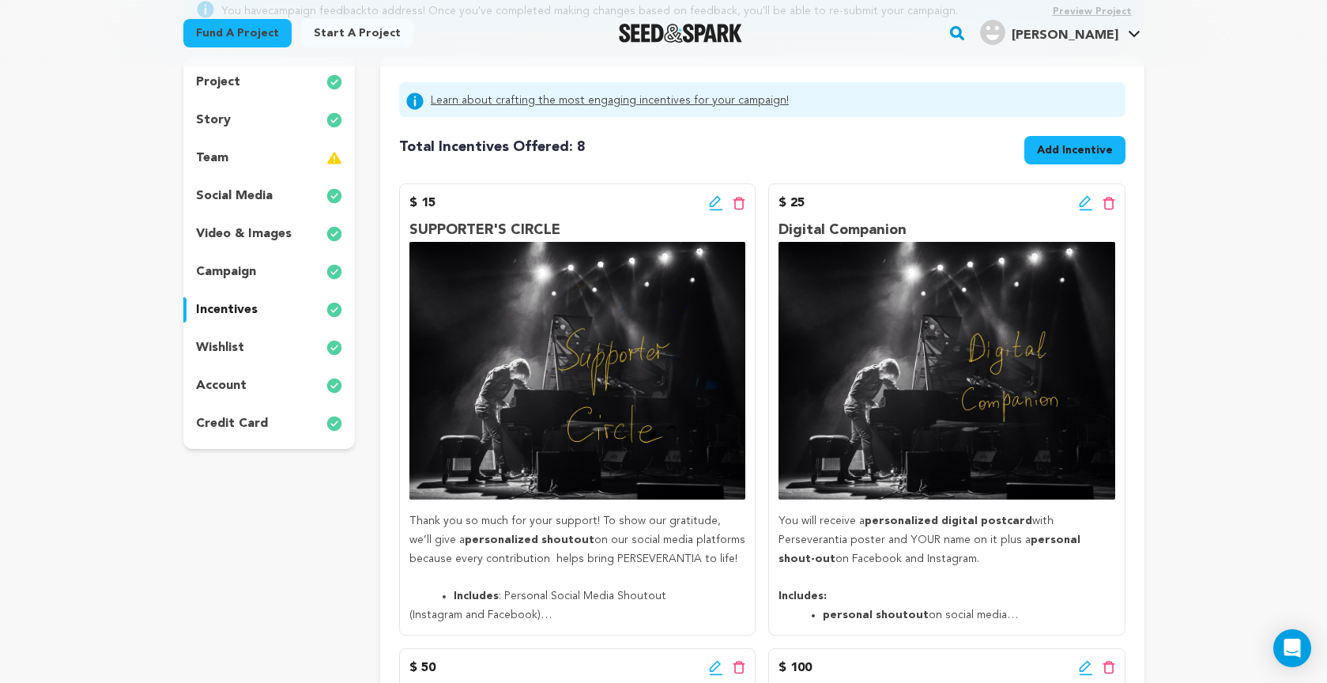
scroll to position [194, 0]
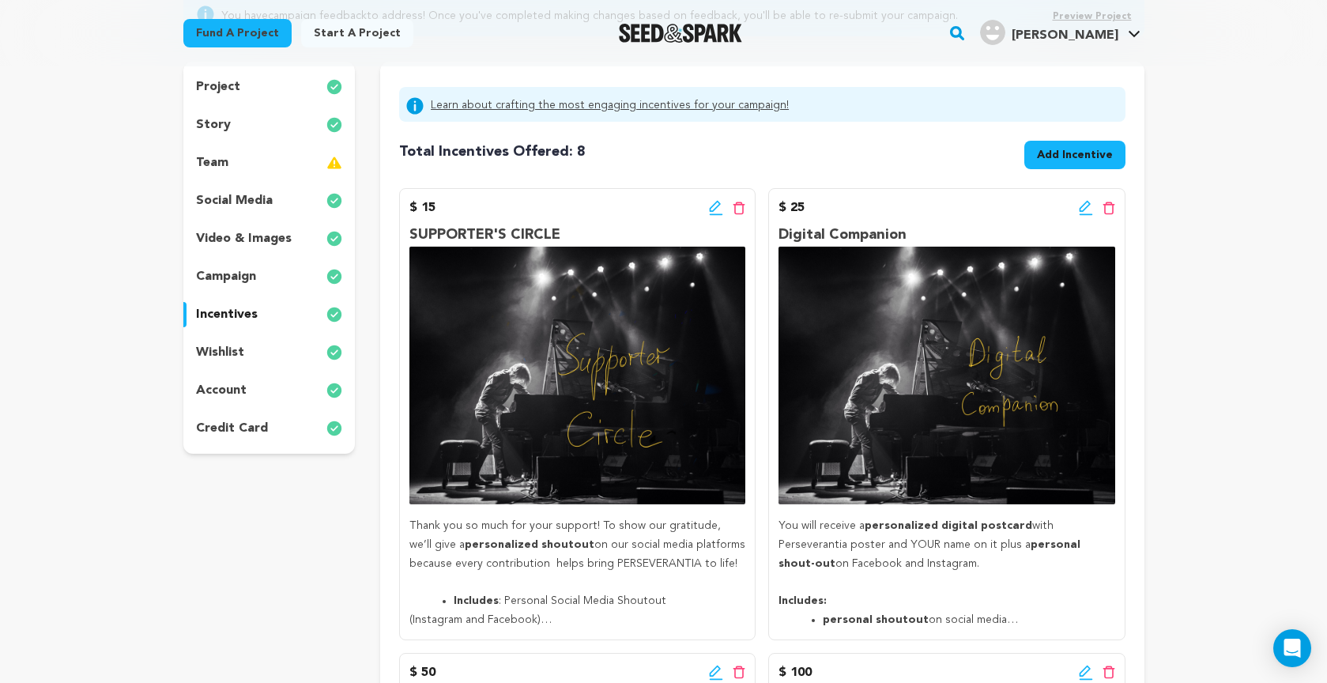
click at [715, 205] on icon at bounding box center [716, 208] width 14 height 16
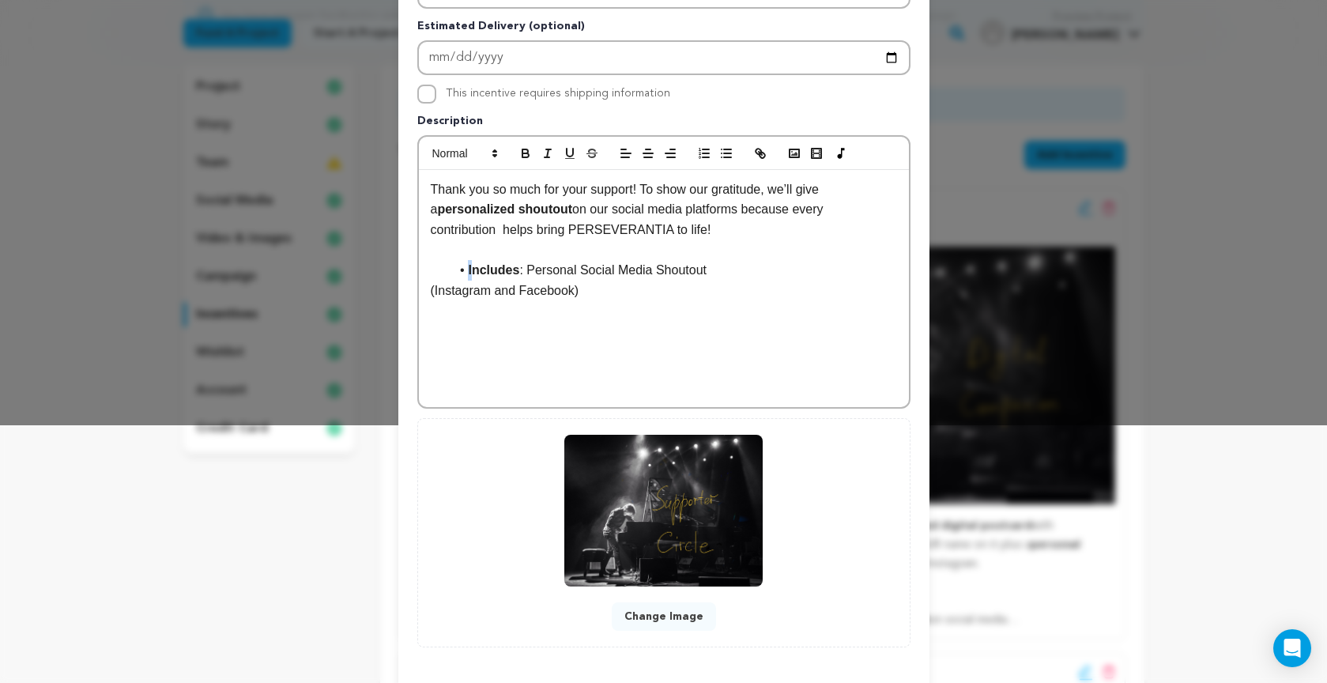
scroll to position [258, 0]
drag, startPoint x: 469, startPoint y: 269, endPoint x: 413, endPoint y: 271, distance: 55.3
click at [391, 271] on div "Edit Incentive Close modal Pledge Level (USD) 15 Title SUPPORTER'S CIRCLE # Ava…" at bounding box center [663, 246] width 1327 height 1009
click at [467, 269] on li "Includes : Personal Social Media Shoutout" at bounding box center [673, 269] width 447 height 21
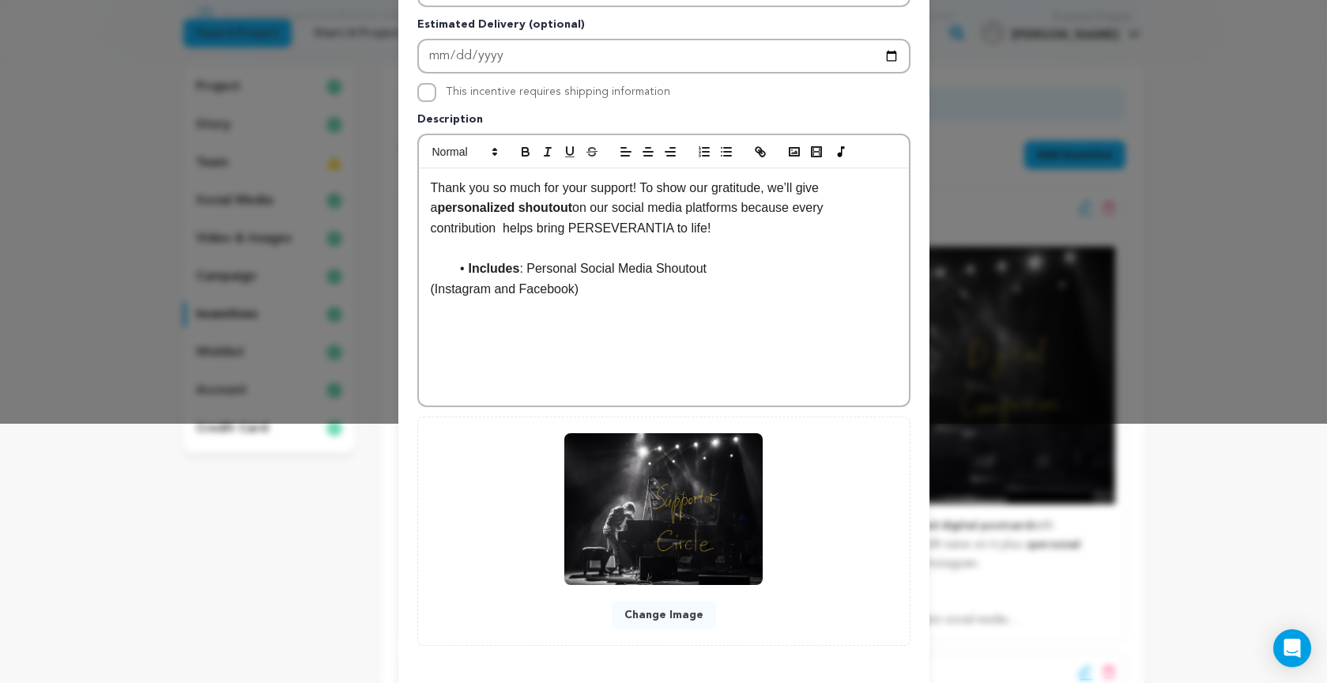
drag, startPoint x: 467, startPoint y: 269, endPoint x: 387, endPoint y: 266, distance: 79.8
click at [387, 266] on div "Edit Incentive Close modal Pledge Level (USD) 15 Title SUPPORTER'S CIRCLE # Ava…" at bounding box center [663, 245] width 1327 height 1009
click at [552, 287] on p "(Instagram and Facebook)" at bounding box center [664, 289] width 466 height 21
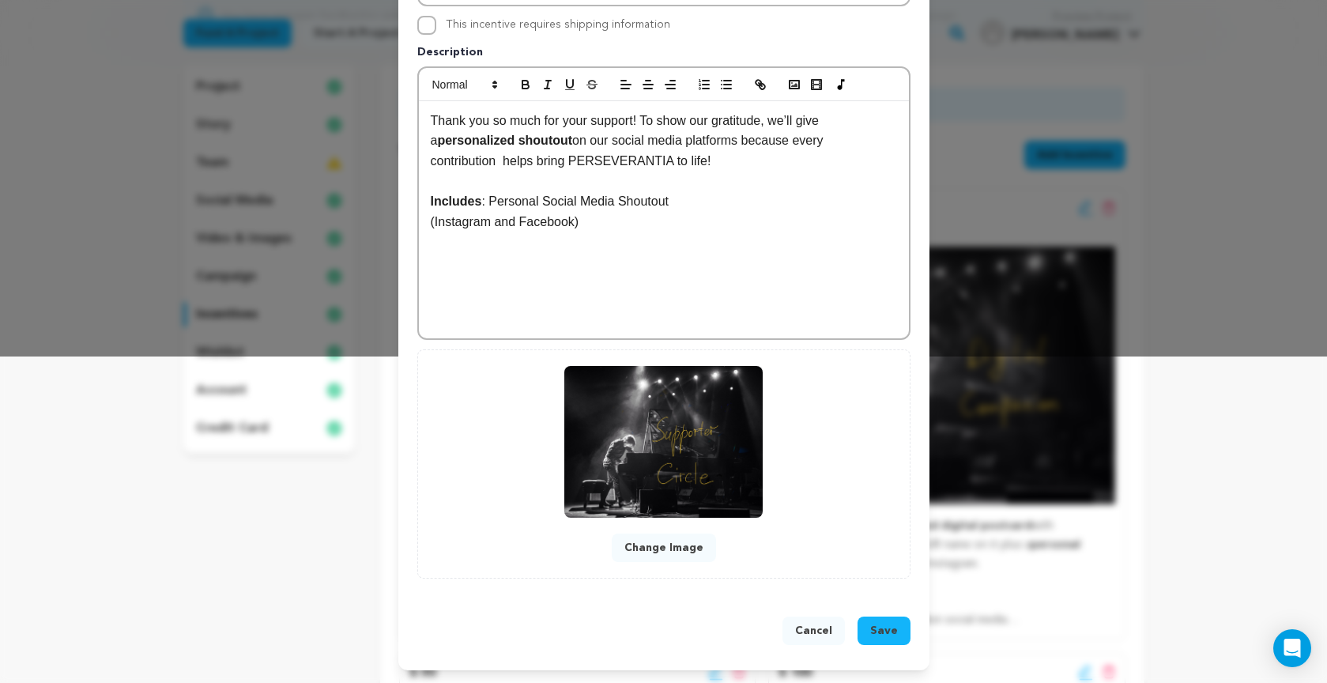
scroll to position [327, 0]
click at [879, 634] on span "Save" at bounding box center [884, 631] width 28 height 16
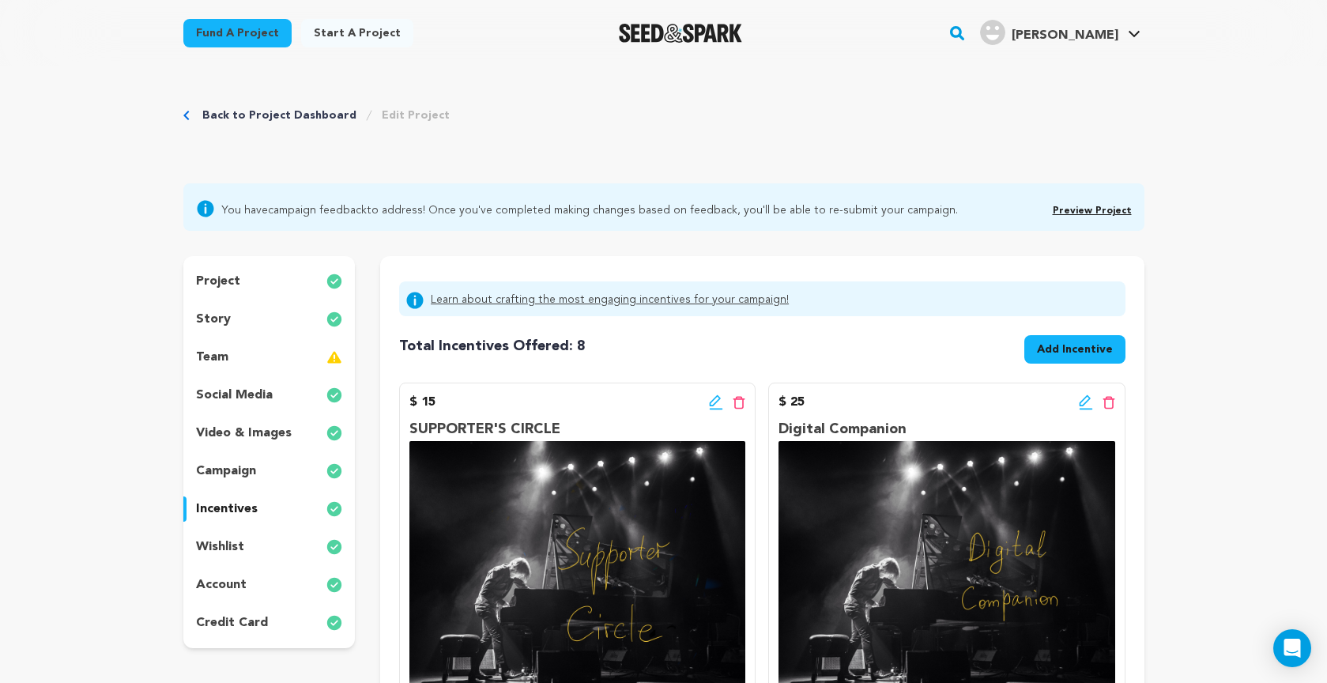
scroll to position [0, 0]
click at [1078, 208] on link "Preview Project" at bounding box center [1091, 210] width 79 height 9
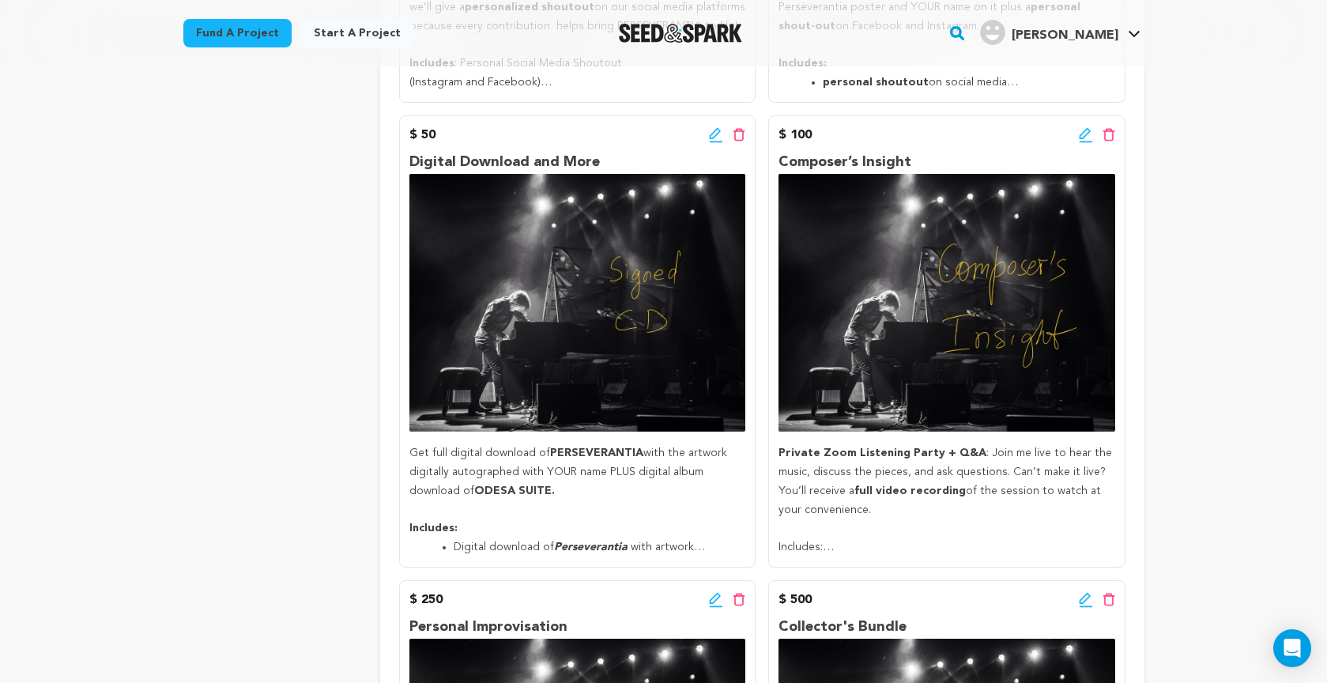
scroll to position [732, 1]
click at [1085, 140] on div "Edit incentive button Delete incentive button" at bounding box center [1096, 135] width 36 height 19
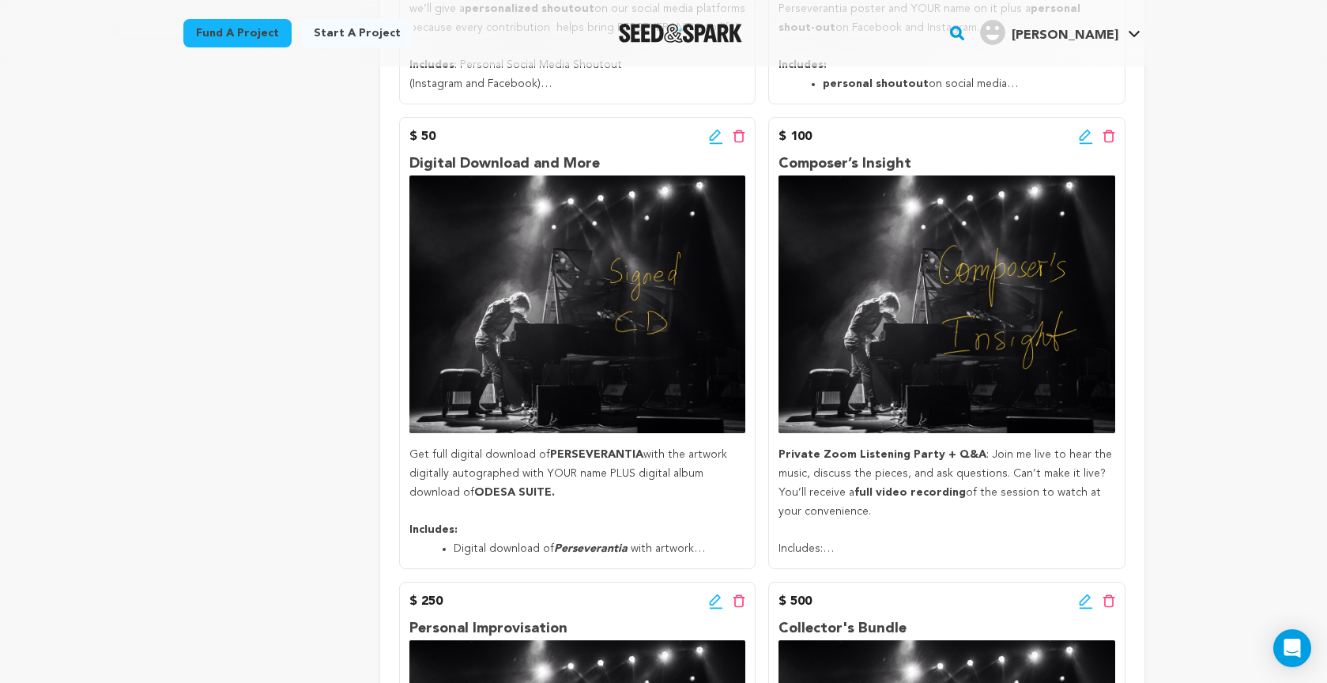
click at [1083, 134] on icon at bounding box center [1083, 135] width 11 height 11
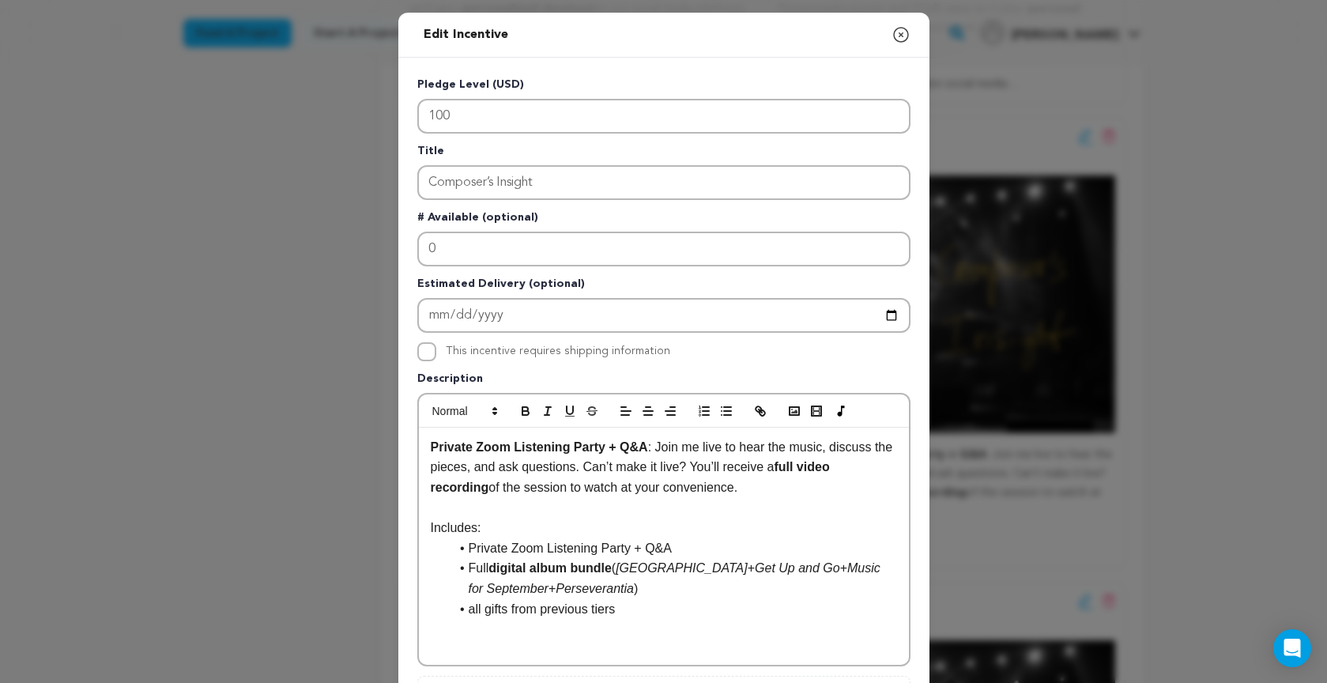
click at [767, 485] on p "Private Zoom Listening Party + Q&A : Join me live to hear the music, discuss th…" at bounding box center [664, 467] width 466 height 61
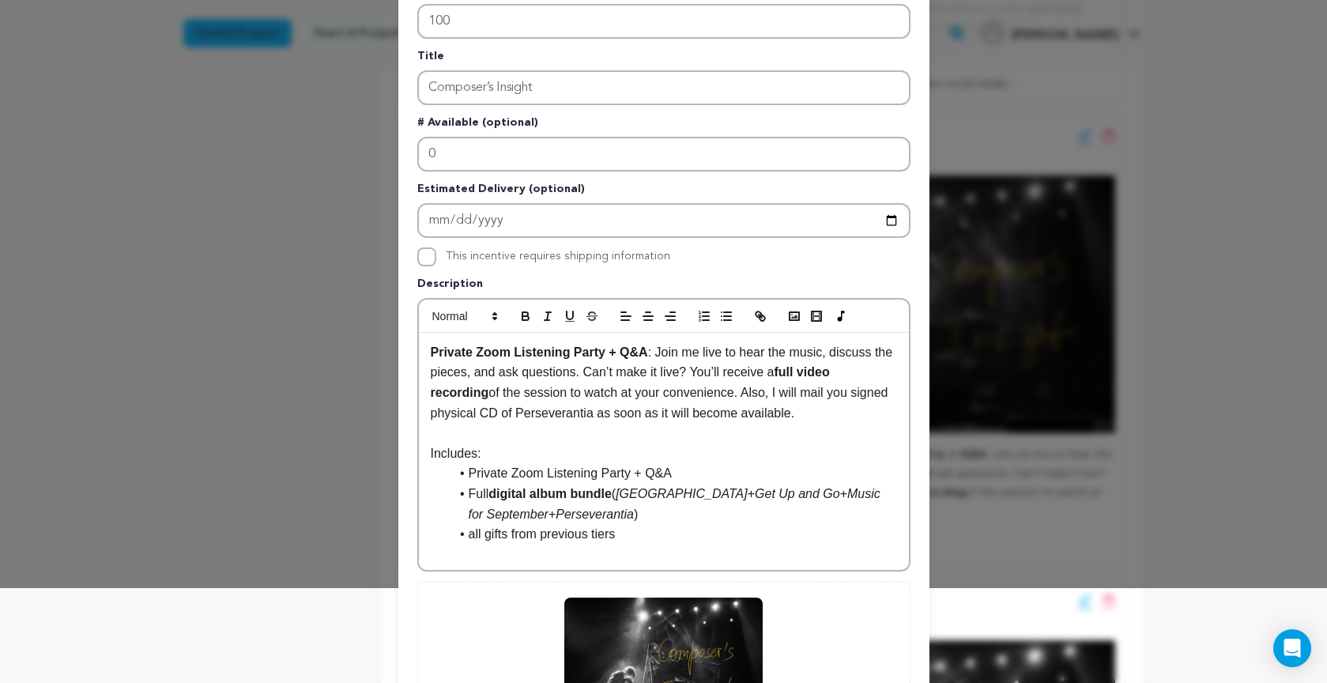
scroll to position [88, 0]
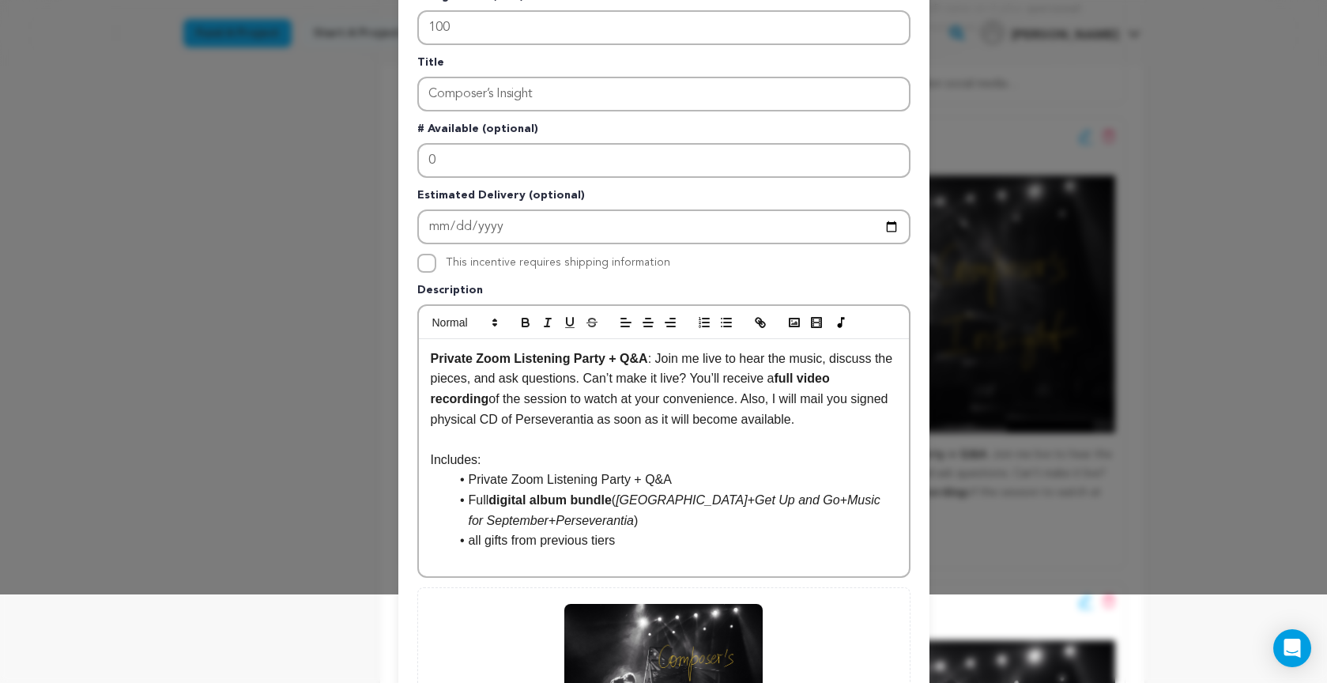
click at [428, 262] on input "This incentive requires shipping information" at bounding box center [426, 263] width 19 height 19
checkbox input "true"
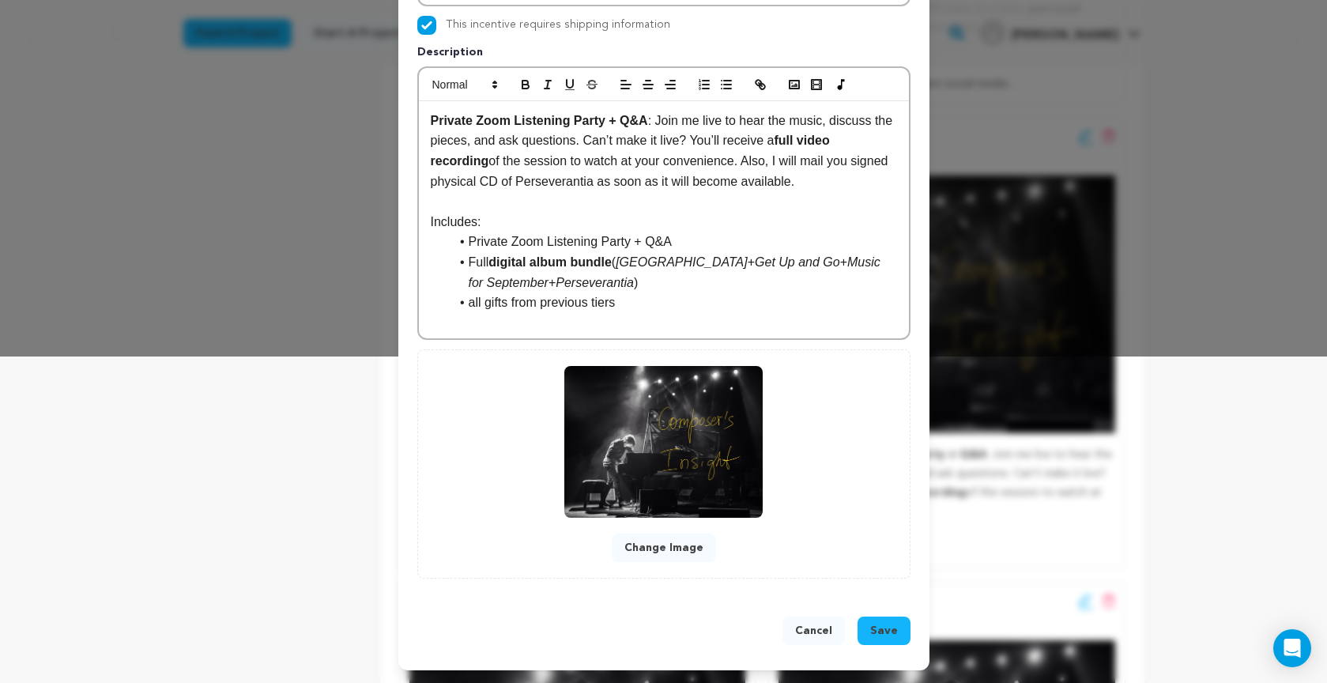
scroll to position [327, 0]
click at [692, 237] on li "Private Zoom Listening Party + Q&A" at bounding box center [673, 241] width 447 height 21
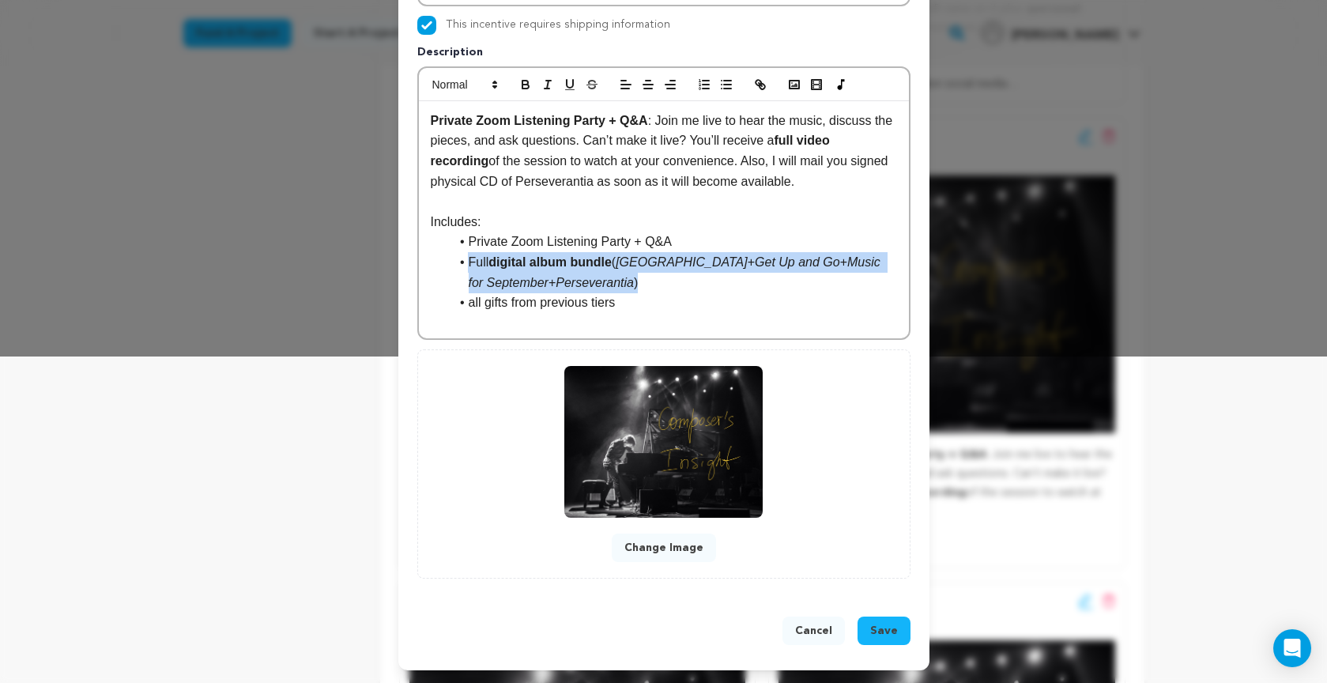
drag, startPoint x: 469, startPoint y: 260, endPoint x: 638, endPoint y: 282, distance: 171.3
click at [638, 282] on li "Full digital album bundle ( Odessa + Get Up and Go + Music for September + Pers…" at bounding box center [673, 272] width 447 height 40
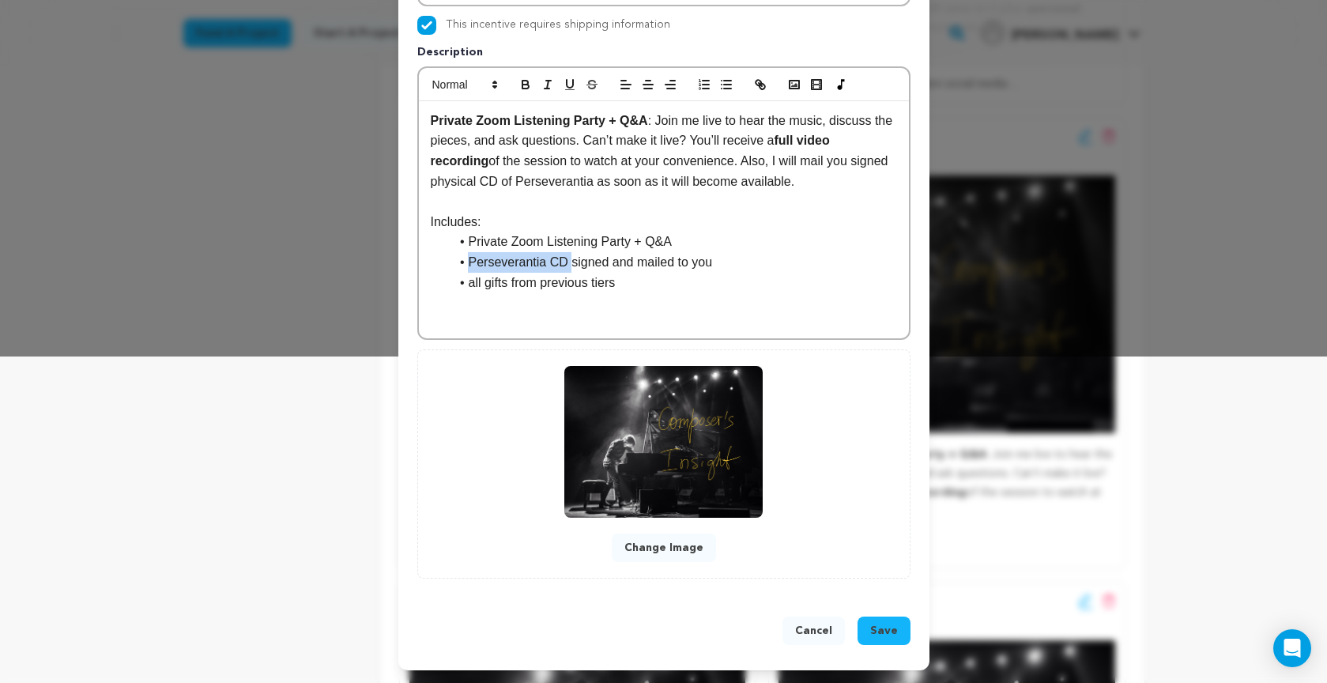
drag, startPoint x: 481, startPoint y: 258, endPoint x: 569, endPoint y: 258, distance: 87.7
click at [569, 258] on li "Perseverantia CD signed and mailed to you" at bounding box center [673, 262] width 447 height 21
click at [575, 258] on li "Perseverantia CD signed and mailed to you" at bounding box center [673, 262] width 447 height 21
drag, startPoint x: 574, startPoint y: 260, endPoint x: 670, endPoint y: 257, distance: 96.4
click at [670, 257] on li "Perseverantia CD signed and mailed to you" at bounding box center [673, 262] width 447 height 21
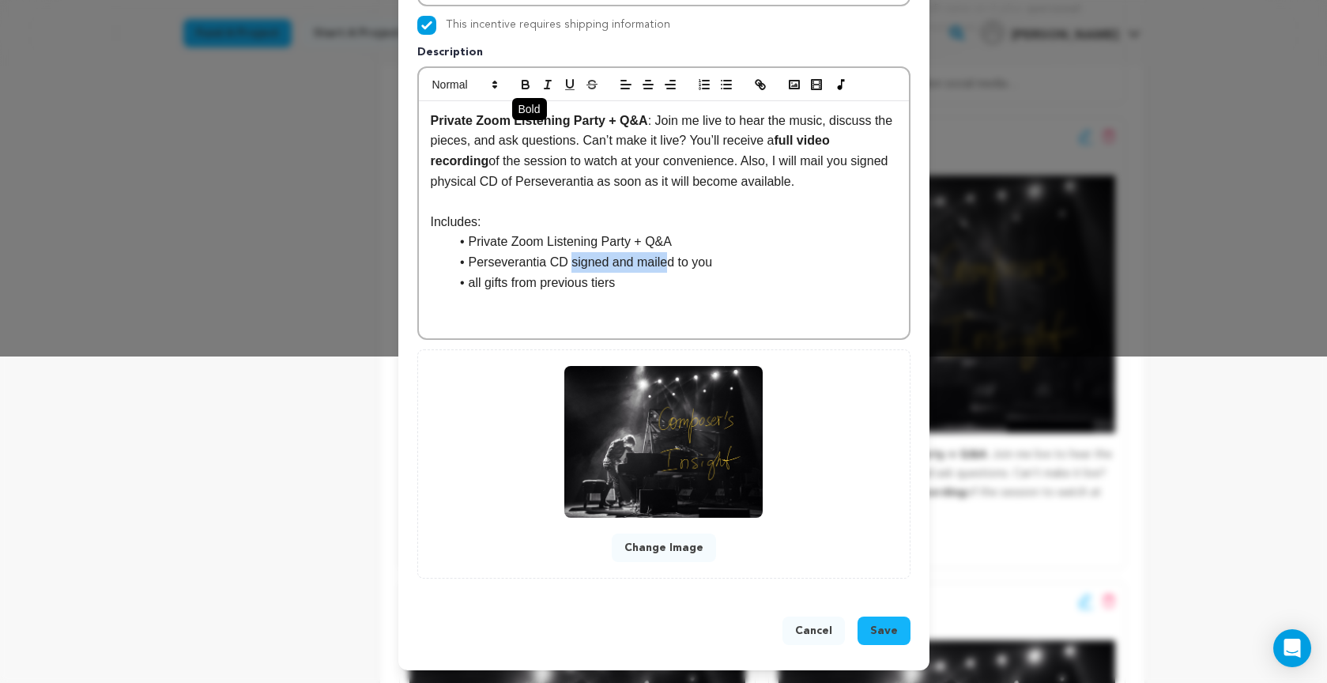
click at [526, 81] on icon "button" at bounding box center [525, 83] width 6 height 4
click at [612, 258] on strong "signed and maile" at bounding box center [619, 261] width 103 height 13
drag, startPoint x: 572, startPoint y: 260, endPoint x: 708, endPoint y: 262, distance: 135.9
click at [708, 262] on li "Perseverantia CD autographed and maile d to you" at bounding box center [673, 262] width 447 height 21
click at [532, 92] on button "button" at bounding box center [525, 84] width 22 height 19
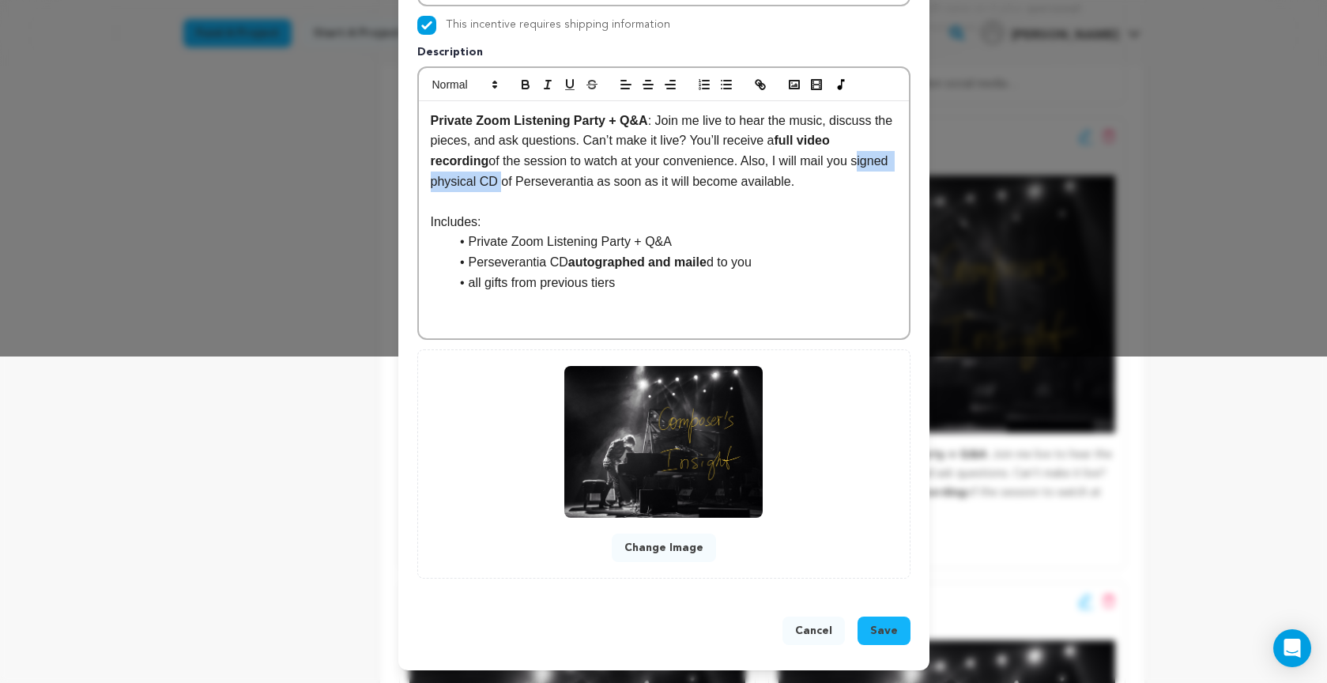
drag, startPoint x: 432, startPoint y: 181, endPoint x: 540, endPoint y: 178, distance: 108.3
click at [540, 178] on p "Private Zoom Listening Party + Q&A : Join me live to hear the music, discuss th…" at bounding box center [664, 151] width 466 height 81
click at [526, 85] on icon "button" at bounding box center [525, 87] width 6 height 4
click at [883, 628] on span "Save" at bounding box center [884, 631] width 28 height 16
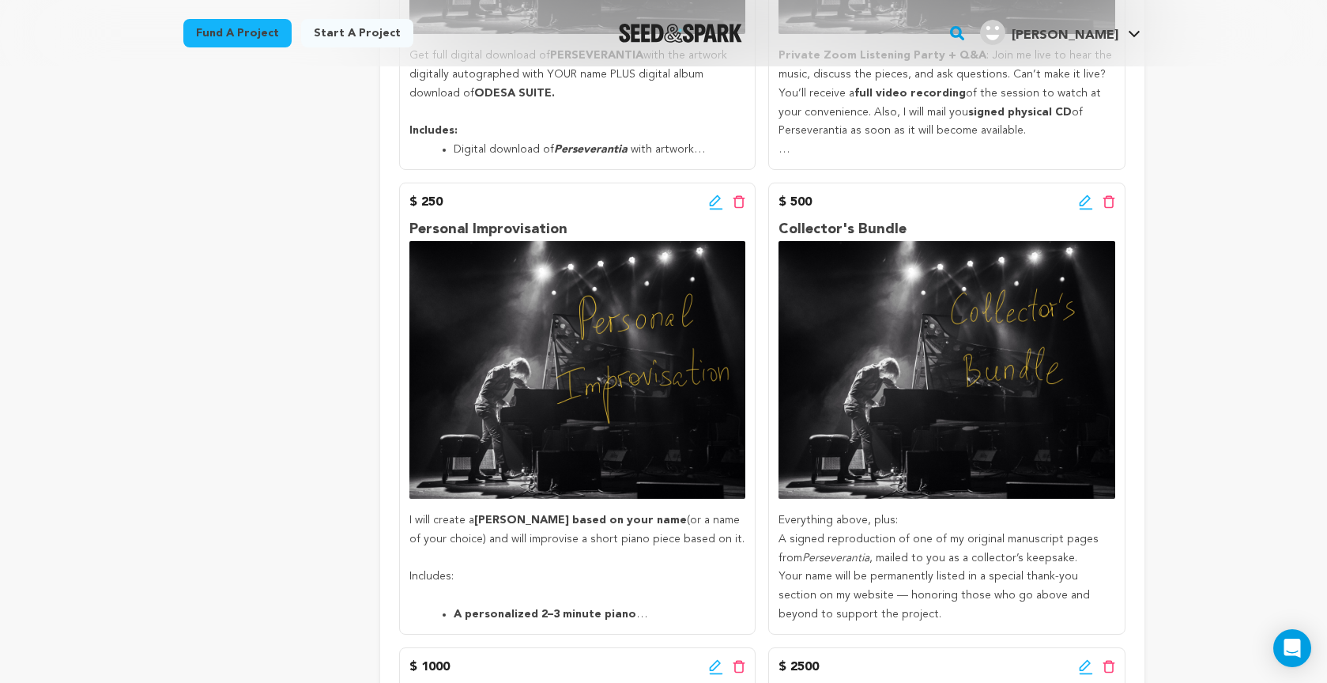
scroll to position [1128, 0]
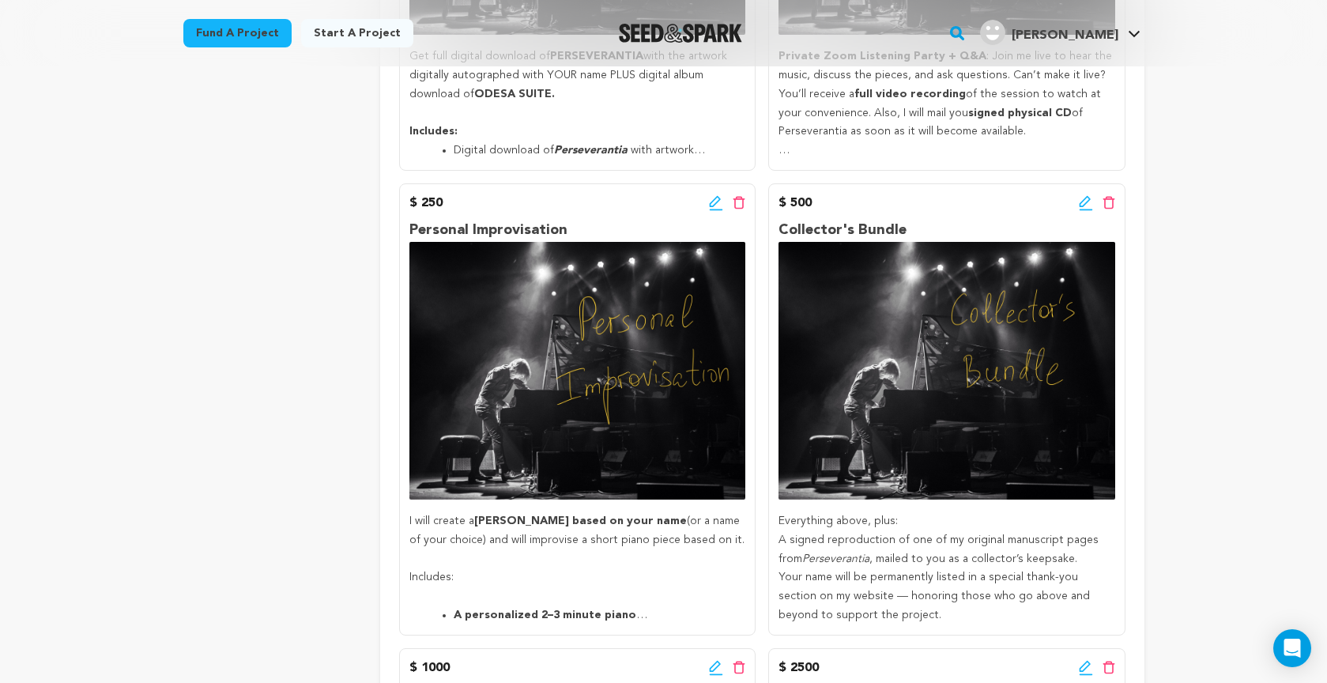
click at [1082, 195] on icon at bounding box center [1085, 203] width 14 height 16
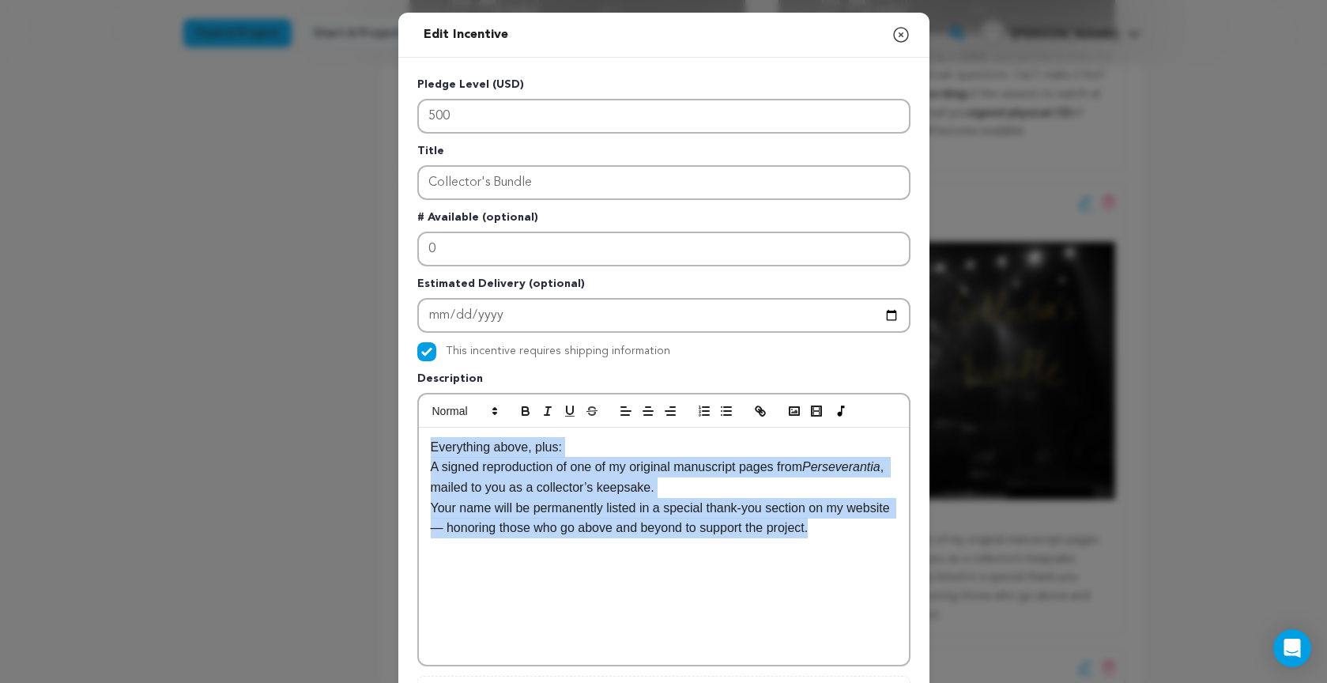
drag, startPoint x: 430, startPoint y: 447, endPoint x: 878, endPoint y: 540, distance: 457.6
click at [878, 540] on div "Everything above, plus: A signed reproduction of one of my original manuscript …" at bounding box center [664, 545] width 490 height 237
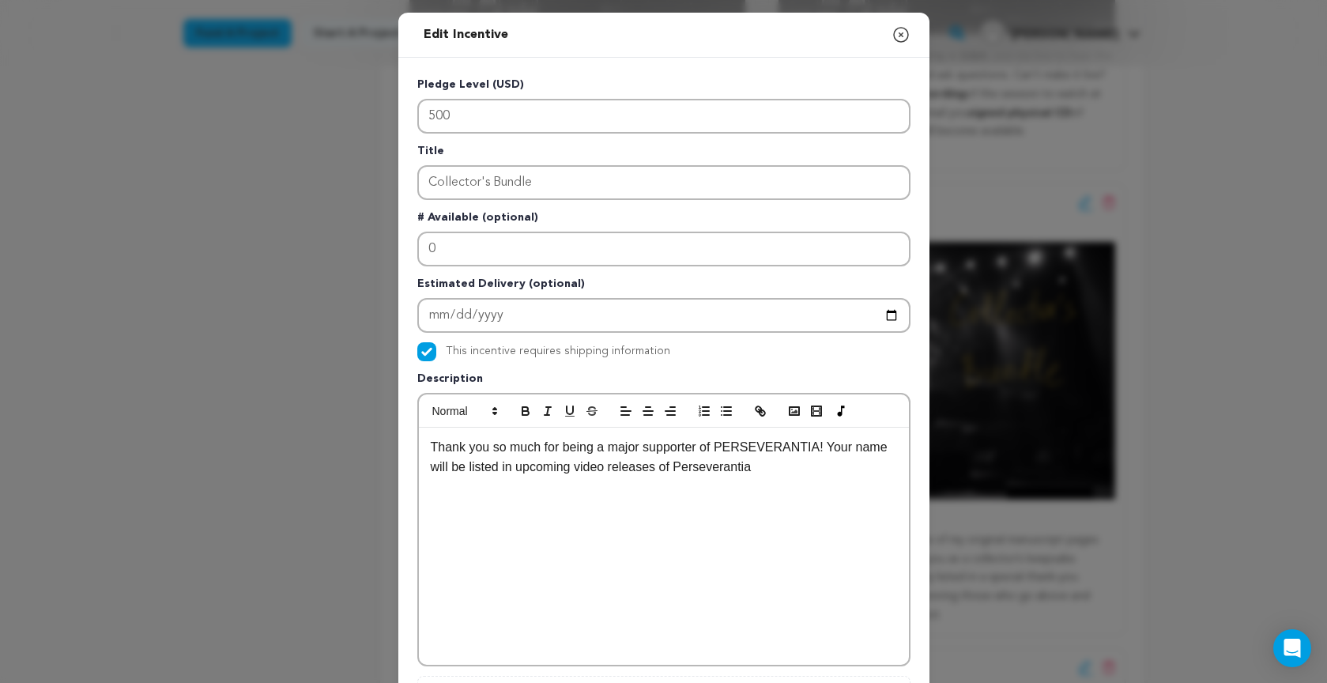
drag, startPoint x: 470, startPoint y: 469, endPoint x: 526, endPoint y: 535, distance: 86.9
click at [471, 471] on p "Thank you so much for being a major supporter of PERSEVERANTIA! Your name will …" at bounding box center [664, 457] width 466 height 40
drag, startPoint x: 511, startPoint y: 485, endPoint x: 515, endPoint y: 494, distance: 9.5
click at [510, 485] on p "Thank you so much for being a major supporter of PERSEVERANTIA! Your name will …" at bounding box center [664, 467] width 466 height 61
click at [504, 490] on p "Thank you so much for being a major supporter of PERSEVERANTIA! Your name will …" at bounding box center [664, 467] width 466 height 61
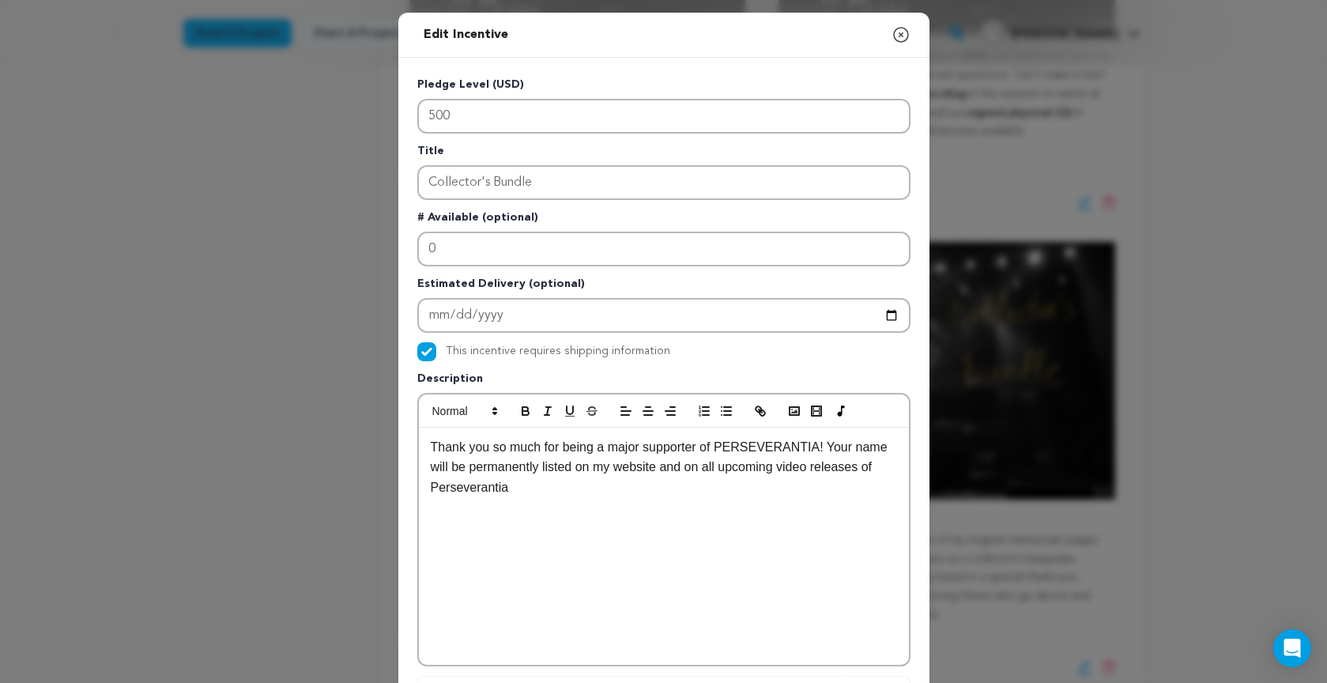
click at [506, 489] on p "Thank you so much for being a major supporter of PERSEVERANTIA! Your name will …" at bounding box center [664, 467] width 466 height 61
drag, startPoint x: 432, startPoint y: 488, endPoint x: 509, endPoint y: 487, distance: 76.7
click at [509, 487] on p "Thank you so much for being a major supporter of PERSEVERANTIA! Your name will …" at bounding box center [664, 467] width 466 height 61
drag, startPoint x: 720, startPoint y: 447, endPoint x: 813, endPoint y: 441, distance: 93.4
click at [814, 442] on p "Thank you so much for being a major supporter of PERSEVERANTIA! Your name will …" at bounding box center [664, 457] width 466 height 40
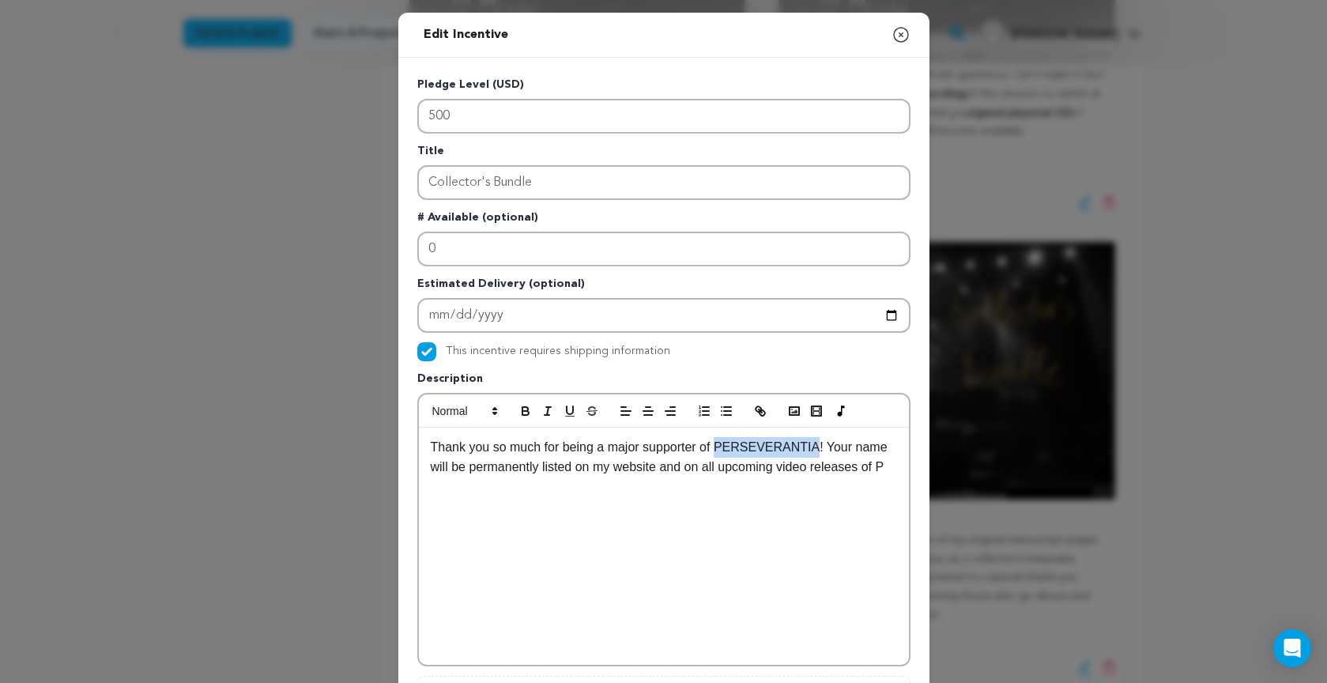
copy p "PERSEVERANTIA"
click at [891, 465] on p "Thank you so much for being a major supporter of PERSEVERANTIA! Your name will …" at bounding box center [664, 457] width 466 height 40
drag, startPoint x: 581, startPoint y: 446, endPoint x: 612, endPoint y: 440, distance: 32.2
click at [699, 449] on p "Thank you so much for being a major supporter of PERSEVERANTIA! Your name will …" at bounding box center [664, 467] width 466 height 61
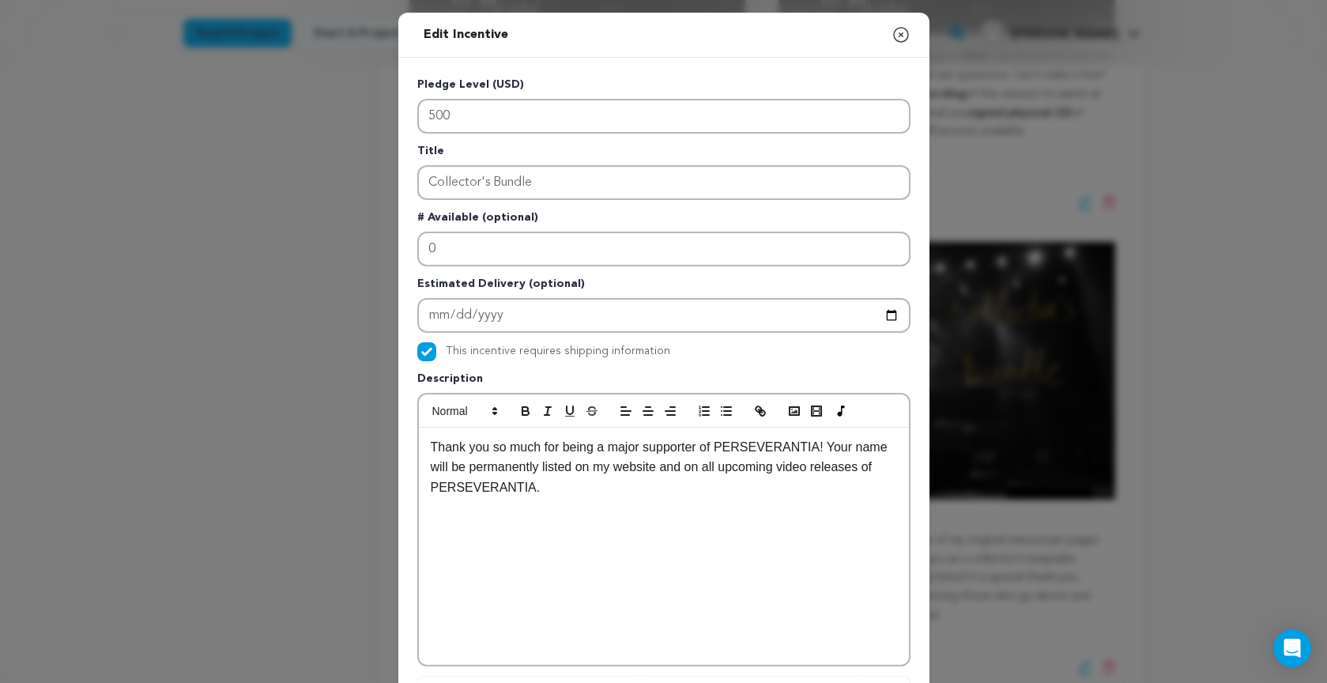
drag, startPoint x: 561, startPoint y: 446, endPoint x: 573, endPoint y: 450, distance: 12.8
click at [563, 447] on p "Thank you so much for being a major supporter of PERSEVERANTIA! Your name will …" at bounding box center [664, 467] width 466 height 61
drag, startPoint x: 564, startPoint y: 450, endPoint x: 627, endPoint y: 426, distance: 66.8
click at [700, 450] on p "Thank you so much for being a major supporter of PERSEVERANTIA! Your name will …" at bounding box center [664, 467] width 466 height 61
click at [524, 407] on icon "button" at bounding box center [525, 409] width 6 height 4
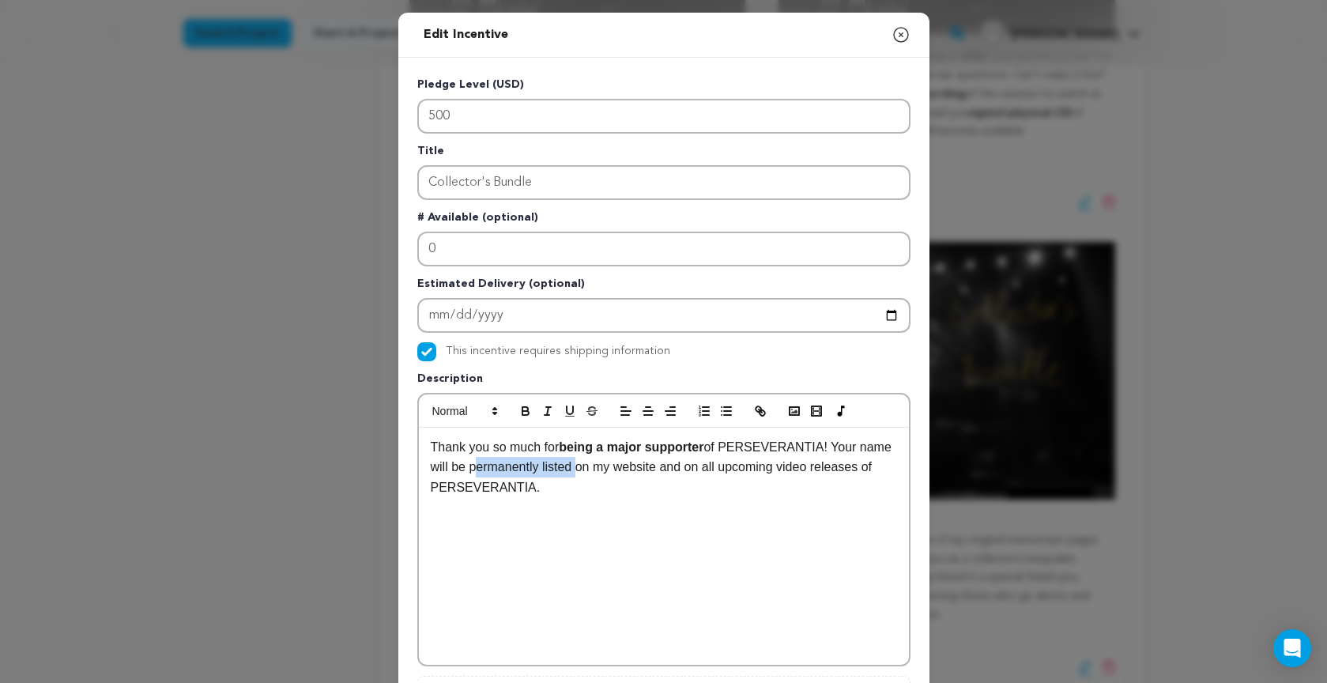
drag, startPoint x: 470, startPoint y: 468, endPoint x: 536, endPoint y: 435, distance: 74.2
click at [574, 472] on p "Thank you so much for being a major supporter of PERSEVERANTIA! Your name will …" at bounding box center [664, 467] width 466 height 61
click at [520, 409] on icon "button" at bounding box center [525, 411] width 14 height 14
drag, startPoint x: 701, startPoint y: 468, endPoint x: 746, endPoint y: 447, distance: 49.5
click at [875, 466] on p "Thank you so much for being a major supporter of PERSEVERANTIA! Your name will …" at bounding box center [664, 467] width 466 height 61
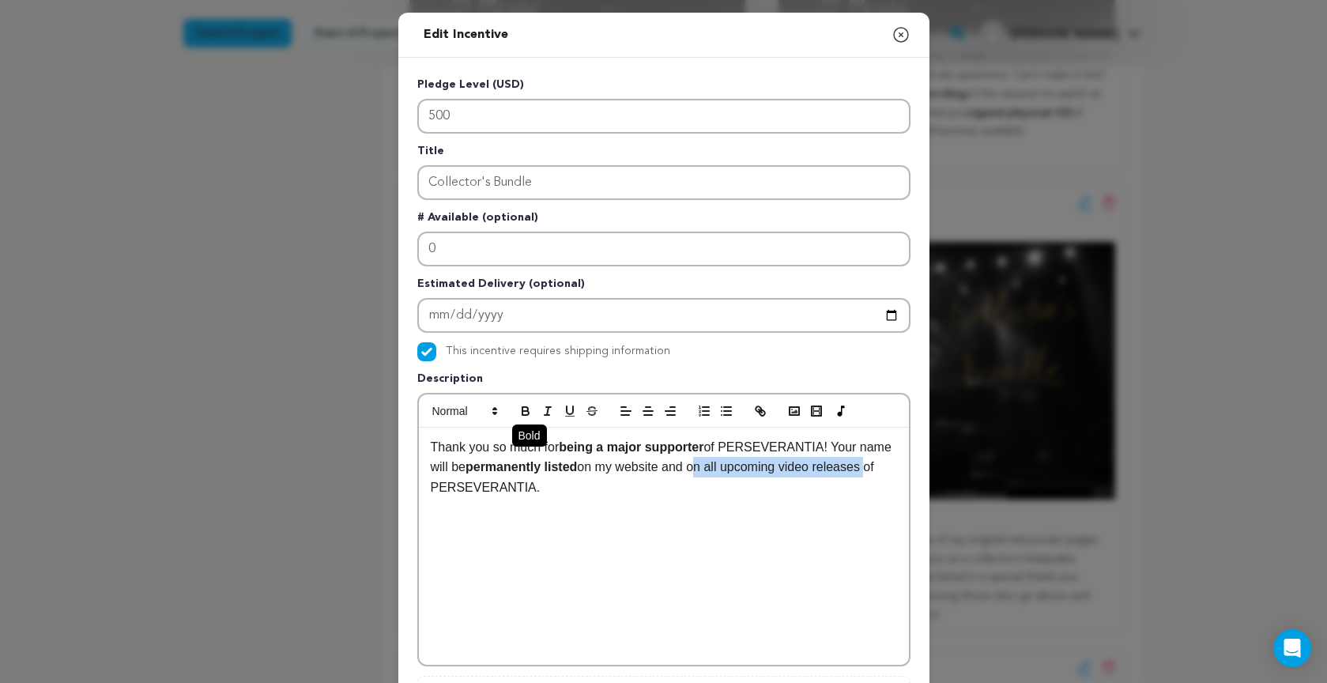
click at [524, 410] on icon "button" at bounding box center [525, 411] width 14 height 14
click at [581, 484] on p "Thank you so much for being a major supporter of PERSEVERANTIA! Your name will …" at bounding box center [664, 467] width 466 height 61
click at [721, 408] on icon "button" at bounding box center [726, 411] width 14 height 14
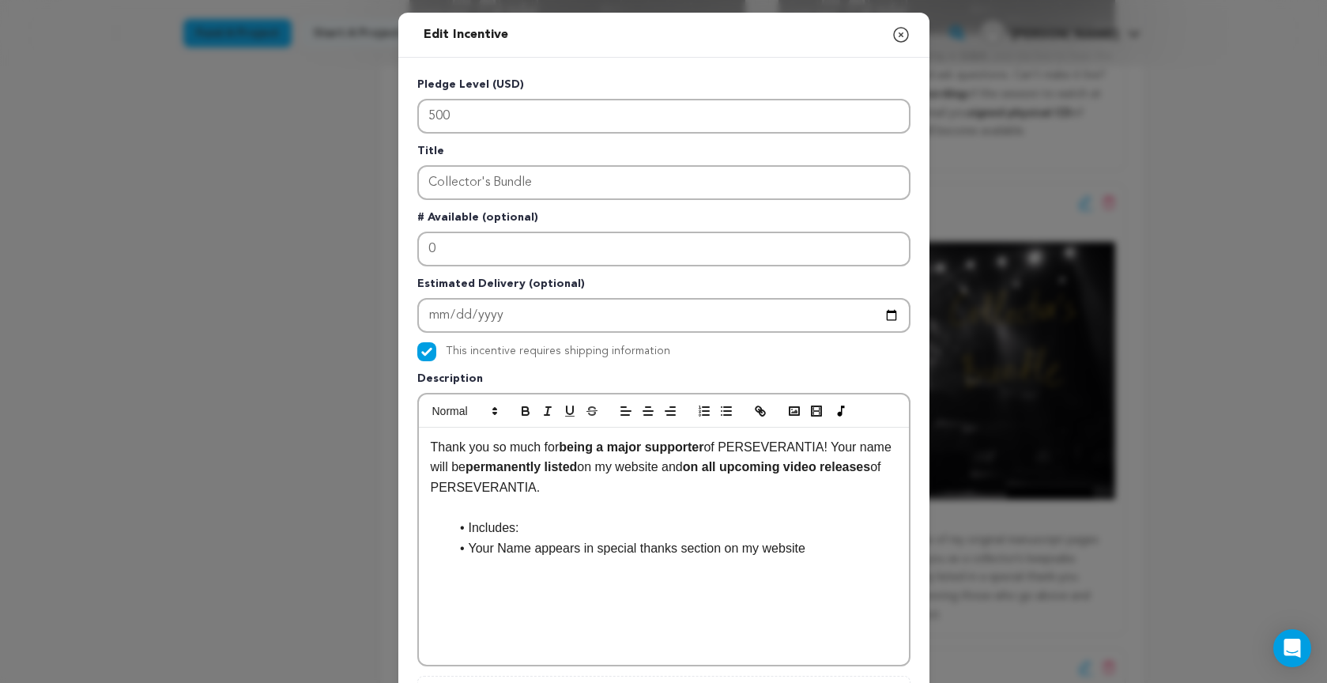
click at [536, 547] on li "Your Name appears in special thanks section on my website" at bounding box center [673, 548] width 447 height 21
click at [672, 547] on li "Your Name permanently appears in special thanks section on my website" at bounding box center [673, 548] width 447 height 21
click at [895, 546] on li "Your Name permanently appears in "special thanks" section on my website" at bounding box center [673, 548] width 447 height 21
drag, startPoint x: 537, startPoint y: 548, endPoint x: 546, endPoint y: 452, distance: 96.0
click at [653, 547] on li "Your Name permanently appears in "special thanks" section on my website and all…" at bounding box center [673, 558] width 447 height 40
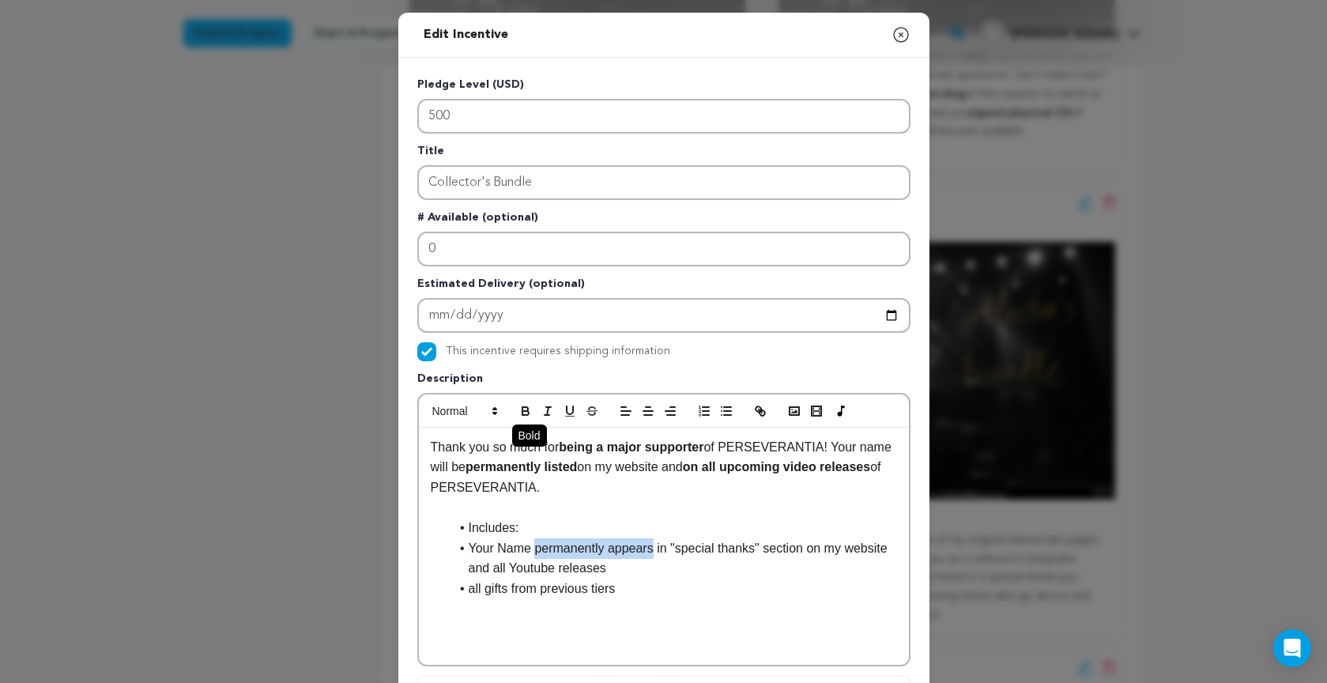
click at [520, 408] on icon "button" at bounding box center [525, 411] width 14 height 14
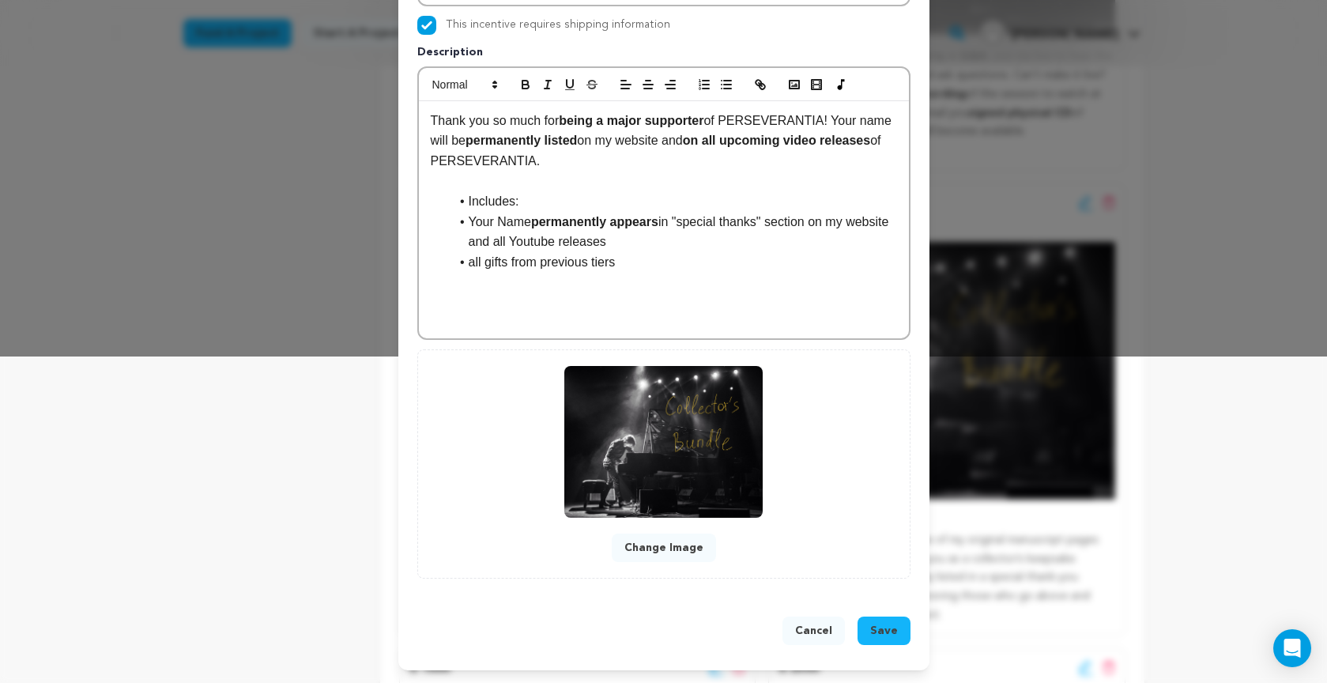
click at [885, 627] on span "Save" at bounding box center [884, 631] width 28 height 16
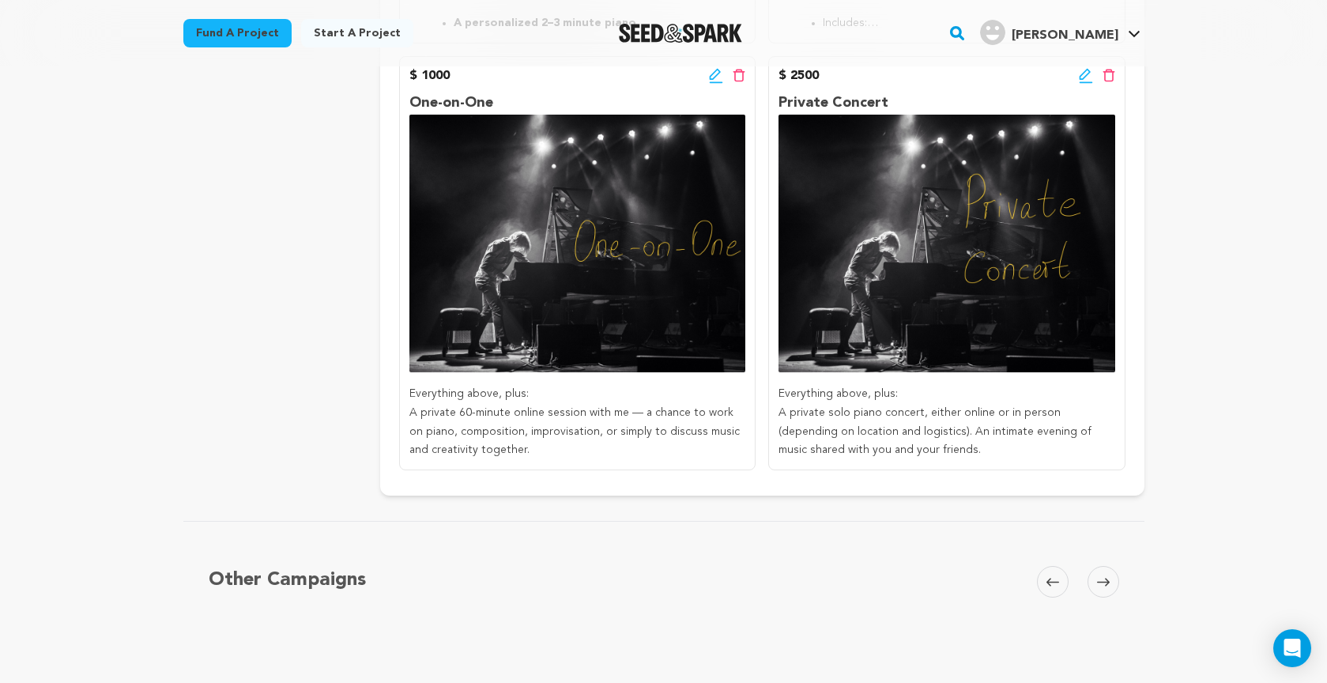
scroll to position [1717, 0]
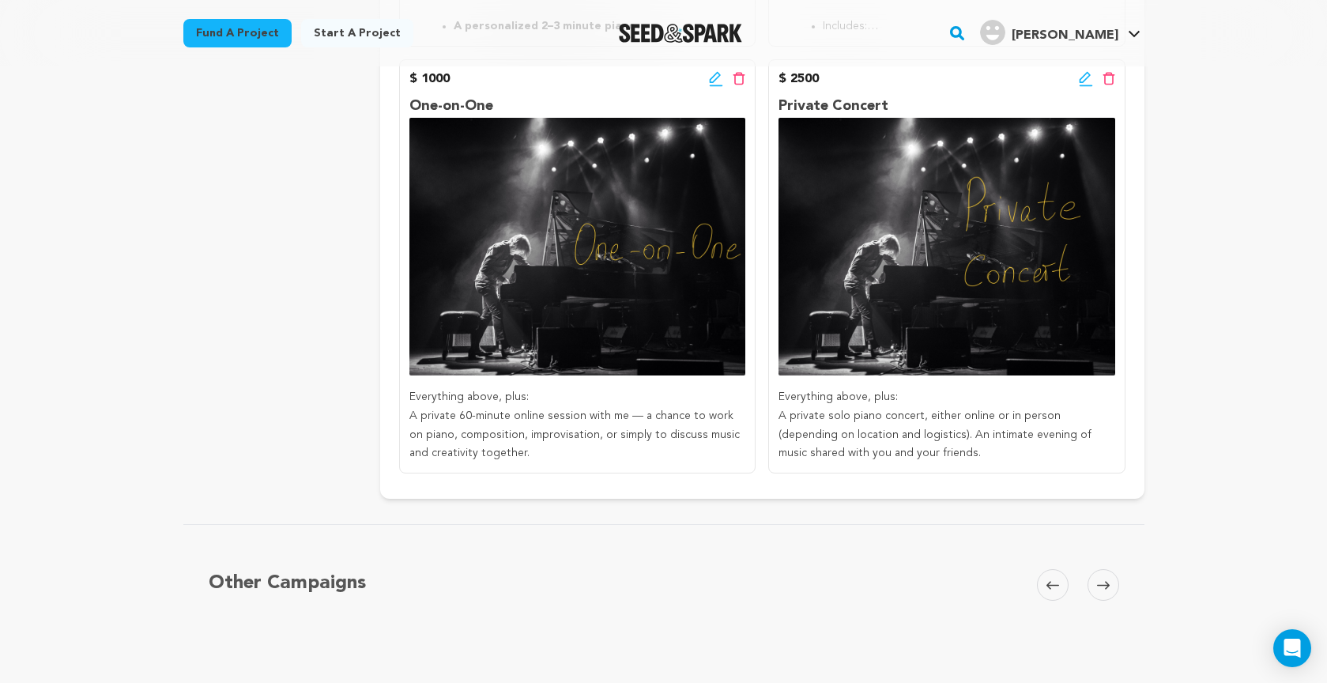
click at [711, 72] on icon at bounding box center [714, 77] width 11 height 11
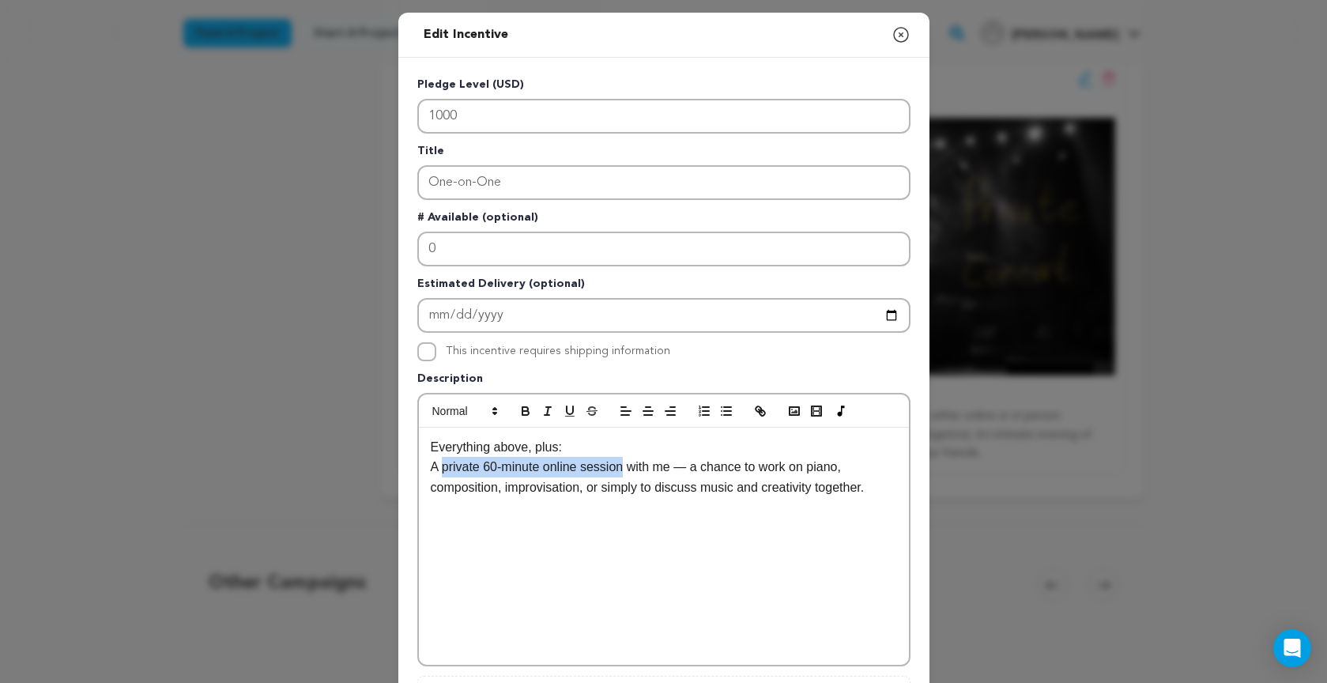
drag, startPoint x: 444, startPoint y: 469, endPoint x: 625, endPoint y: 461, distance: 181.1
click at [627, 461] on p "A private 60-minute online session with me — a chance to work on piano, composi…" at bounding box center [664, 477] width 466 height 40
click at [527, 409] on icon "button" at bounding box center [525, 409] width 6 height 4
drag, startPoint x: 841, startPoint y: 471, endPoint x: 578, endPoint y: 457, distance: 262.6
click at [588, 474] on p "A private 60-minute online session with me — a chance to work on piano, composi…" at bounding box center [664, 477] width 466 height 40
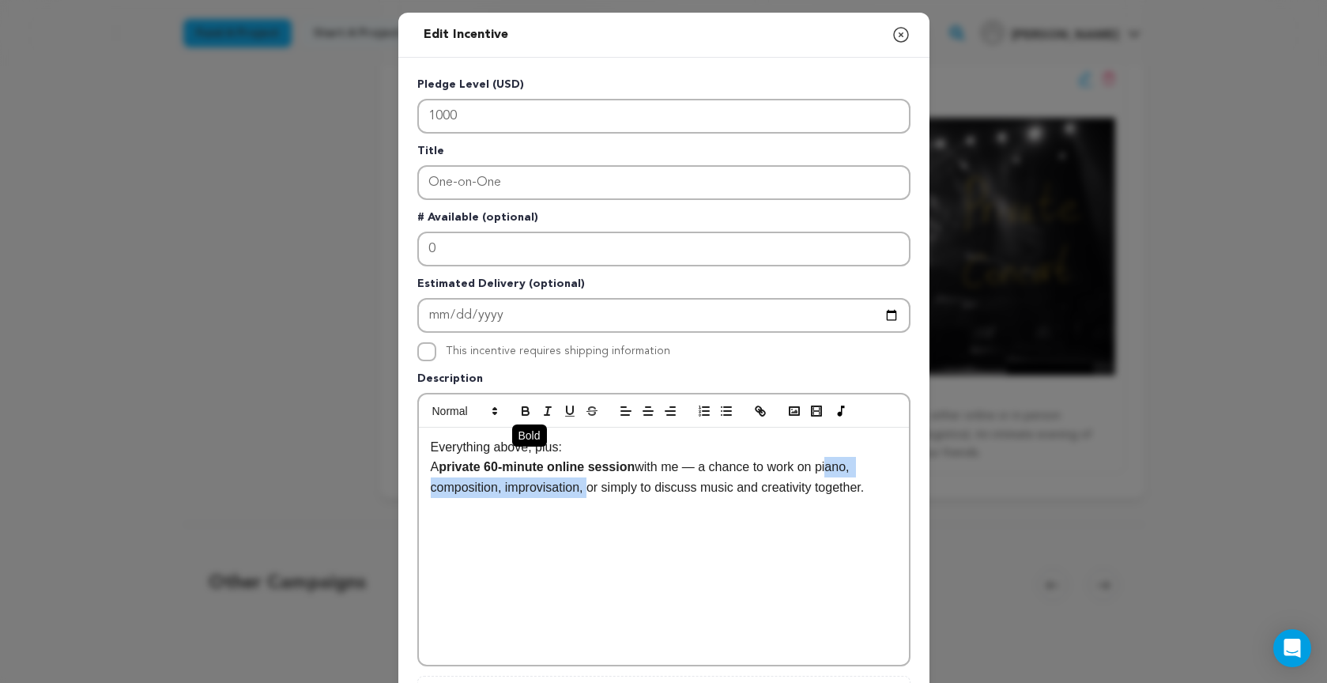
click at [528, 405] on icon "button" at bounding box center [525, 411] width 14 height 14
click at [894, 486] on p "A private 60-minute online session with me — a chance to work on p iano, compos…" at bounding box center [664, 487] width 466 height 61
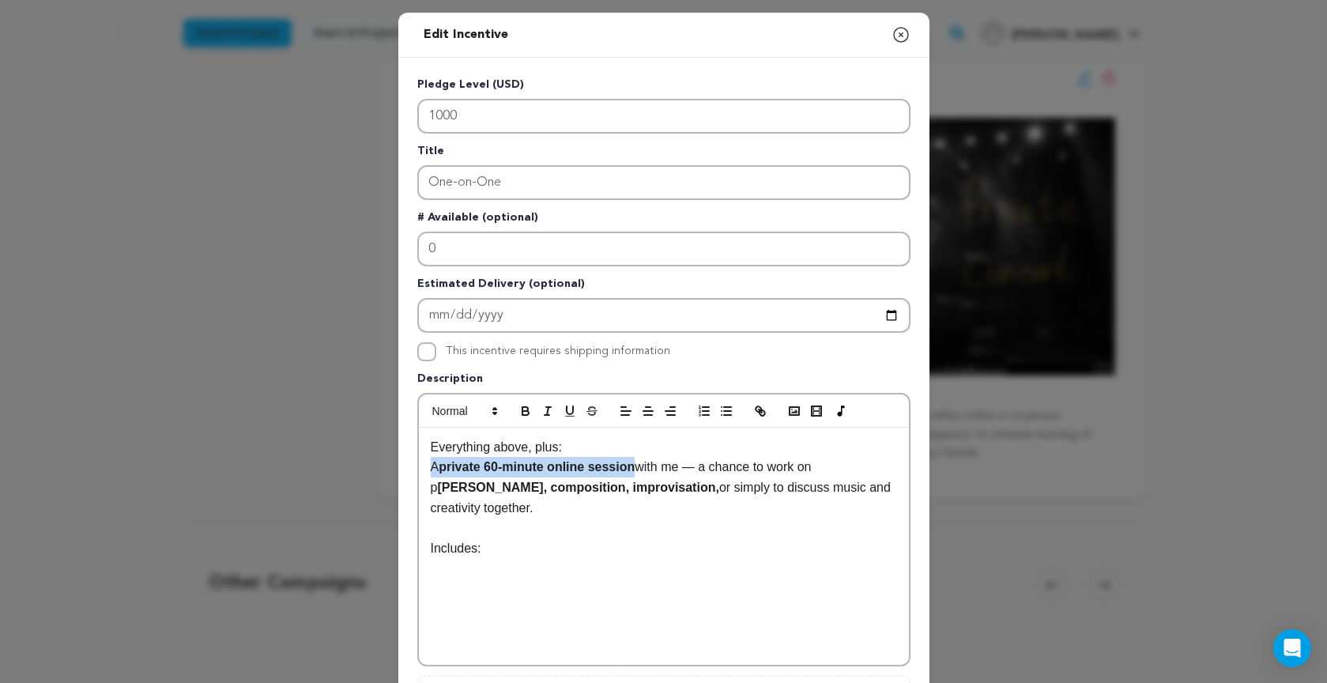
drag, startPoint x: 455, startPoint y: 469, endPoint x: 642, endPoint y: 470, distance: 186.5
click at [642, 470] on p "A private 60-minute online session with me — a chance to work on p iano, compos…" at bounding box center [664, 487] width 466 height 61
copy p "A private 60-minute online session"
click at [516, 538] on p "Includes:" at bounding box center [664, 548] width 466 height 21
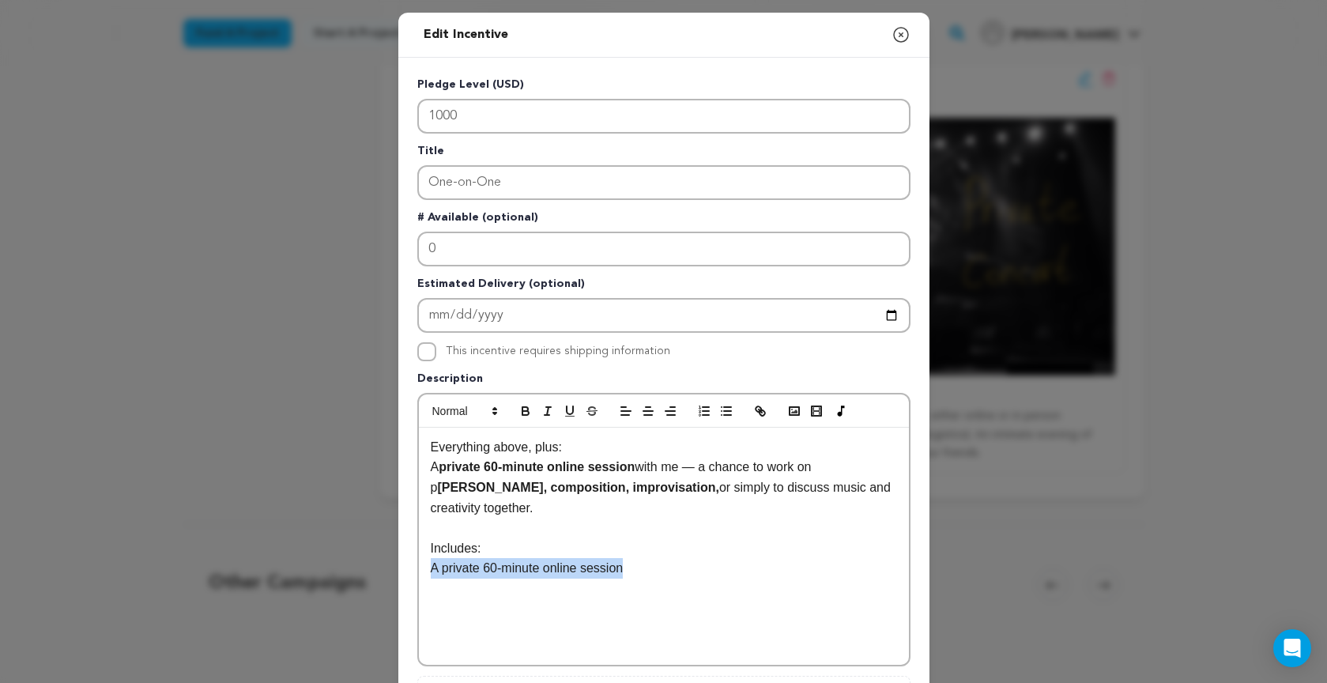
drag, startPoint x: 444, startPoint y: 548, endPoint x: 640, endPoint y: 545, distance: 196.0
click at [640, 545] on div "Everything above, plus: A private 60-minute online session with me — a chance t…" at bounding box center [664, 545] width 490 height 237
click at [529, 412] on icon "button" at bounding box center [525, 411] width 14 height 14
click at [664, 558] on p "A private 60-minute online session" at bounding box center [664, 568] width 466 height 21
click at [431, 561] on strong "A private 60-minute online session" at bounding box center [535, 567] width 208 height 13
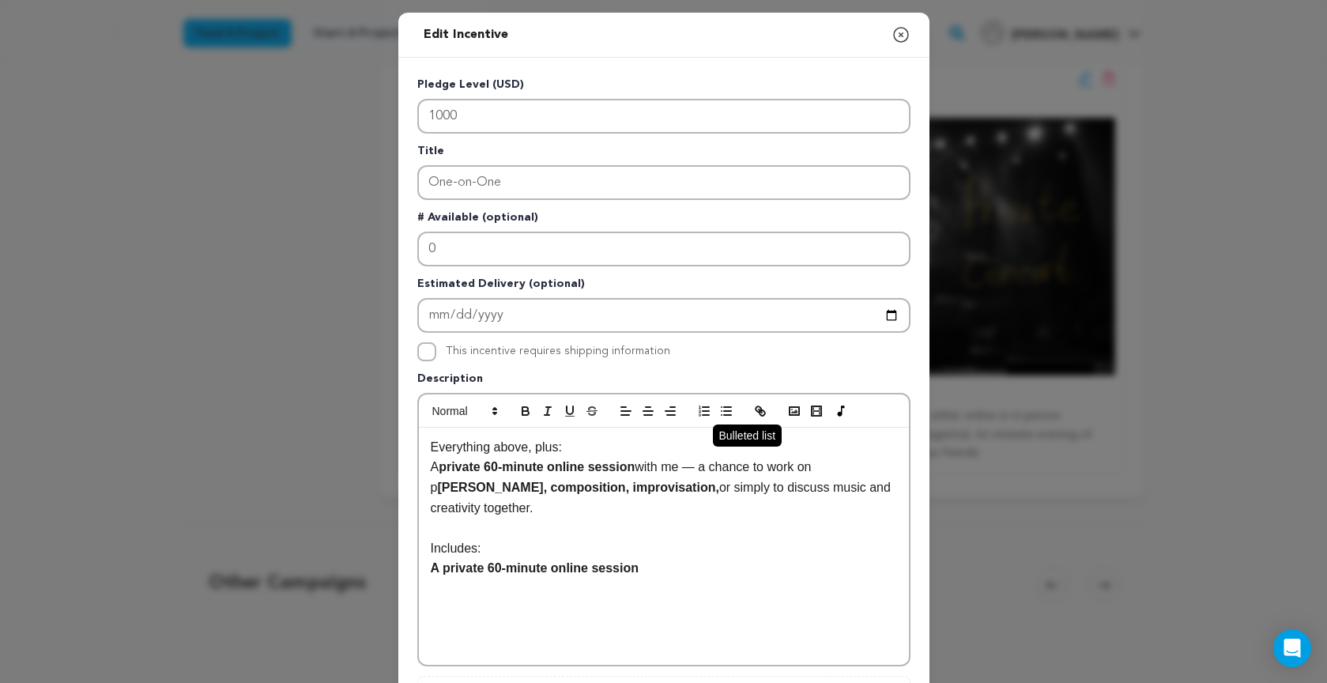
click at [724, 407] on line "button" at bounding box center [727, 407] width 7 height 0
click at [703, 558] on li "A private 60-minute online session" at bounding box center [673, 568] width 447 height 21
click at [521, 403] on button "button" at bounding box center [525, 410] width 22 height 19
drag, startPoint x: 480, startPoint y: 566, endPoint x: 634, endPoint y: 563, distance: 153.3
click at [634, 578] on li "all gifts from previous tiers" at bounding box center [673, 588] width 447 height 21
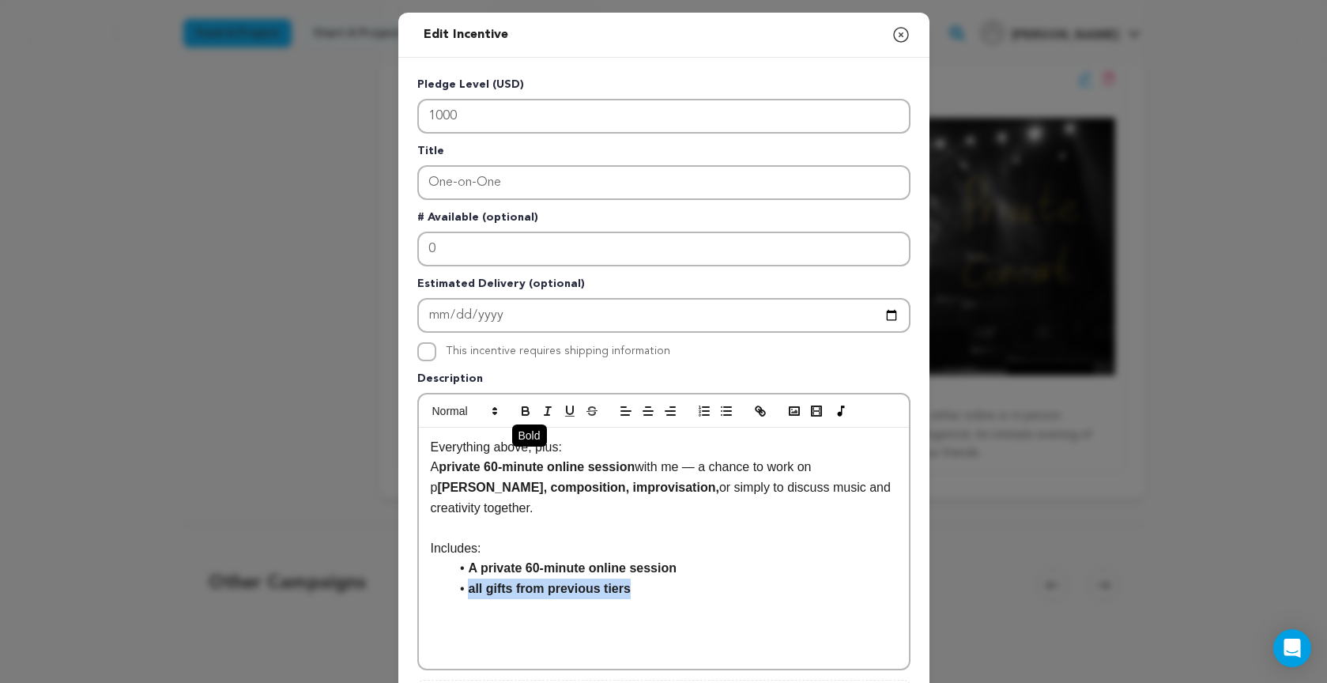
click at [526, 411] on icon "button" at bounding box center [525, 413] width 6 height 4
click at [690, 599] on p at bounding box center [664, 609] width 466 height 21
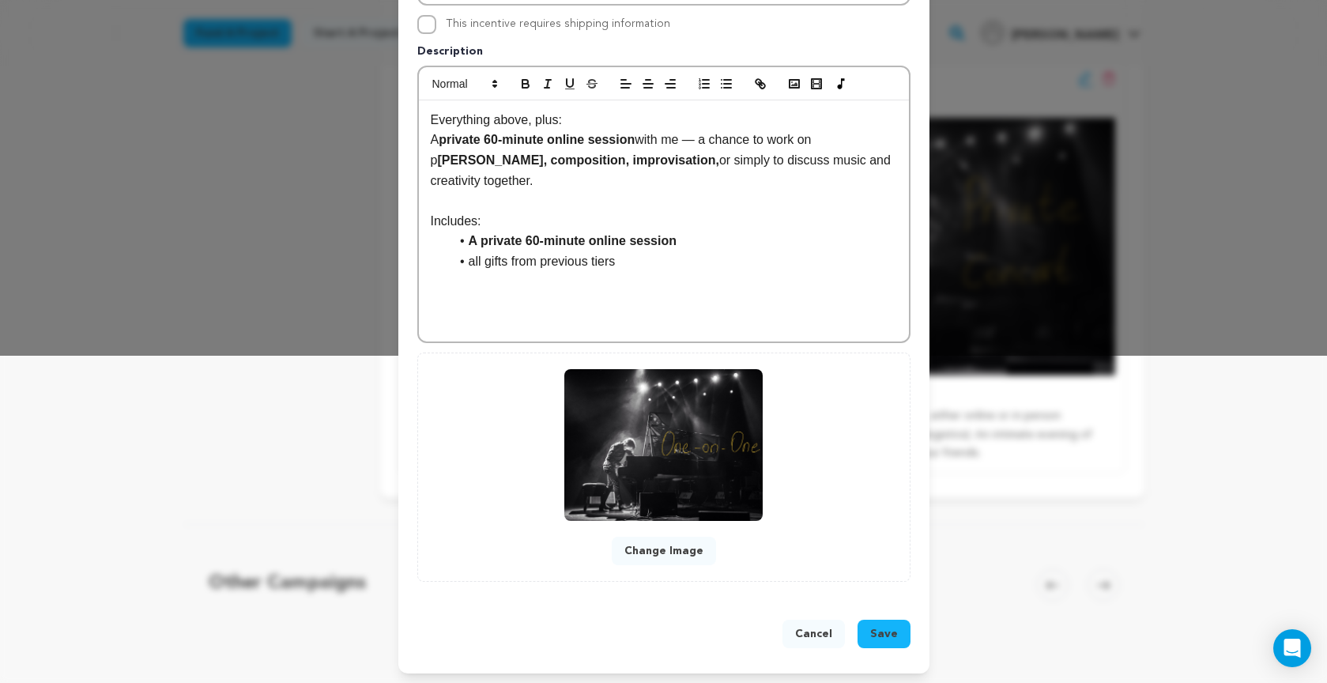
click at [886, 626] on span "Save" at bounding box center [884, 634] width 28 height 16
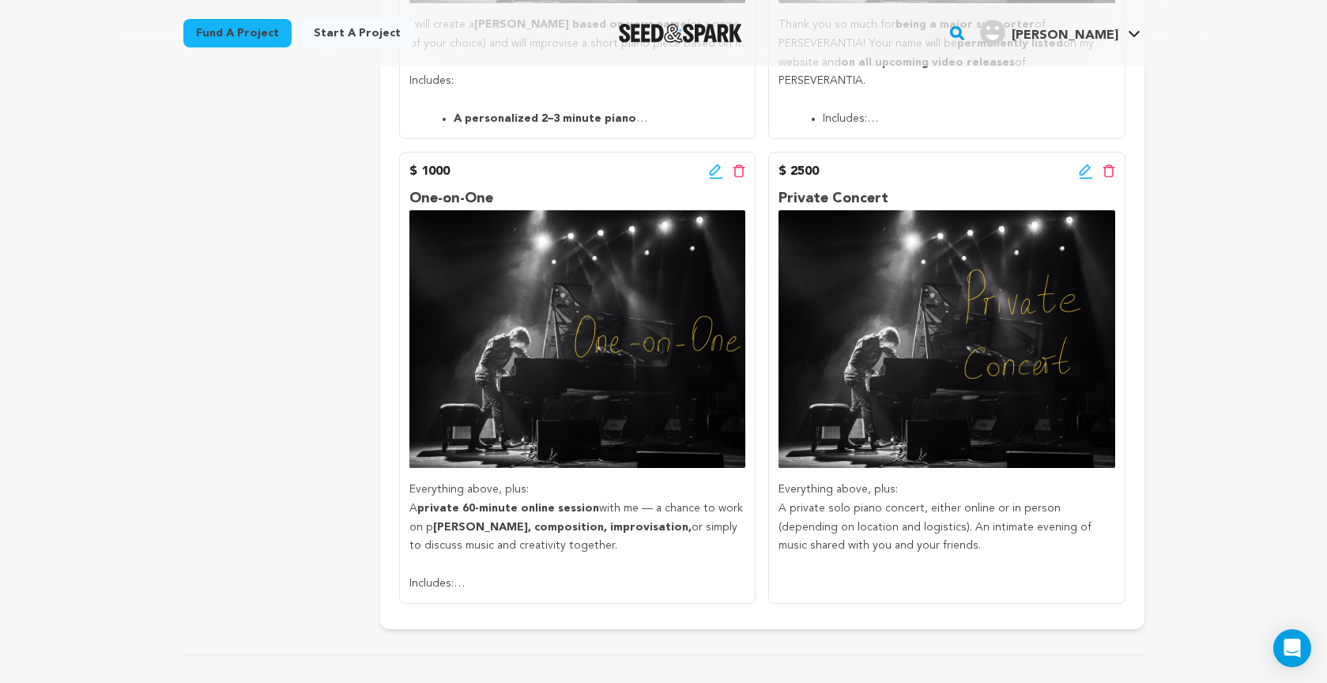
scroll to position [1629, 0]
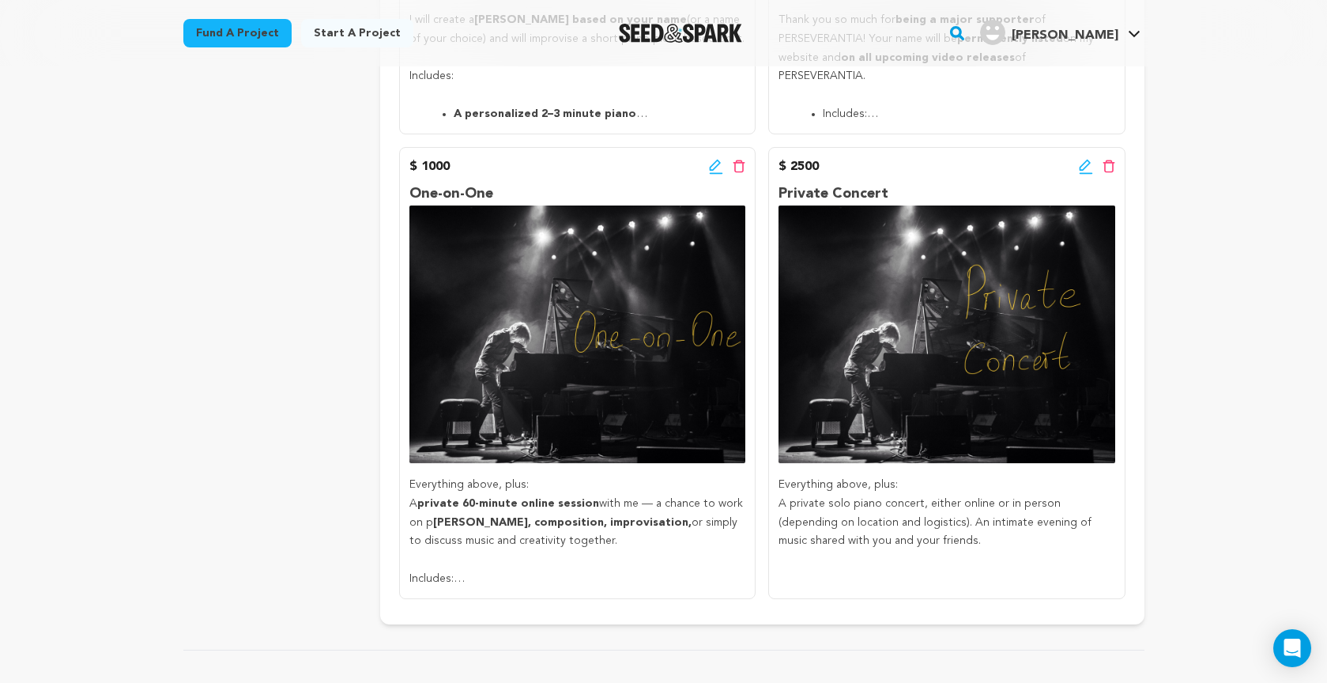
click at [712, 160] on icon at bounding box center [714, 165] width 11 height 11
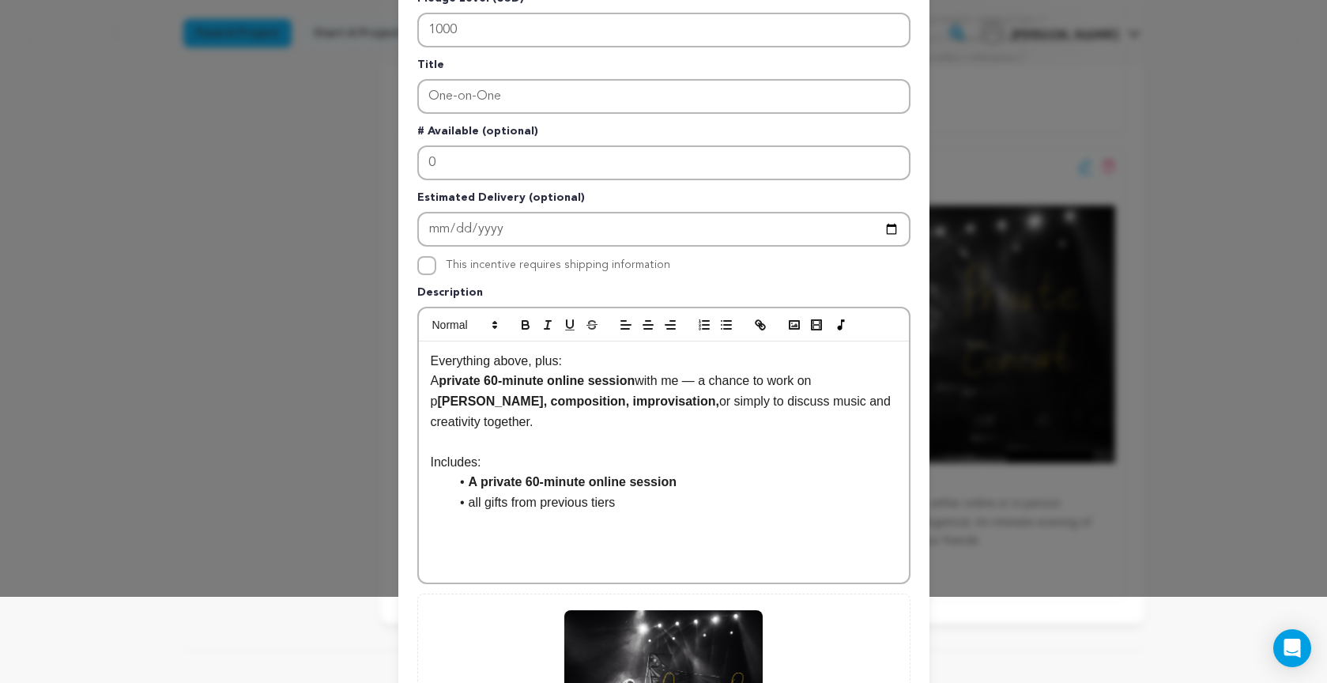
scroll to position [87, 0]
drag, startPoint x: 830, startPoint y: 382, endPoint x: 855, endPoint y: 382, distance: 25.3
click at [864, 382] on p "A private 60-minute online session with me — a chance to work on p iano, compos…" at bounding box center [664, 400] width 466 height 61
click at [522, 322] on icon "button" at bounding box center [525, 322] width 6 height 4
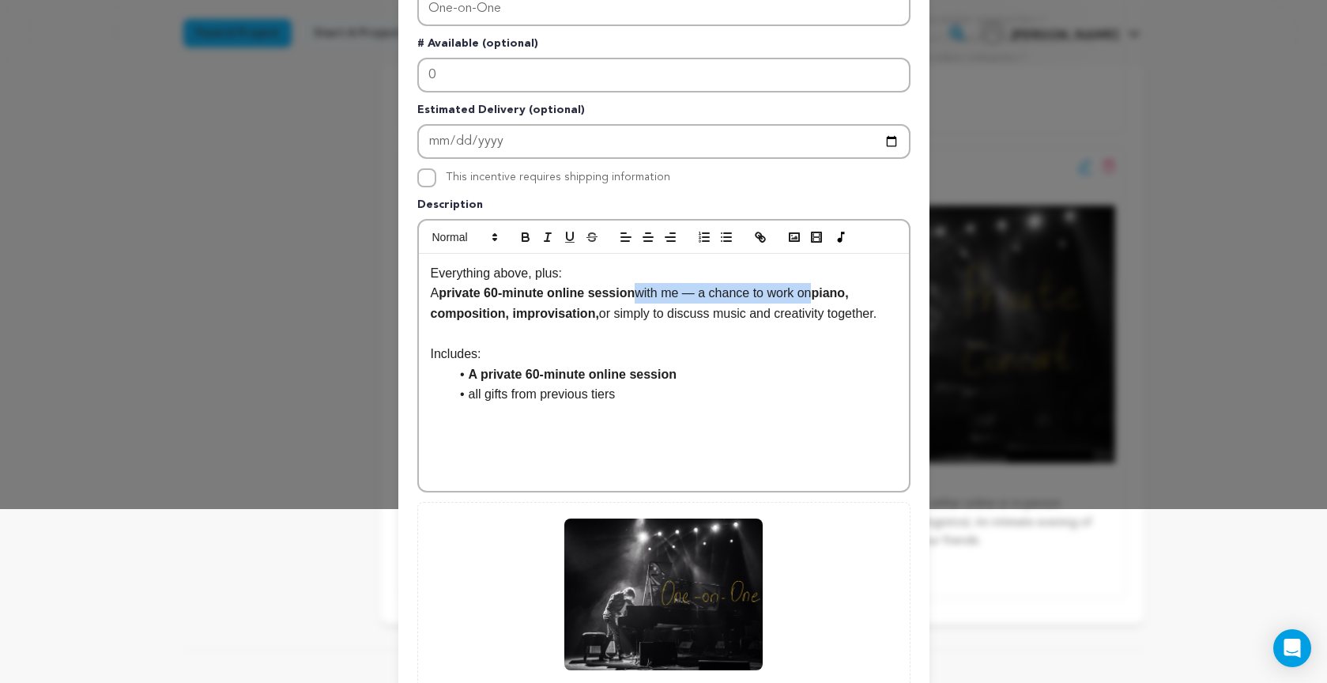
scroll to position [180, 0]
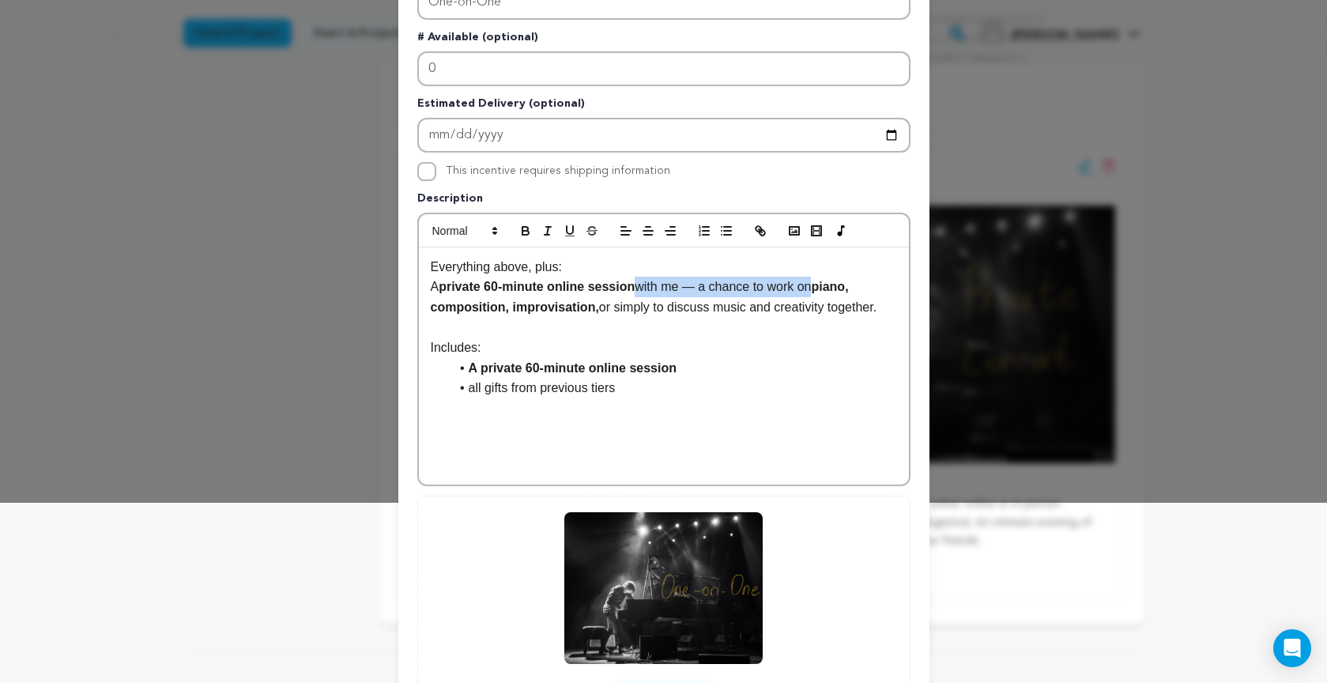
drag, startPoint x: 431, startPoint y: 288, endPoint x: 446, endPoint y: 288, distance: 15.8
click at [445, 288] on p "A private 60-minute online session with me — a chance to work on piano, composi…" at bounding box center [664, 297] width 466 height 40
click at [522, 234] on icon "button" at bounding box center [525, 234] width 6 height 4
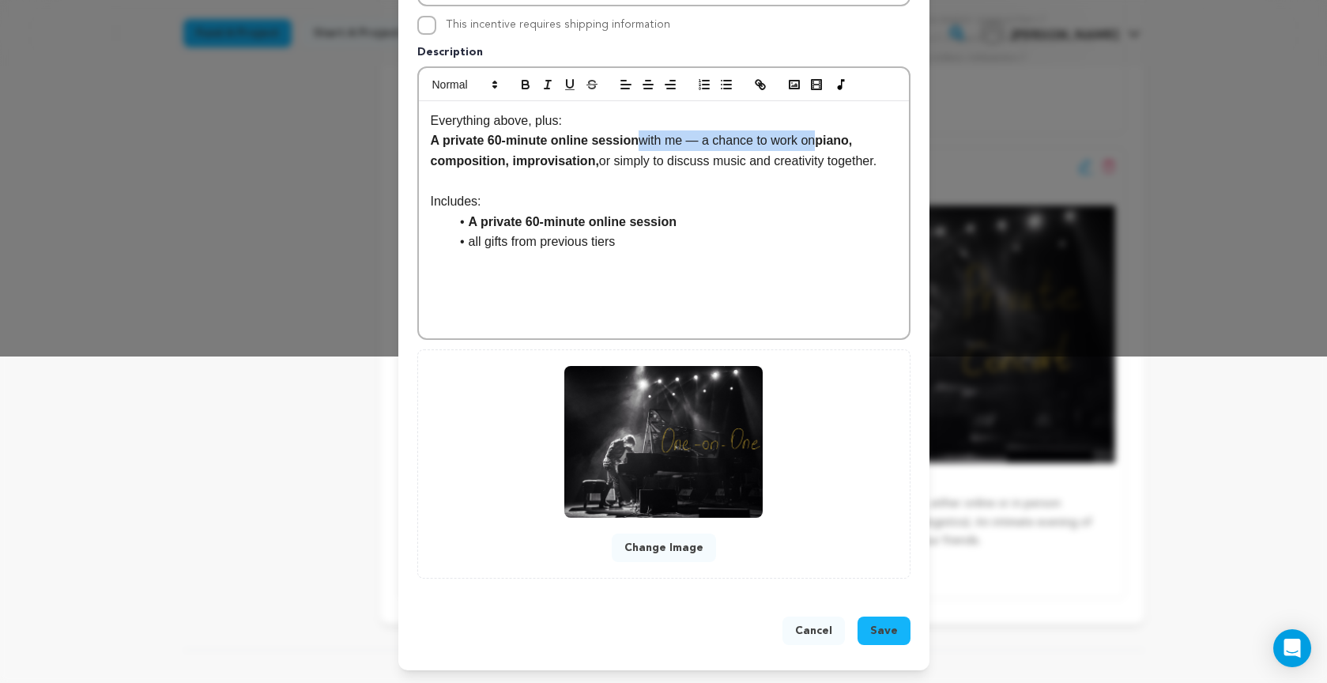
scroll to position [327, 0]
click at [894, 634] on span "Save" at bounding box center [884, 631] width 28 height 16
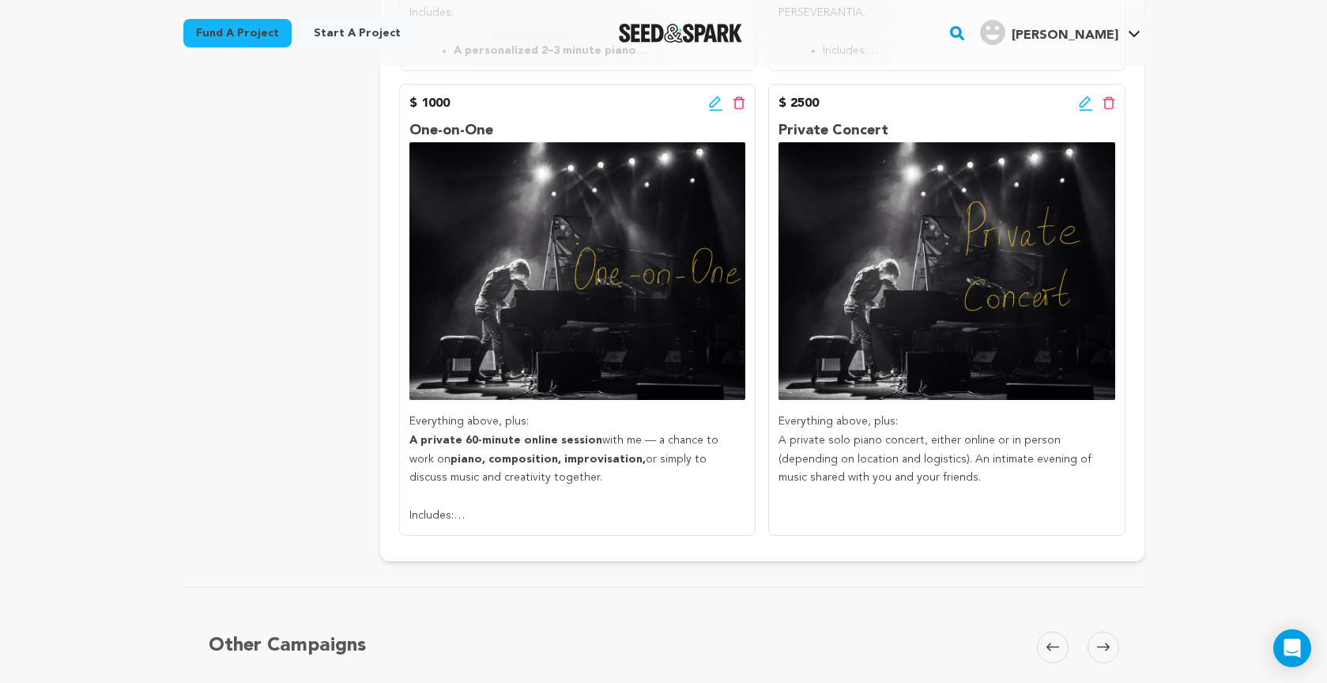
scroll to position [1692, 0]
click at [1082, 96] on icon at bounding box center [1083, 101] width 11 height 11
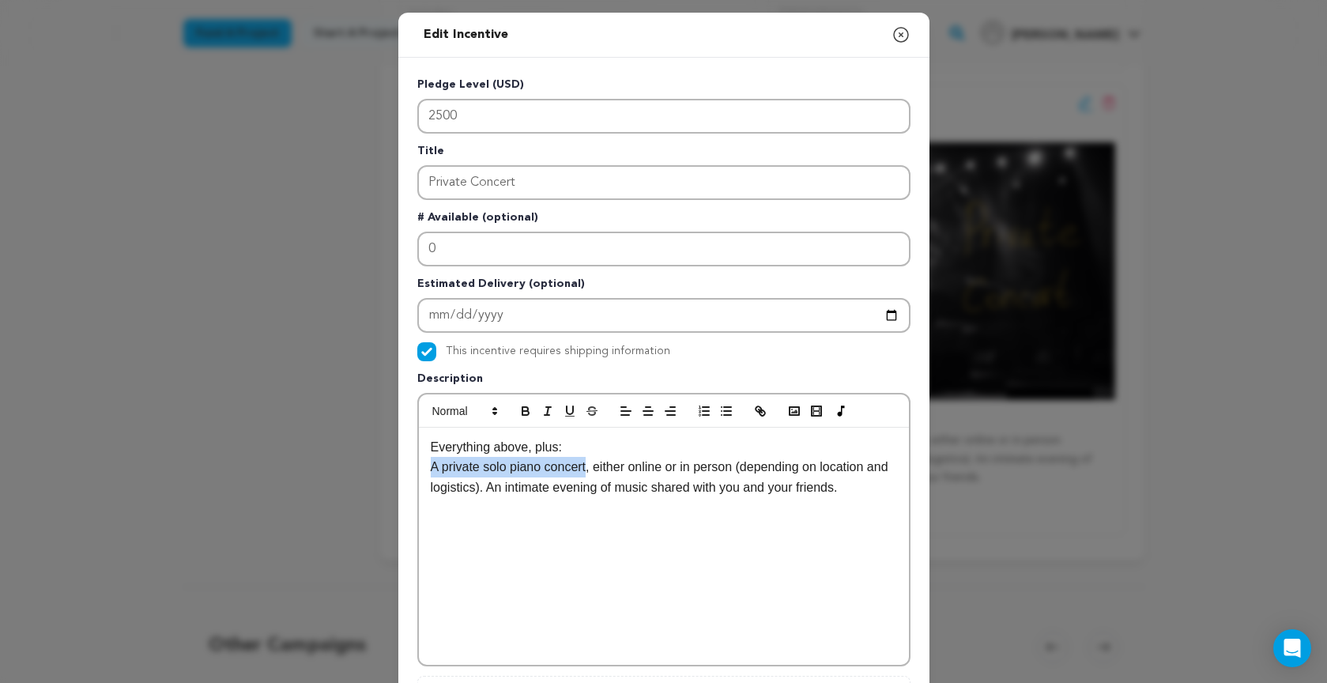
drag, startPoint x: 444, startPoint y: 465, endPoint x: 578, endPoint y: 450, distance: 135.1
click at [589, 469] on p "A private solo piano concert, either online or in person (depending on location…" at bounding box center [664, 477] width 466 height 40
click at [526, 406] on icon "button" at bounding box center [525, 411] width 14 height 14
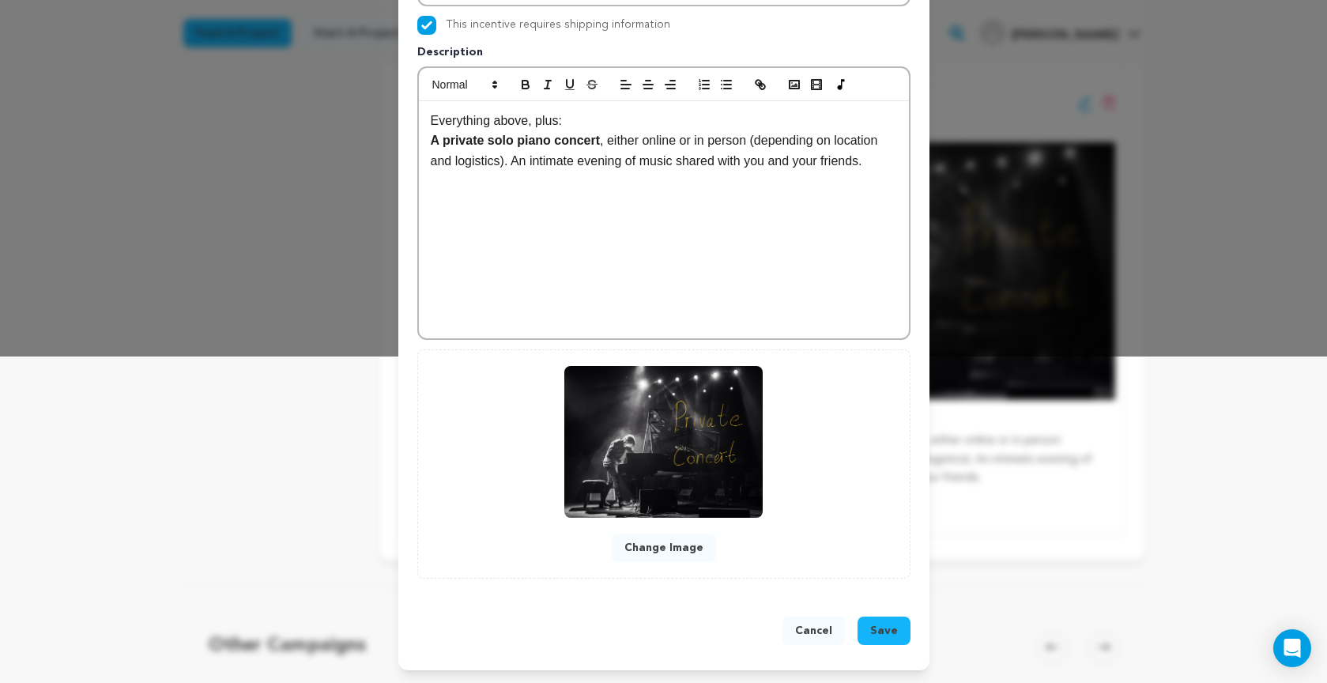
click at [890, 630] on span "Save" at bounding box center [884, 631] width 28 height 16
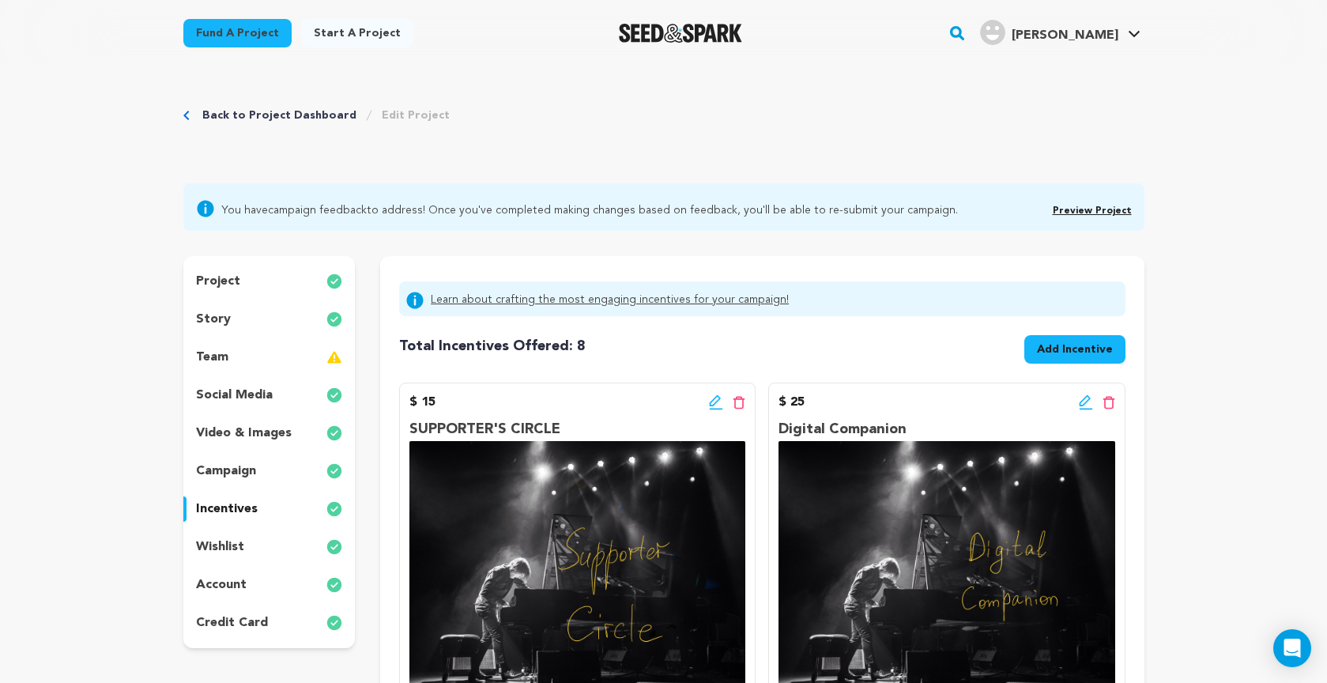
scroll to position [0, 0]
click at [1078, 208] on link "Preview Project" at bounding box center [1091, 210] width 79 height 9
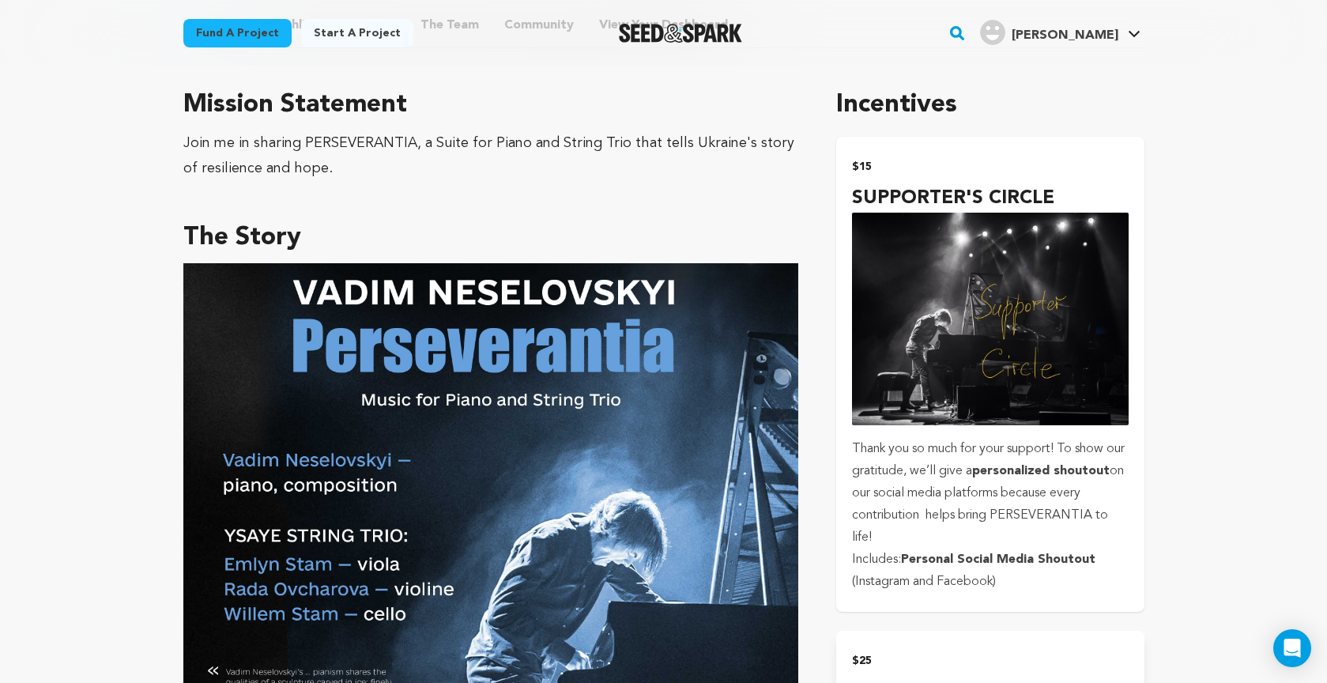
scroll to position [826, 0]
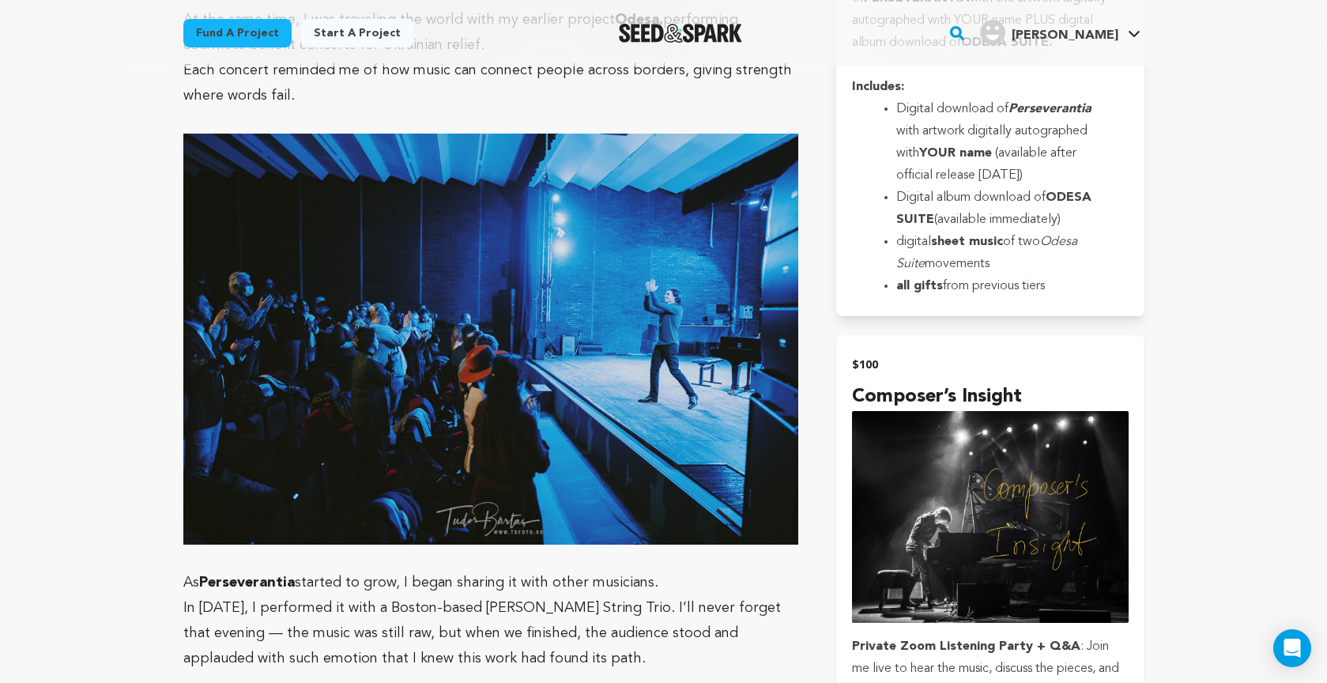
scroll to position [2397, 0]
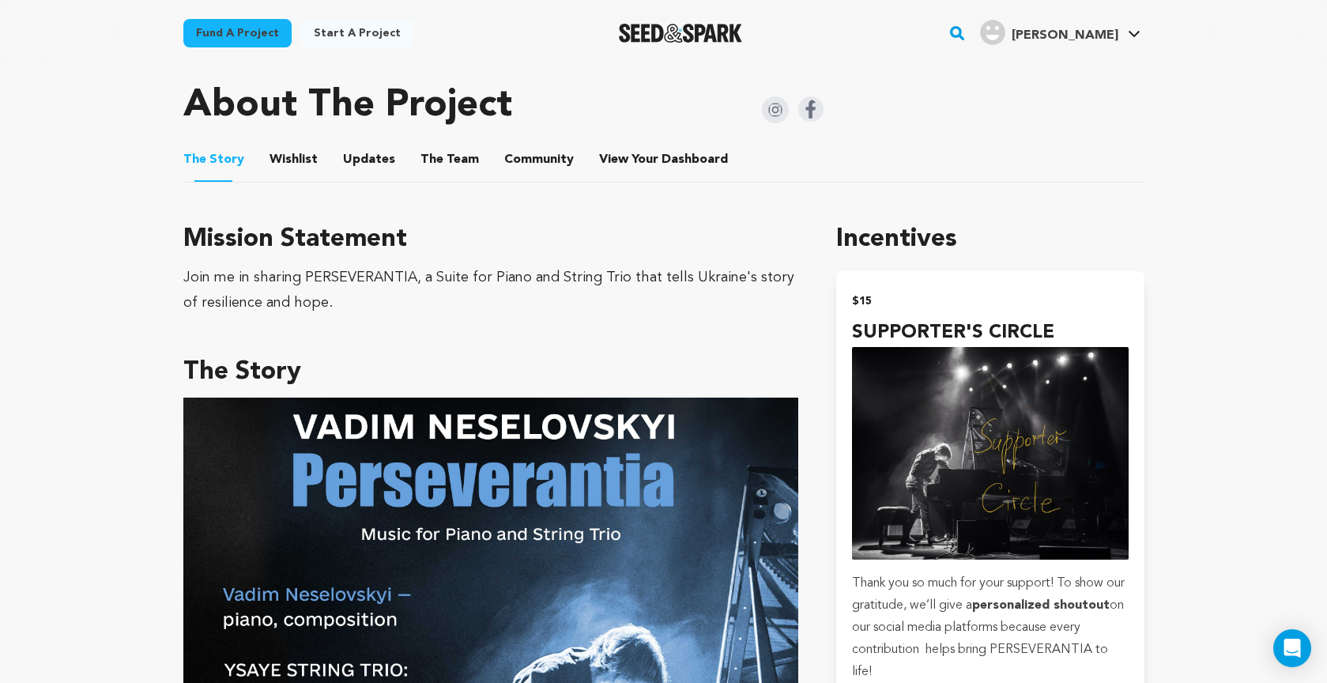
scroll to position [688, 0]
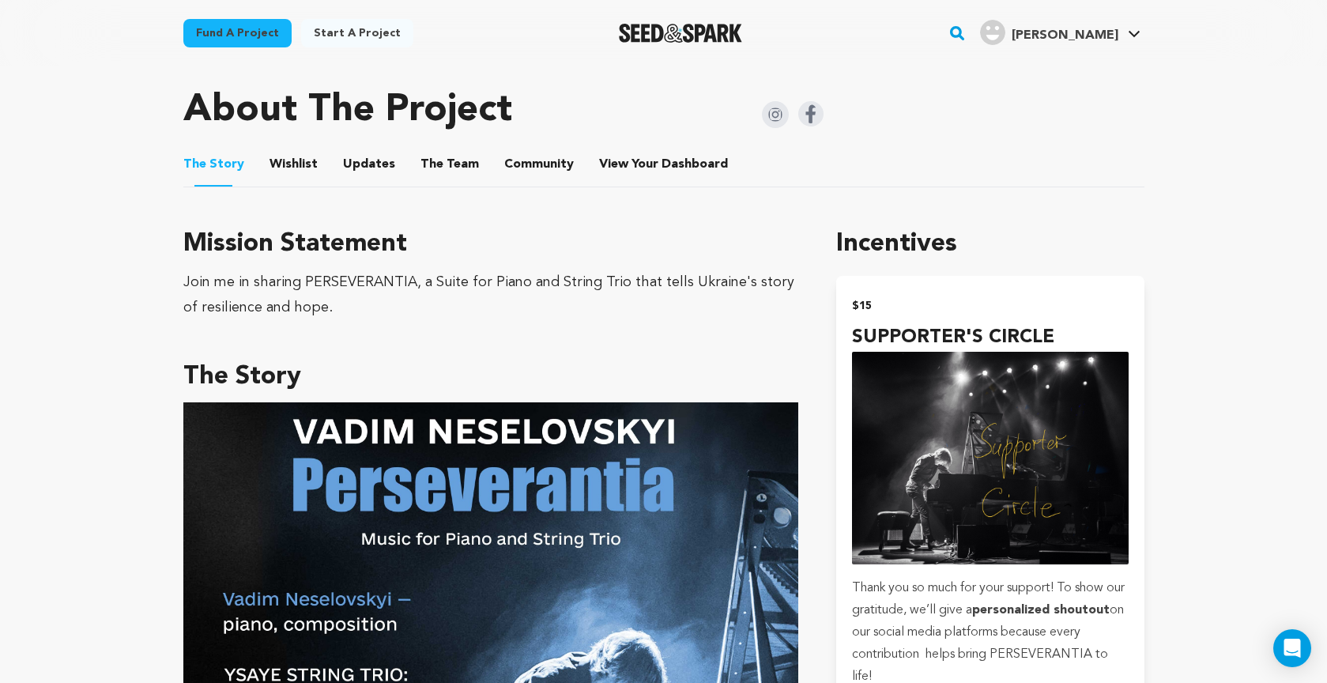
click at [295, 149] on button "Wishlist" at bounding box center [293, 168] width 38 height 38
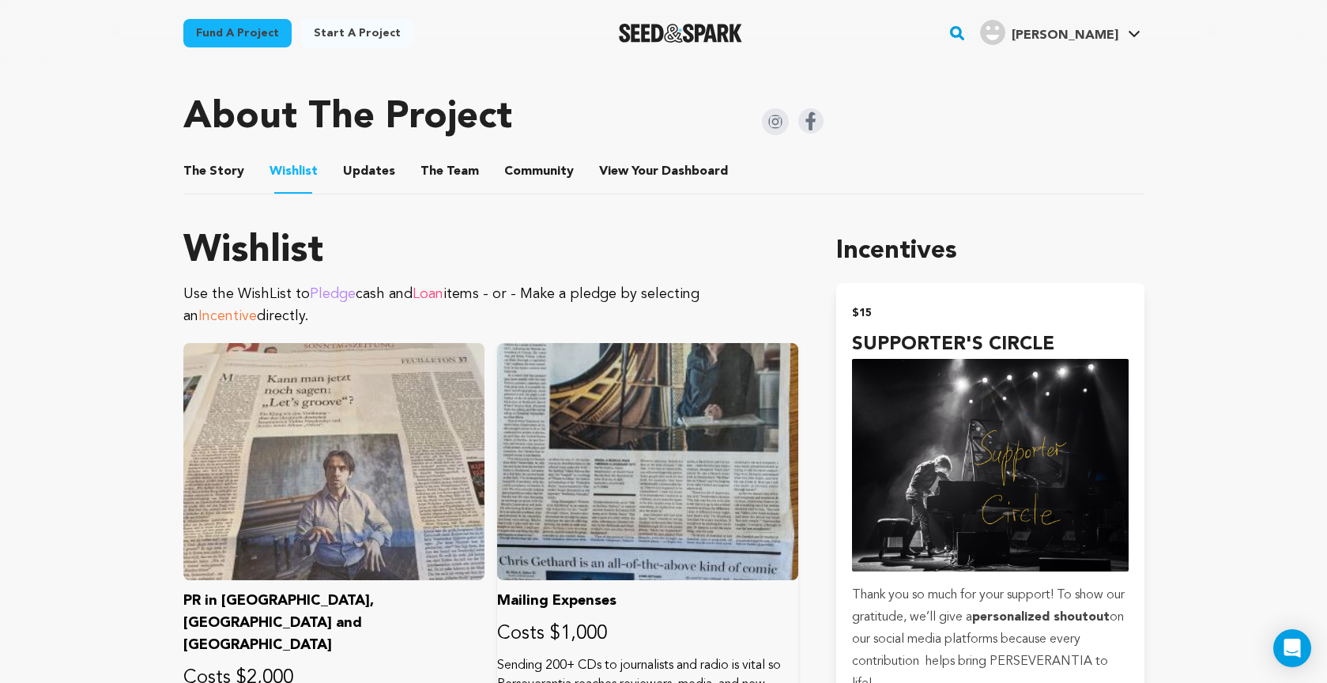
scroll to position [663, 0]
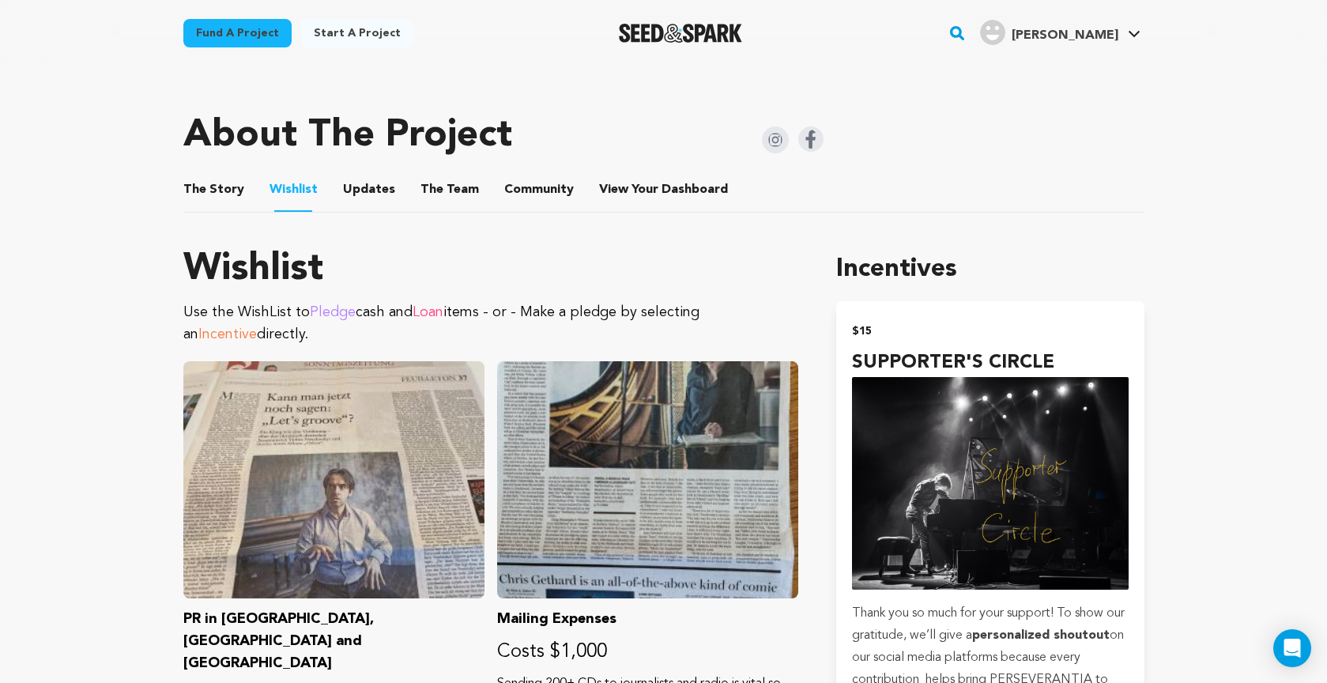
click at [358, 174] on button "Updates" at bounding box center [369, 193] width 38 height 38
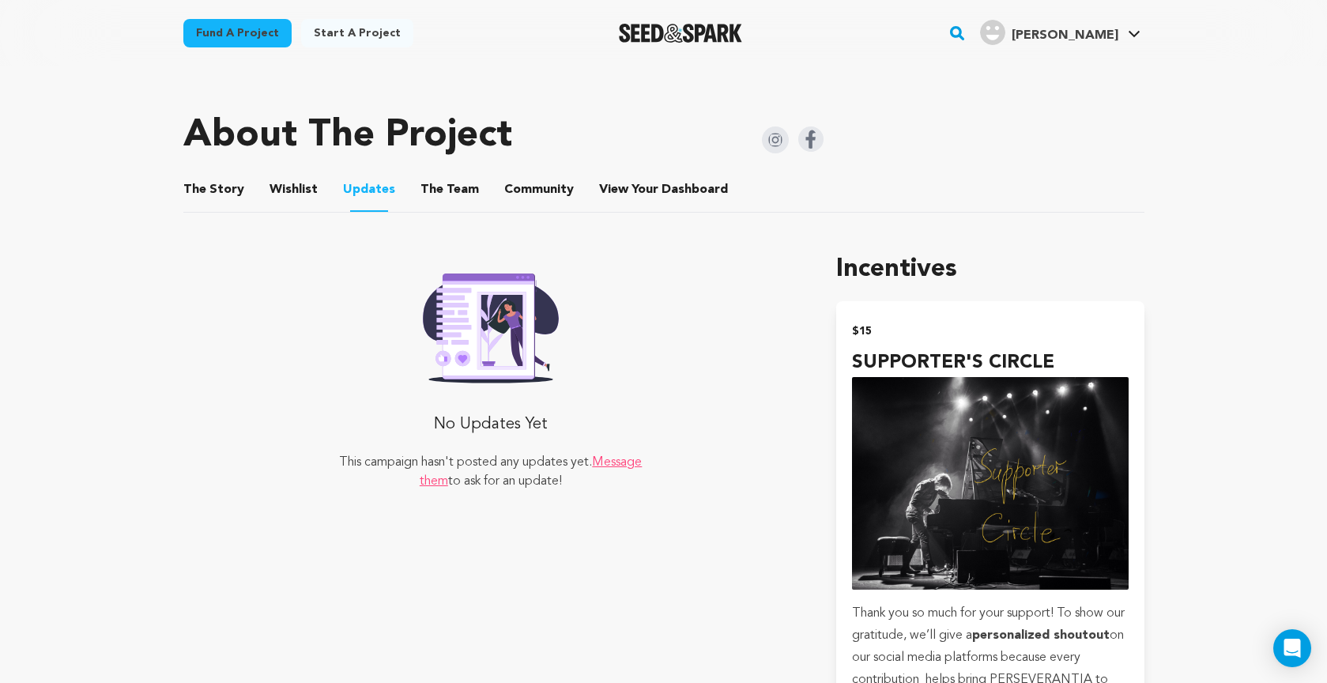
click at [432, 174] on button "The Team" at bounding box center [450, 193] width 38 height 38
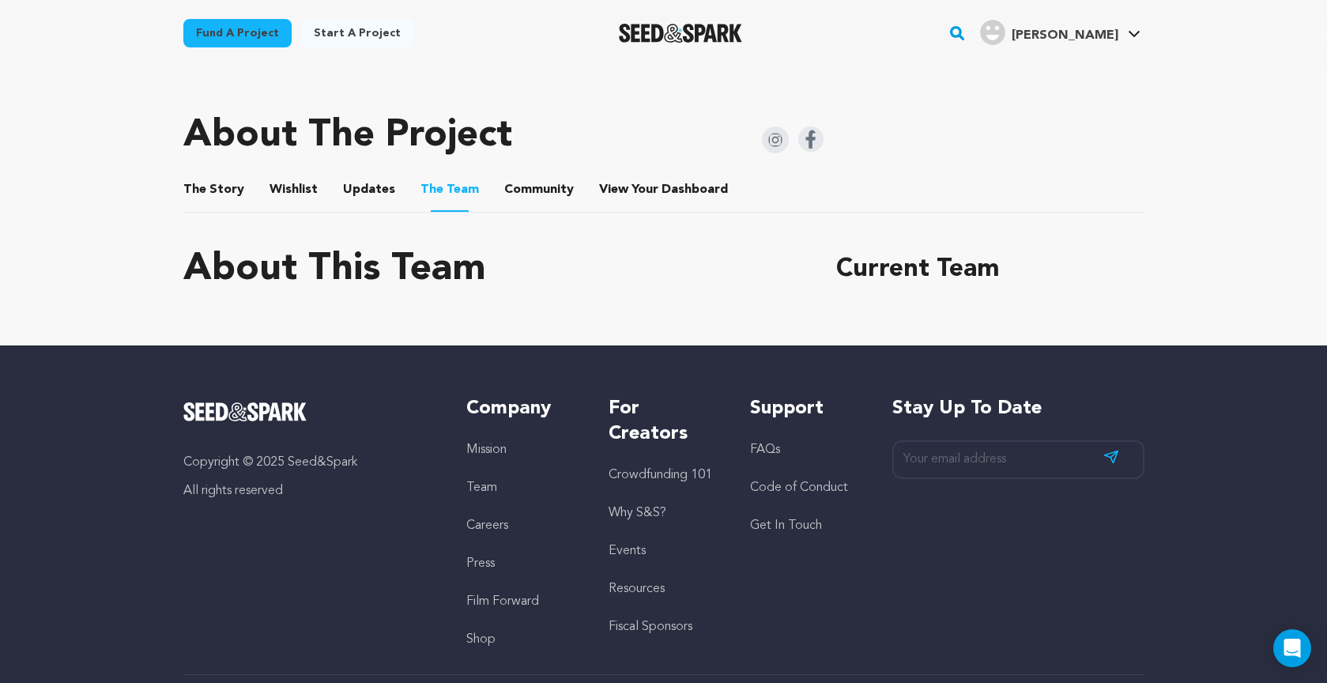
click at [520, 174] on button "Community" at bounding box center [539, 193] width 38 height 38
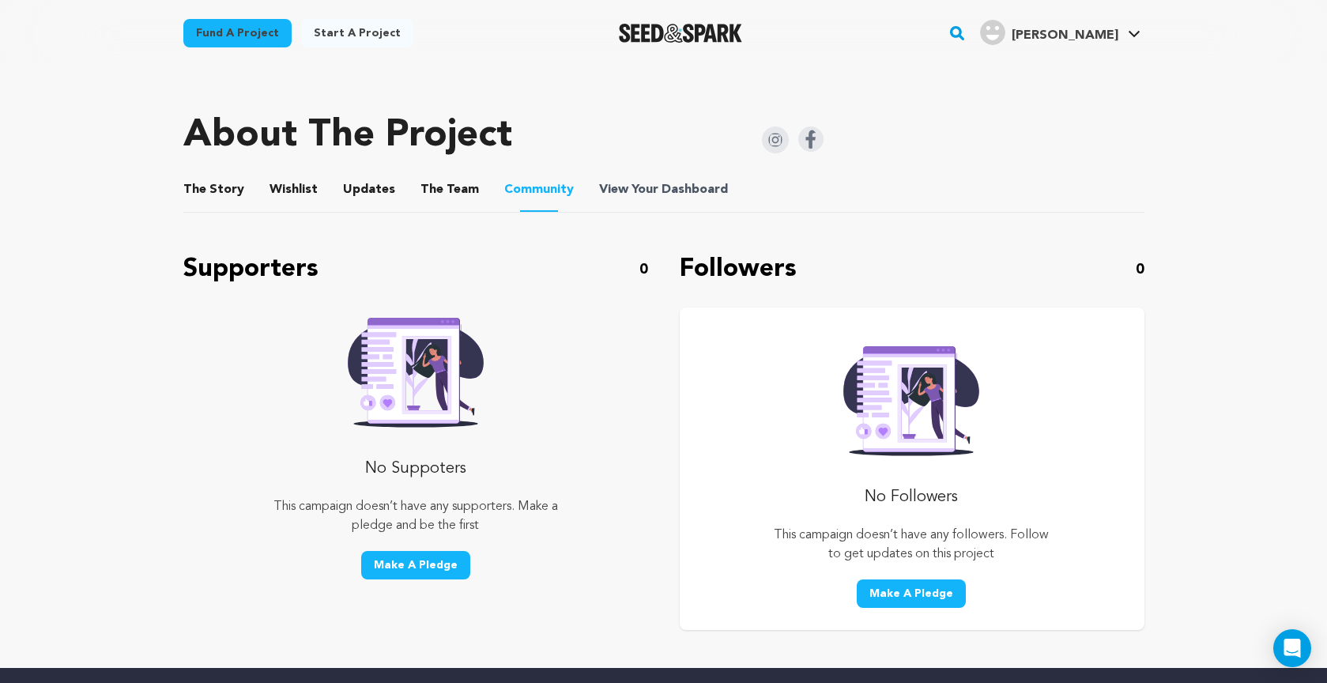
click at [661, 180] on span "Dashboard" at bounding box center [694, 189] width 66 height 19
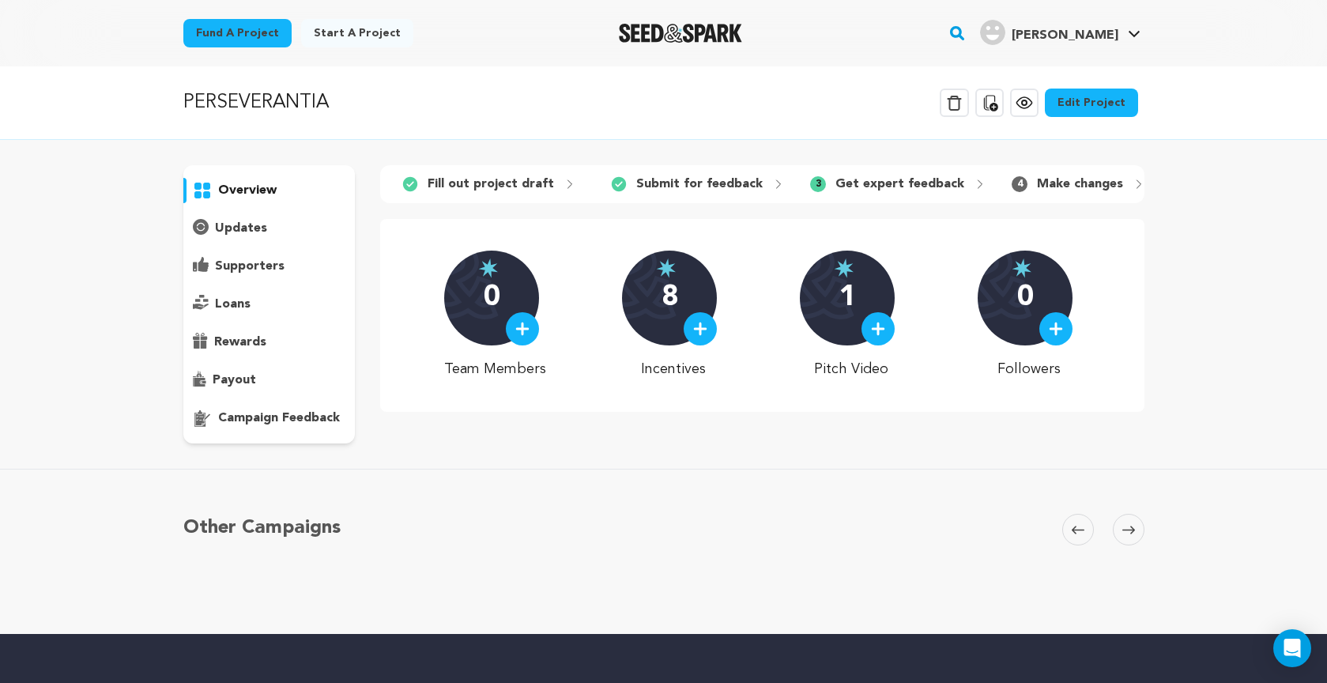
click at [249, 189] on p "overview" at bounding box center [247, 190] width 58 height 19
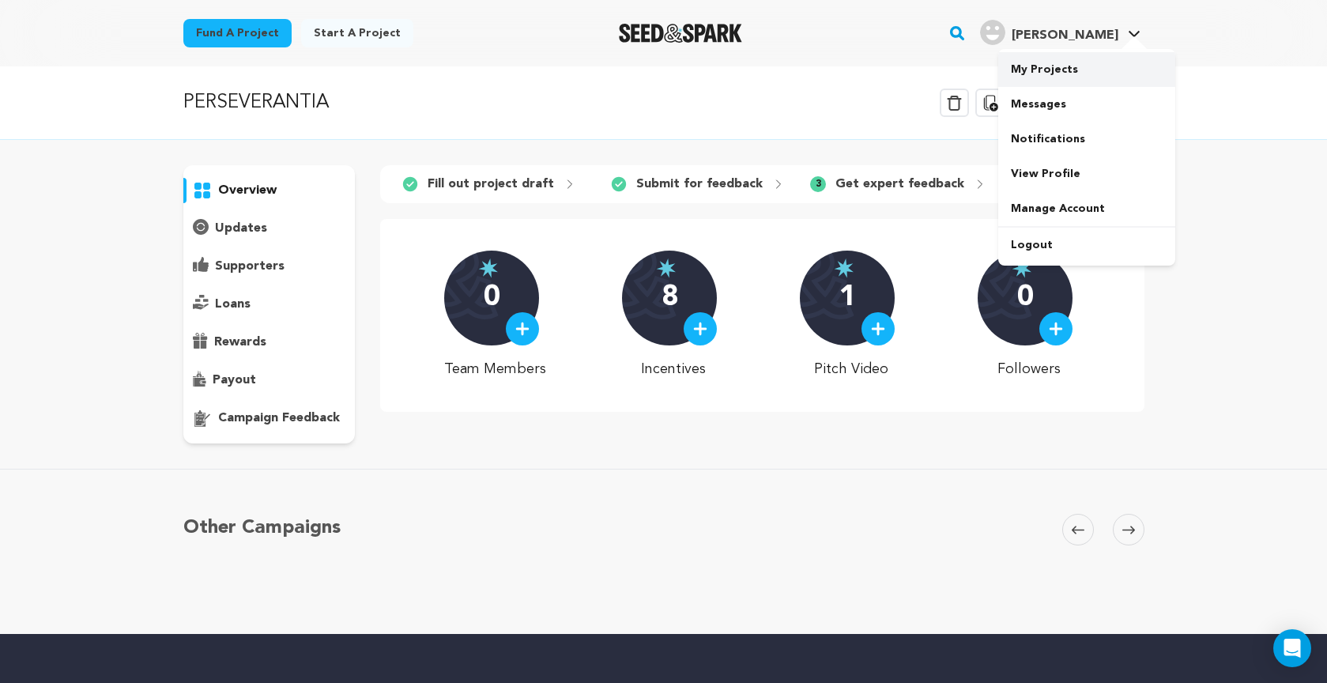
click at [1057, 73] on link "My Projects" at bounding box center [1086, 69] width 177 height 35
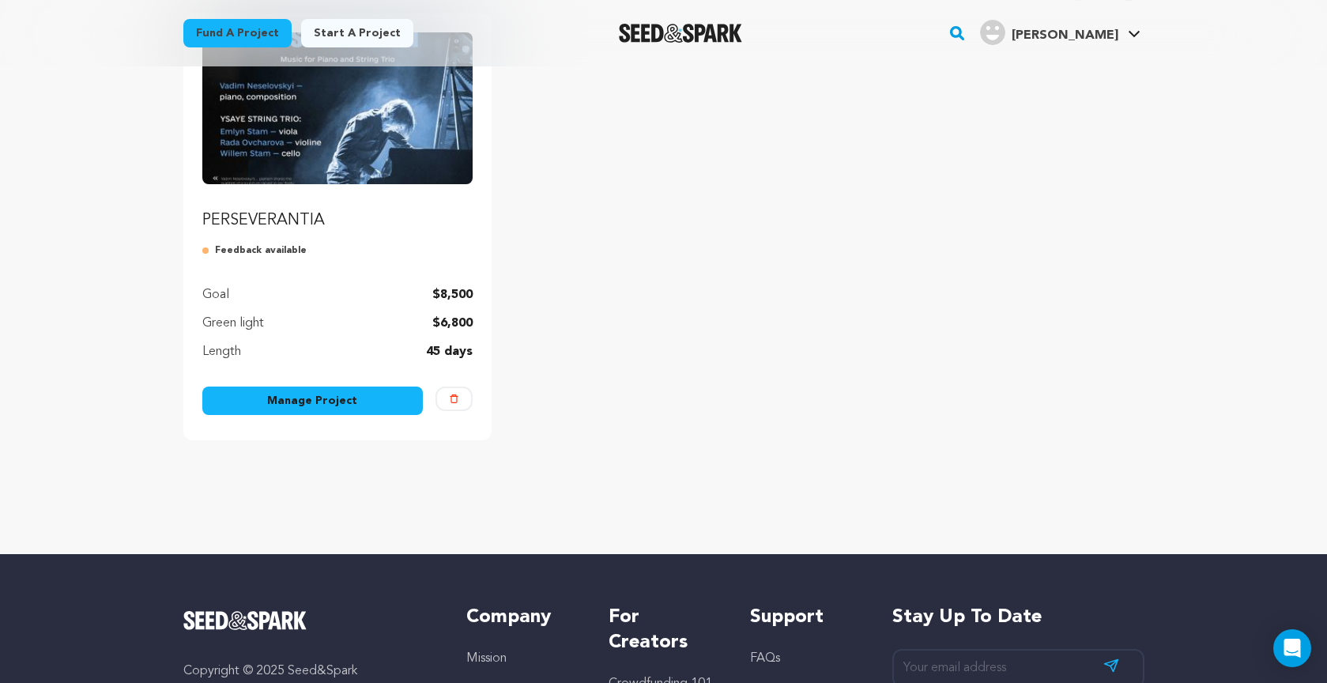
scroll to position [217, 0]
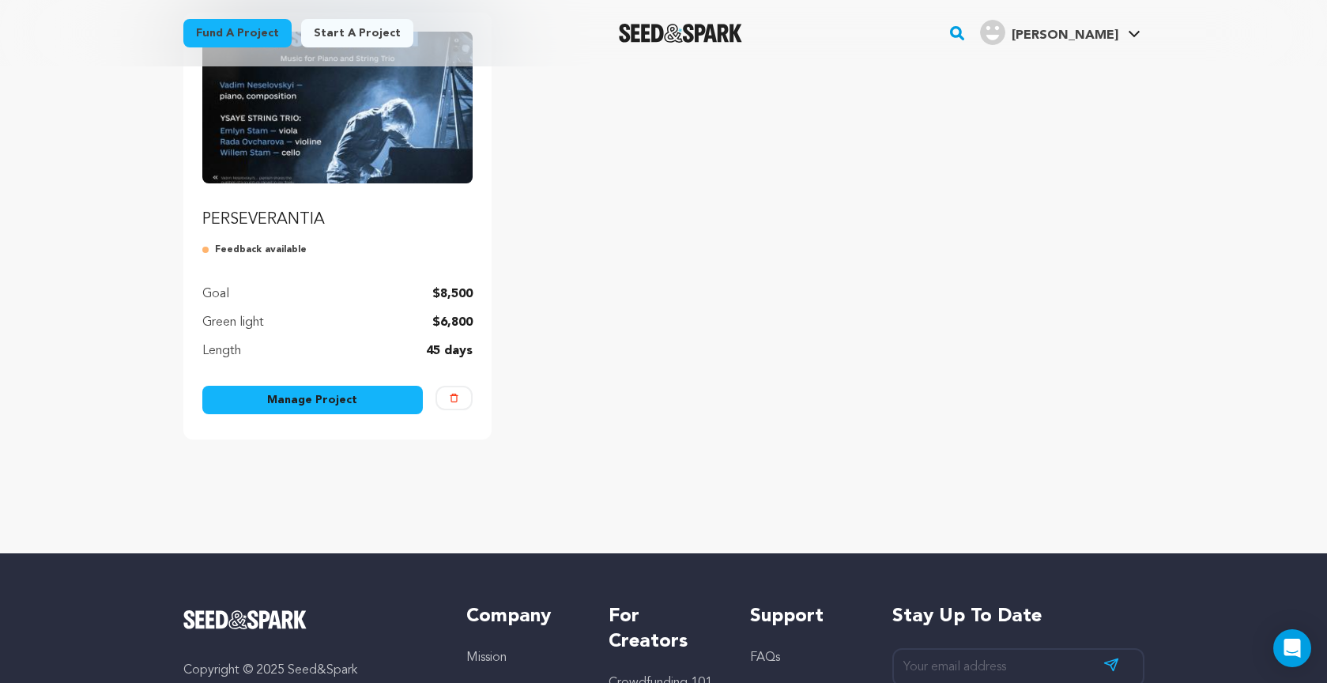
click at [287, 395] on link "Manage Project" at bounding box center [312, 400] width 221 height 28
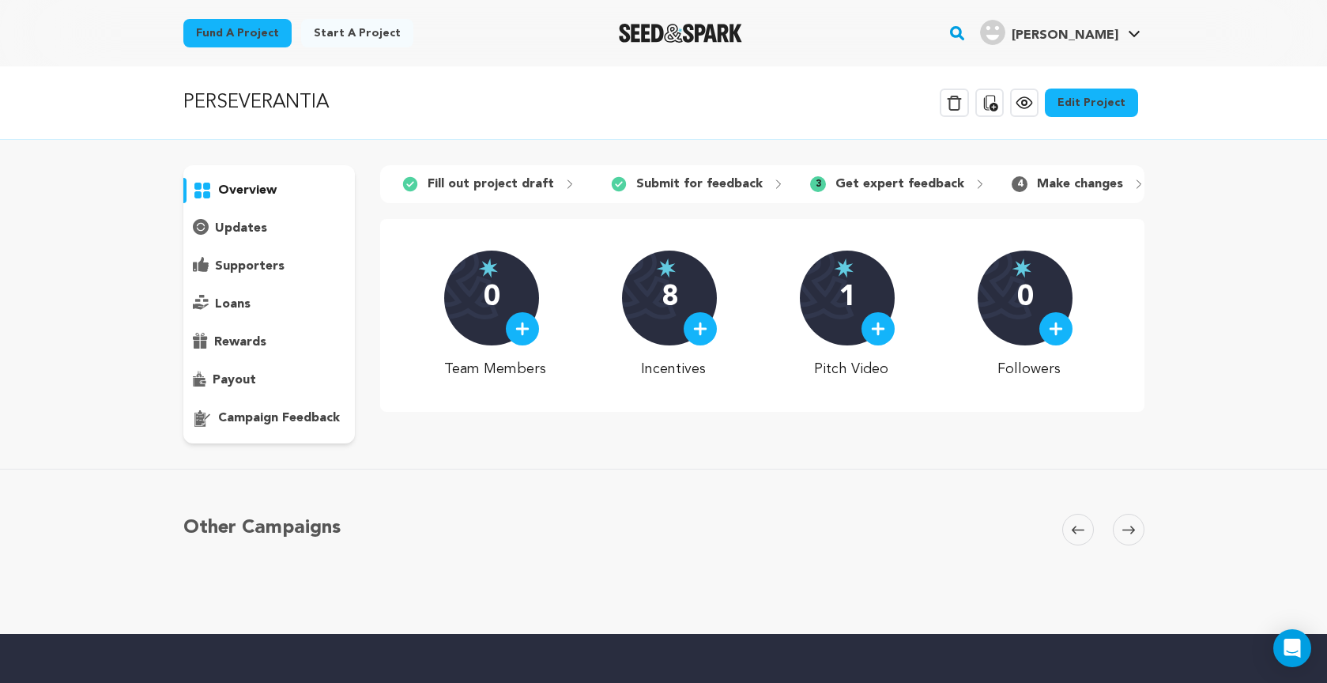
click at [1025, 101] on icon at bounding box center [1023, 102] width 19 height 19
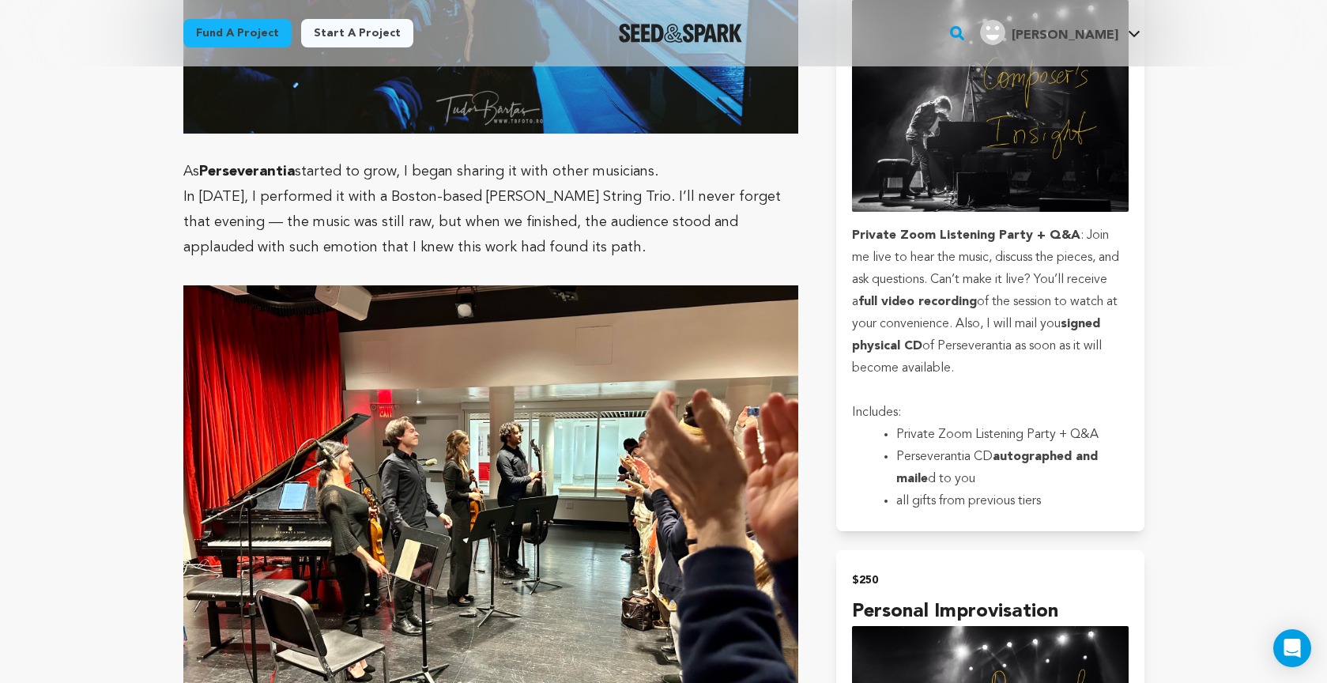
scroll to position [2806, 0]
